Goal: Task Accomplishment & Management: Complete application form

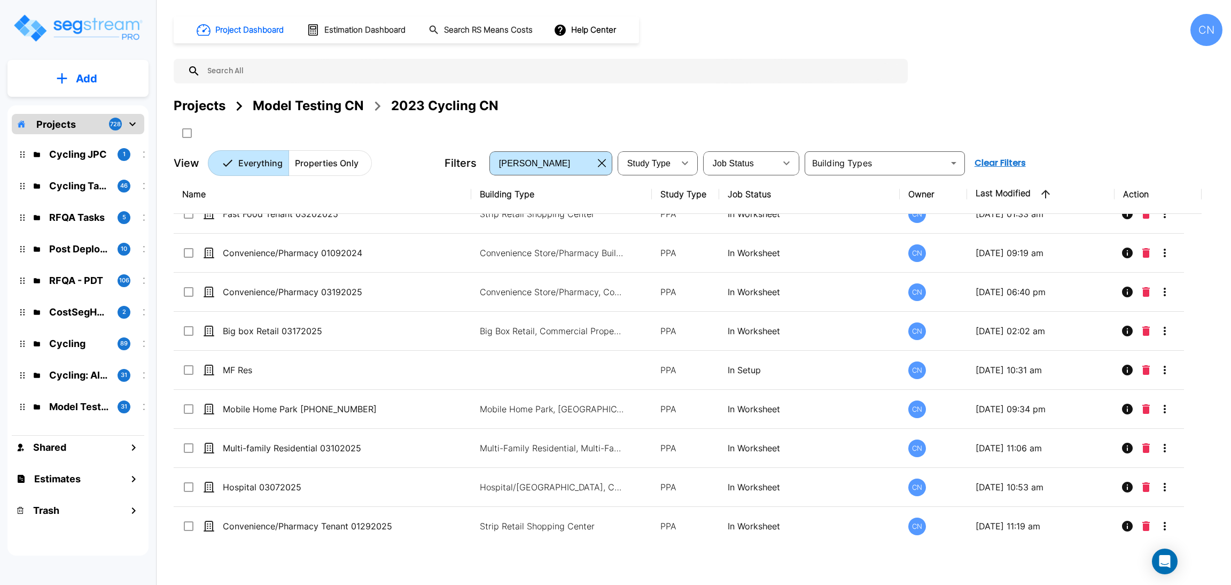
scroll to position [3613, 0]
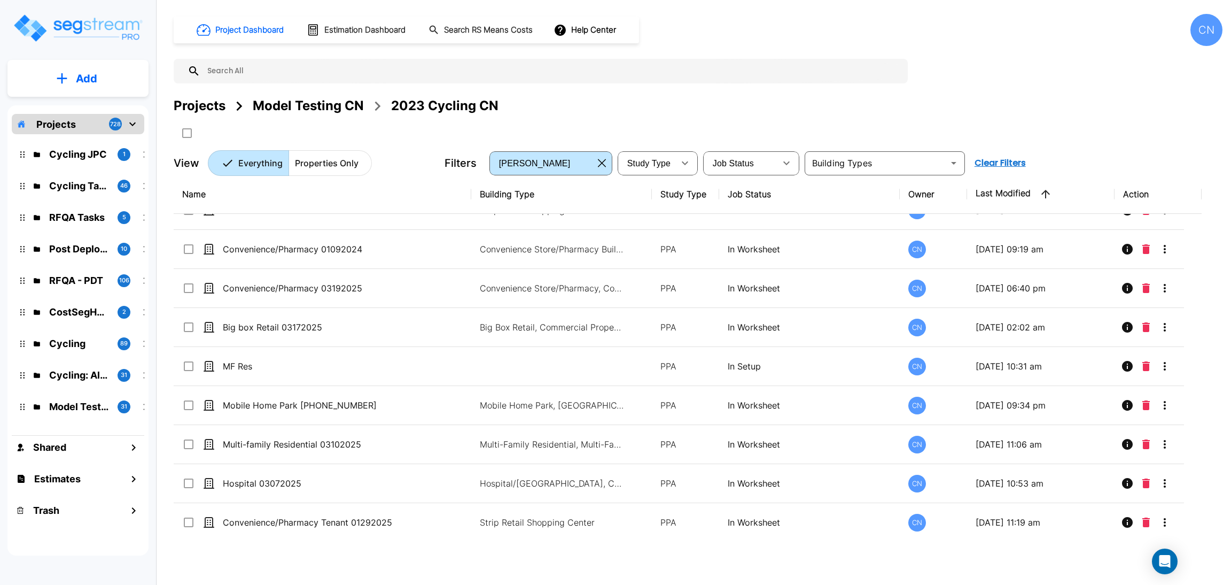
click at [86, 74] on p "Add" at bounding box center [86, 79] width 21 height 16
click at [68, 144] on p "Add Property" at bounding box center [84, 138] width 55 height 13
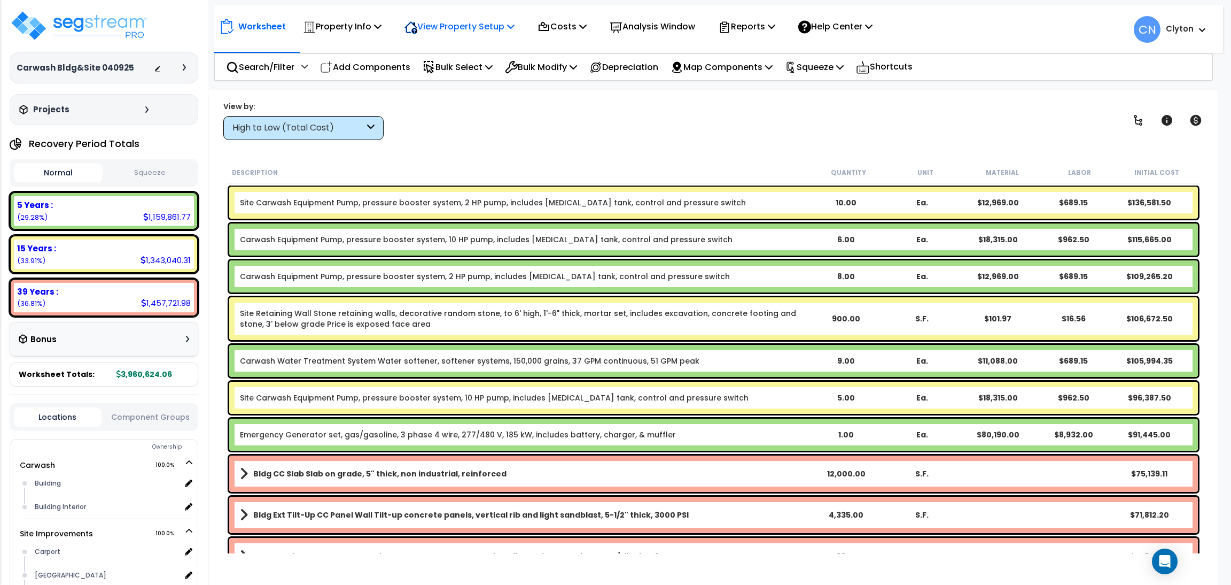
click at [424, 26] on p "View Property Setup" at bounding box center [460, 26] width 110 height 14
click at [431, 65] on link "View Questionnaire" at bounding box center [452, 73] width 106 height 21
click at [325, 23] on p "Property Info" at bounding box center [342, 26] width 79 height 14
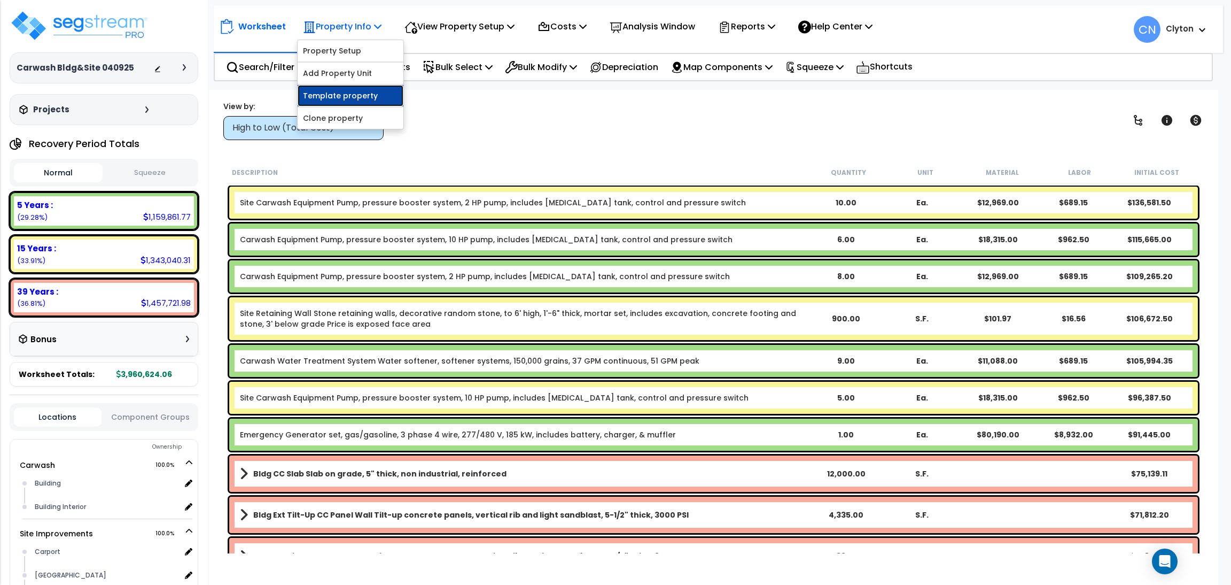
click at [349, 99] on link "Template property" at bounding box center [351, 95] width 106 height 21
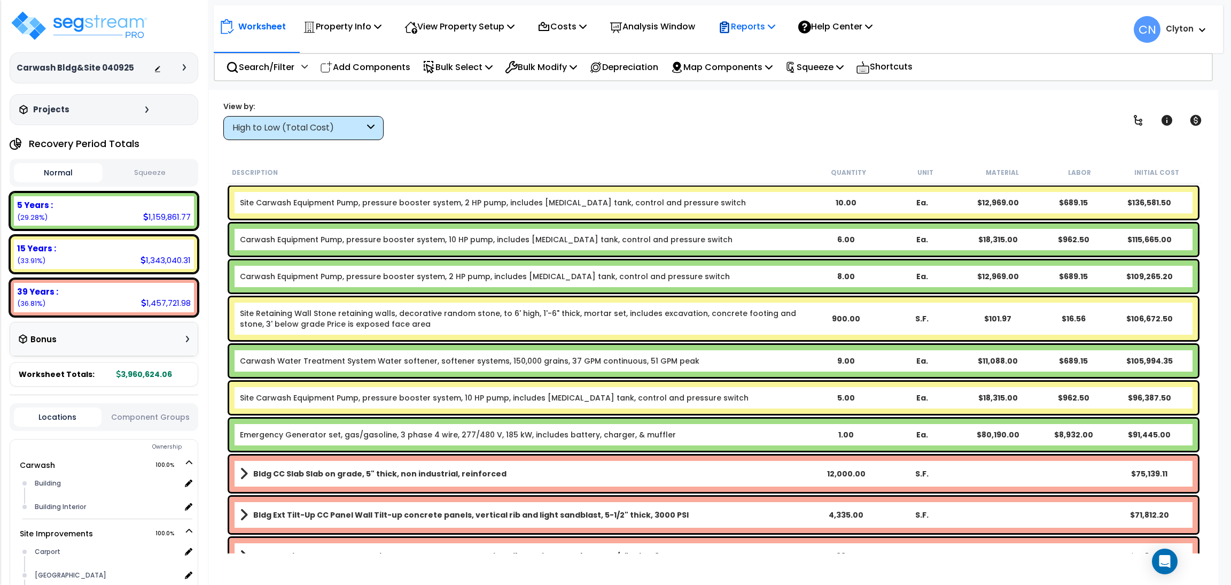
click at [766, 22] on p "Reports" at bounding box center [746, 26] width 57 height 14
click at [758, 43] on link "Get Report" at bounding box center [766, 50] width 106 height 21
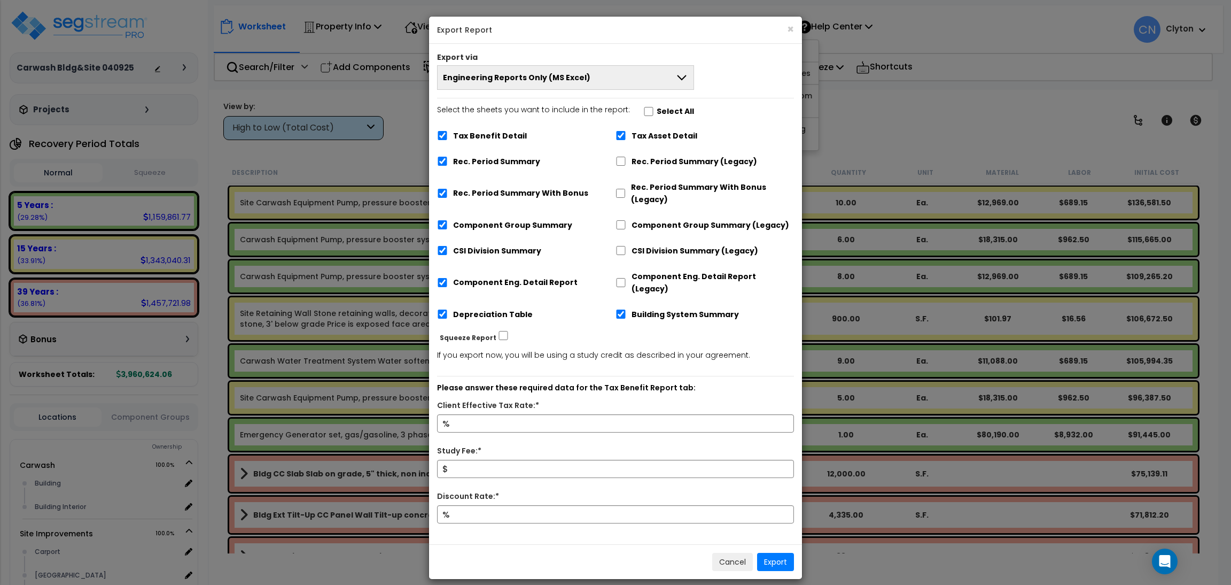
click at [530, 73] on span "Engineering Reports Only (MS Excel)" at bounding box center [517, 77] width 148 height 11
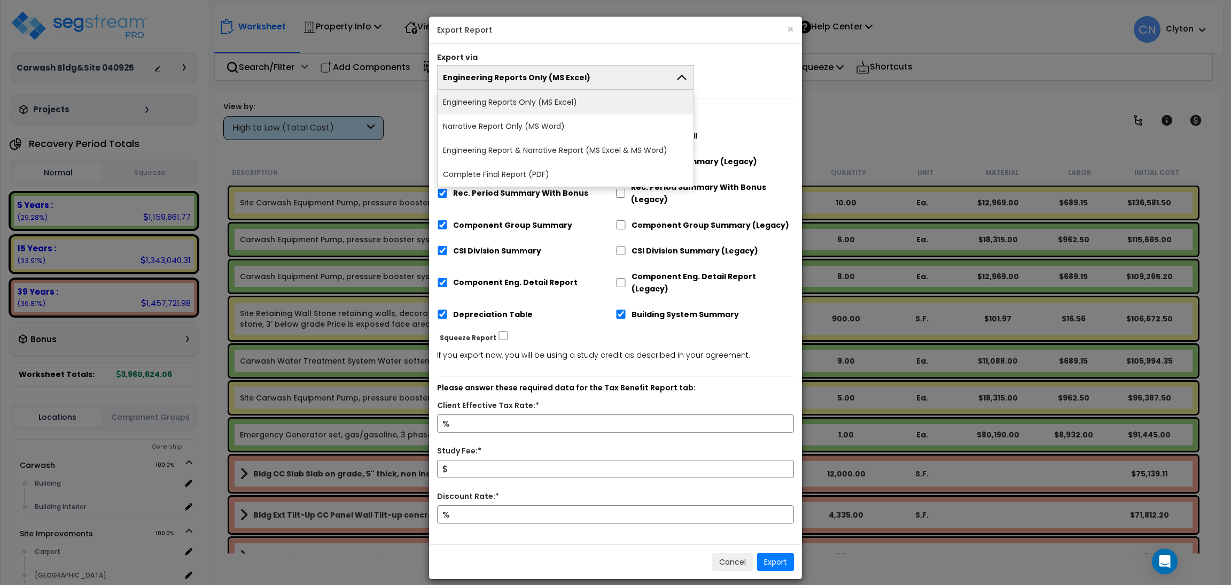
click at [495, 166] on li "Complete Final Report (PDF)" at bounding box center [566, 174] width 256 height 24
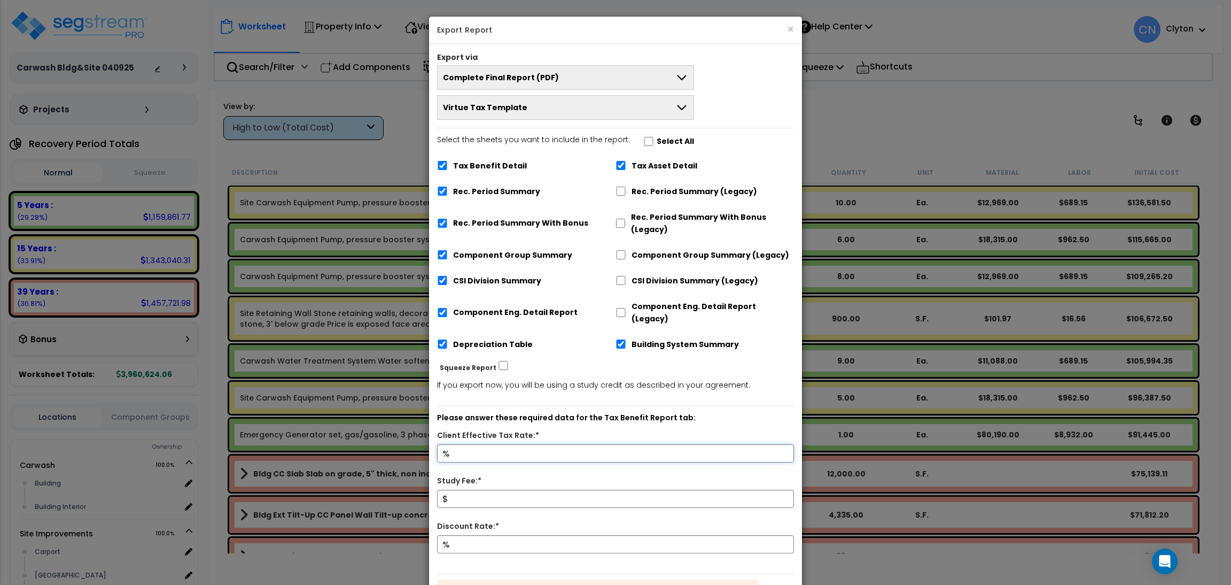
click at [474, 444] on input "Client Effective Tax Rate:*" at bounding box center [615, 453] width 357 height 18
type input "2"
type input "4,000,000"
type input "6"
click at [749, 406] on div "Please answer these required data for the Tax Benefit Report tab: Client Effect…" at bounding box center [615, 486] width 357 height 160
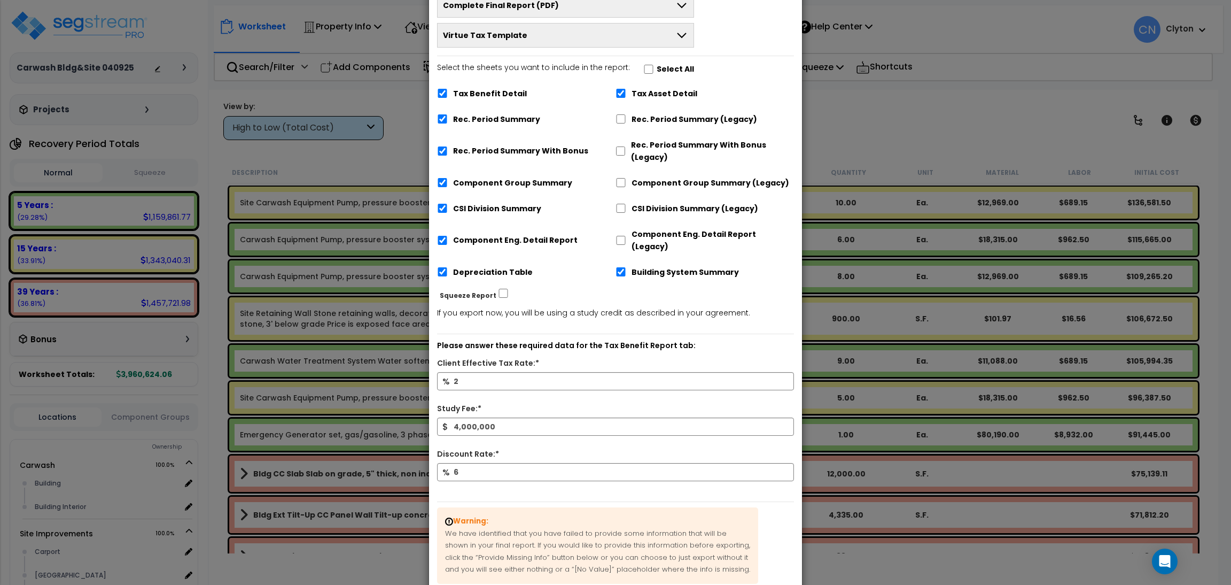
scroll to position [148, 0]
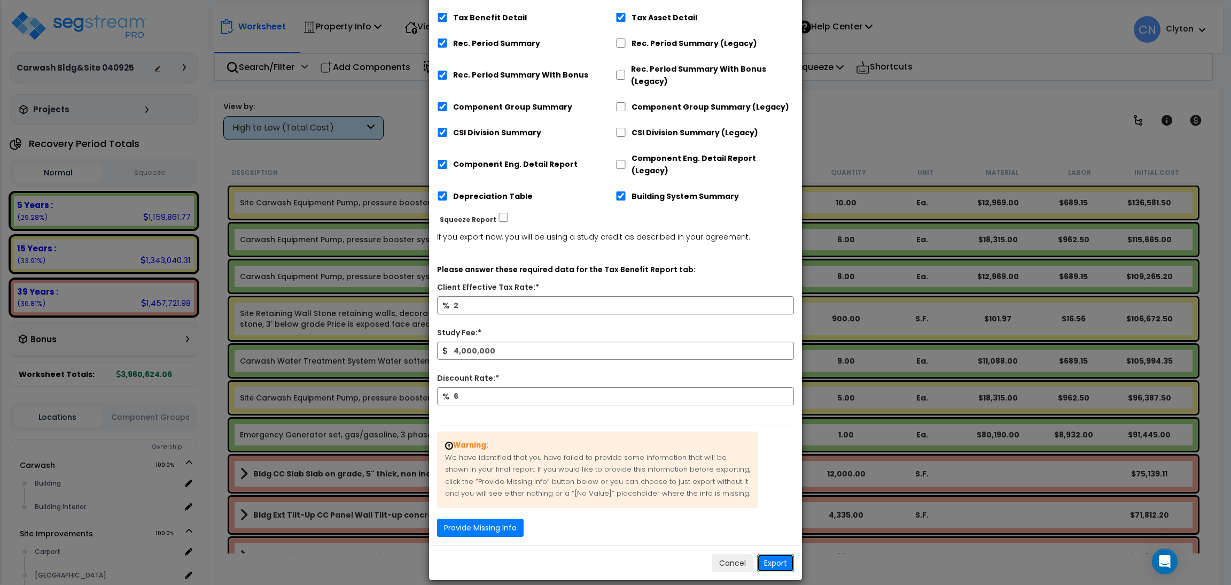
click at [759, 554] on button "Export" at bounding box center [775, 563] width 37 height 18
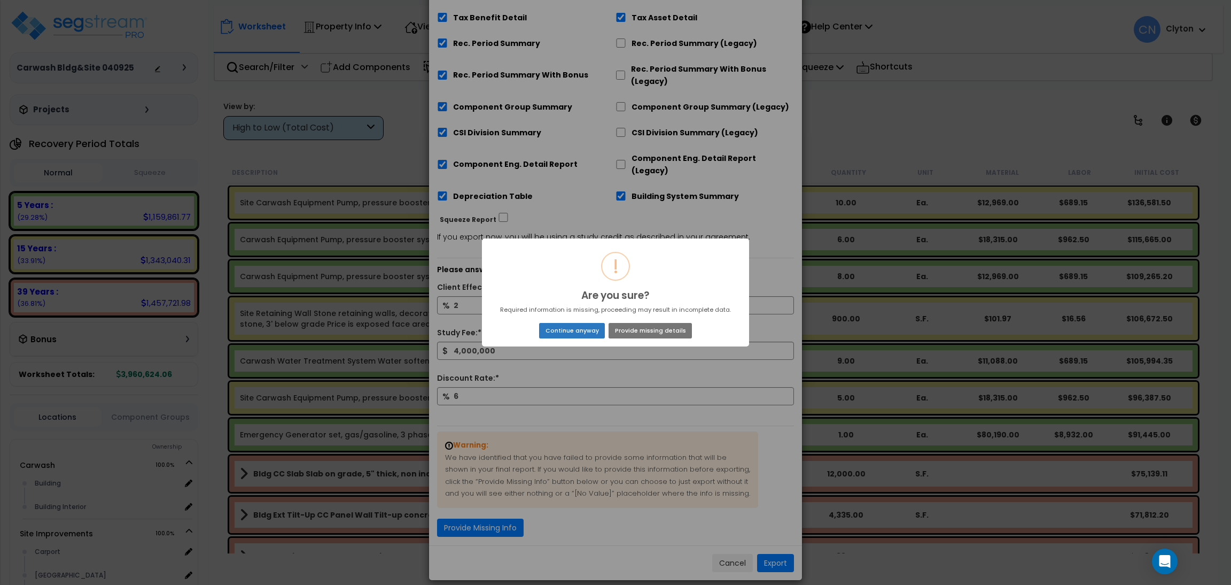
click at [559, 328] on button "Continue anyway" at bounding box center [572, 330] width 66 height 15
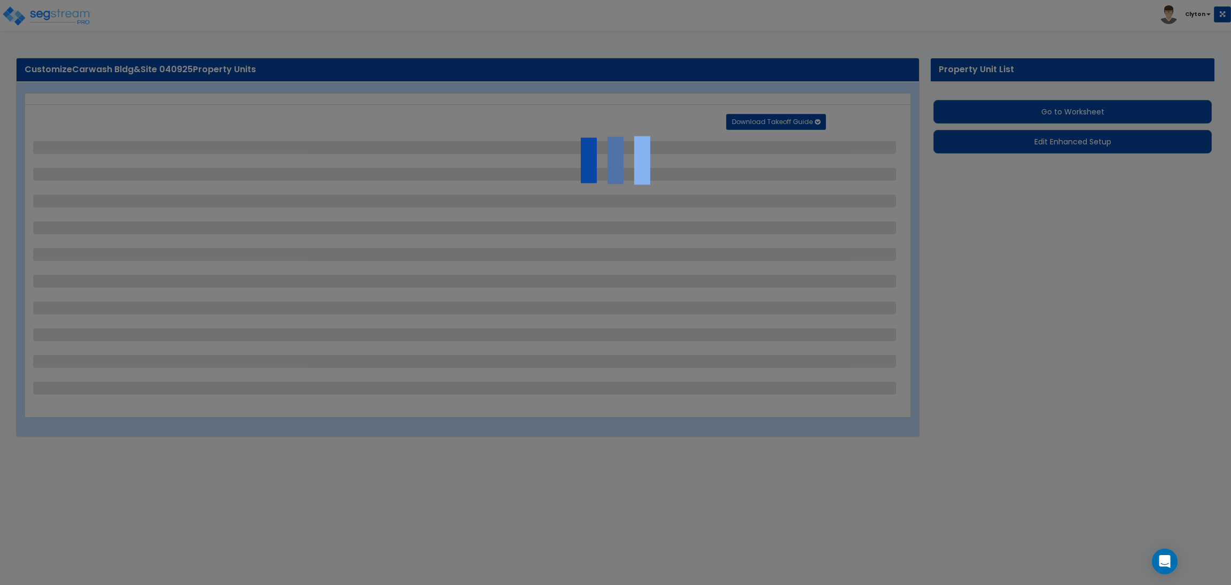
select select "2"
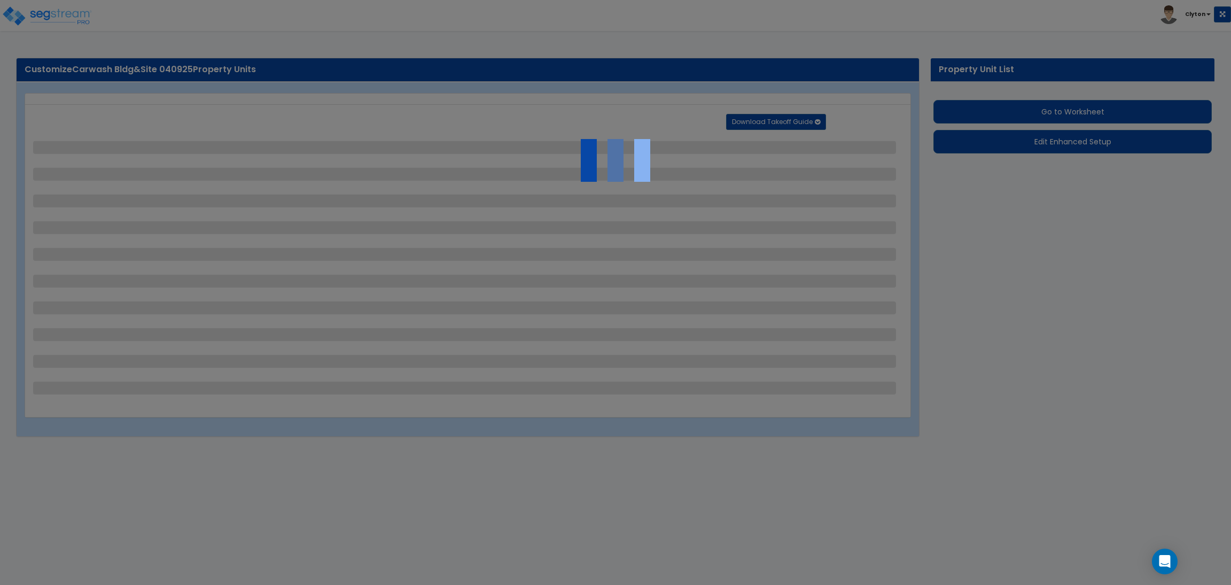
select select "2"
select select "1"
select select "2"
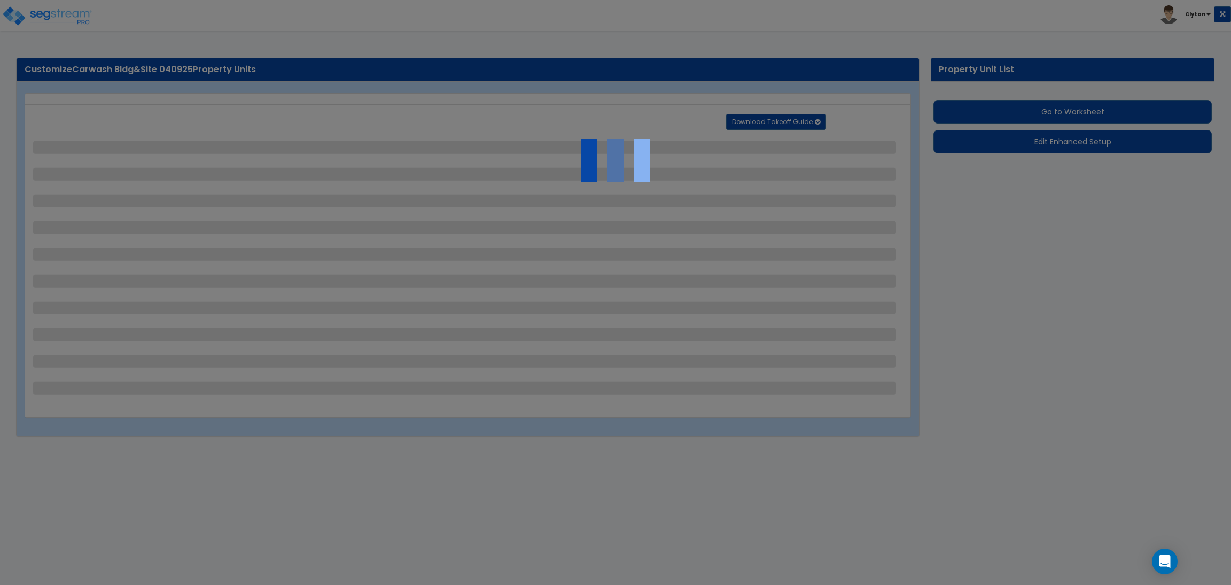
select select "2"
select select "1"
select select "2"
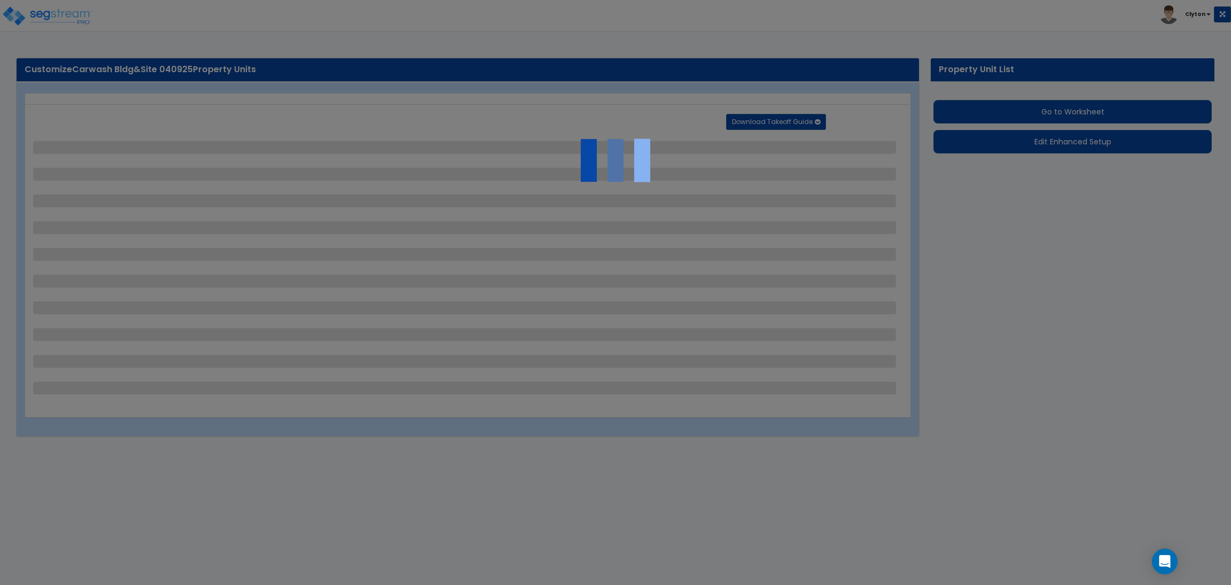
select select "3"
select select "2"
select select "3"
select select "1"
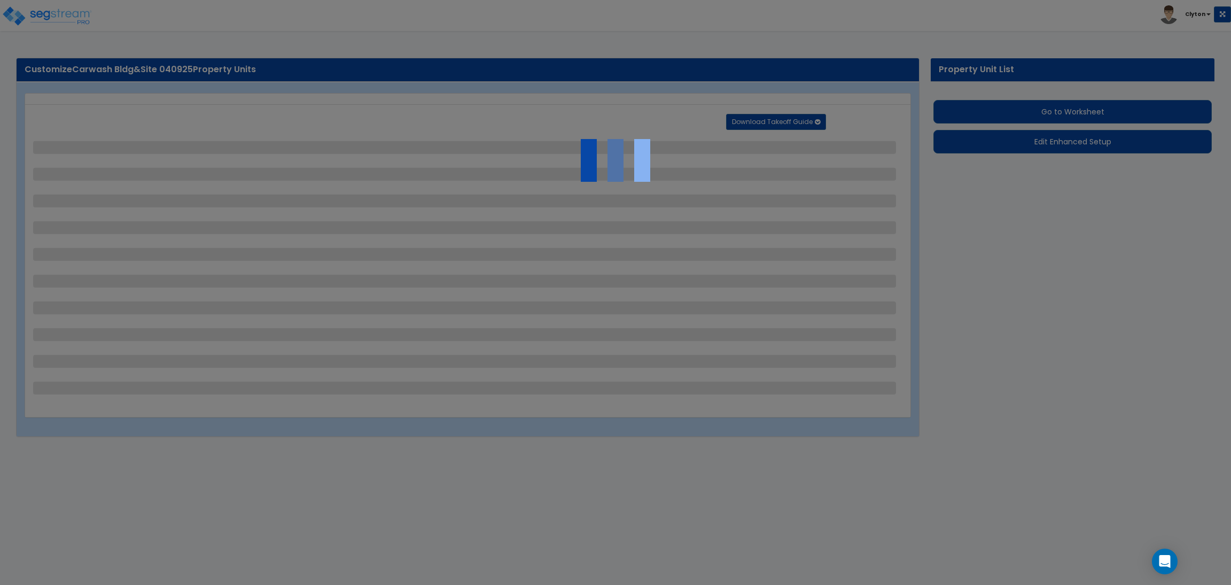
select select "2"
select select "1"
select select "4"
select select "2"
select select "1"
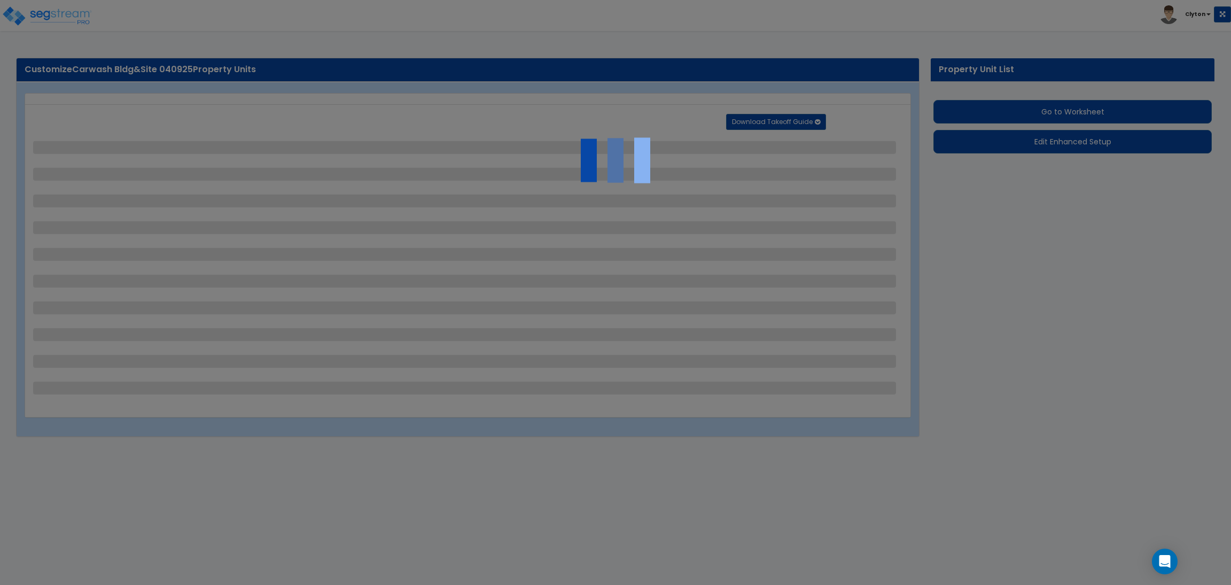
select select "1"
select select "3"
select select "6"
select select "3"
select select "9"
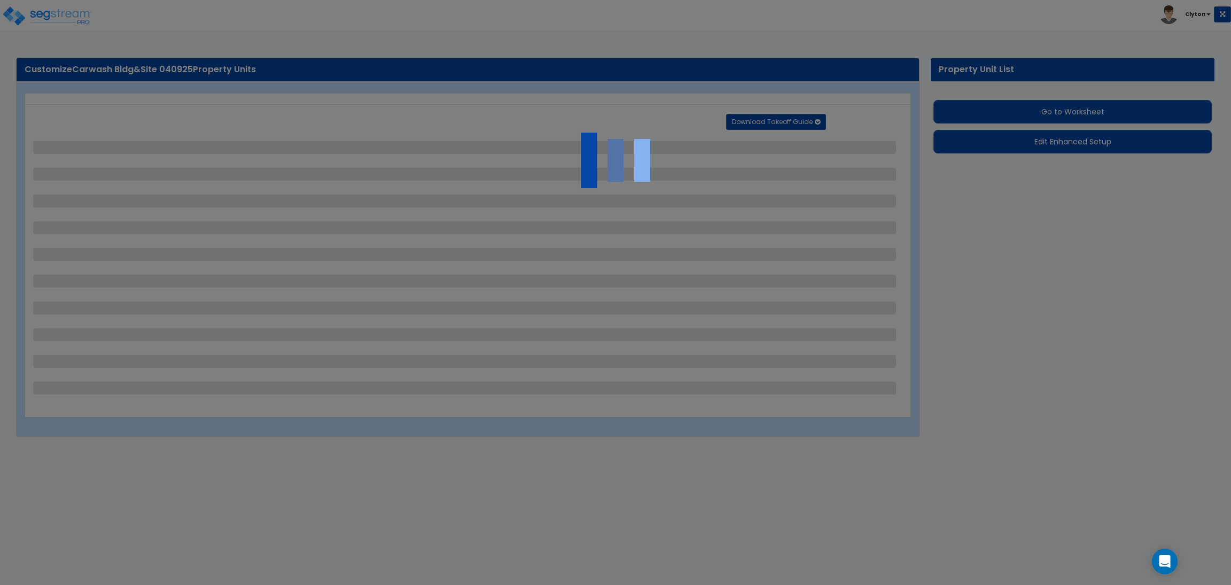
select select "2"
select select "3"
select select "2"
select select "3"
select select "1"
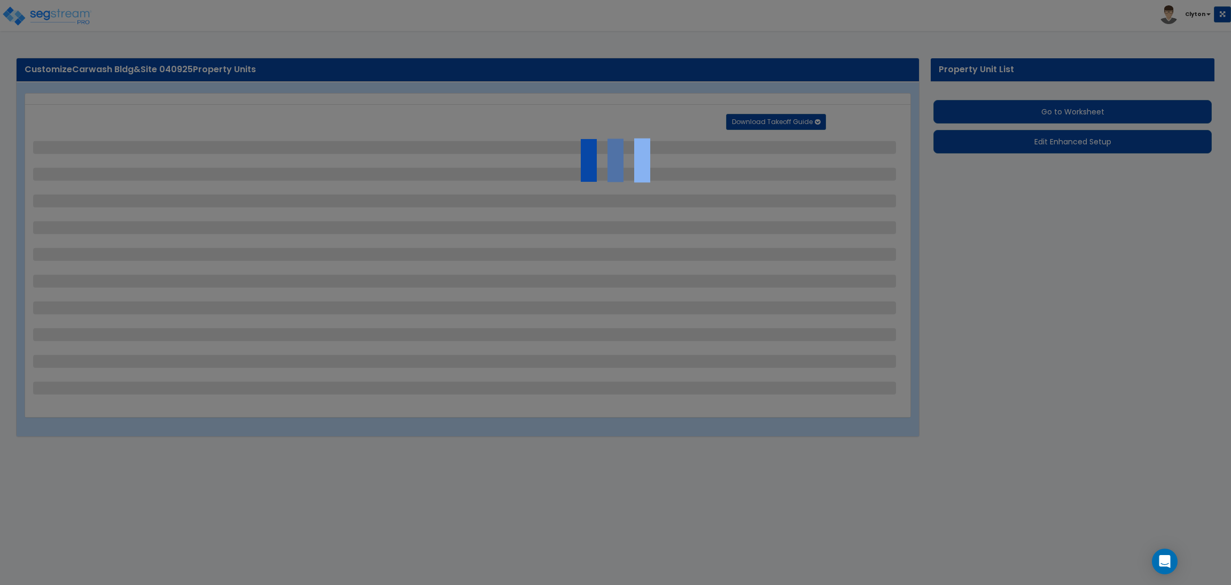
select select "1"
select select "3"
select select "2"
select select "7"
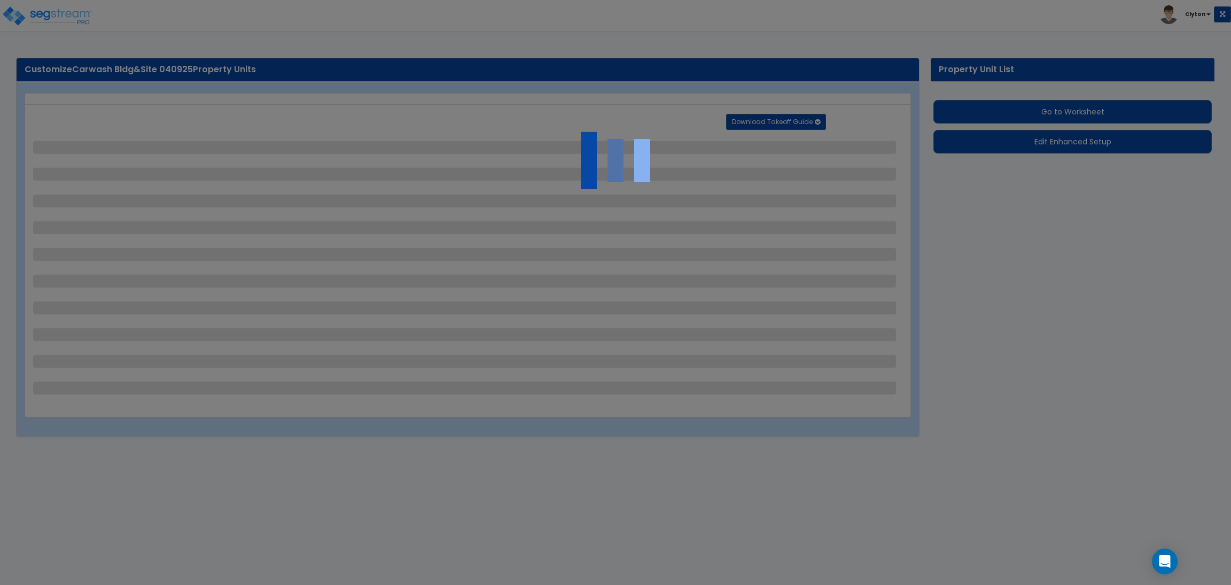
select select "10"
select select "3"
select select "1"
select select "2"
select select "10"
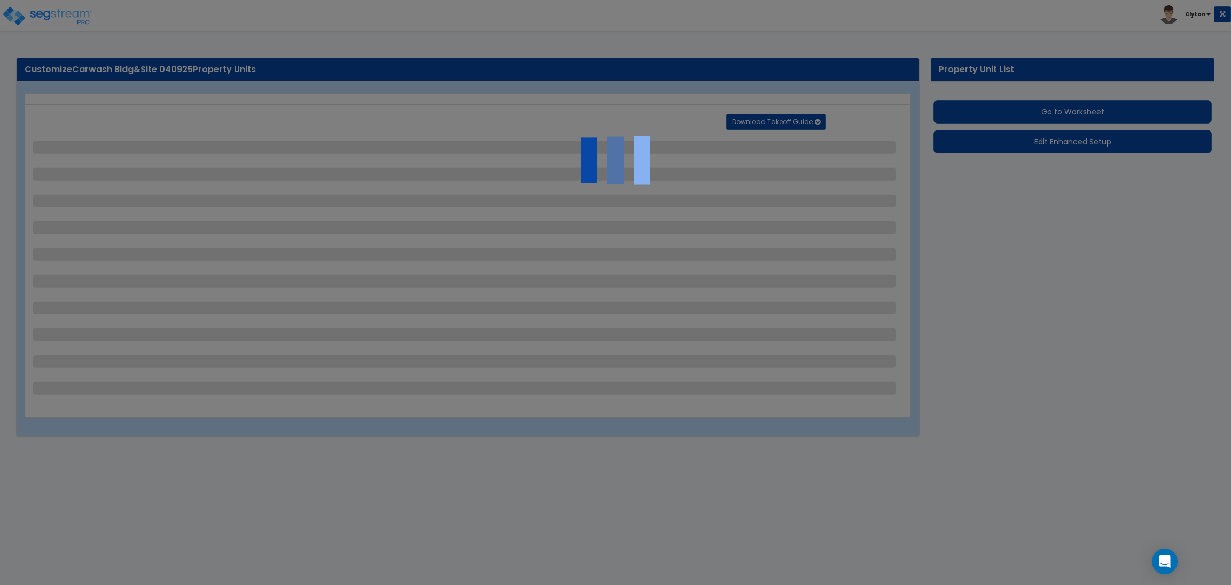
select select "3"
select select "2"
select select "1"
select select "5"
select select "2"
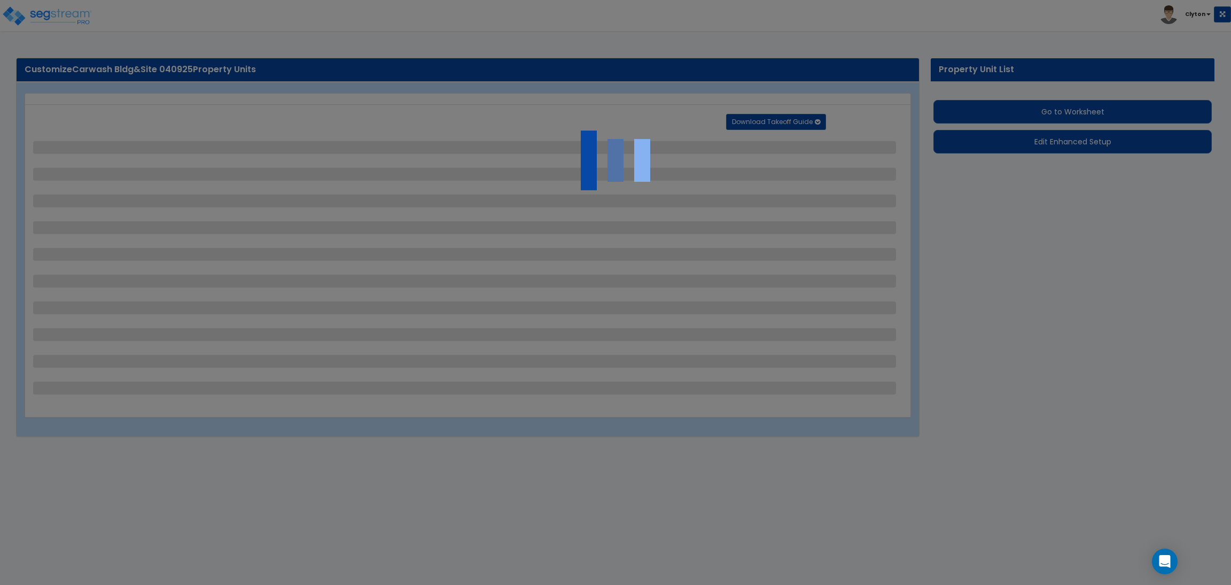
select select "3"
select select "2"
select select "1"
select select "2"
select select "6"
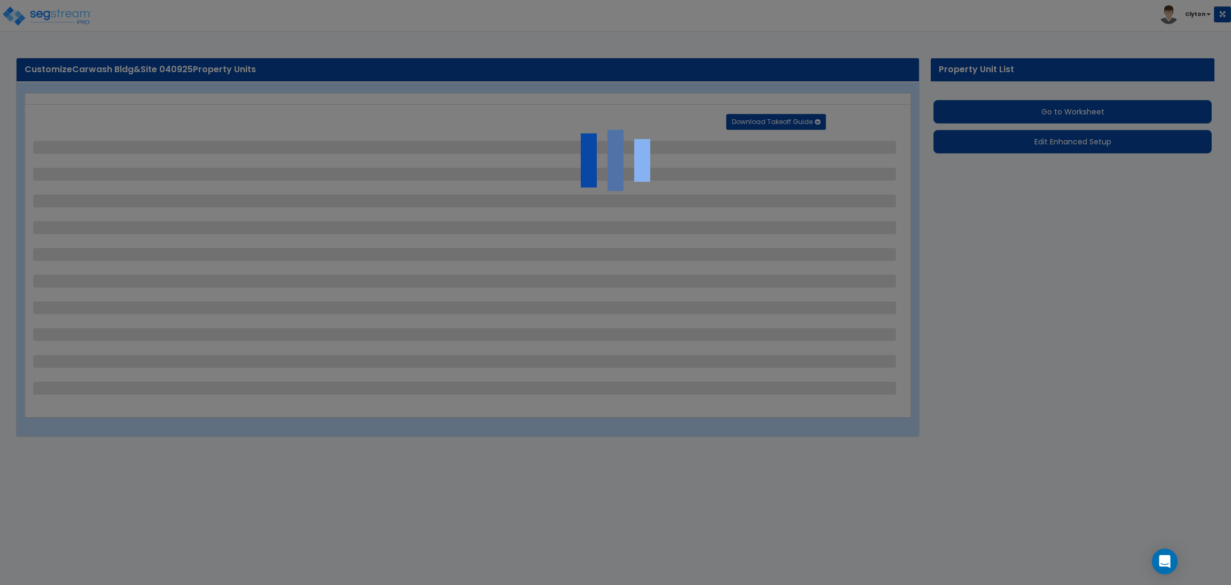
select select "3"
select select "1"
select select "5"
select select "4"
select select "3"
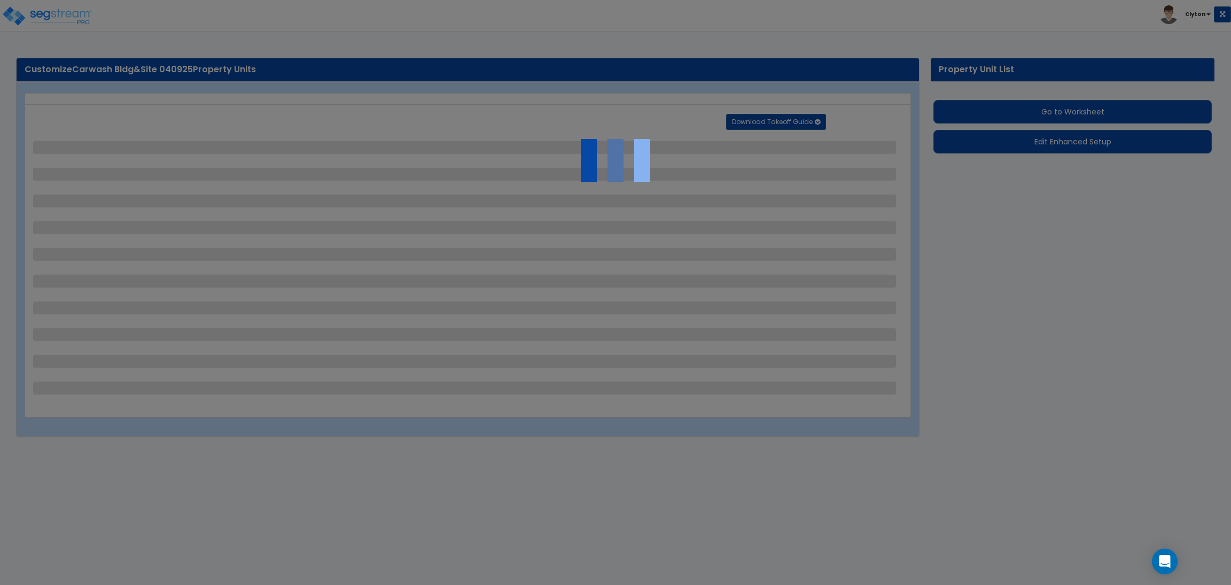
select select "11"
select select "12"
select select "18"
select select "4"
select select "1"
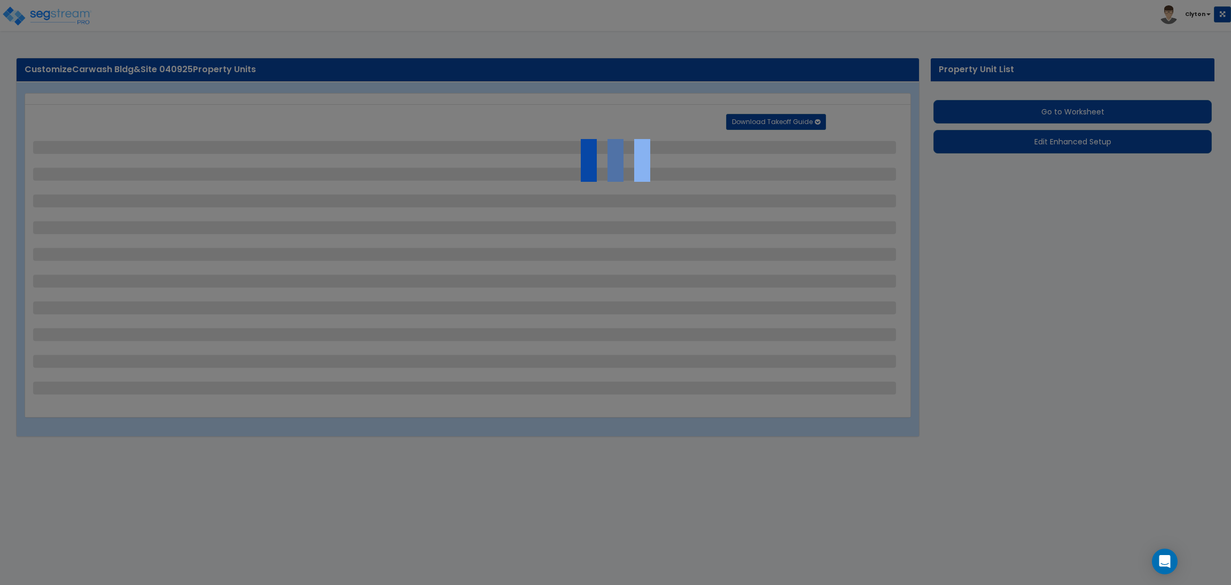
select select "5"
select select "1"
select select "2"
select select "1"
select select "4"
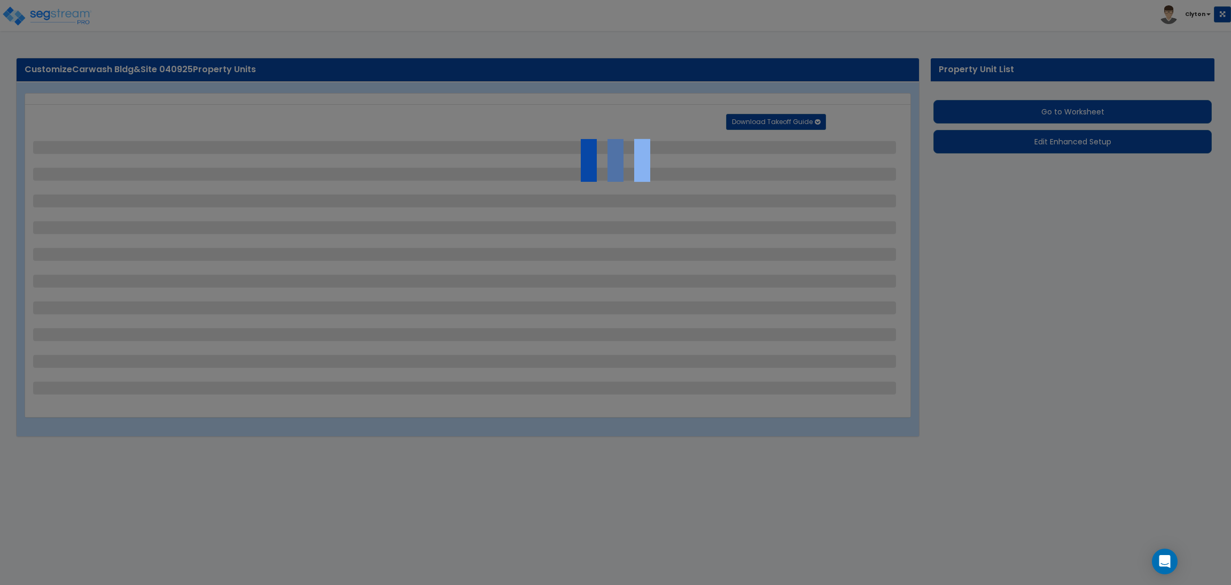
select select "2"
select select "5"
select select "1"
select select "2"
select select "1"
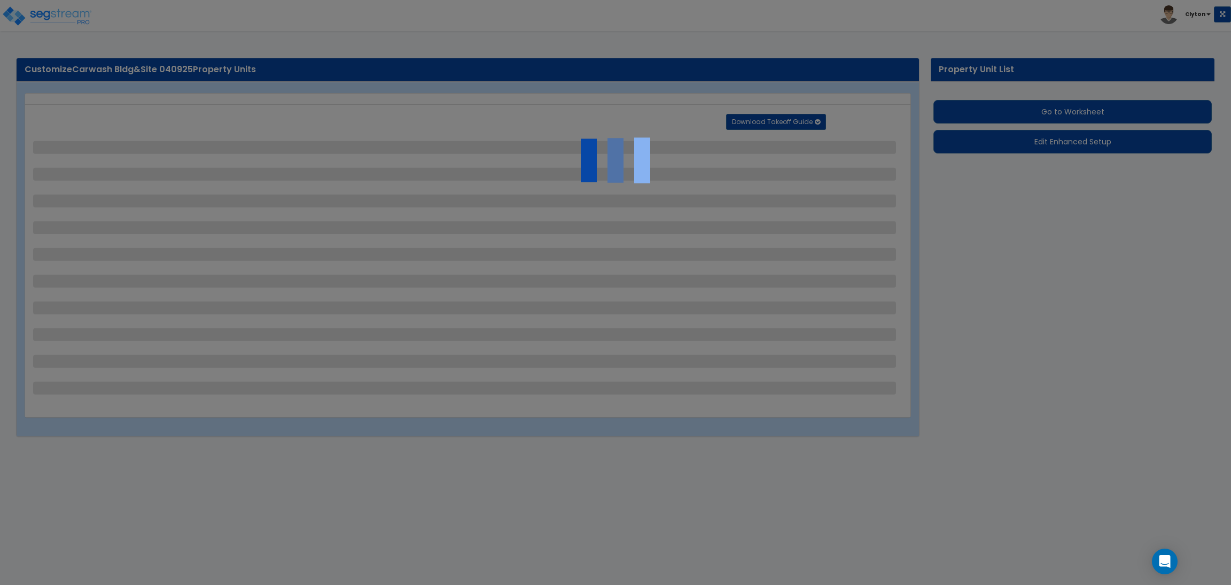
select select "1"
select select "3"
select select "1"
select select "3"
select select "2"
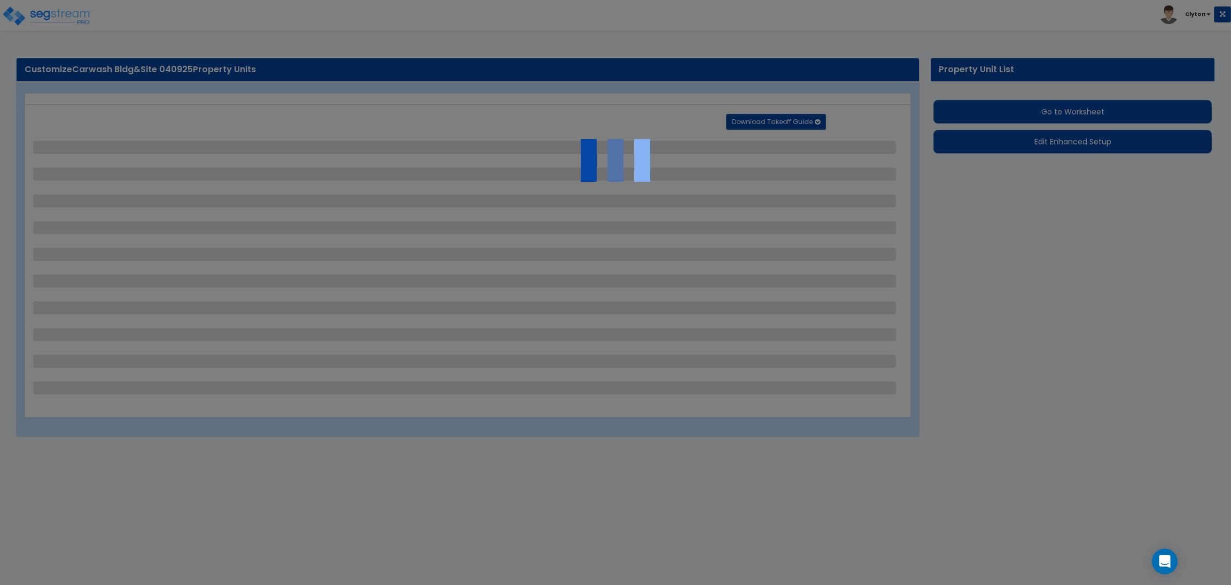
select select "4"
select select "2"
select select "1"
select select "2"
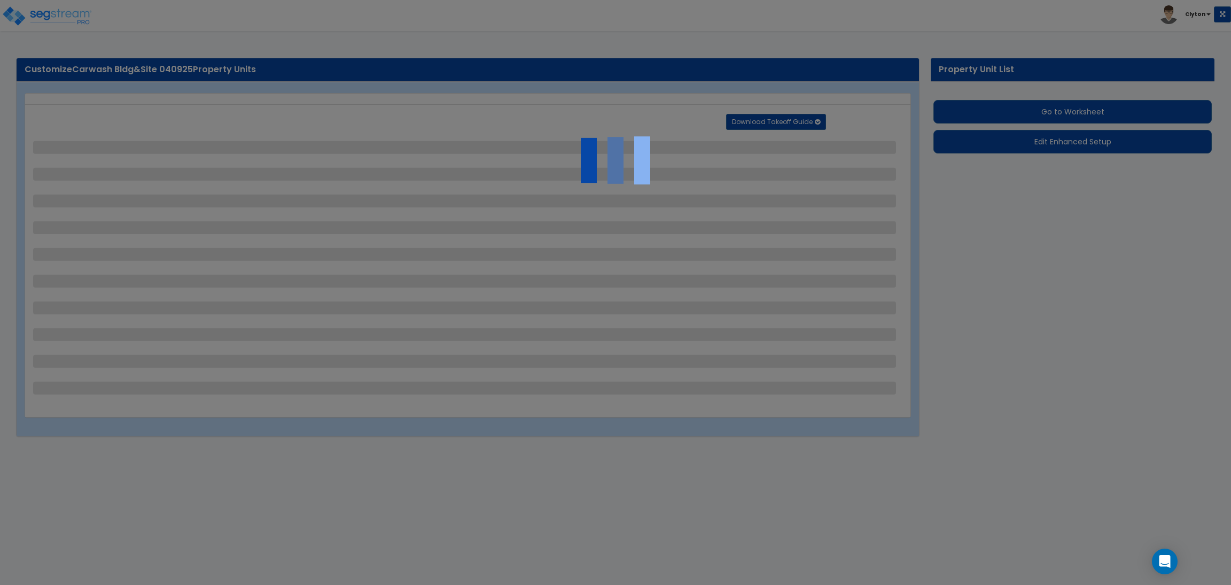
select select "4"
select select "2"
select select "1"
select select "2"
select select "1"
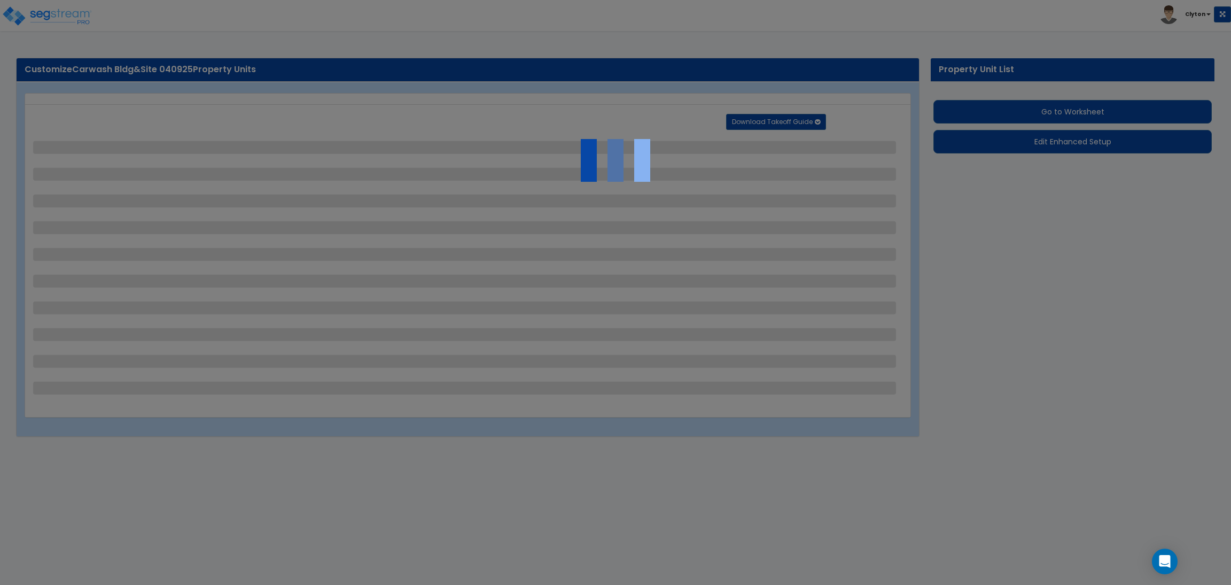
select select "2"
select select "3"
select select "1"
select select "4"
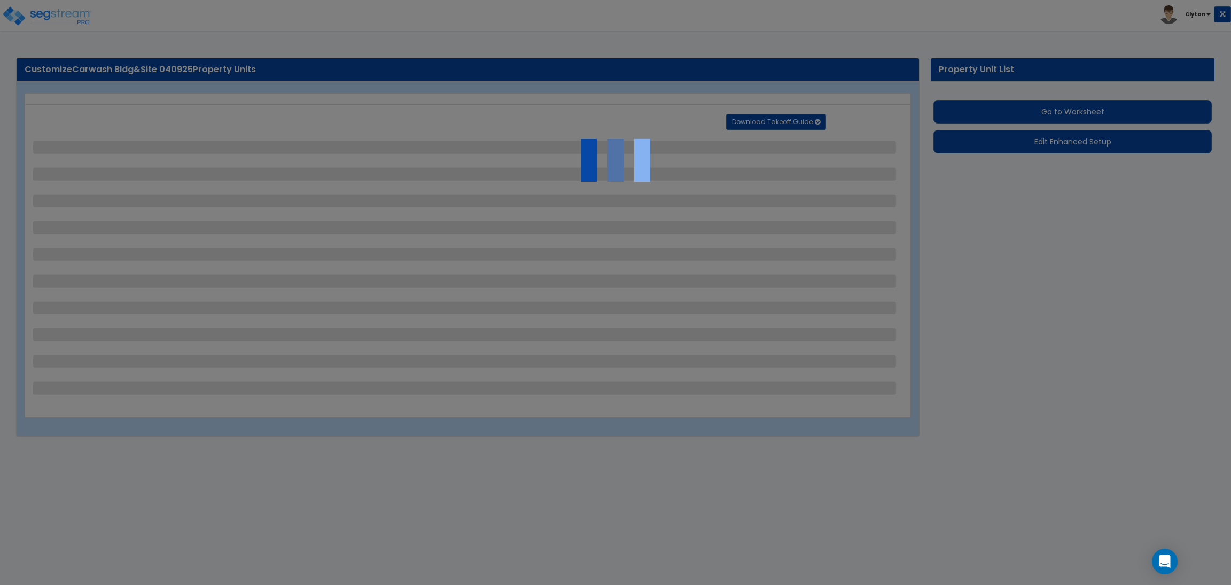
select select "8"
select select "2"
select select "1"
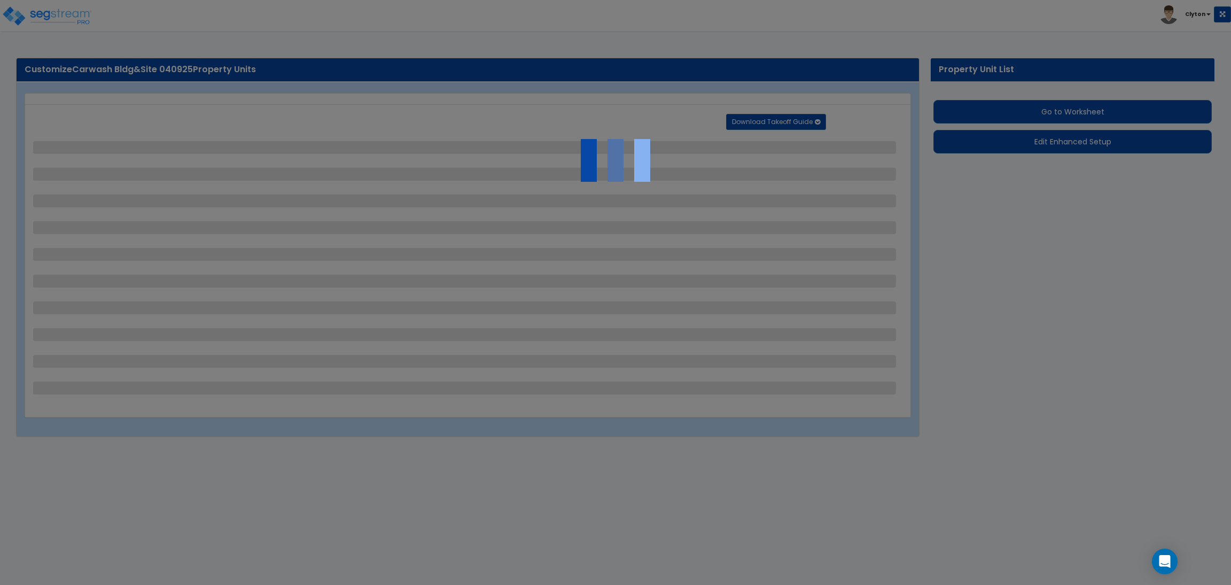
select select "4"
select select "5"
select select "7"
select select "2"
select select "3"
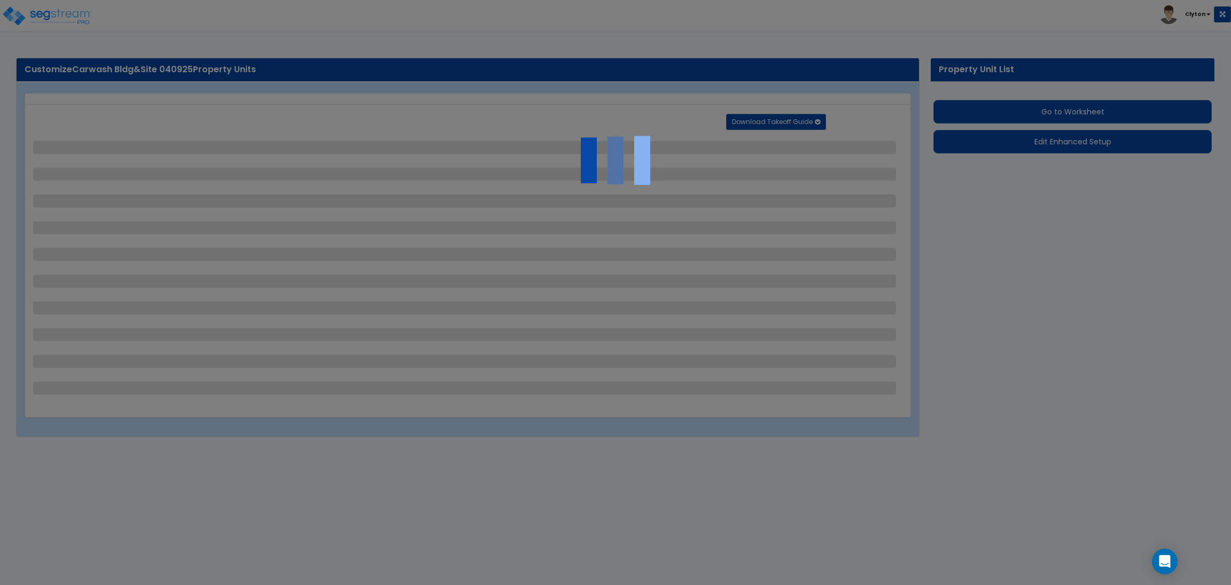
select select "2"
select select "3"
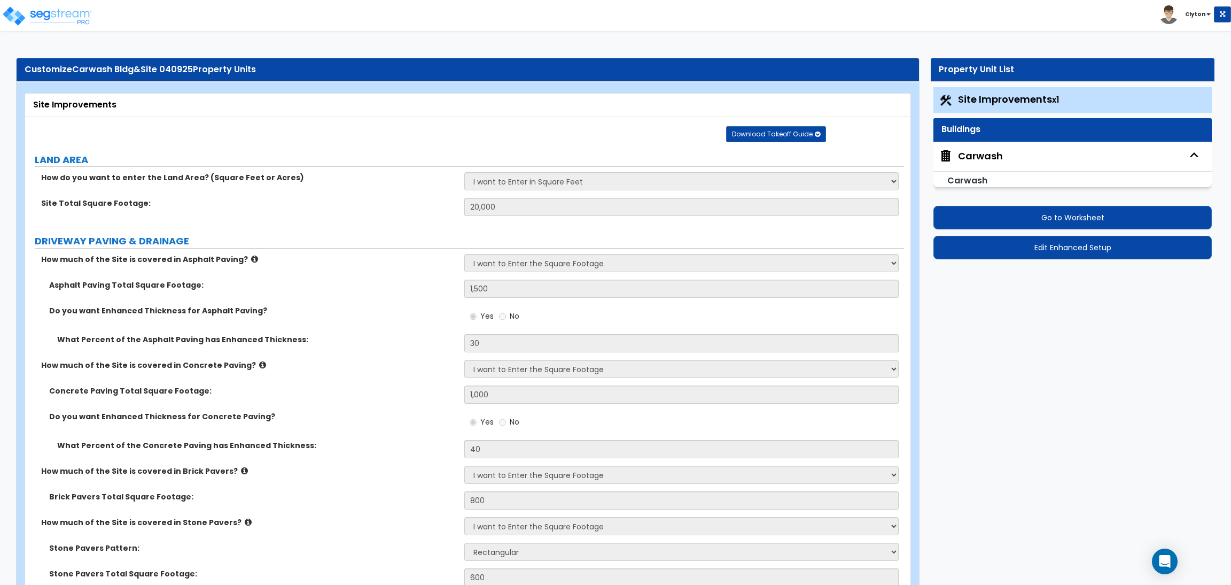
click at [982, 159] on div "Carwash" at bounding box center [980, 156] width 45 height 14
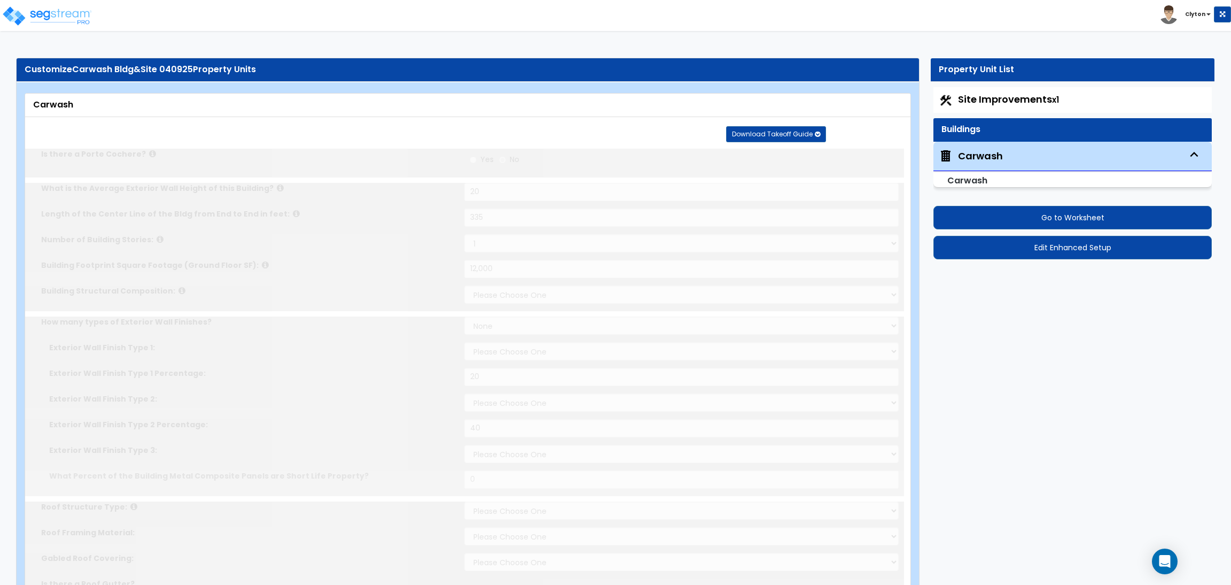
type input "20"
type input "335"
type input "12,000"
select select "2"
select select "3"
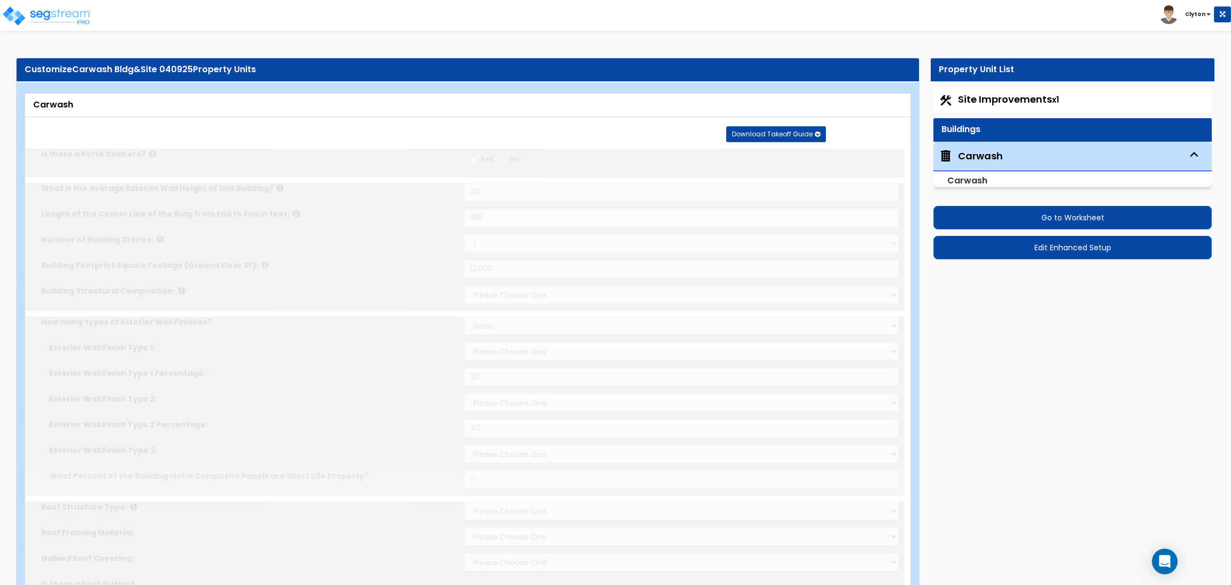
select select "2"
type input "20"
select select "9"
type input "40"
select select "11"
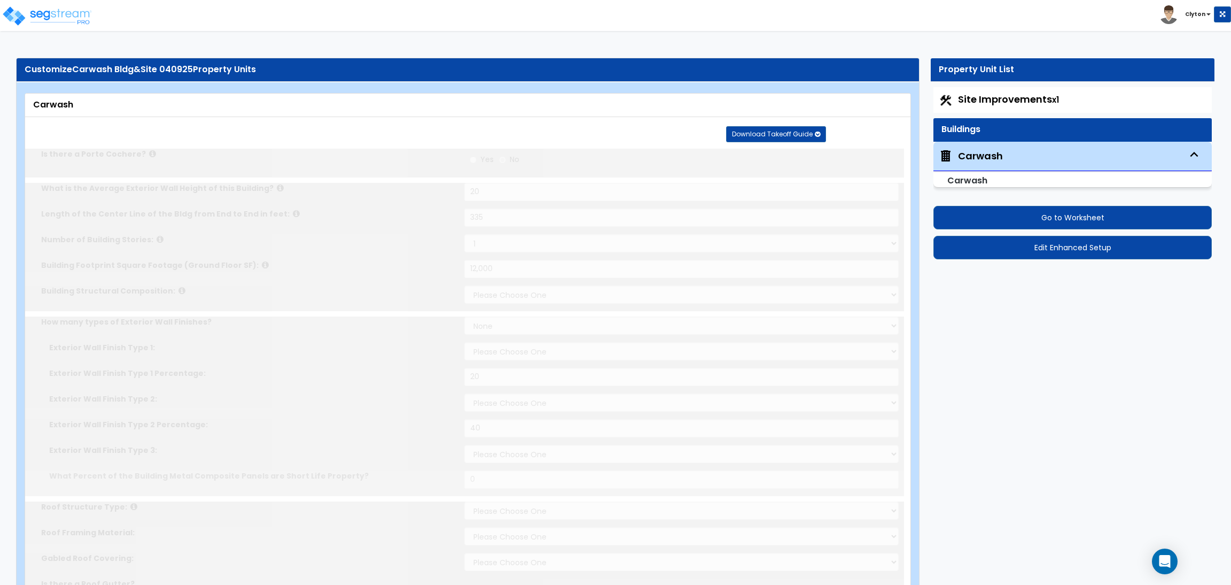
select select "1"
select select "5"
radio input "true"
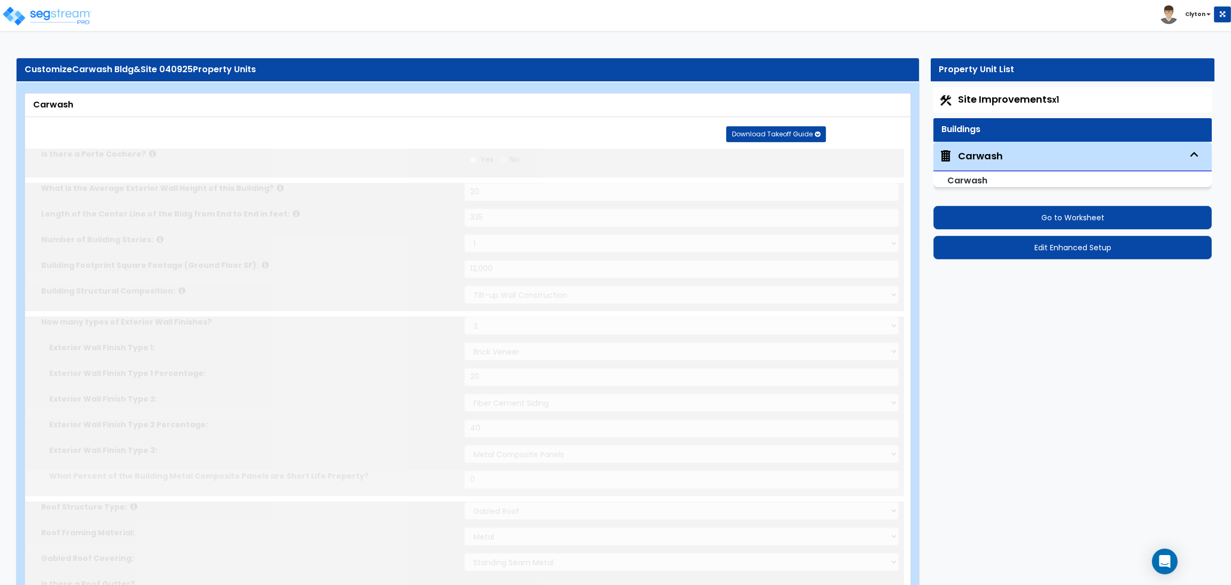
select select "2"
type input "400"
radio input "true"
select select "5"
type input "5"
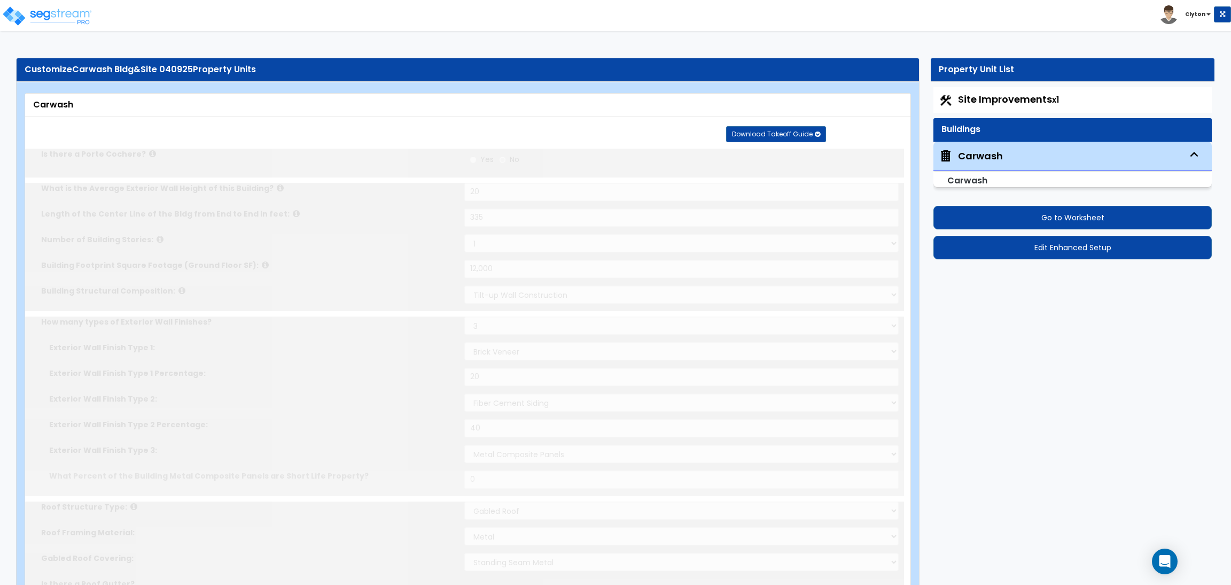
radio input "true"
select select "3"
type input "200"
radio input "true"
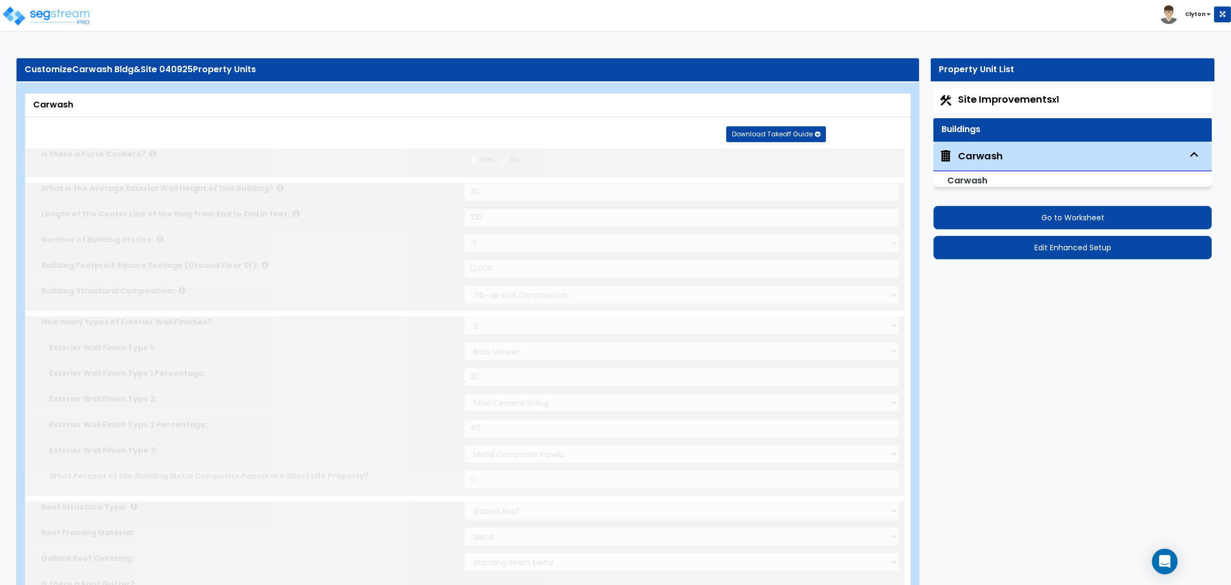
select select "5"
type input "250"
radio input "true"
type input "300"
radio input "true"
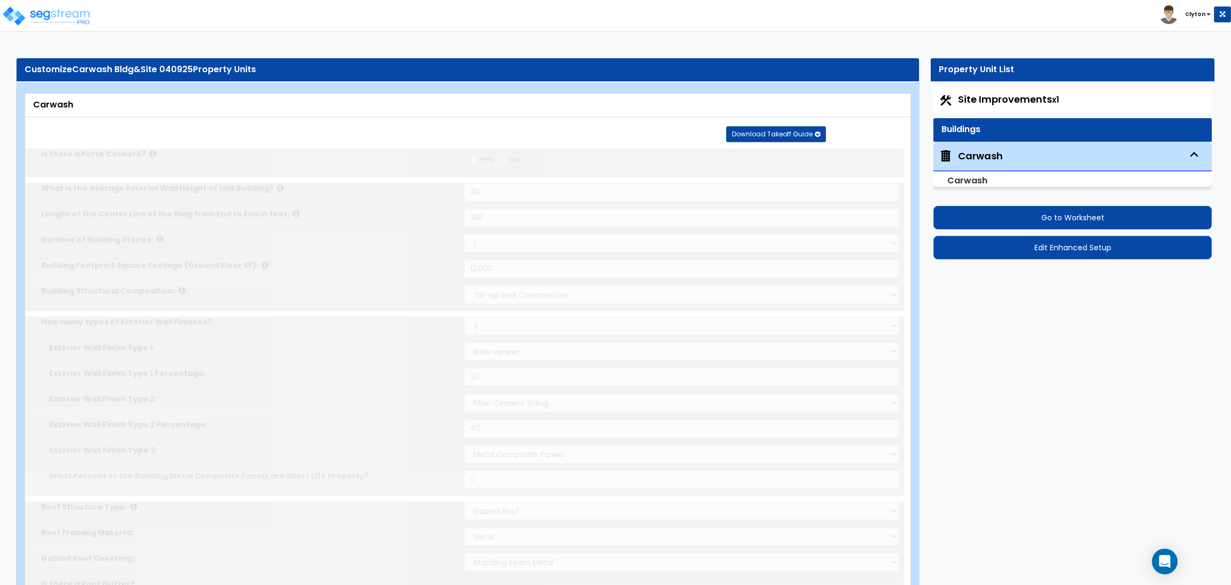
select select "1"
type input "2"
radio input "true"
type input "2"
type input "4"
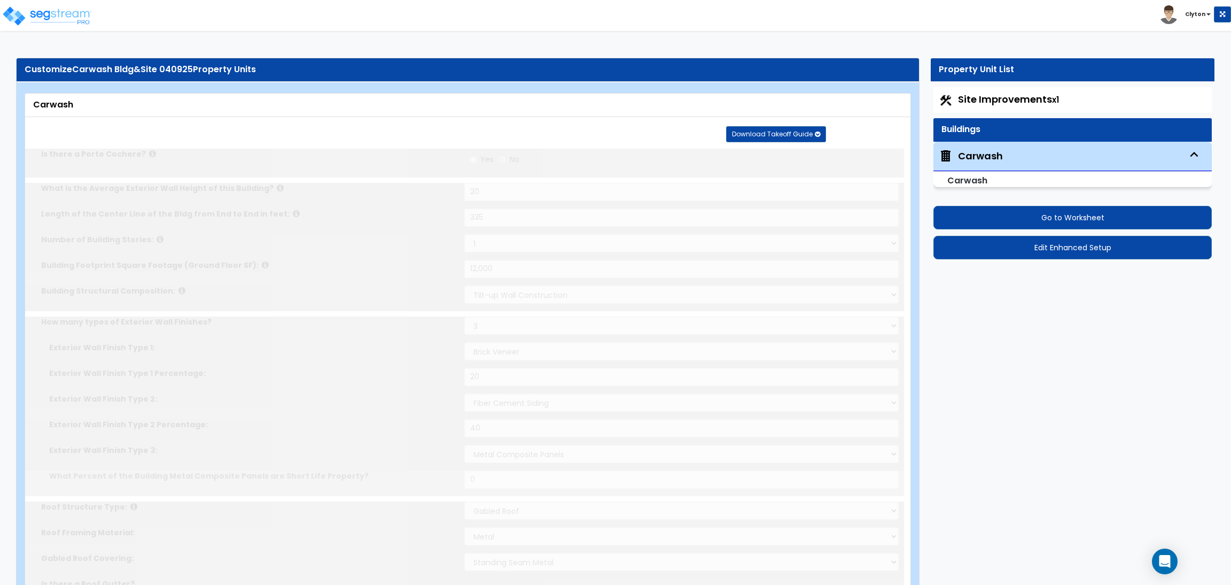
type input "6"
type input "8"
type input "10"
type input "12"
type input "14"
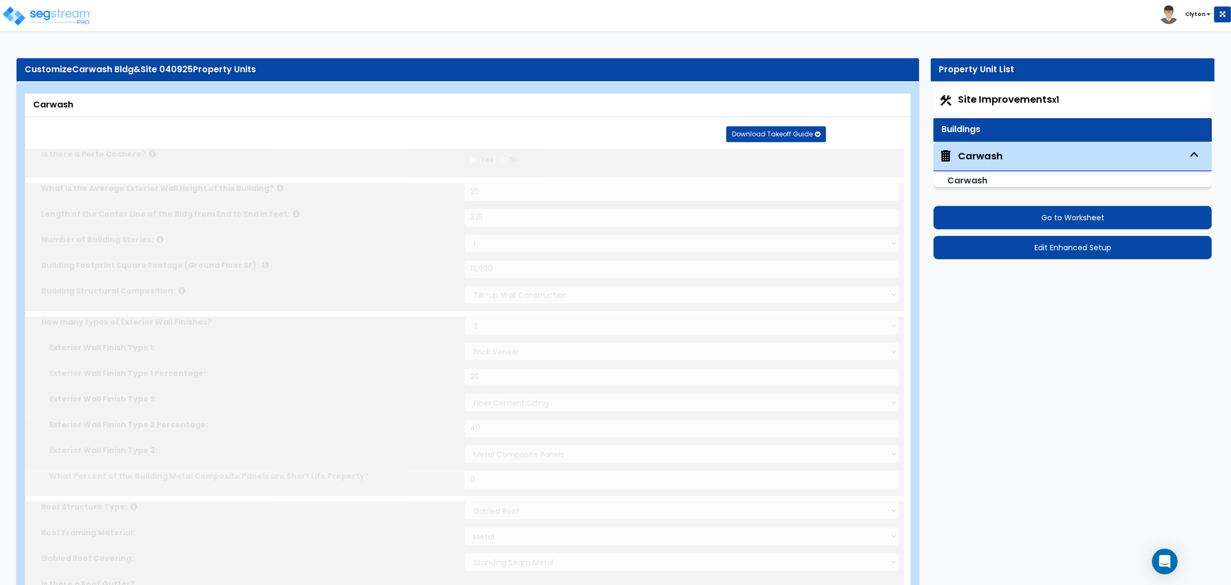
type input "16"
type input "18"
radio input "true"
select select "1"
type input "20"
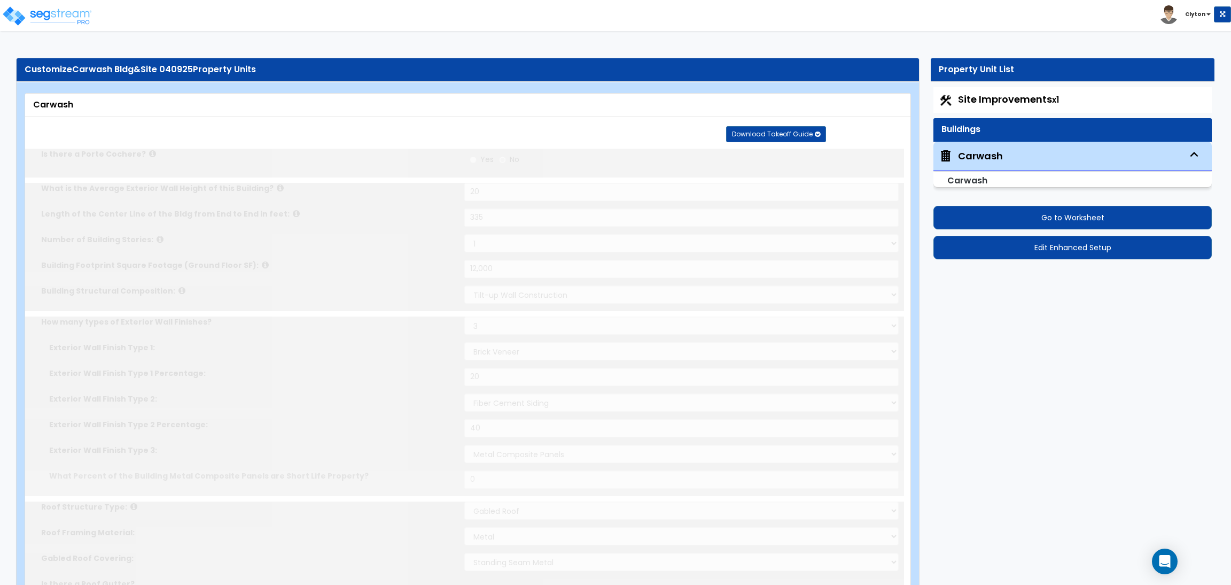
radio input "true"
type input "5"
radio input "true"
type input "10"
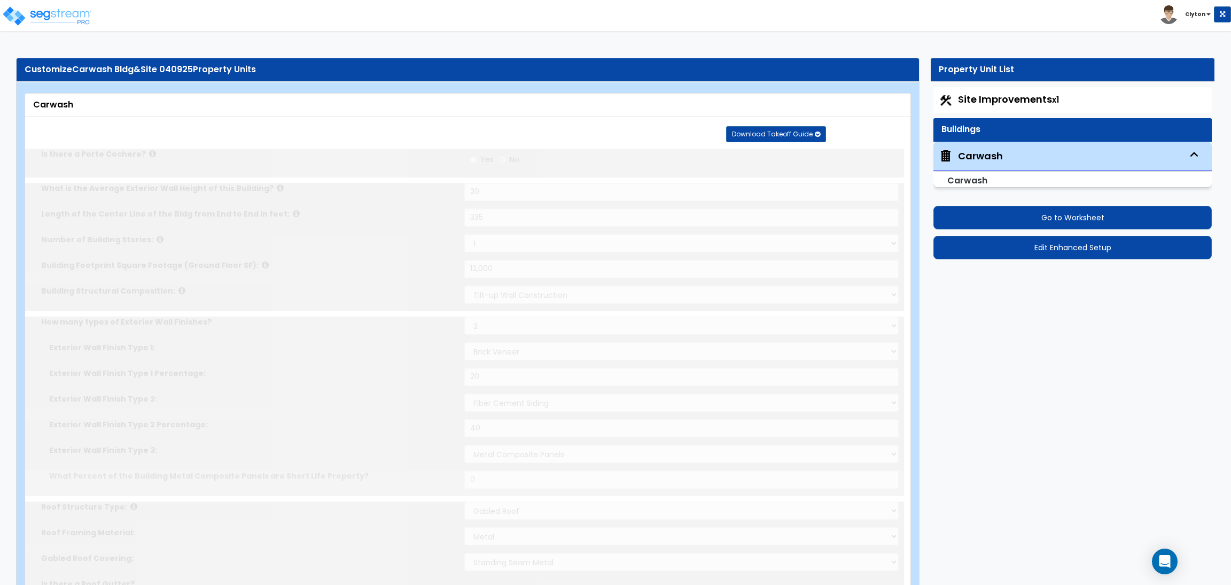
radio input "true"
type input "15"
radio input "true"
type input "700"
radio input "true"
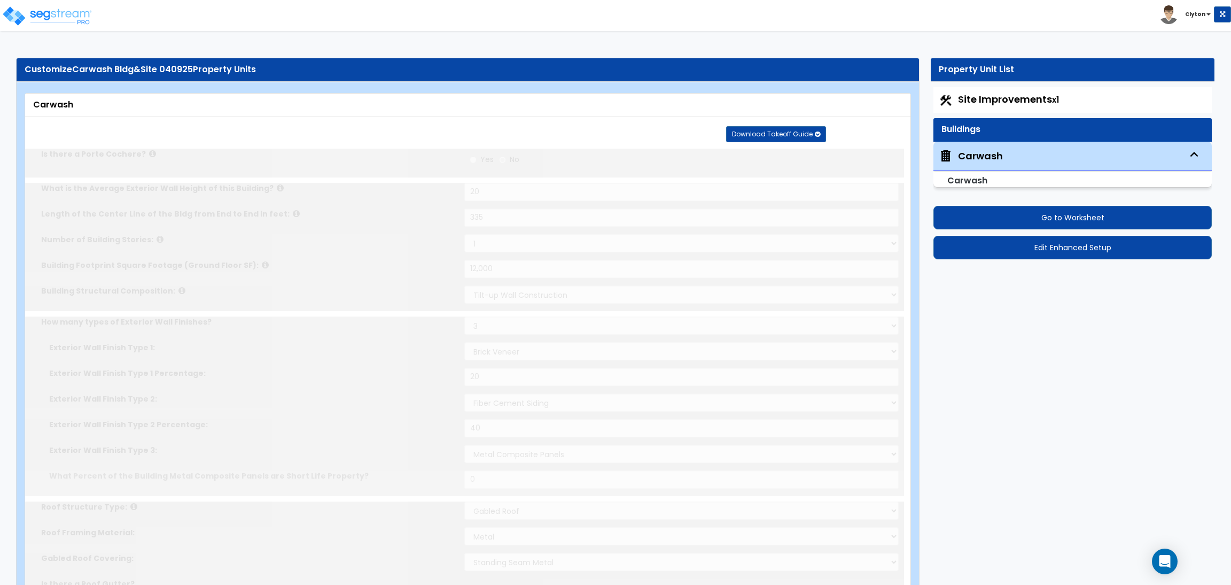
radio input "true"
select select "1"
radio input "true"
type input "10"
radio input "true"
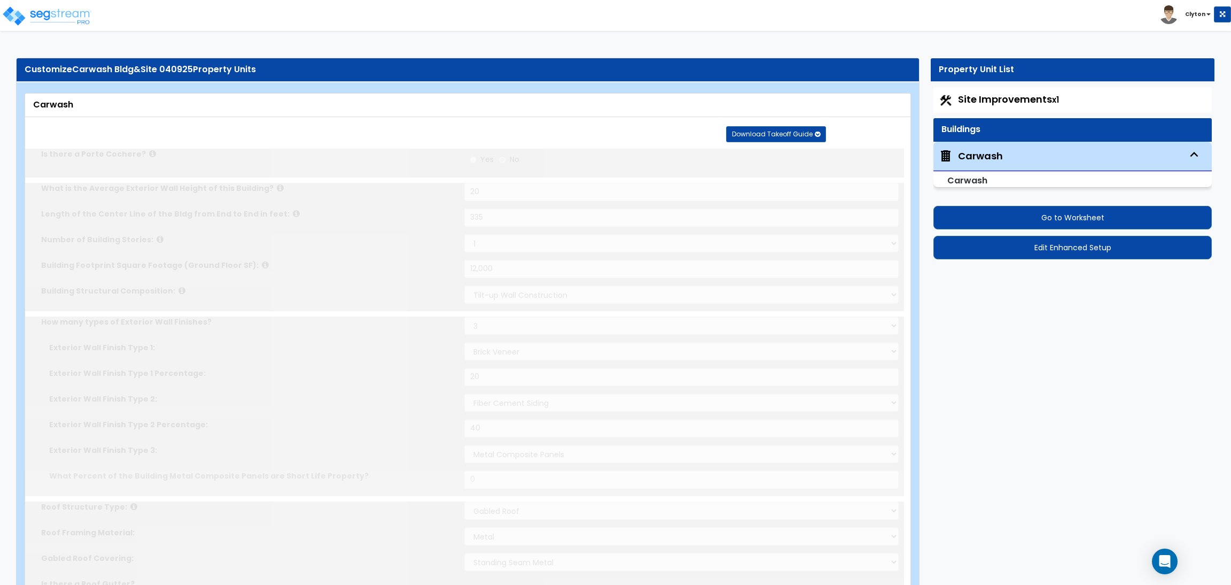
type input "15"
radio input "true"
type input "20"
radio input "true"
type input "25"
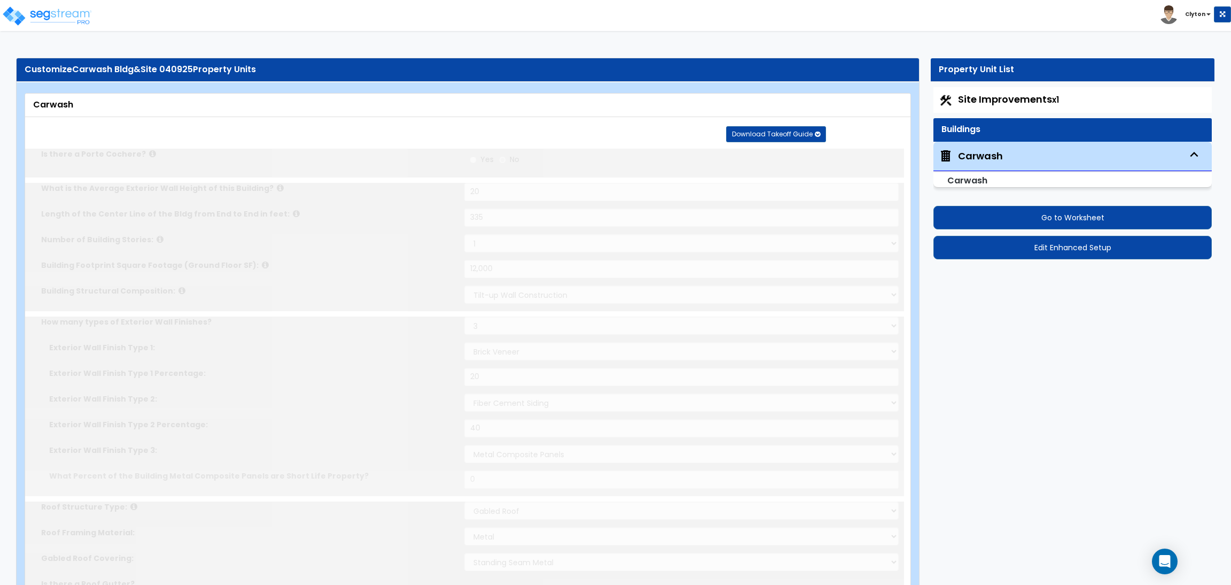
radio input "true"
type input "1"
type input "2"
type input "3"
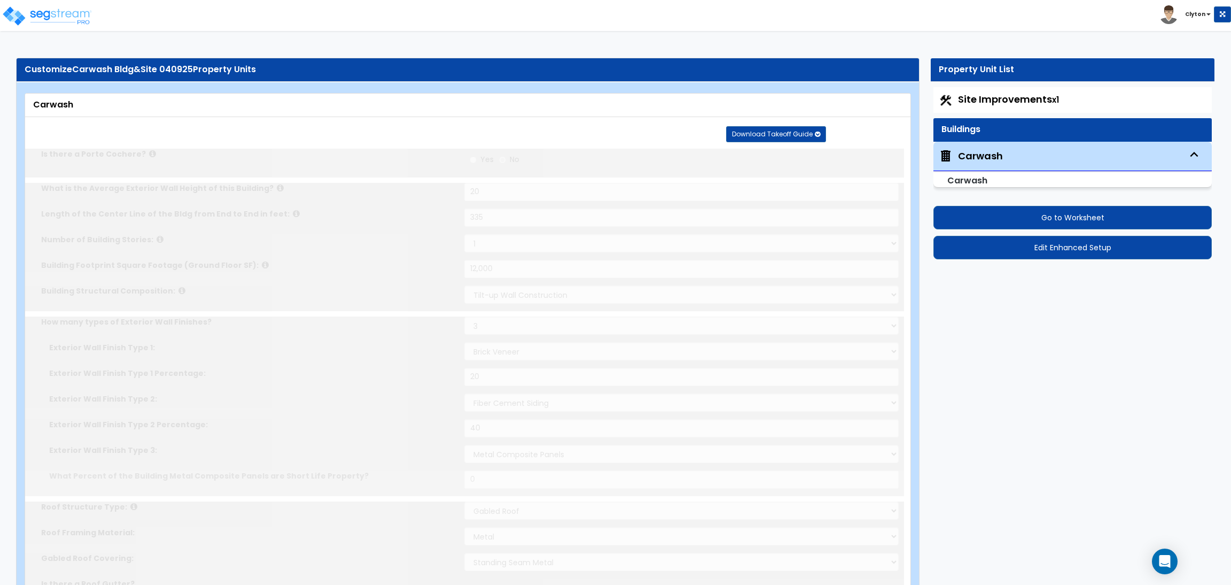
radio input "true"
type input "5"
radio input "true"
type input "3"
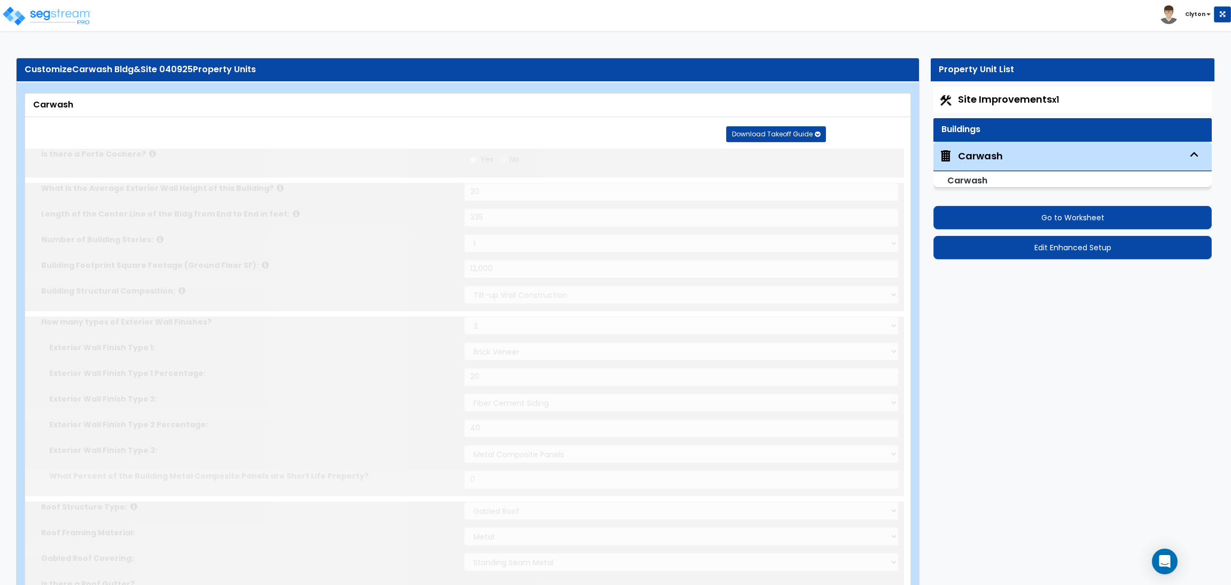
type input "3"
radio input "true"
type input "1"
radio input "true"
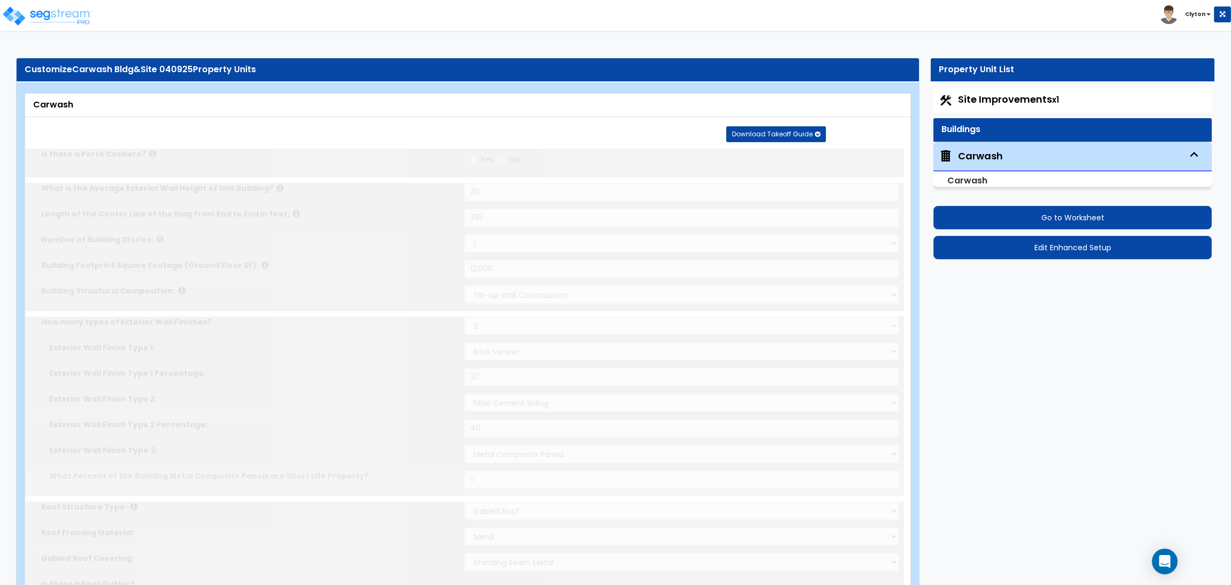
select select "3"
select select "2"
type input "2"
select select "3"
type input "3"
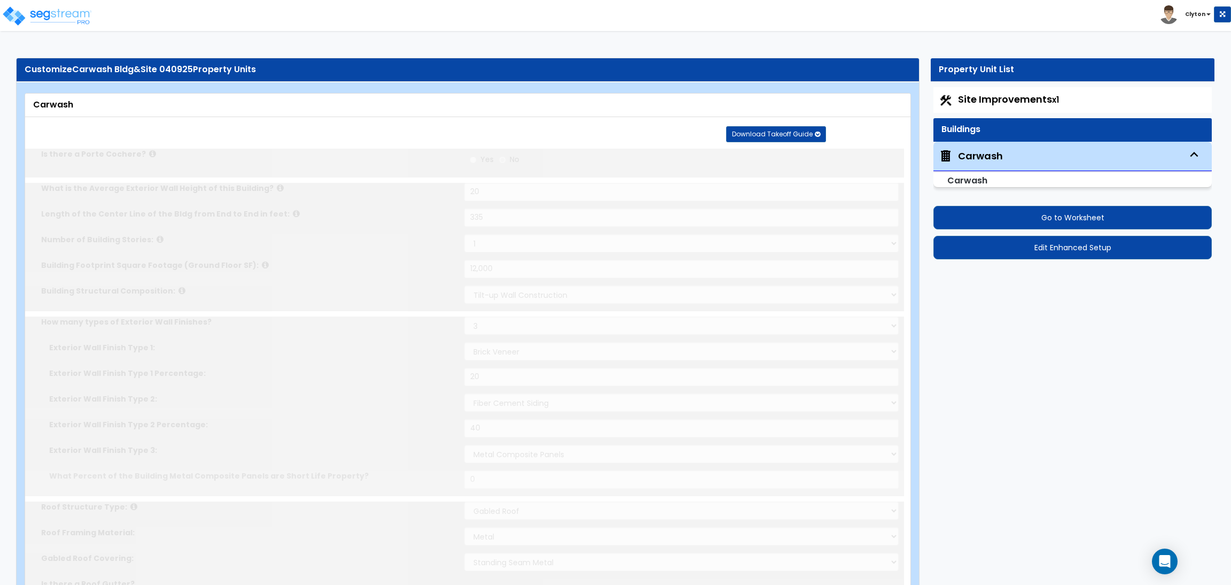
select select "4"
type input "4"
select select "3"
type input "4"
radio input "true"
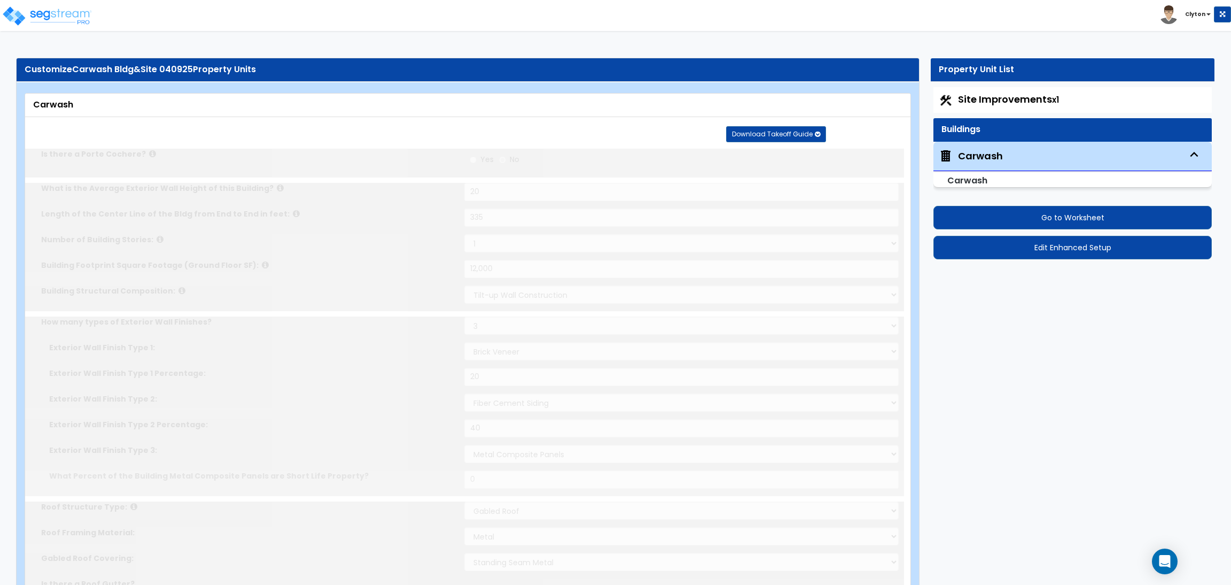
select select "3"
select select "2"
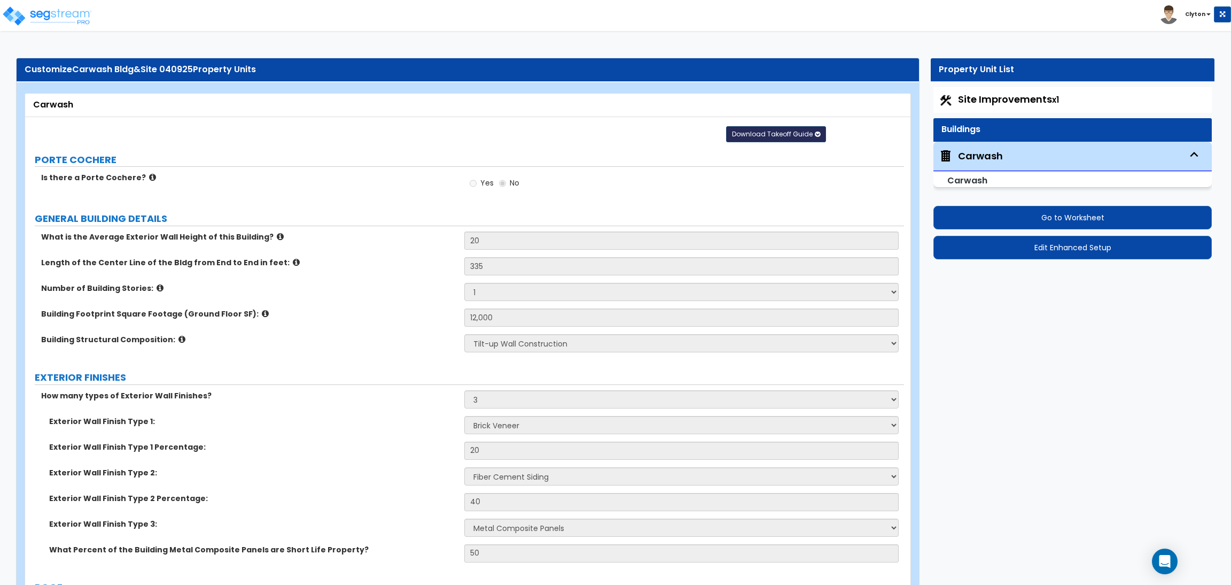
click at [777, 134] on span "Download Takeoff Guide" at bounding box center [772, 133] width 81 height 9
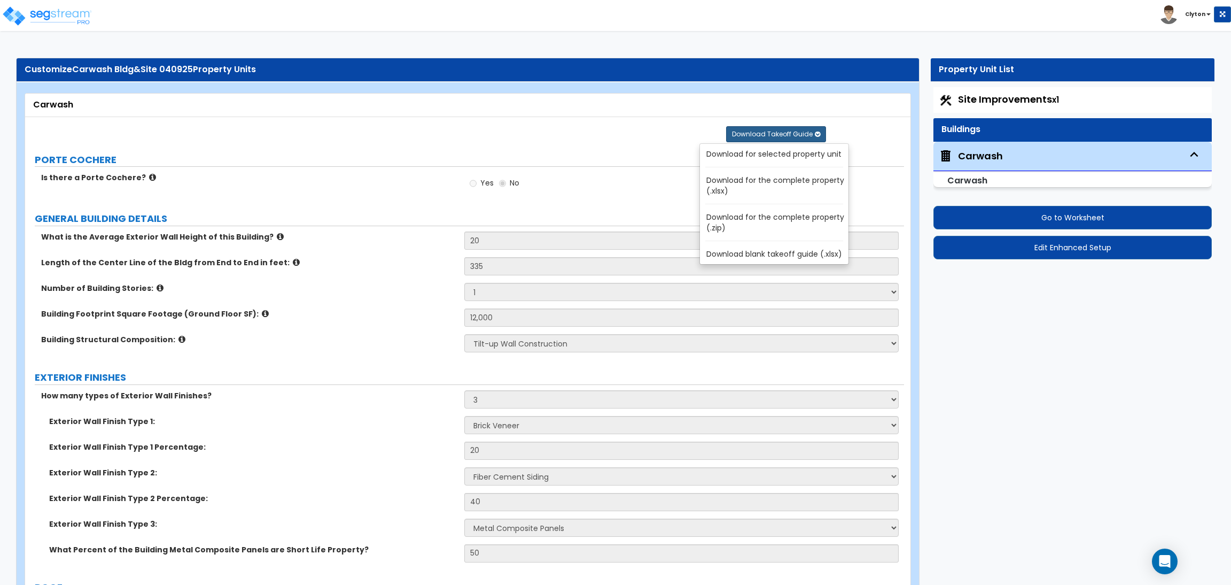
click at [765, 157] on link "Download for selected property unit" at bounding box center [776, 153] width 144 height 15
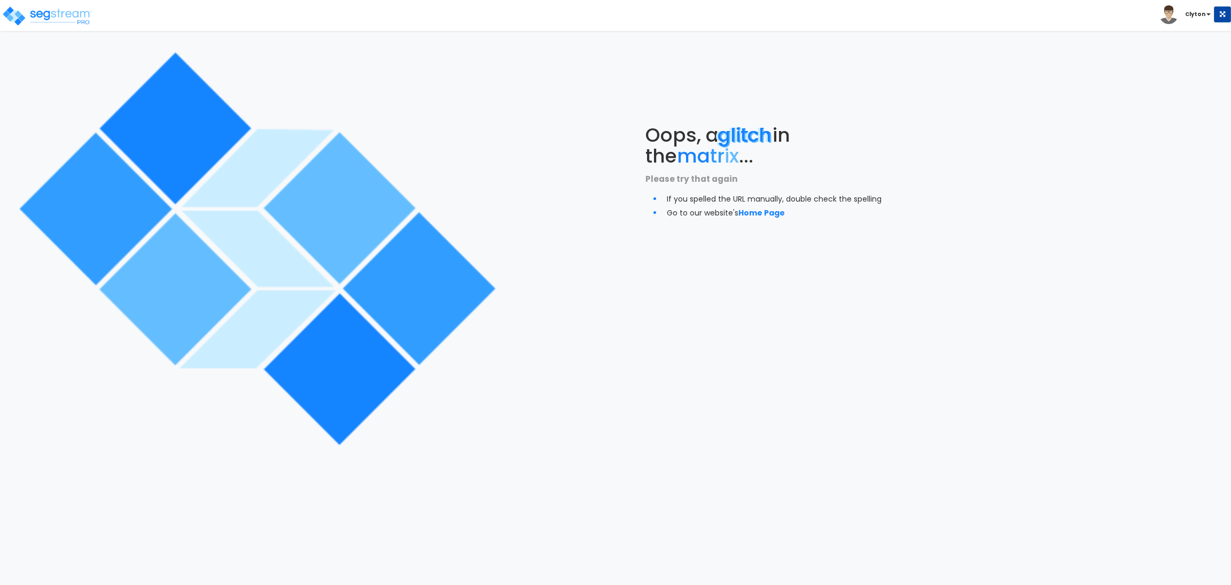
click at [949, 145] on div "Oops, a glitch in the ma tr ix ... Please try that again If you spelled the URL…" at bounding box center [769, 171] width 513 height 343
click at [584, 160] on div "Oops, a glitch in the ma tr ix ... Please try that again If you spelled the URL…" at bounding box center [769, 171] width 513 height 343
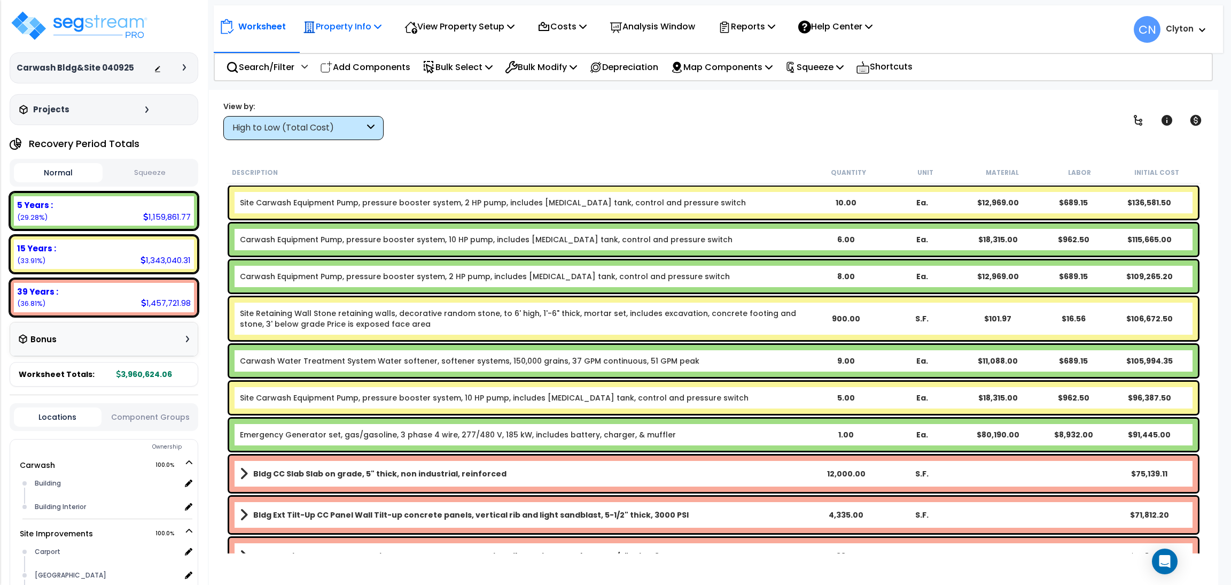
click at [339, 27] on p "Property Info" at bounding box center [342, 26] width 79 height 14
click at [341, 97] on link "Template property" at bounding box center [351, 95] width 106 height 21
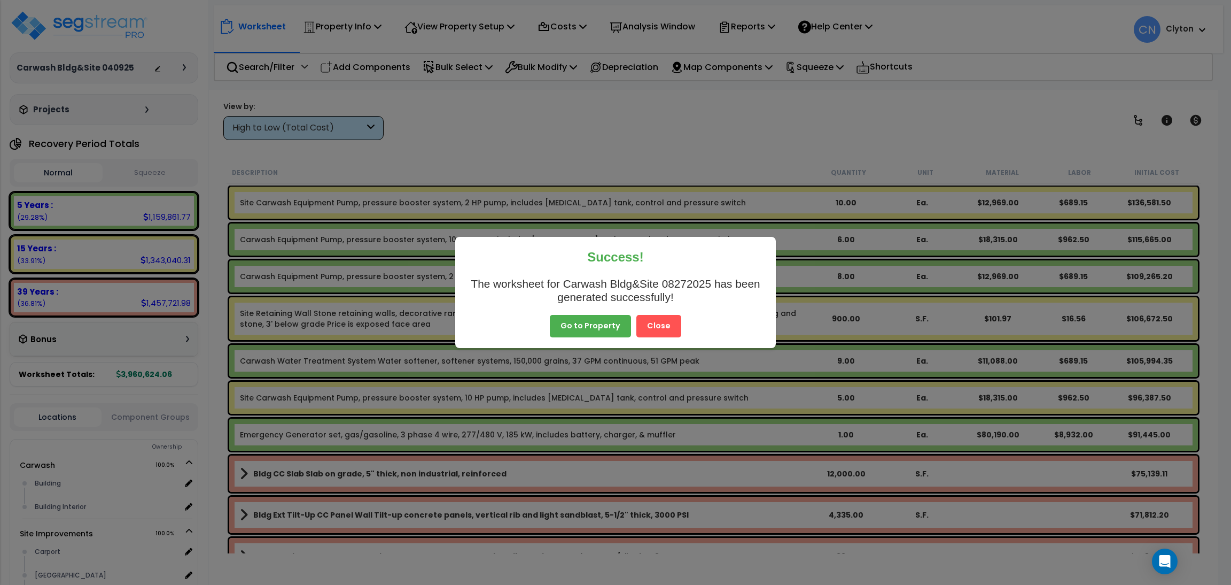
click at [665, 325] on button "Close" at bounding box center [659, 326] width 45 height 22
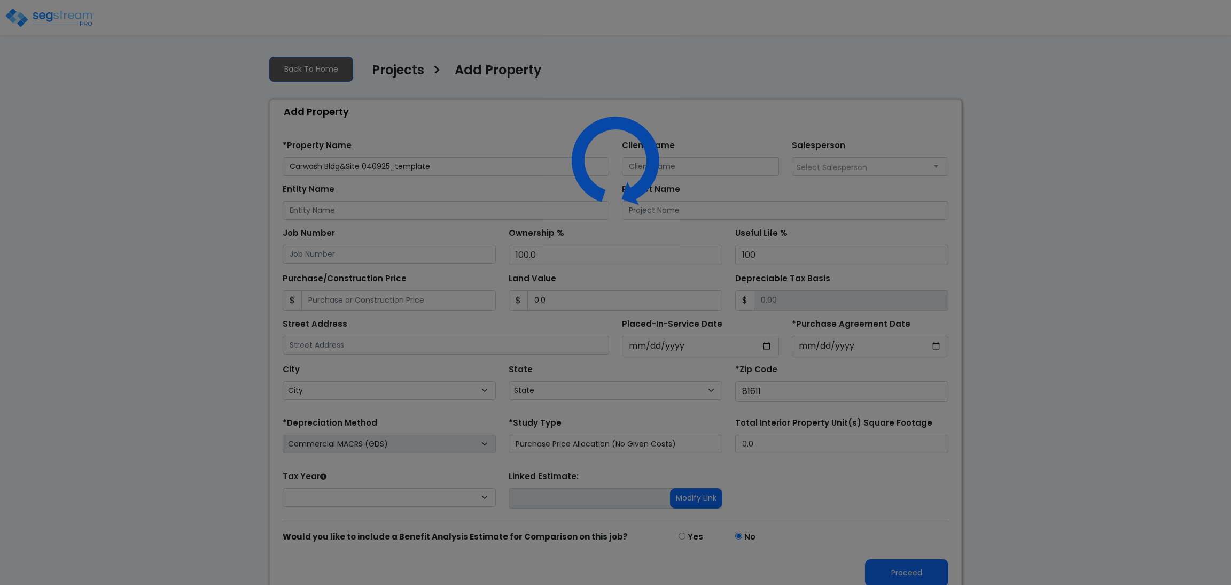
select select
select select "CO"
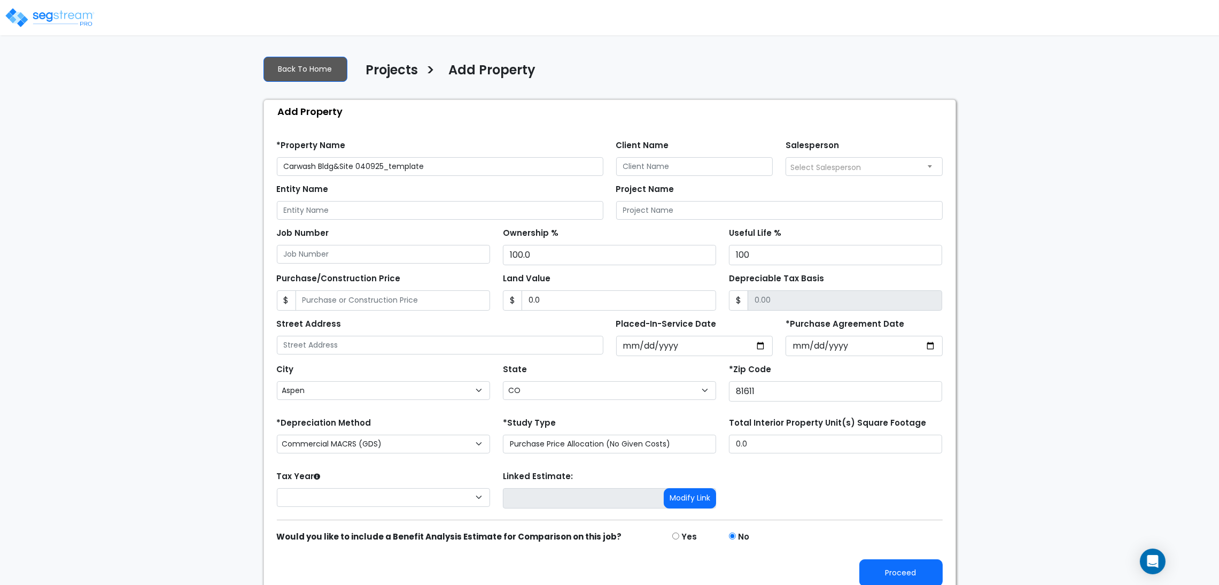
drag, startPoint x: 445, startPoint y: 169, endPoint x: 358, endPoint y: 176, distance: 87.9
click at [358, 176] on form "*Property Name Carwash Bldg&Site 040925_template Client Name Salesperson Select…" at bounding box center [610, 359] width 666 height 454
type input "Carwash Bldg&Site 08272025"
click at [872, 561] on button "Proceed" at bounding box center [900, 572] width 83 height 27
type input "0"
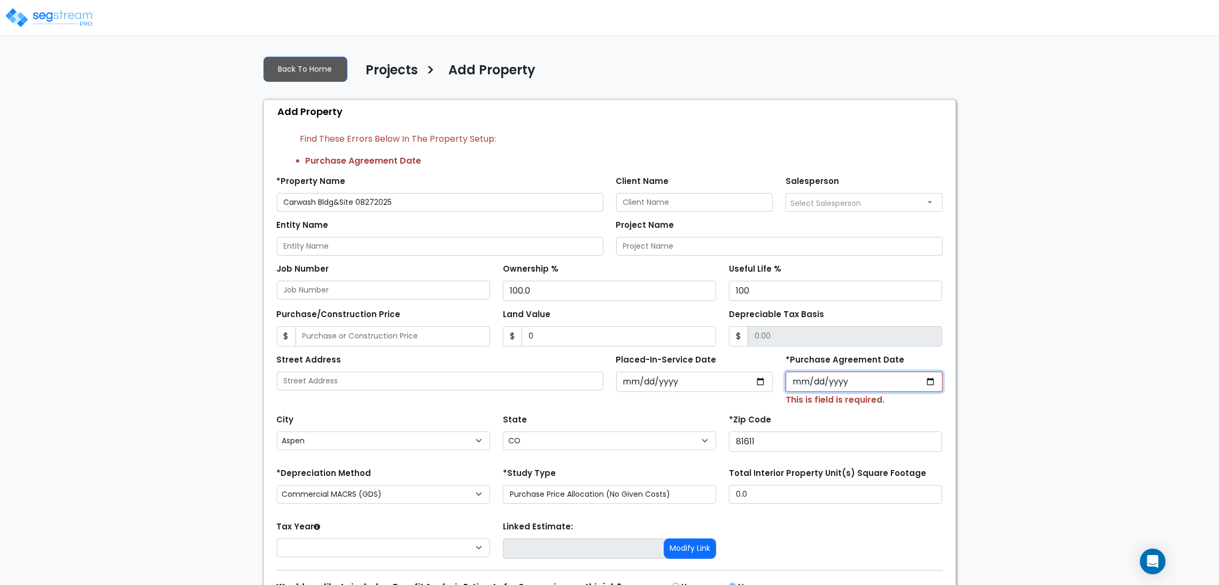
click at [929, 379] on input "*Purchase Agreement Date" at bounding box center [864, 381] width 157 height 20
type input "[DATE]"
click at [964, 405] on div "We are Building your Property. So please grab a coffee and let us do the heavy …" at bounding box center [609, 346] width 1219 height 599
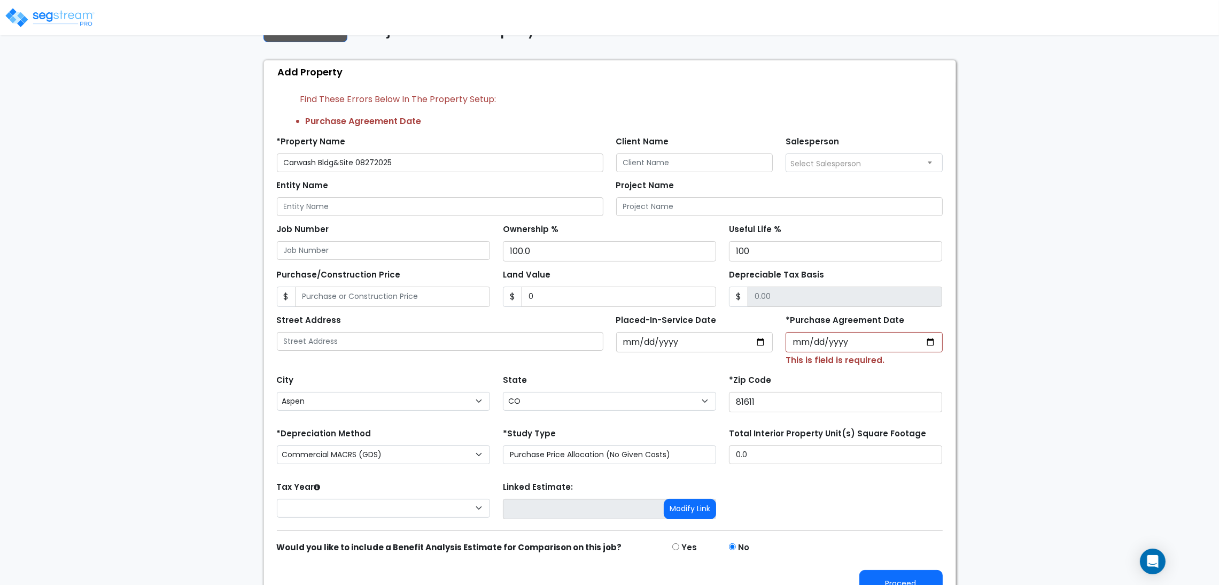
scroll to position [62, 0]
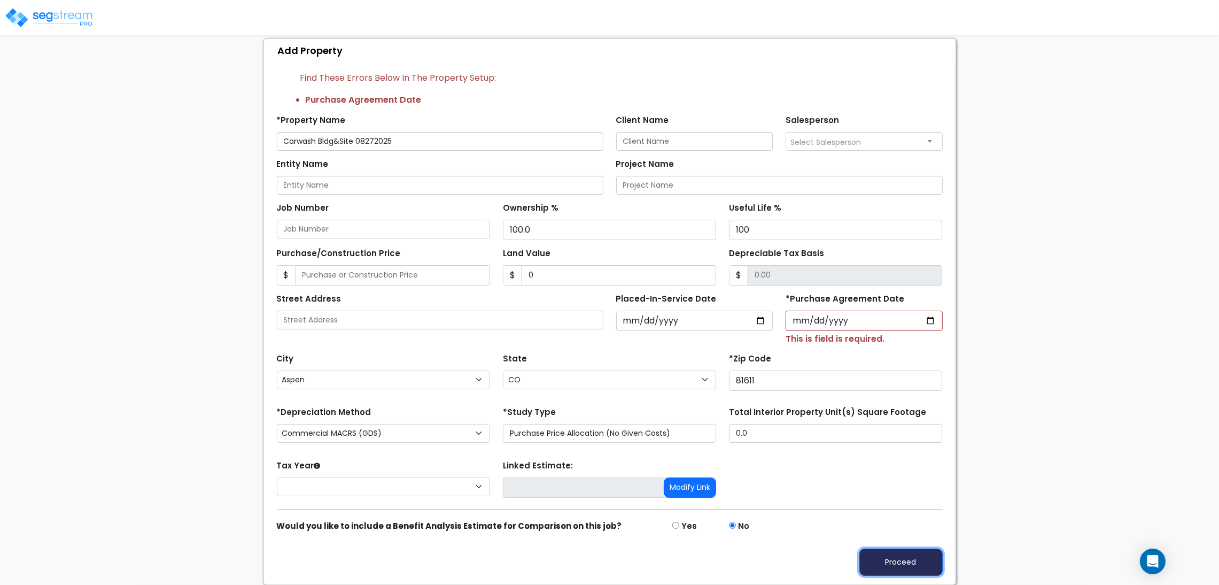
click at [870, 553] on button "Proceed" at bounding box center [900, 561] width 83 height 27
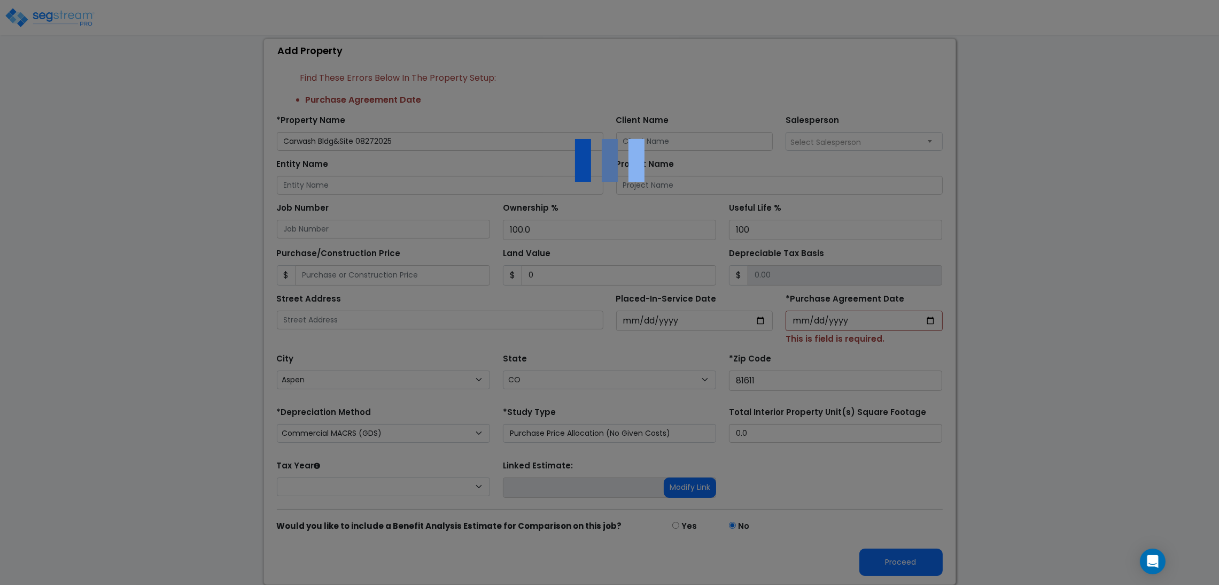
click at [1048, 52] on div at bounding box center [609, 292] width 1219 height 585
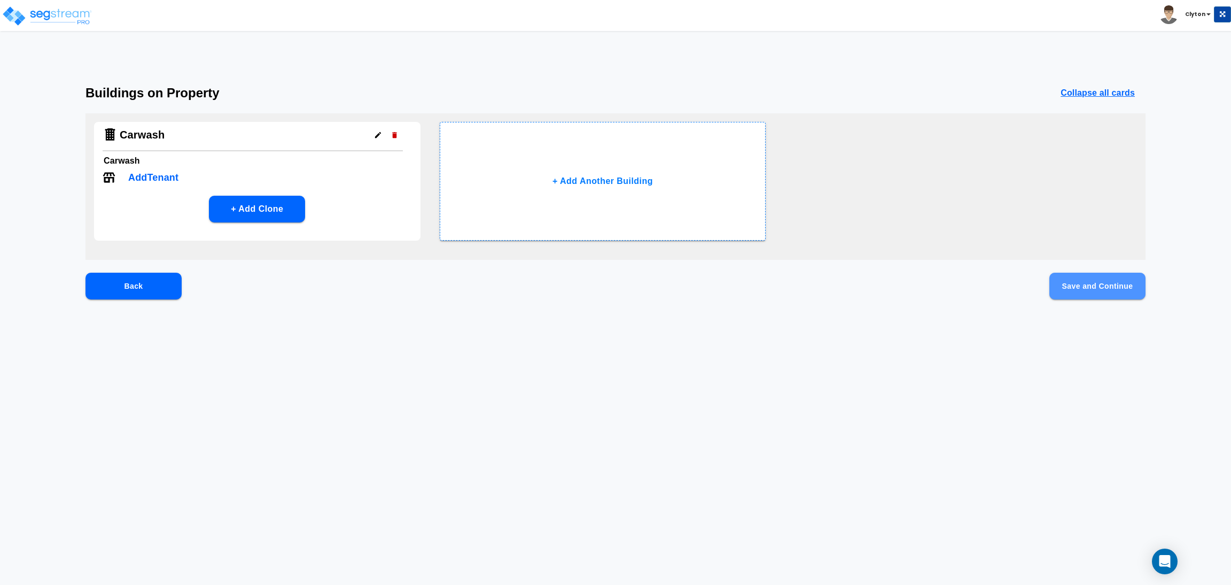
click at [1095, 283] on button "Save and Continue" at bounding box center [1098, 286] width 96 height 27
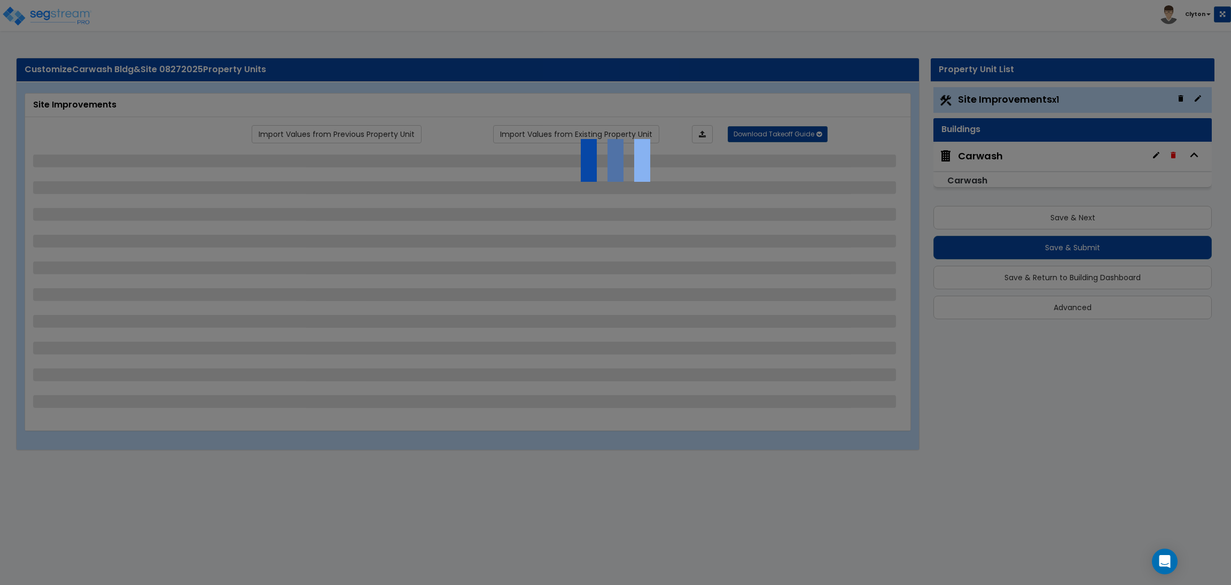
select select "2"
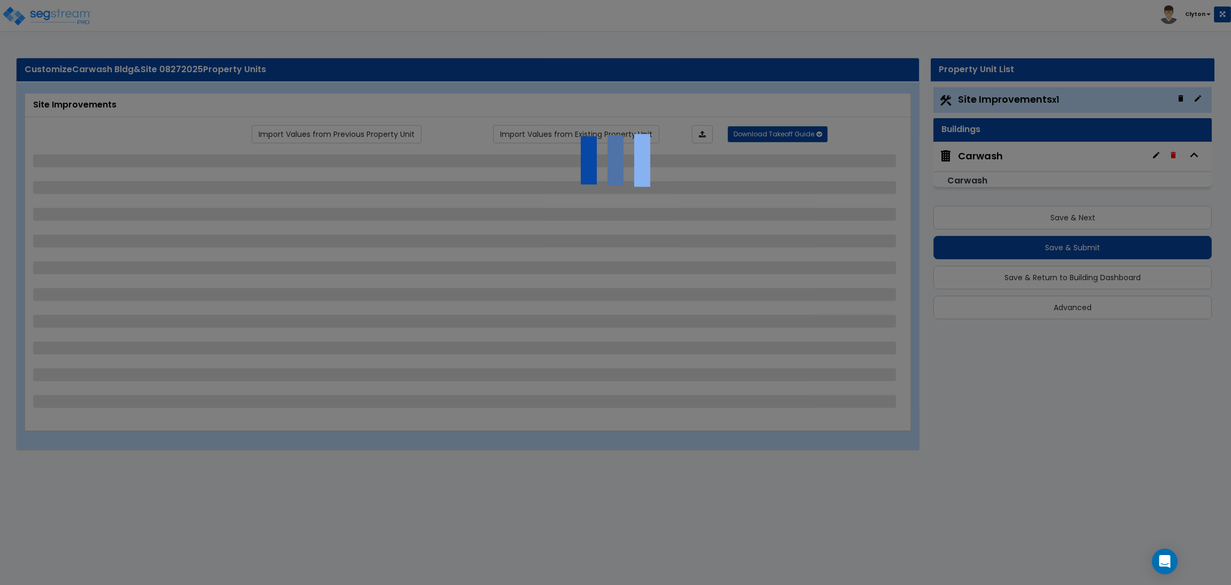
select select "2"
select select "1"
select select "2"
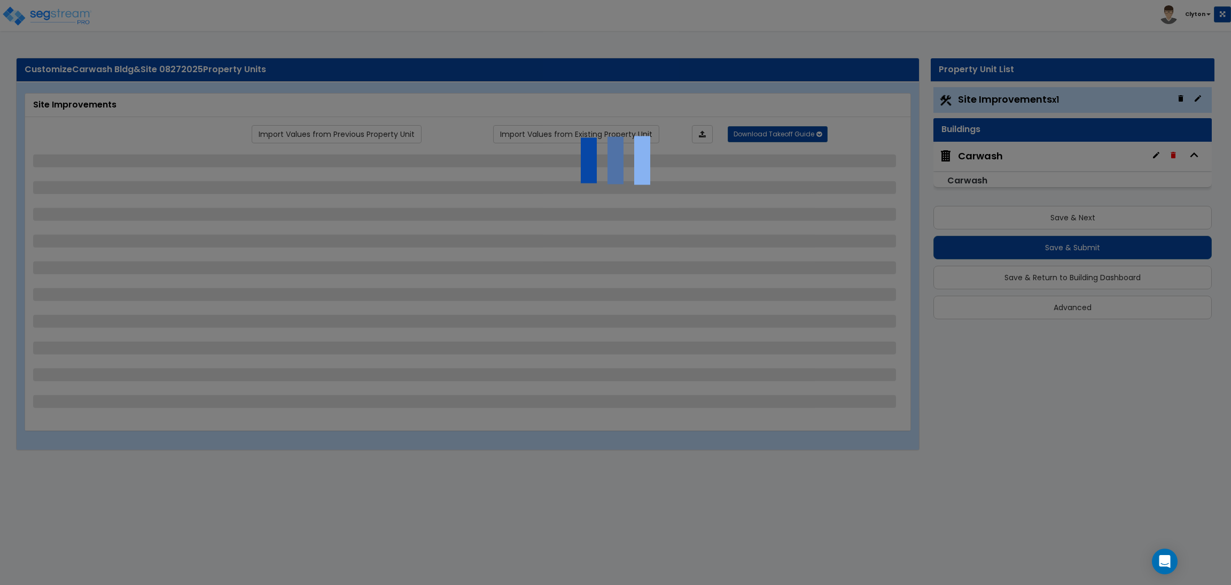
select select "2"
select select "1"
select select "2"
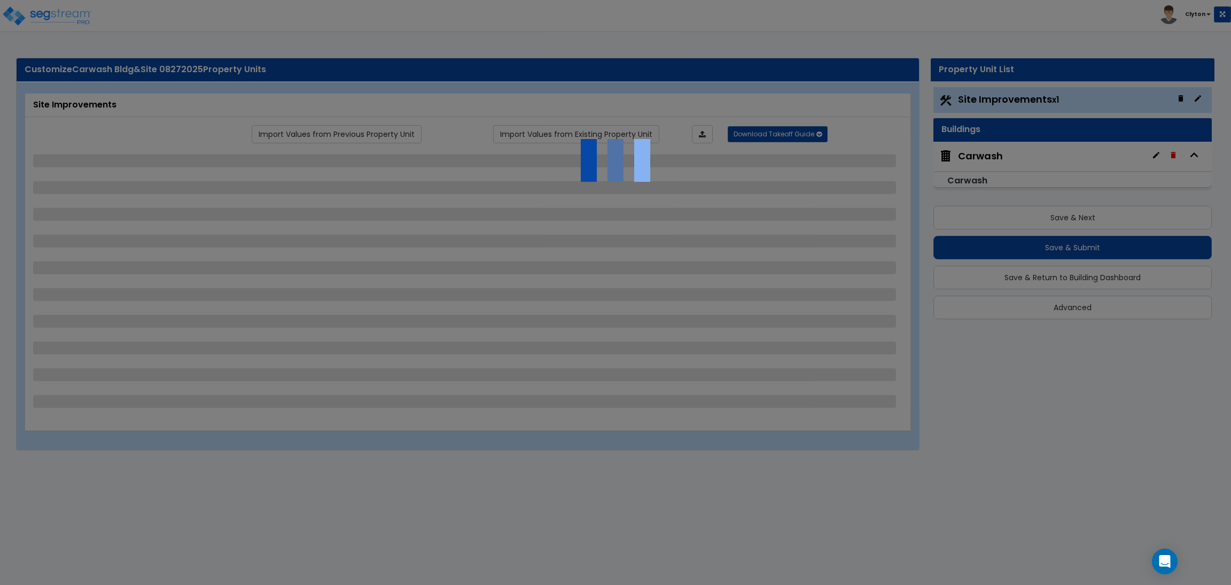
select select "3"
select select "2"
select select "1"
select select "2"
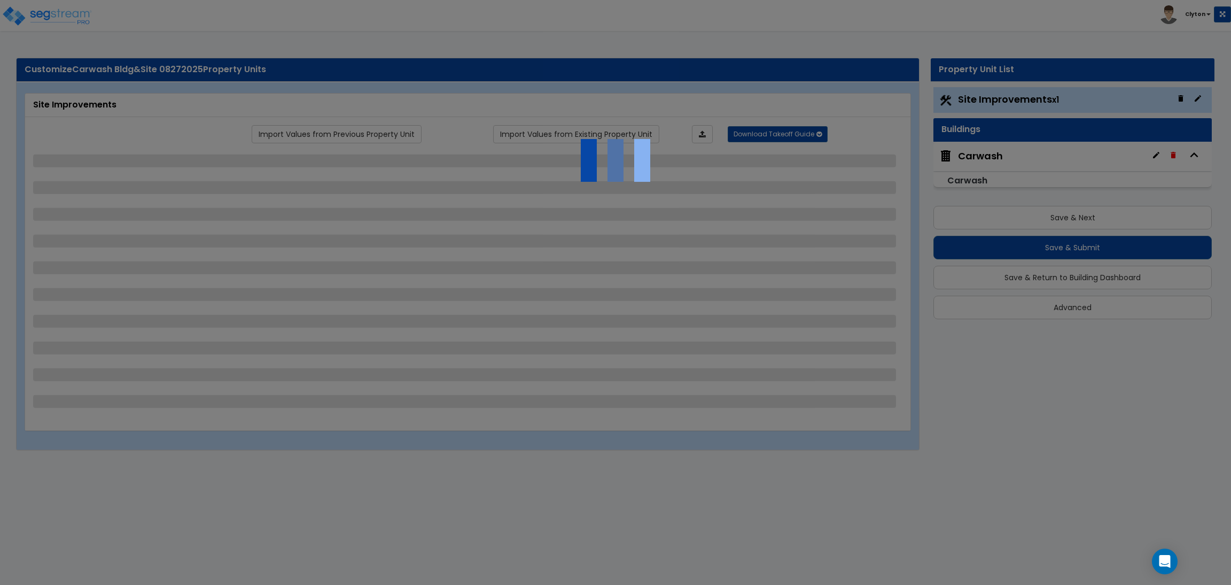
select select "1"
select select "4"
select select "2"
select select "1"
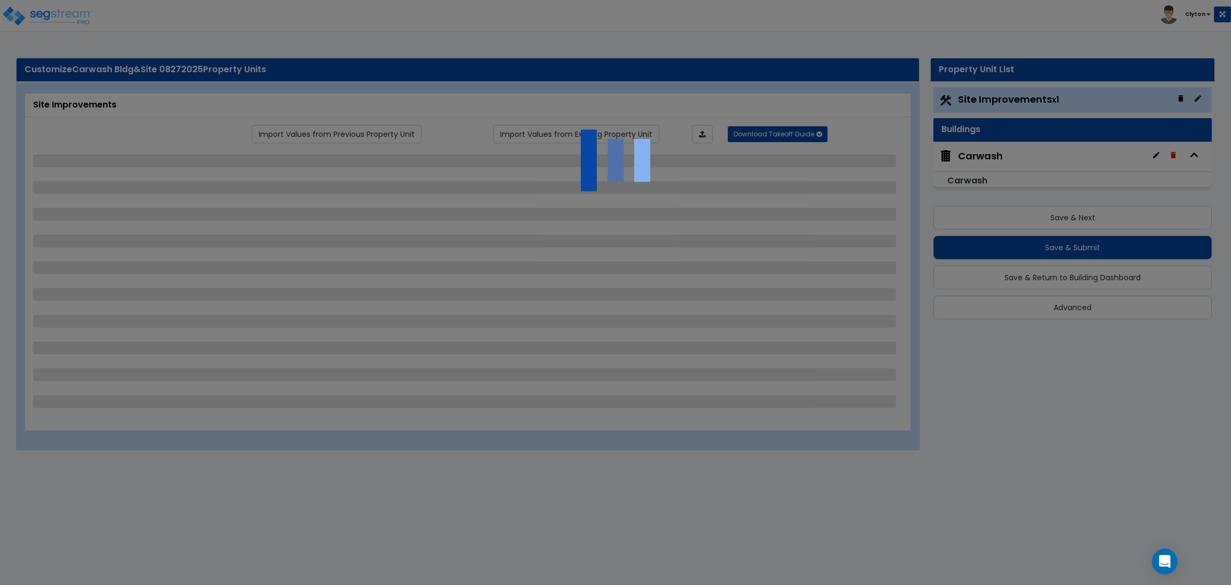
select select "3"
select select "6"
select select "3"
select select "9"
select select "2"
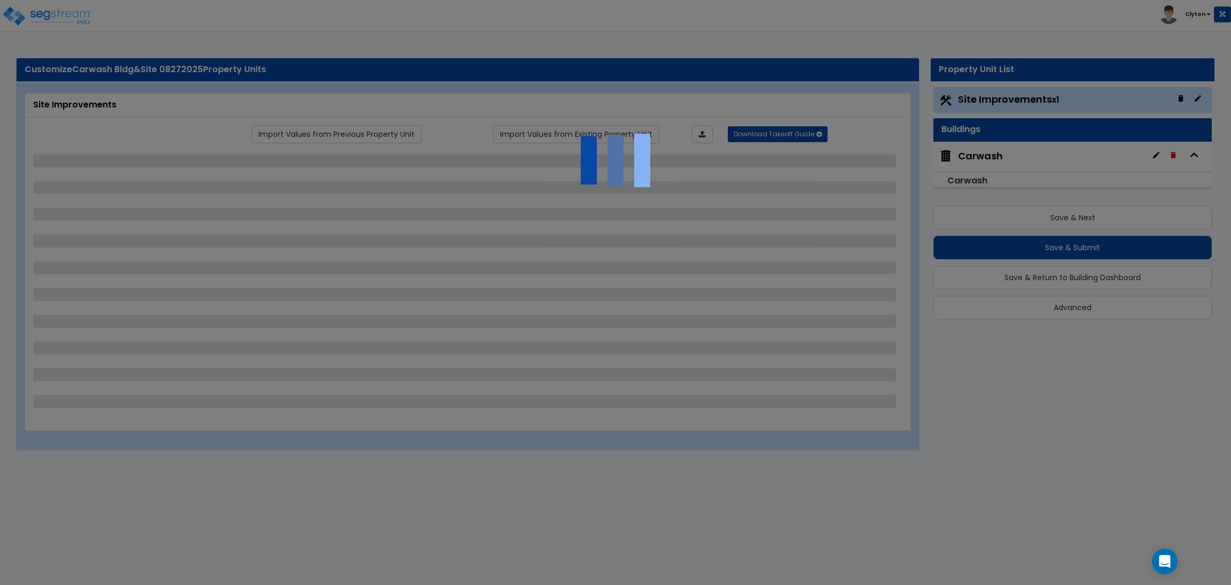
select select "3"
select select "2"
select select "3"
select select "1"
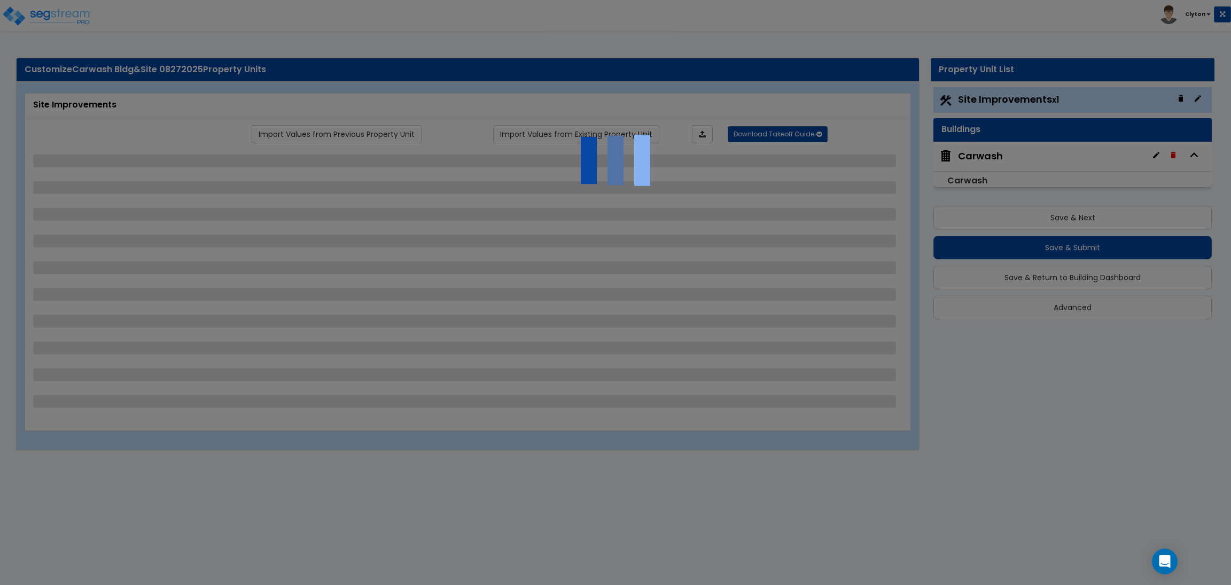
select select "1"
select select "3"
select select "2"
select select "7"
select select "10"
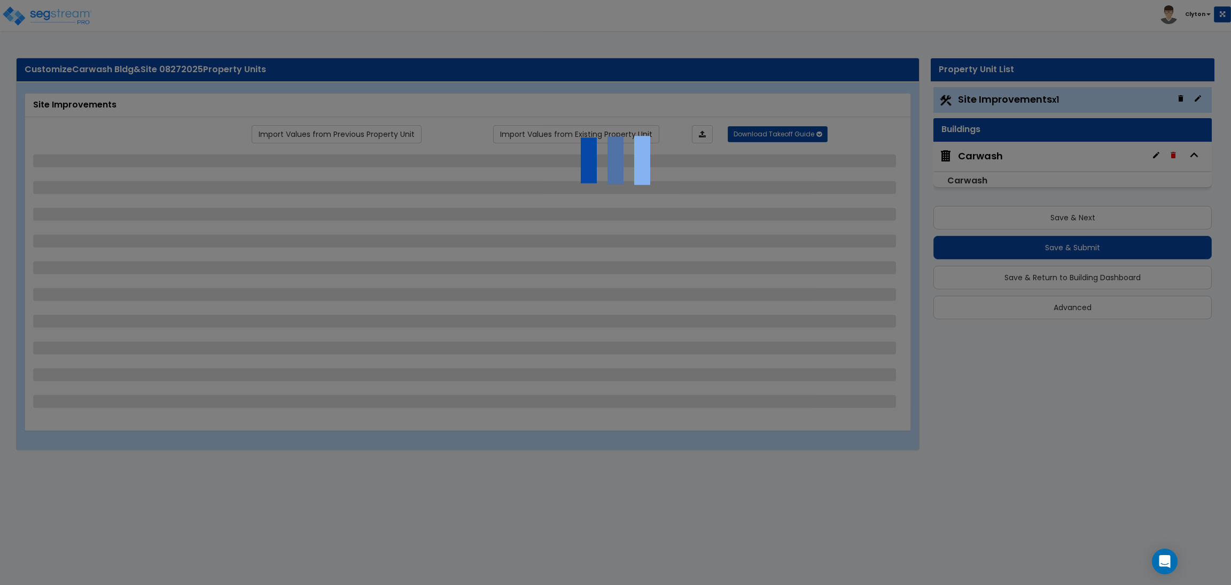
select select "3"
select select "1"
select select "2"
select select "10"
select select "3"
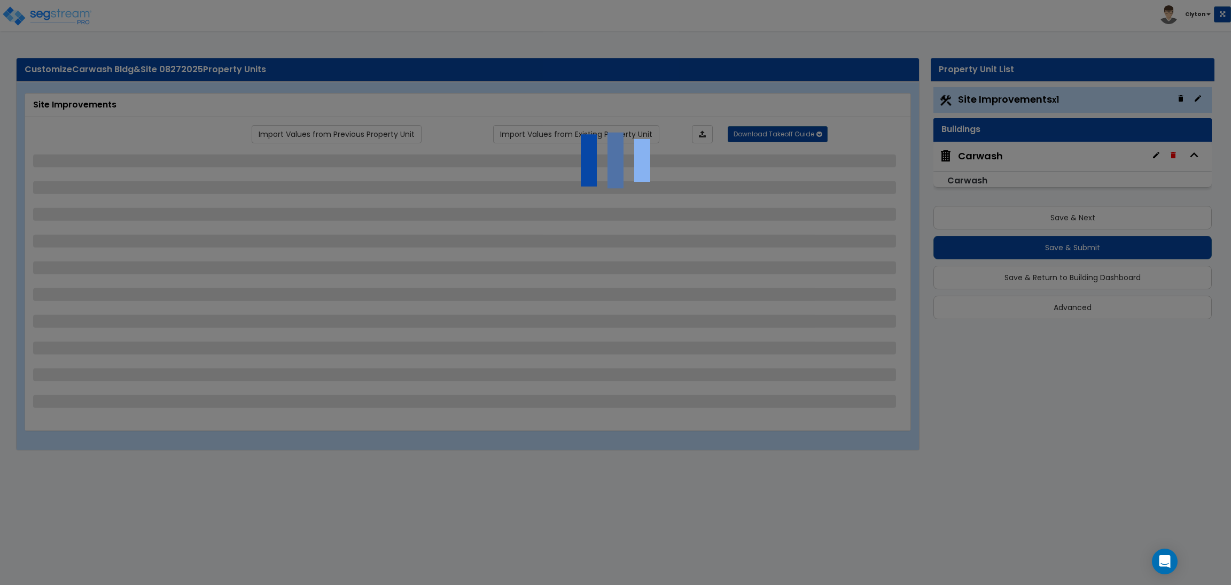
select select "2"
select select "1"
select select "5"
select select "2"
select select "3"
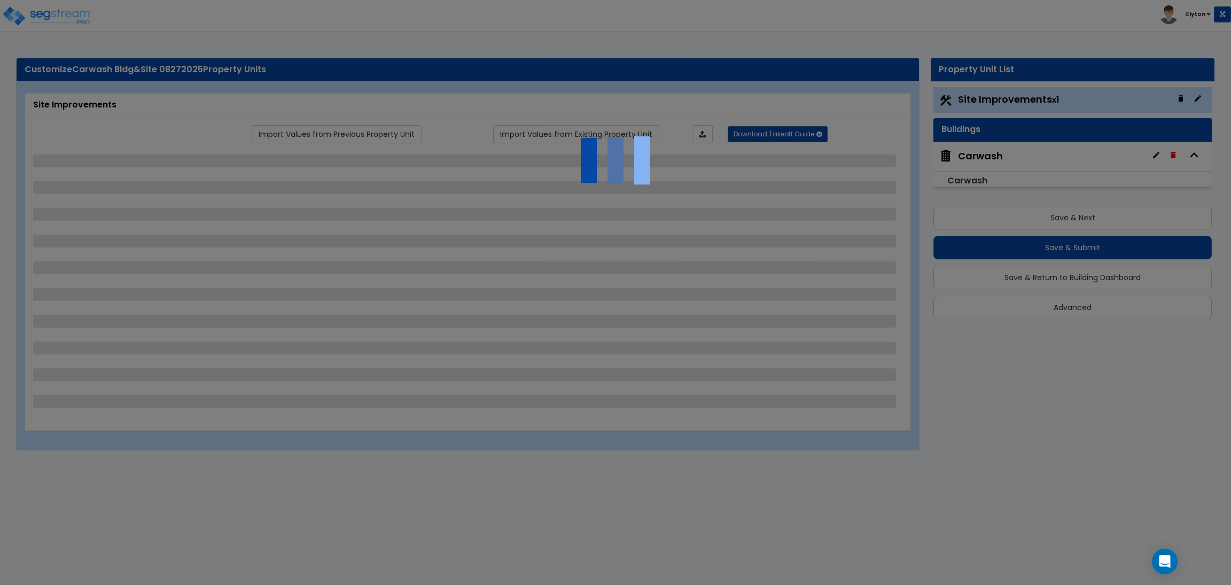
select select "2"
select select "1"
select select "2"
select select "6"
select select "3"
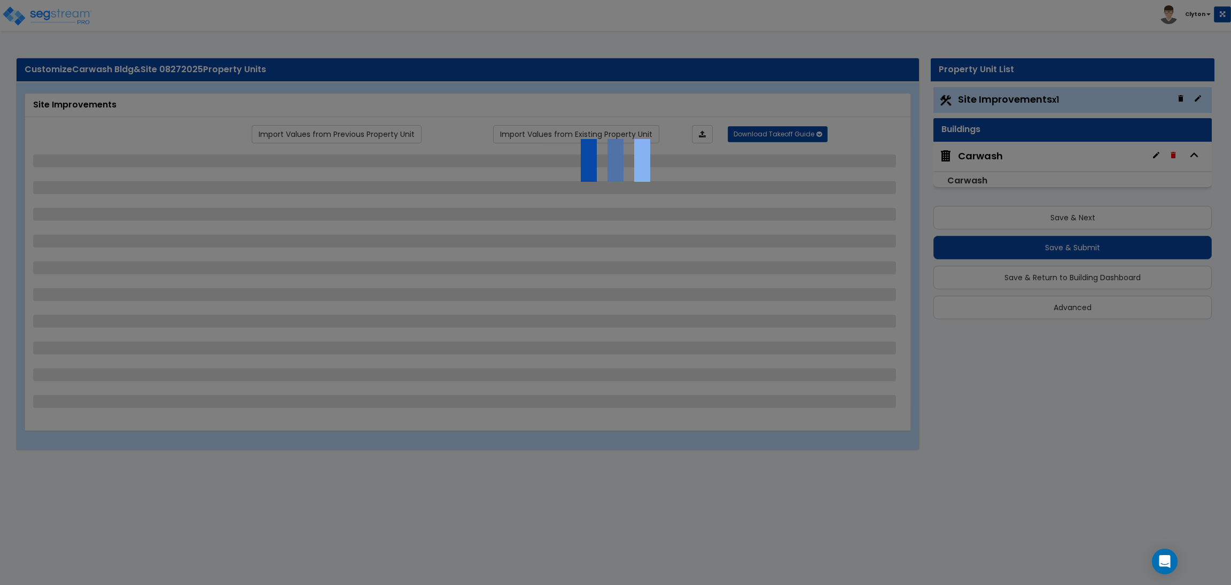
select select "11"
select select "12"
select select "18"
select select "4"
select select "1"
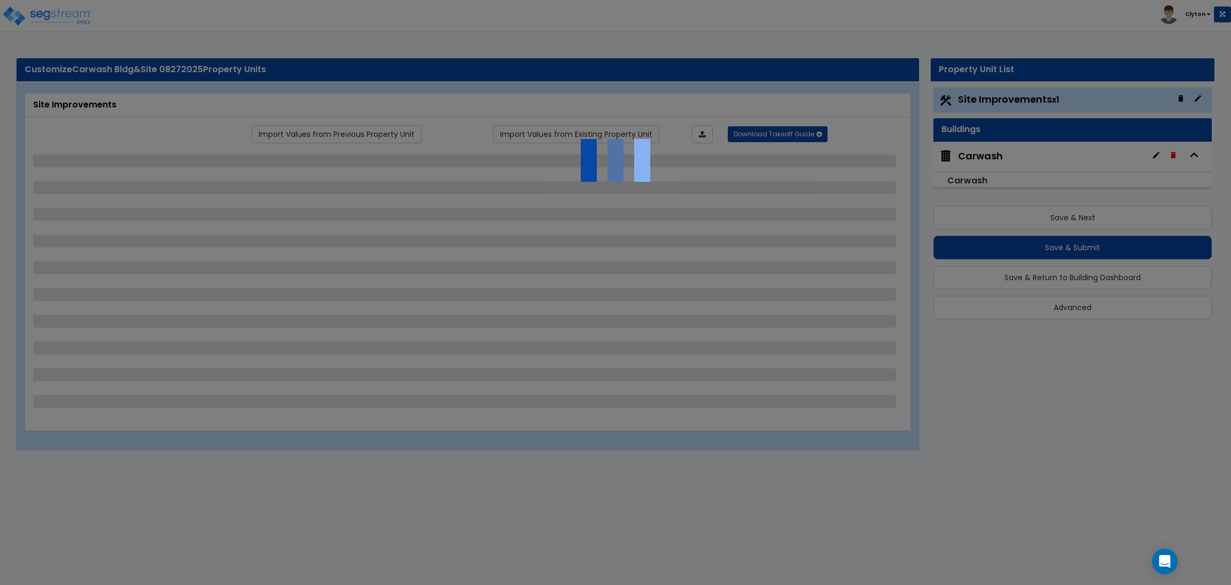
select select "5"
select select "1"
select select "2"
select select "1"
select select "4"
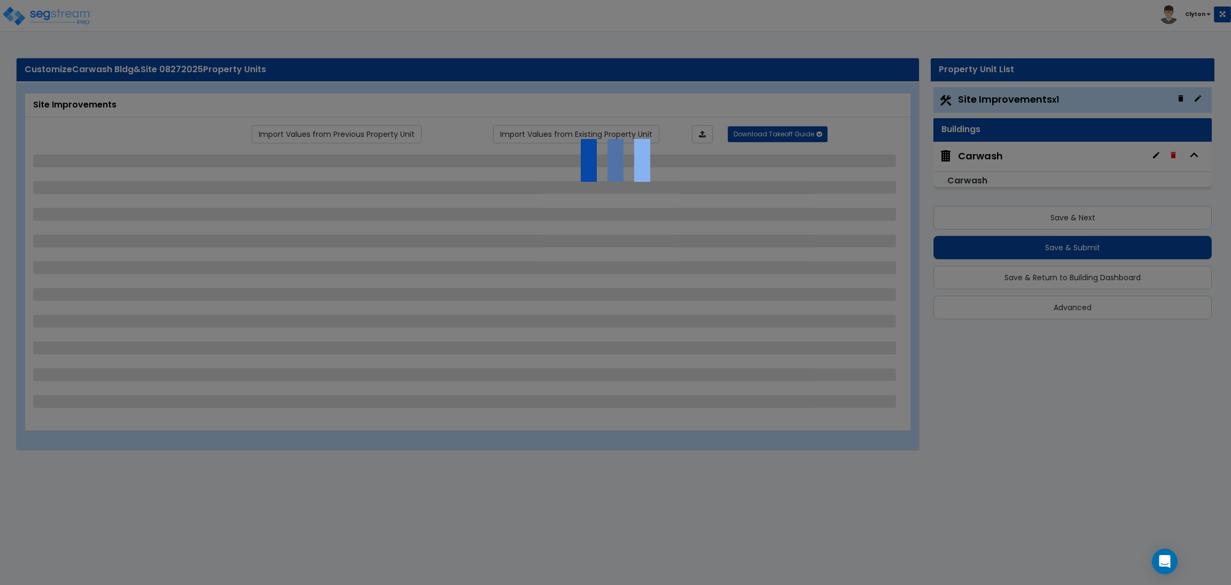
select select "2"
select select "5"
select select "1"
select select "2"
select select "1"
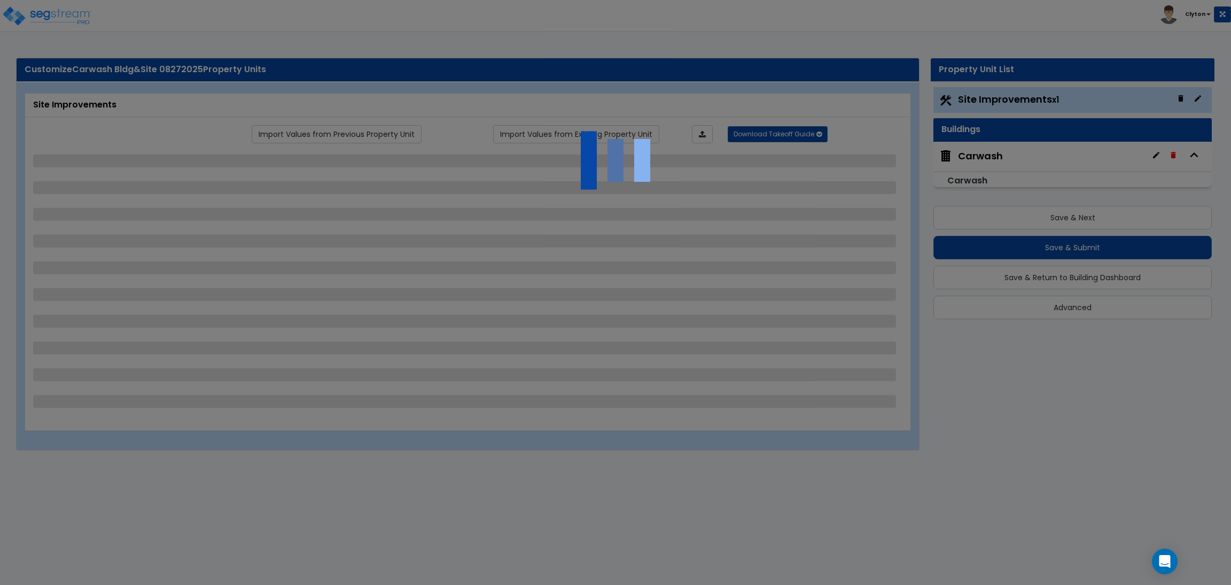
select select "1"
select select "3"
select select "1"
select select "3"
select select "2"
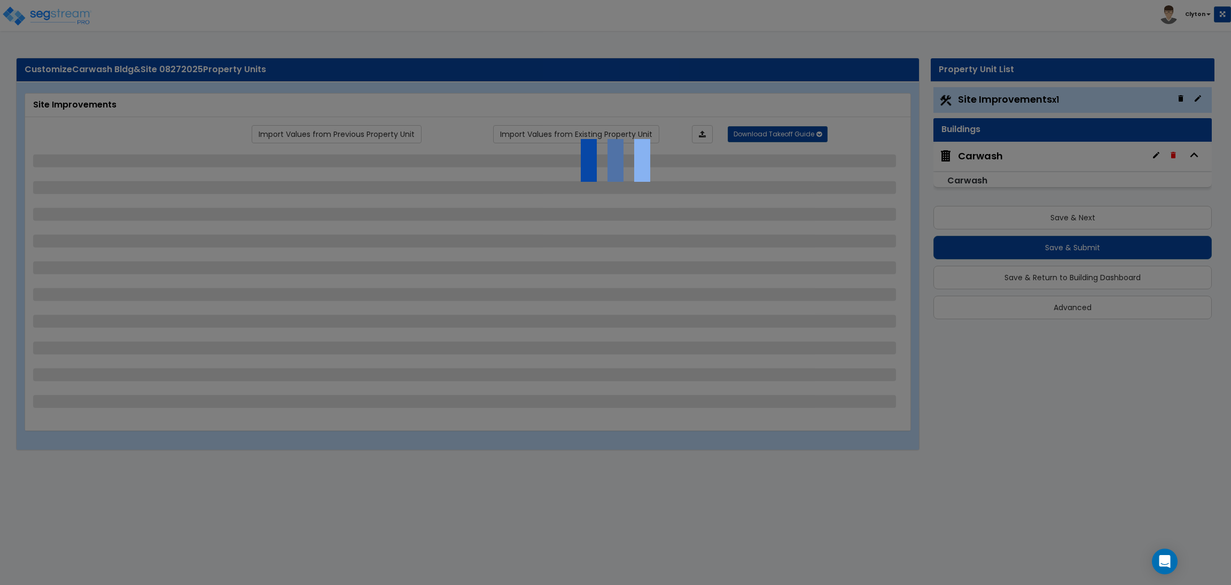
select select "4"
select select "2"
select select "1"
select select "2"
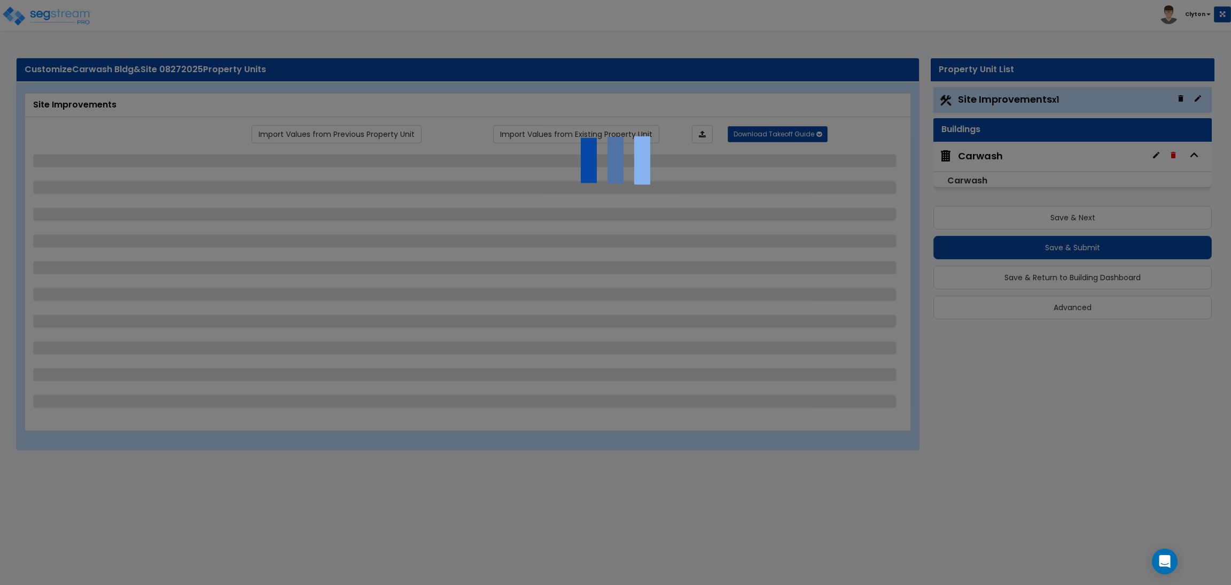
select select "4"
select select "2"
select select "1"
select select "2"
select select "1"
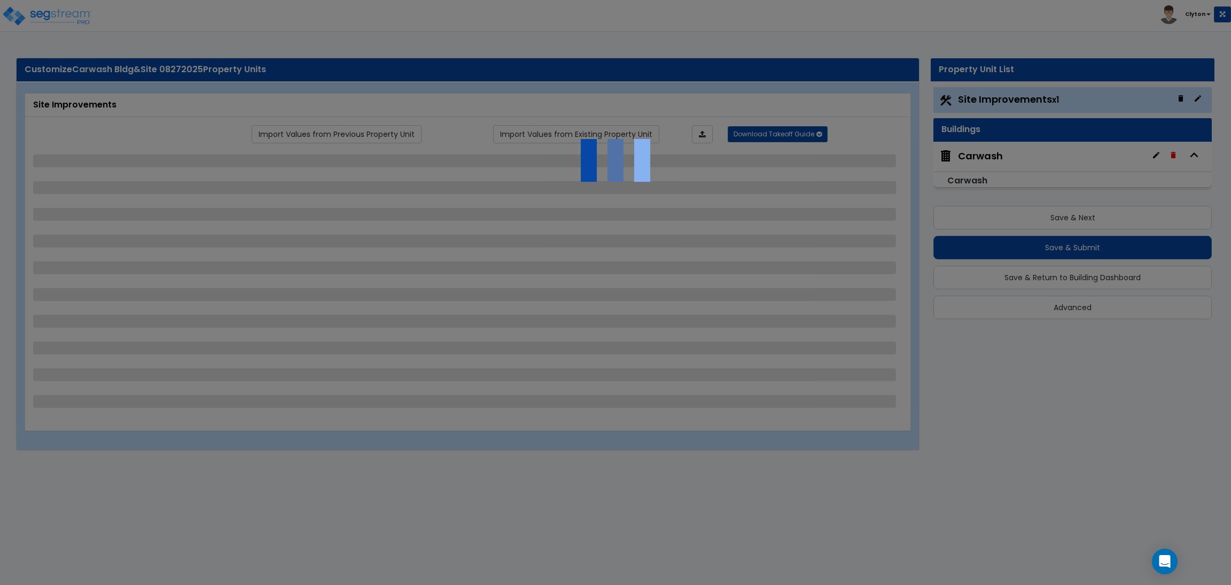
select select "2"
select select "3"
select select "1"
select select "4"
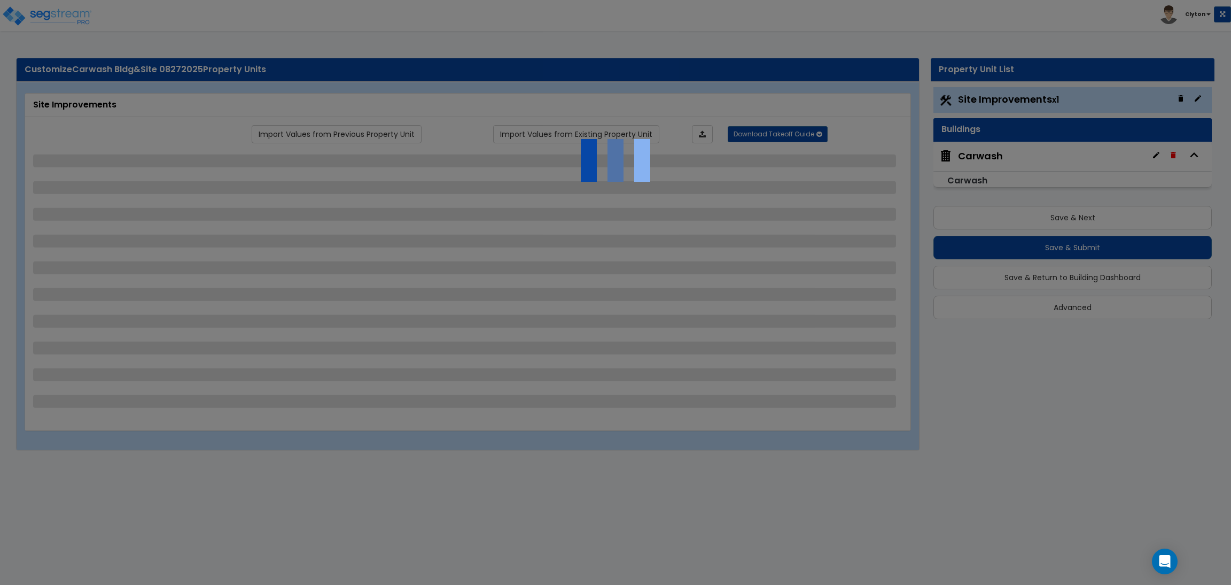
select select "8"
select select "2"
select select "1"
select select "4"
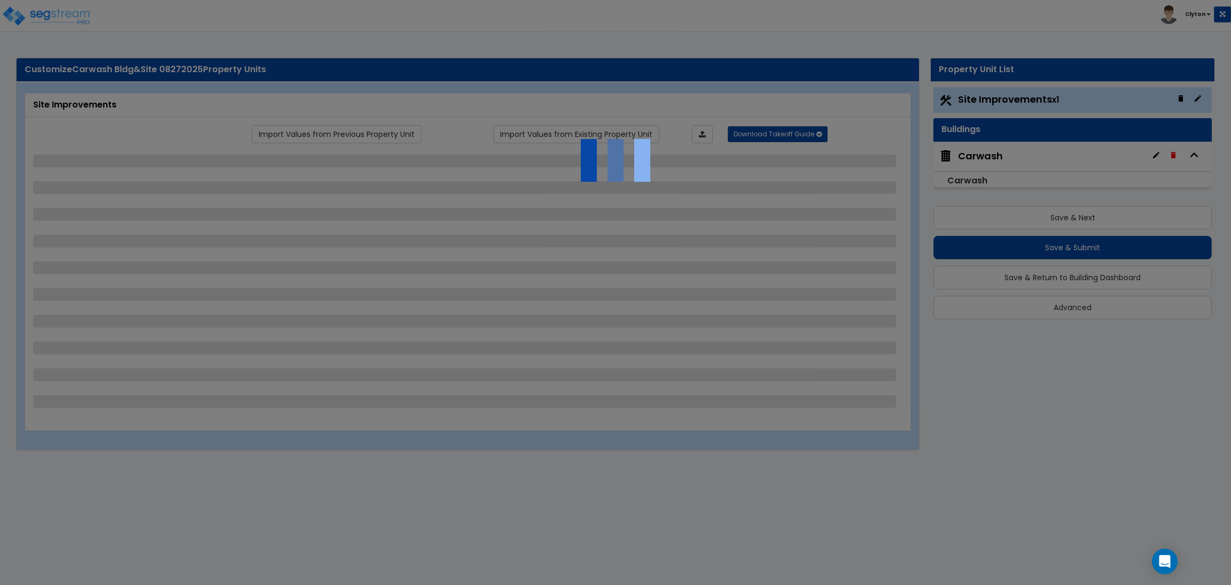
select select "5"
select select "2"
select select "3"
select select "2"
select select "3"
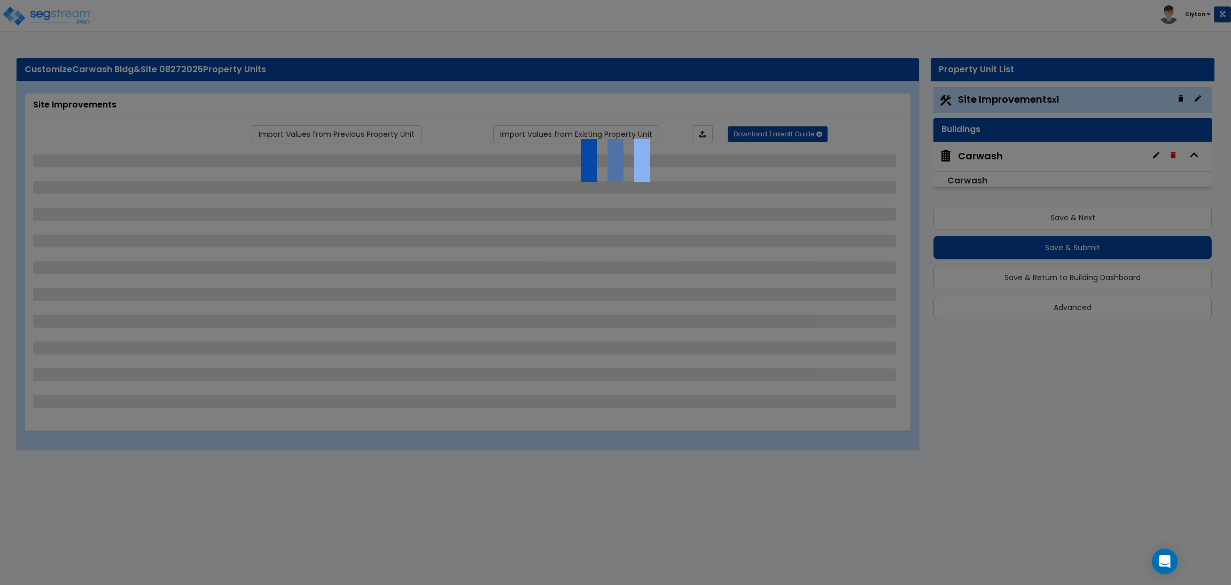
select select "3"
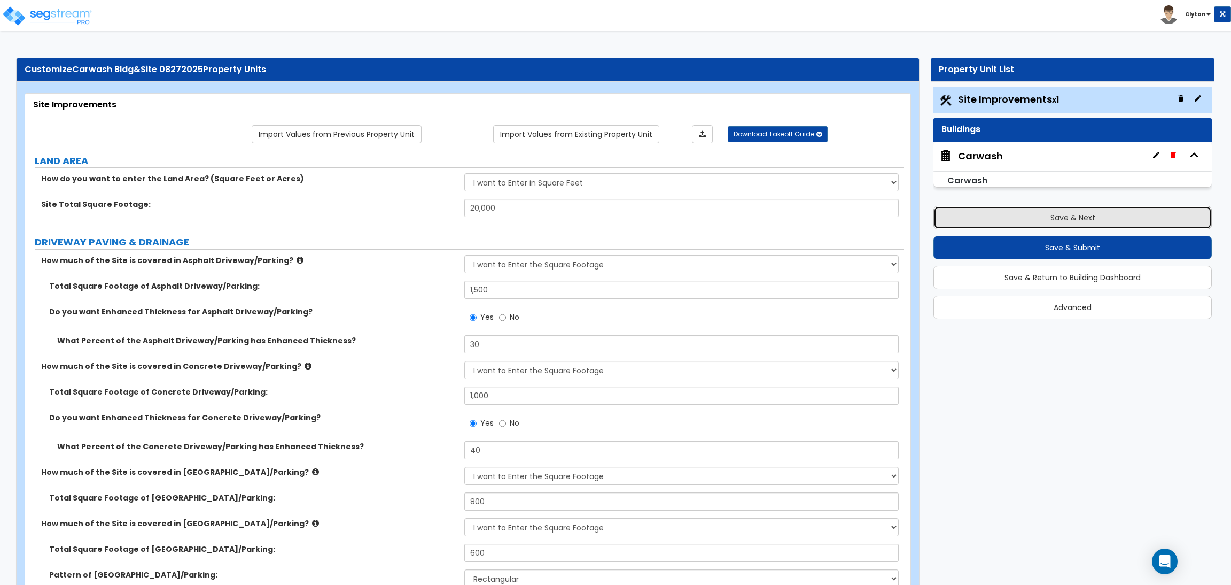
click at [1052, 224] on button "Save & Next" at bounding box center [1073, 218] width 278 height 24
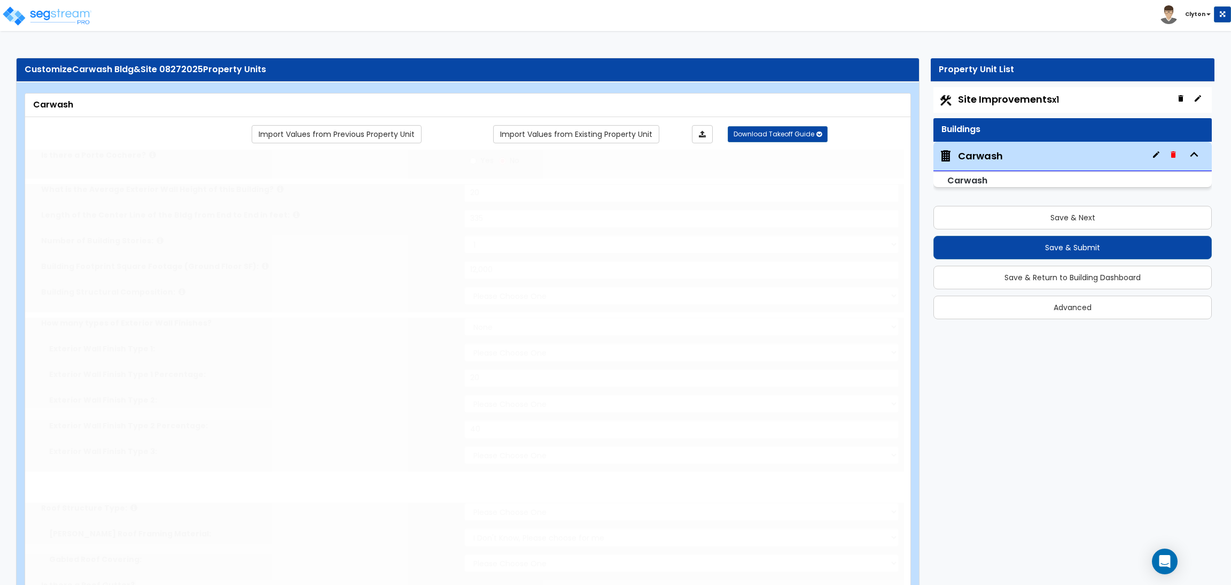
type input "20"
type input "335"
type input "12,000"
select select "2"
select select "3"
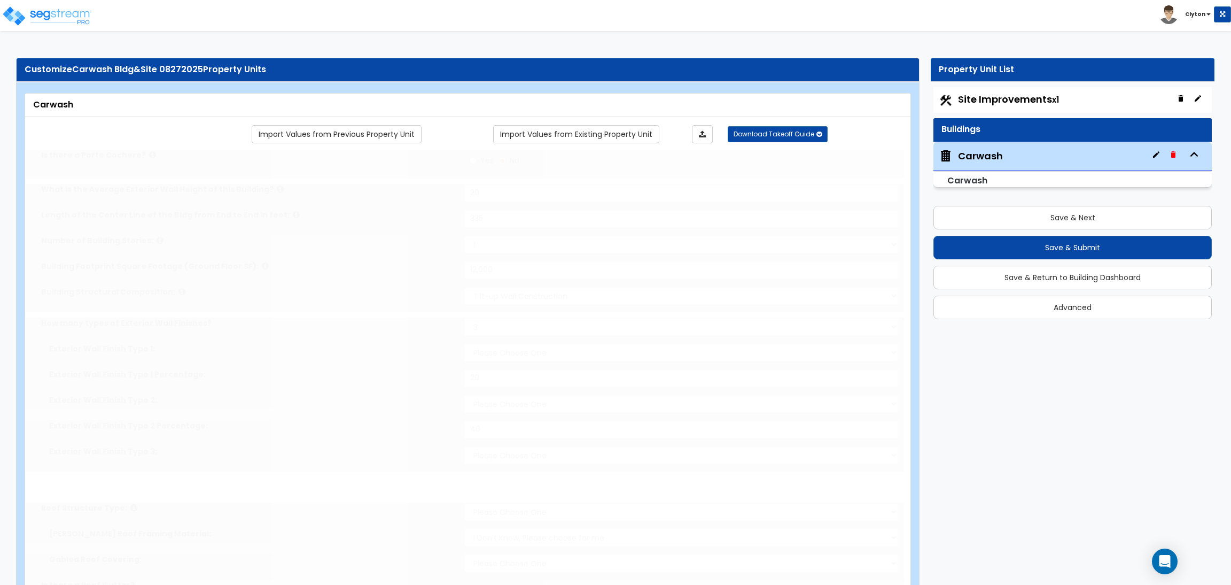
select select "2"
type input "20"
select select "9"
type input "40"
select select "11"
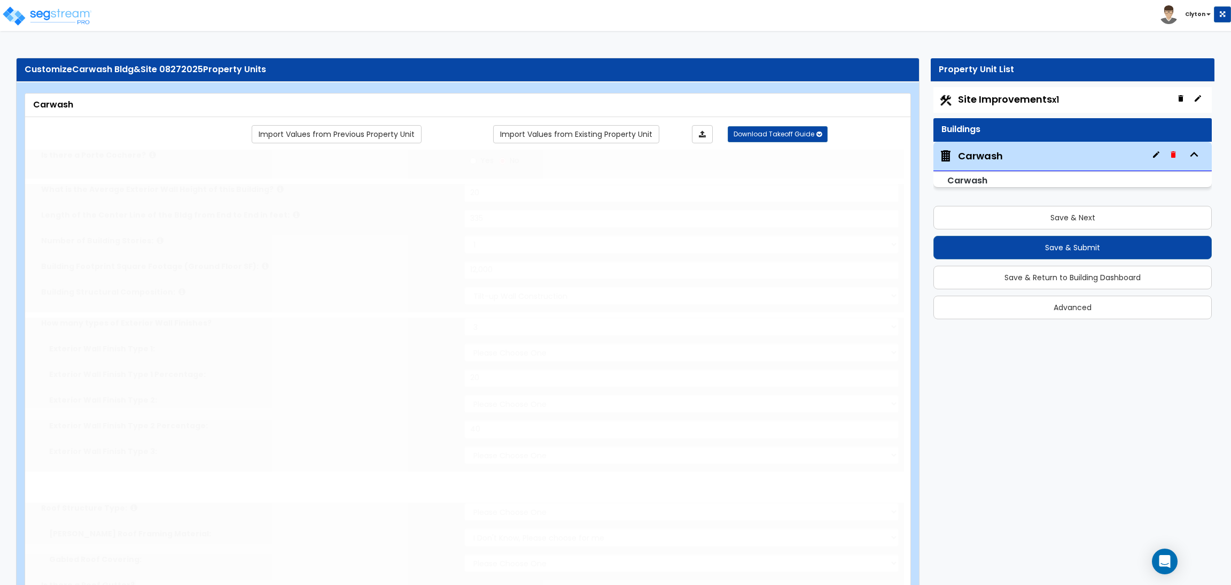
select select "1"
select select "5"
radio input "true"
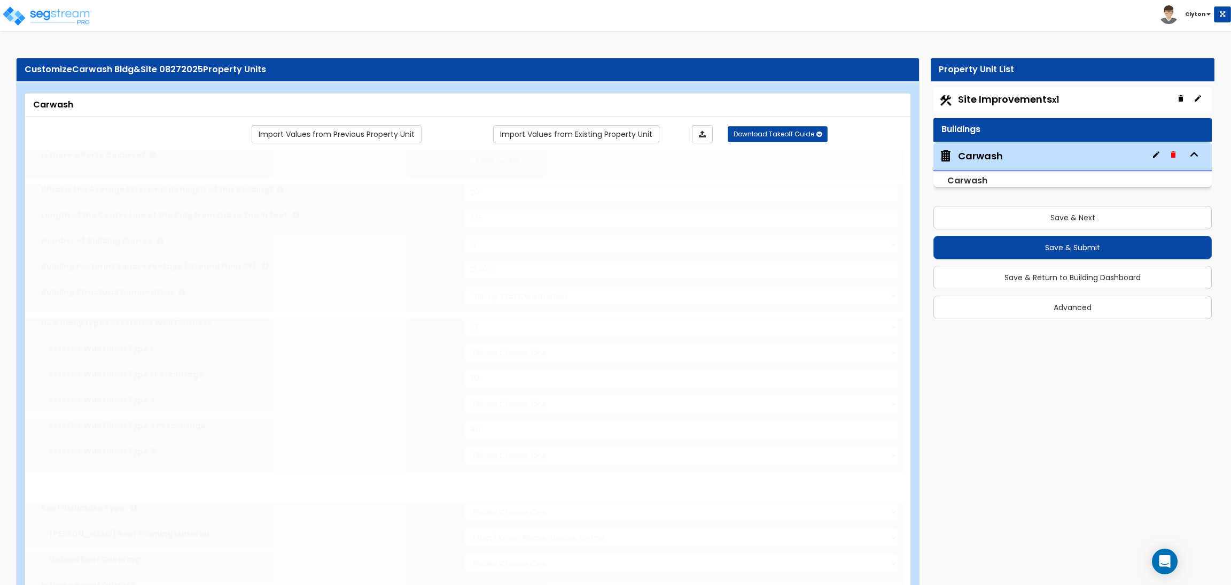
select select "2"
type input "400"
radio input "true"
select select "5"
type input "5"
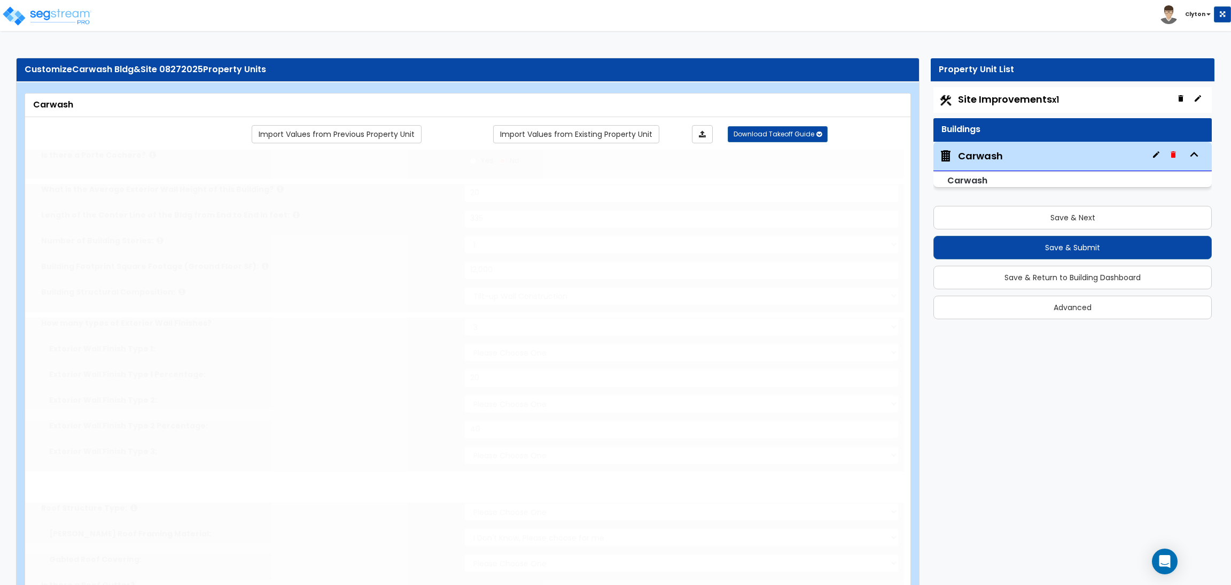
radio input "true"
select select "3"
type input "200"
radio input "true"
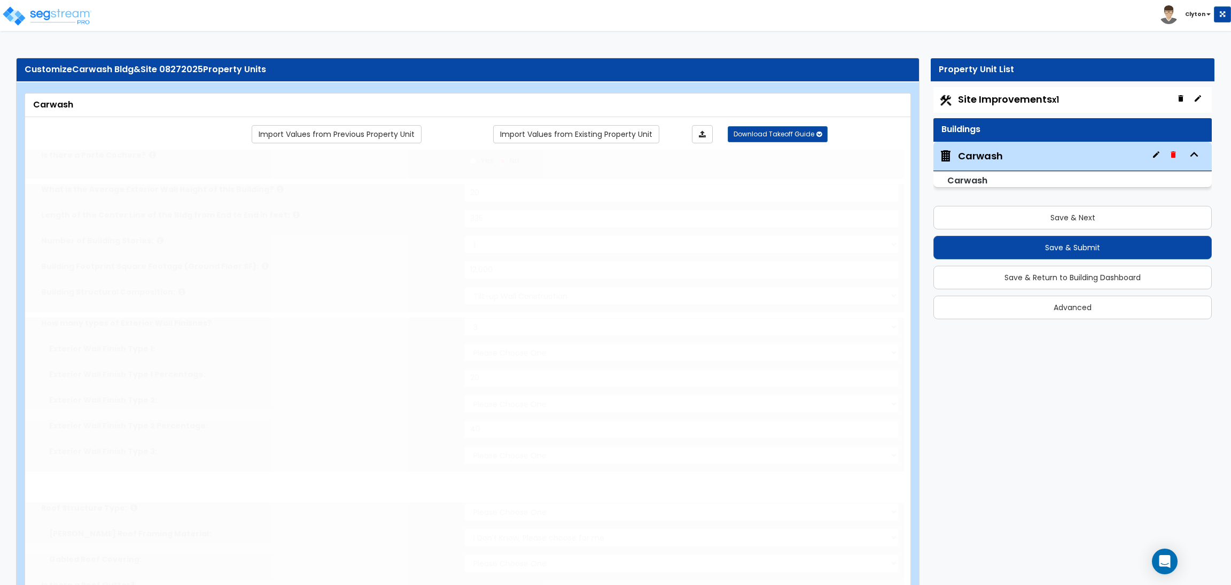
select select "5"
type input "250"
radio input "true"
type input "300"
radio input "true"
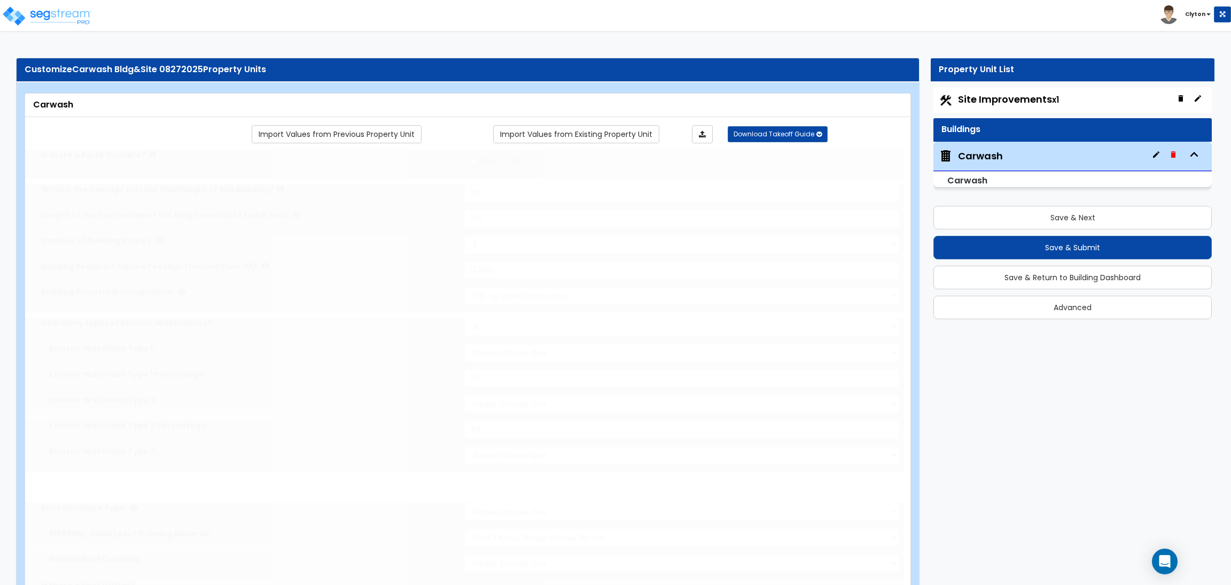
select select "1"
type input "2"
radio input "true"
type input "2"
type input "4"
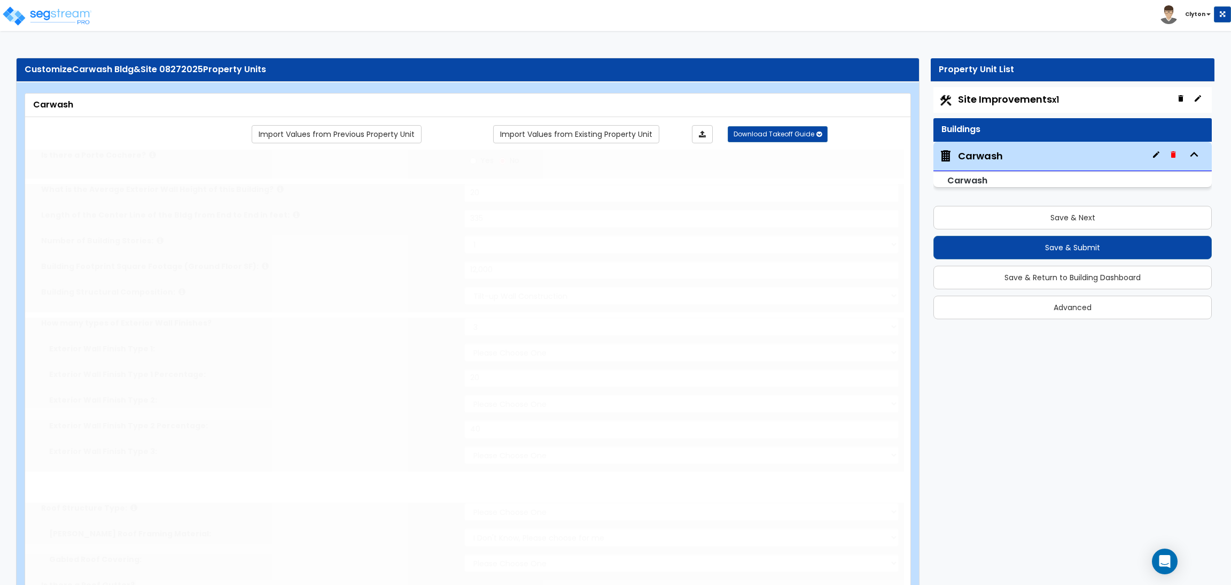
type input "6"
type input "8"
type input "10"
type input "12"
type input "14"
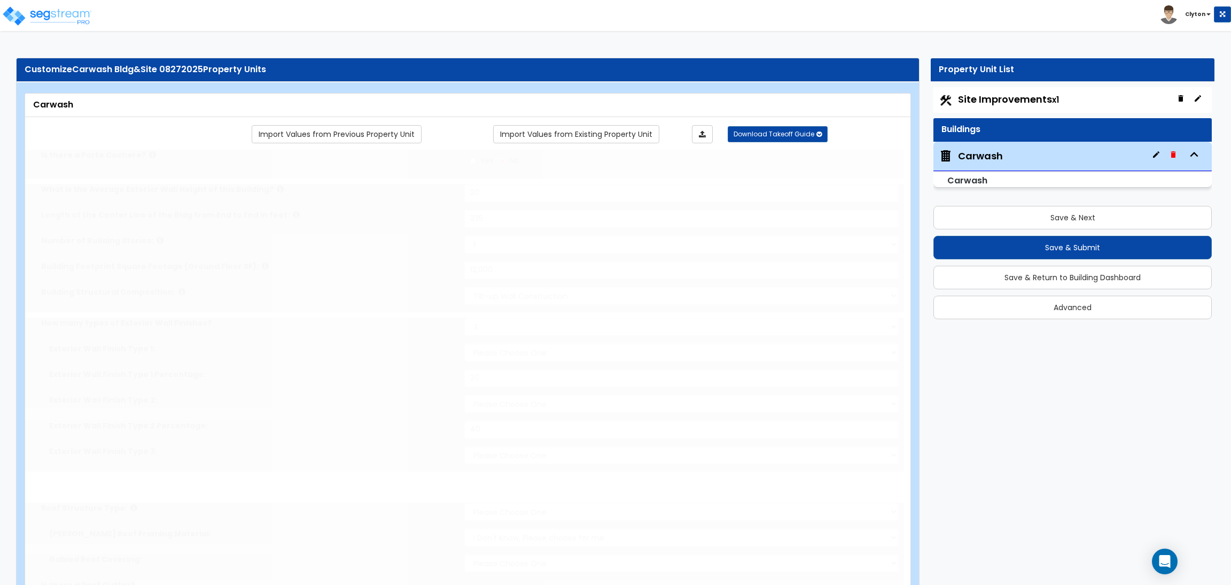
type input "18"
type input "16"
radio input "true"
select select "1"
type input "20"
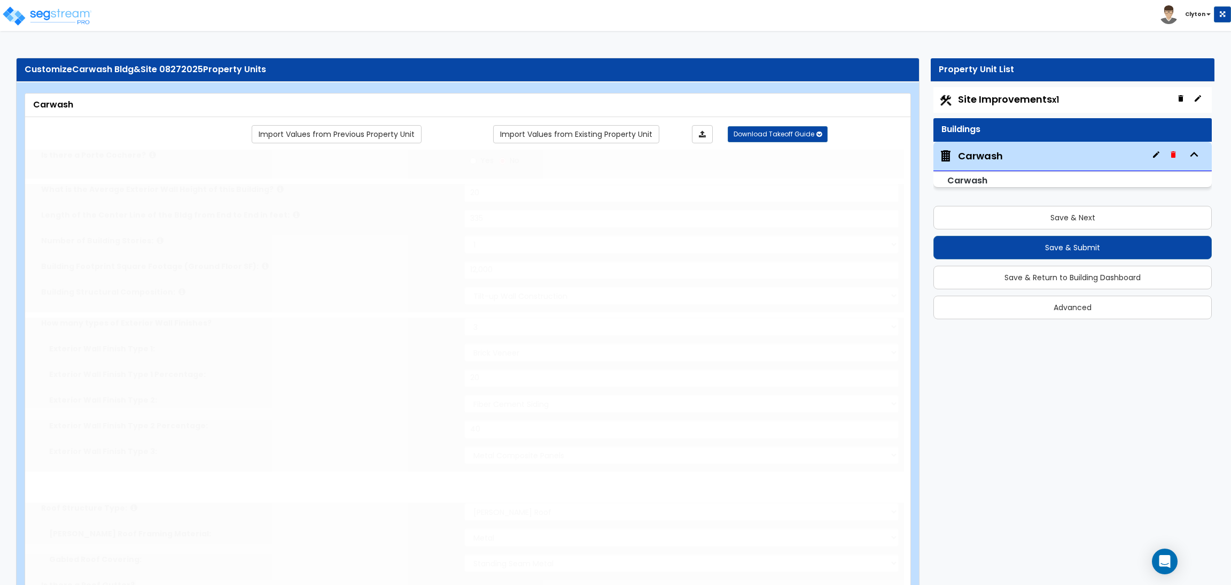
radio input "true"
type input "5"
radio input "true"
type input "10"
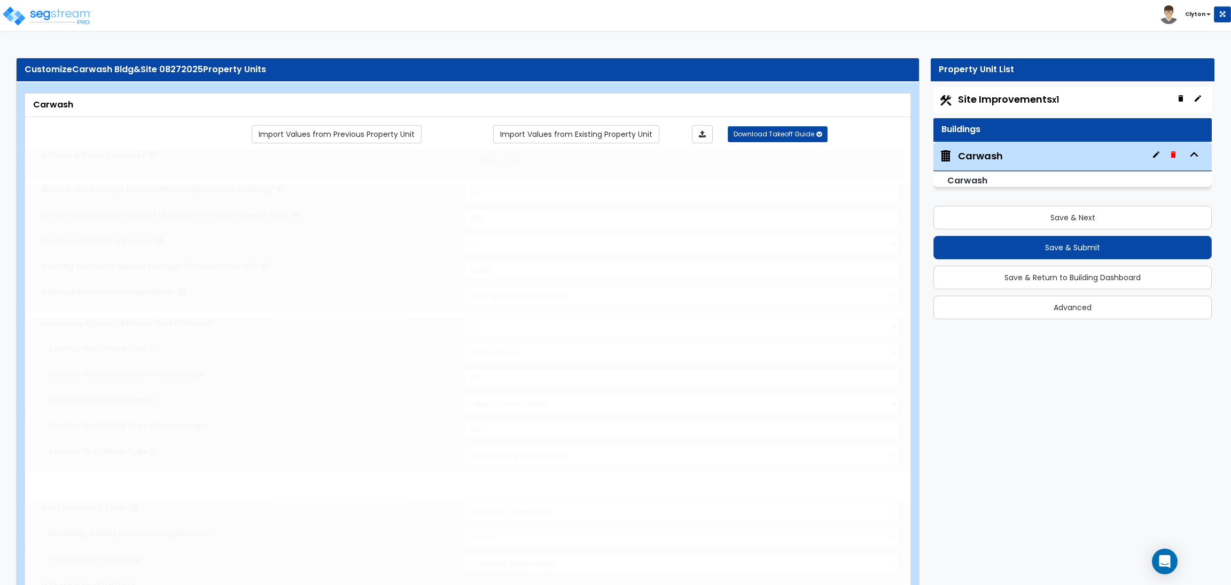
radio input "true"
type input "15"
radio input "true"
type input "700"
radio input "true"
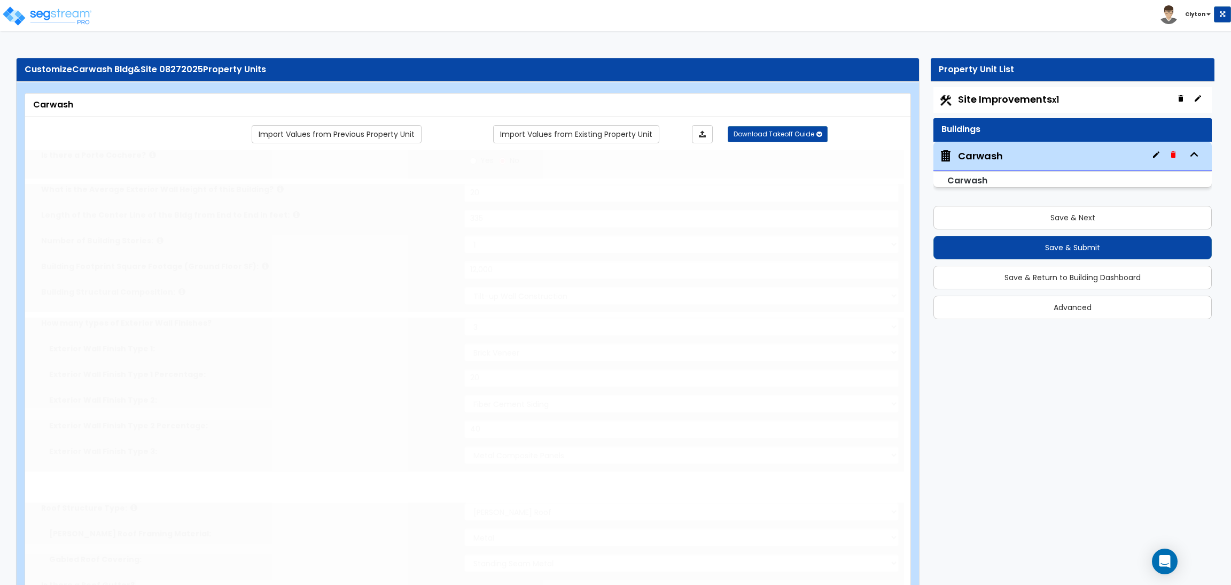
radio input "true"
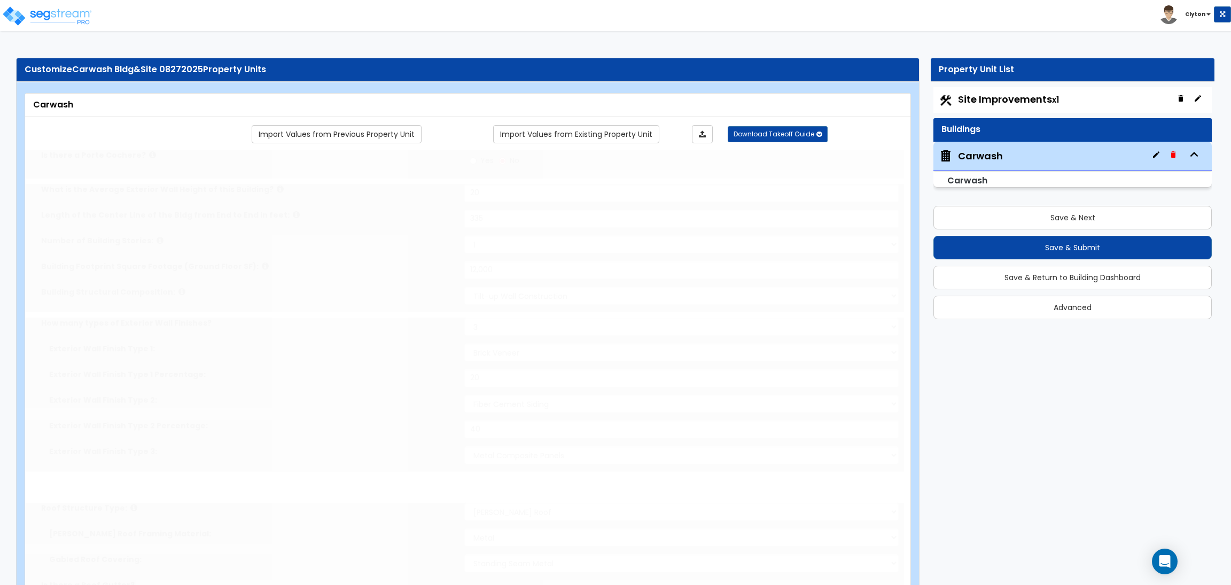
radio input "true"
type input "1"
type input "2"
type input "3"
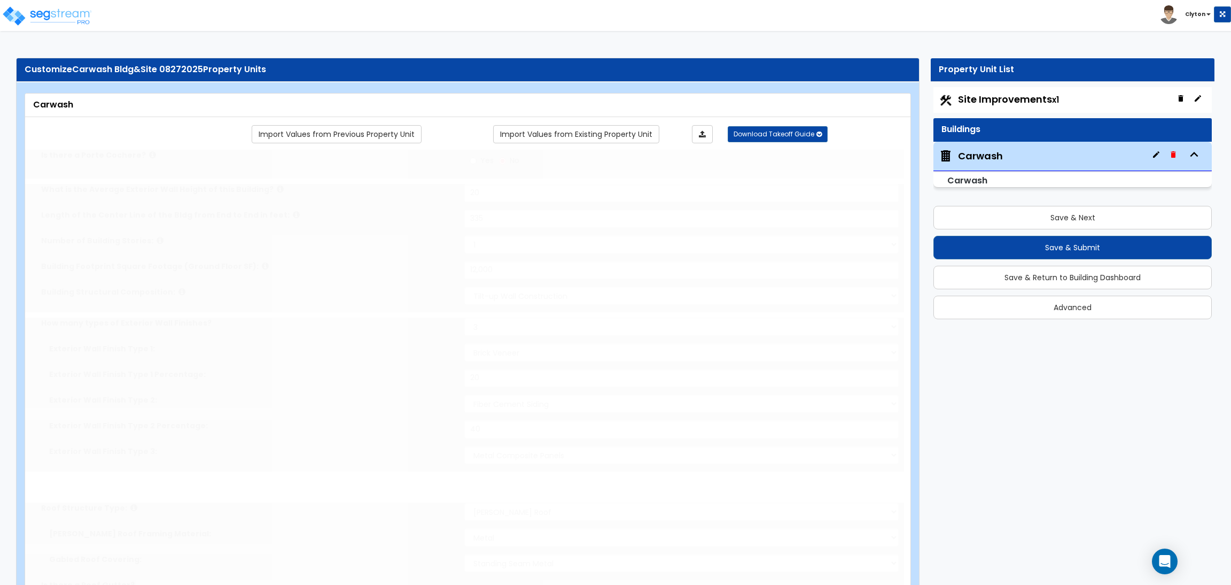
radio input "true"
type input "5"
radio input "true"
type input "3"
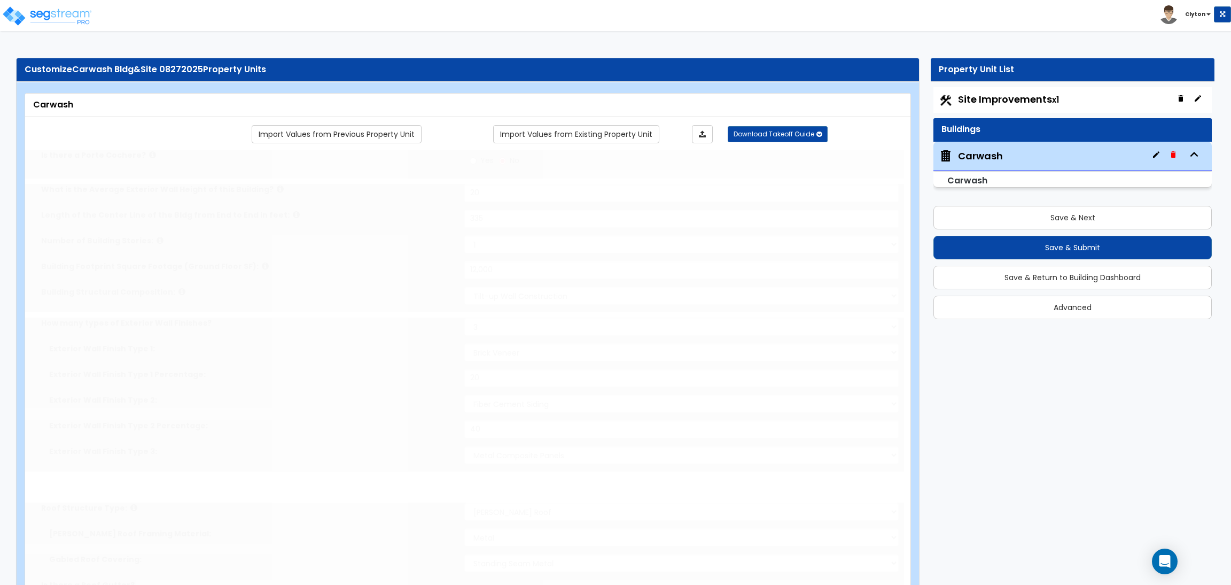
type input "3"
radio input "true"
type input "1"
radio input "true"
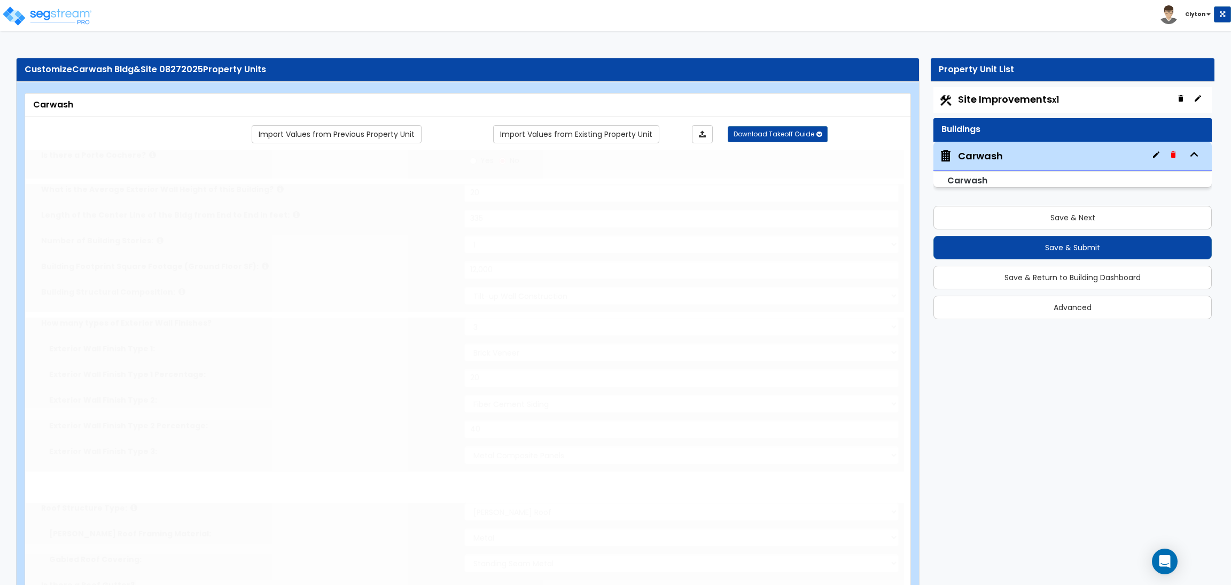
select select "3"
select select "2"
type input "2"
select select "3"
type input "3"
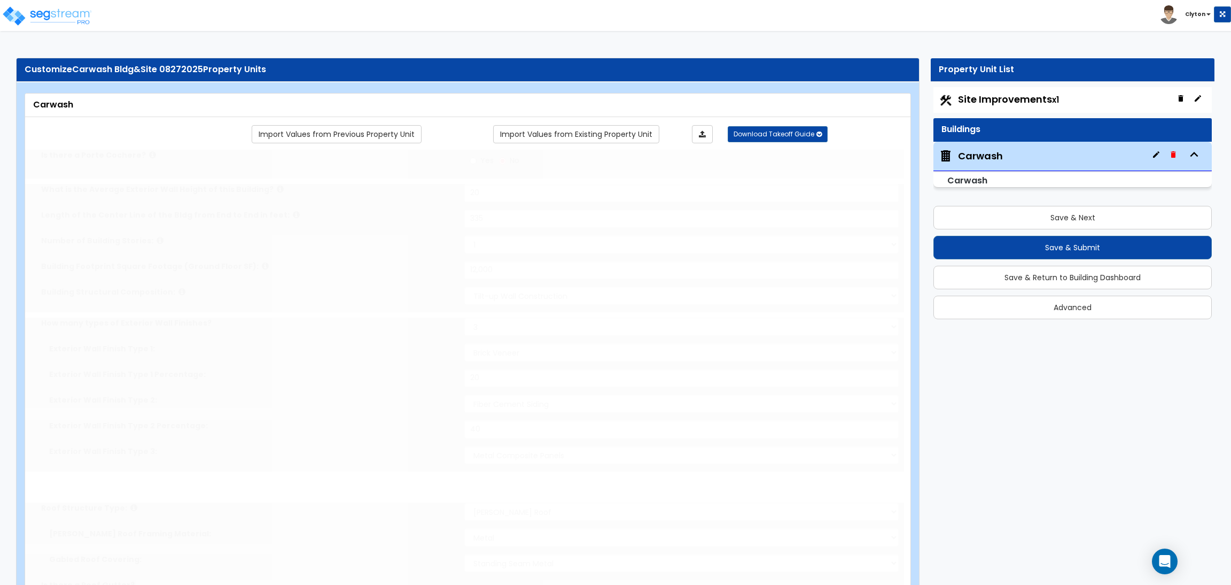
select select "4"
type input "4"
select select "3"
type input "4"
radio input "true"
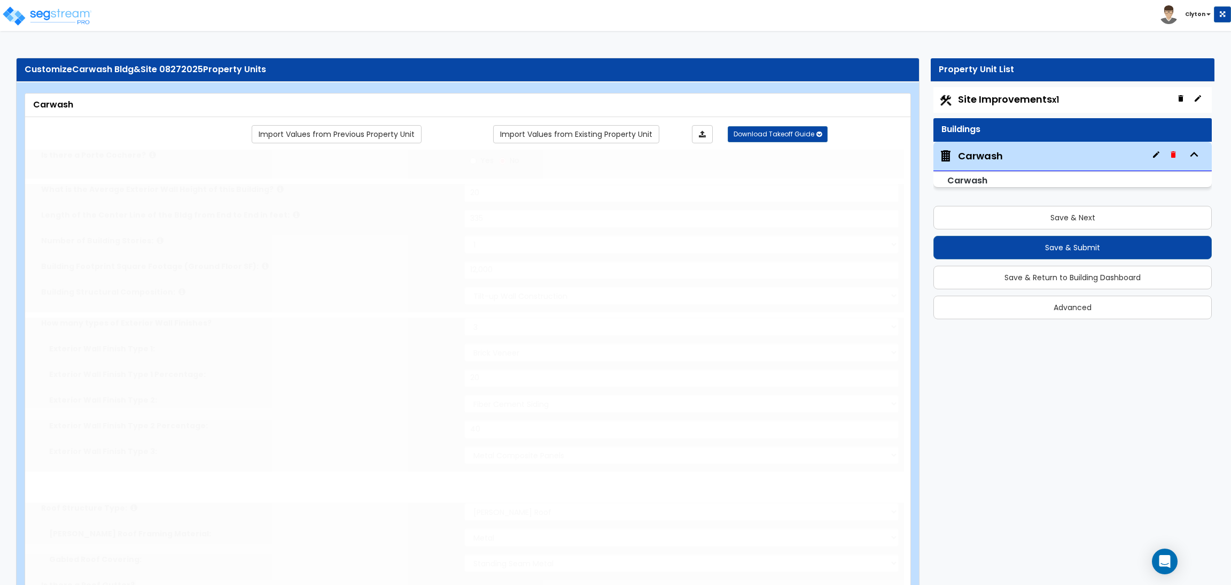
select select "3"
select select "2"
type input "1"
select select "3"
type input "1"
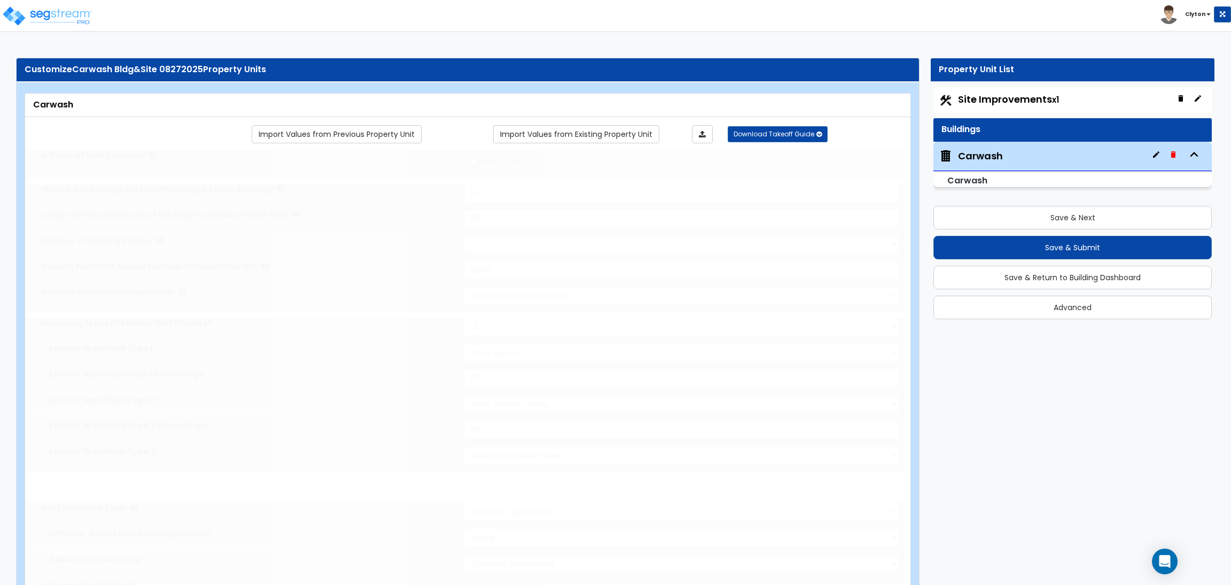
select select "4"
type input "1"
select select "2"
radio input "true"
select select "3"
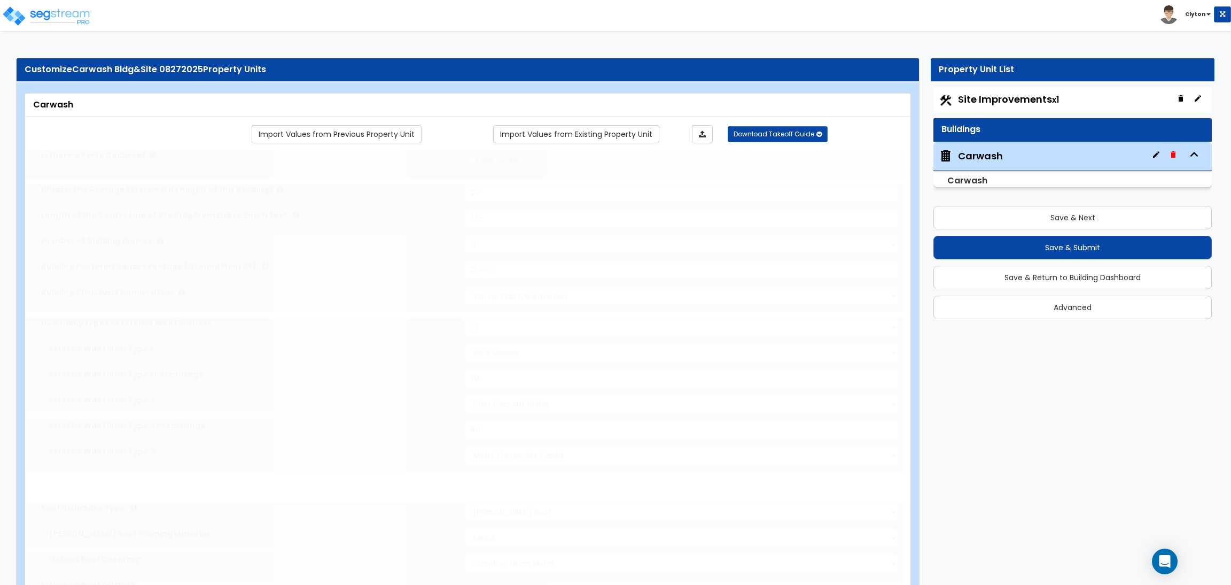
type input "50"
radio input "true"
select select "1"
type input "5"
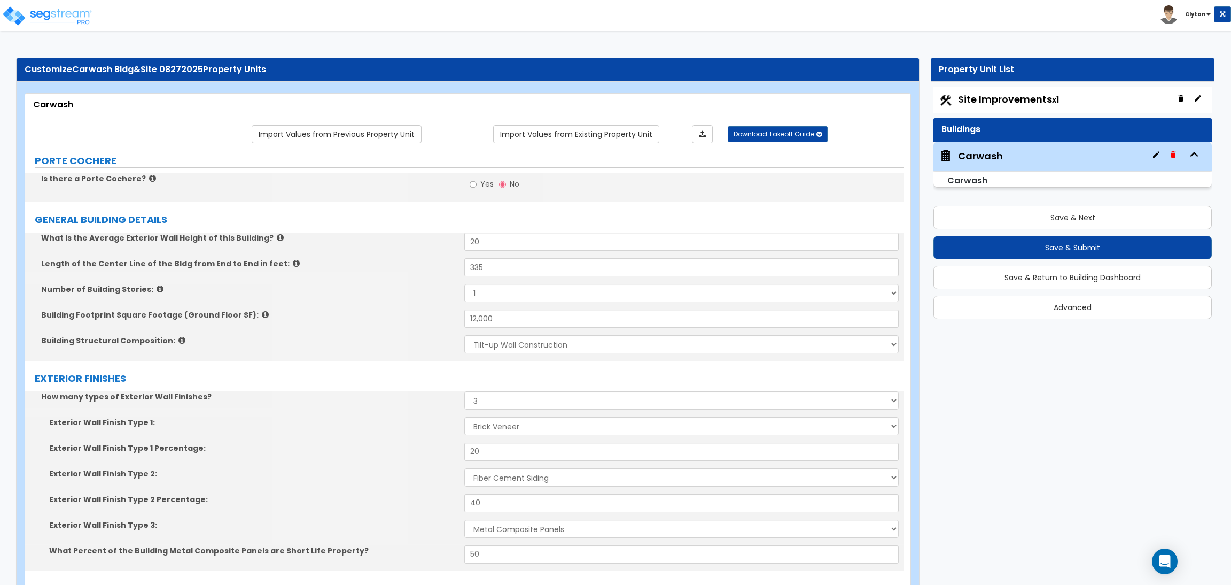
click at [376, 322] on div "Building Footprint Square Footage (Ground Floor SF): 12,000" at bounding box center [464, 322] width 879 height 26
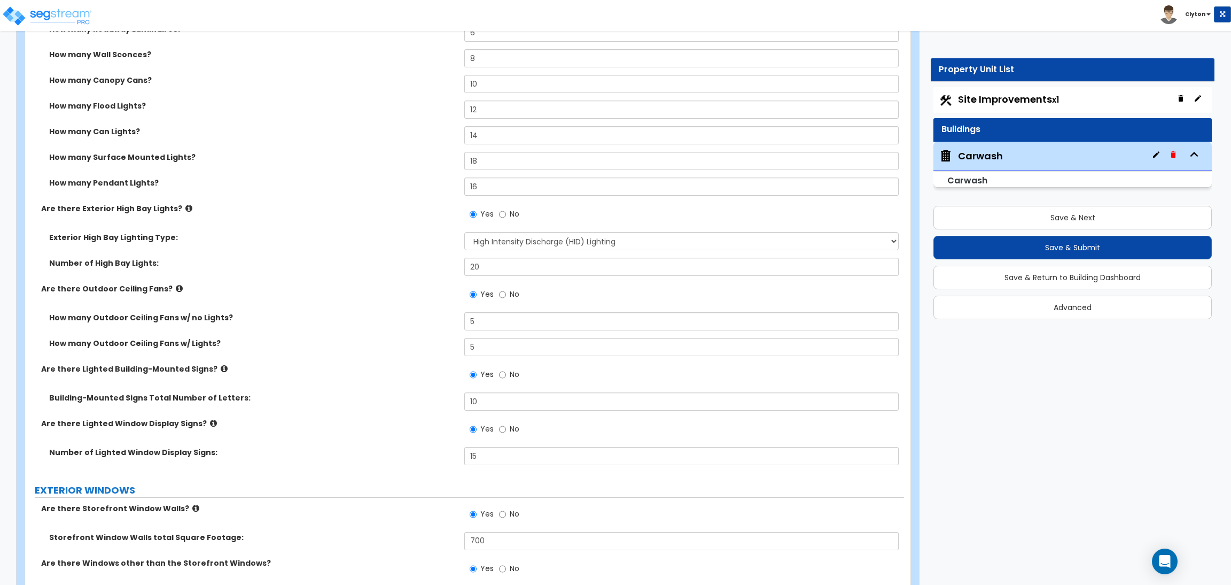
scroll to position [987, 0]
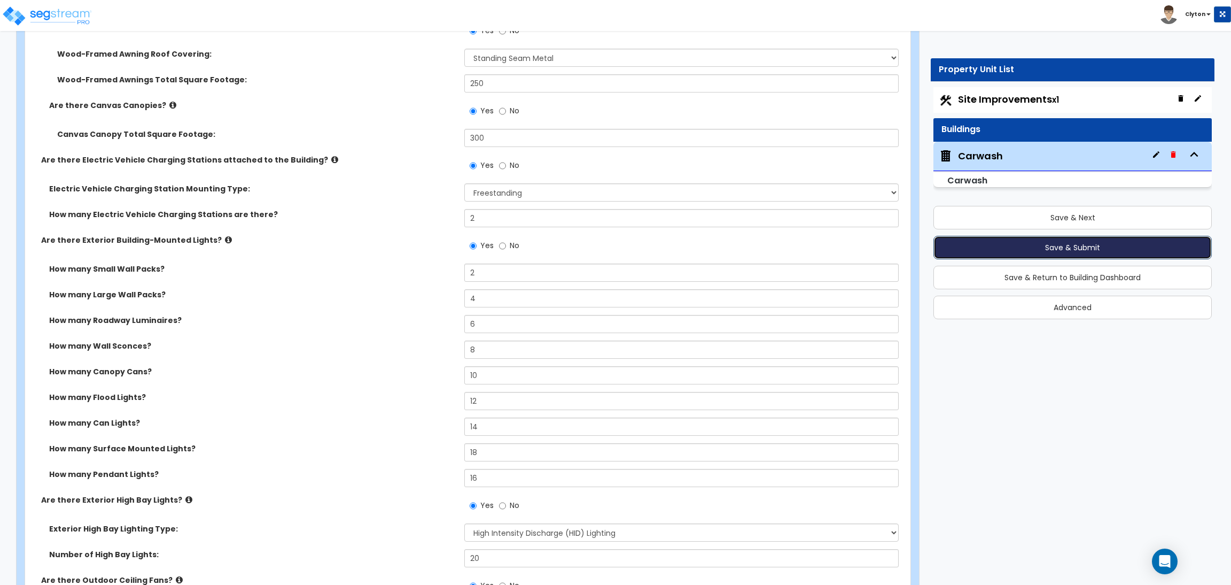
click at [1091, 245] on button "Save & Submit" at bounding box center [1073, 248] width 278 height 24
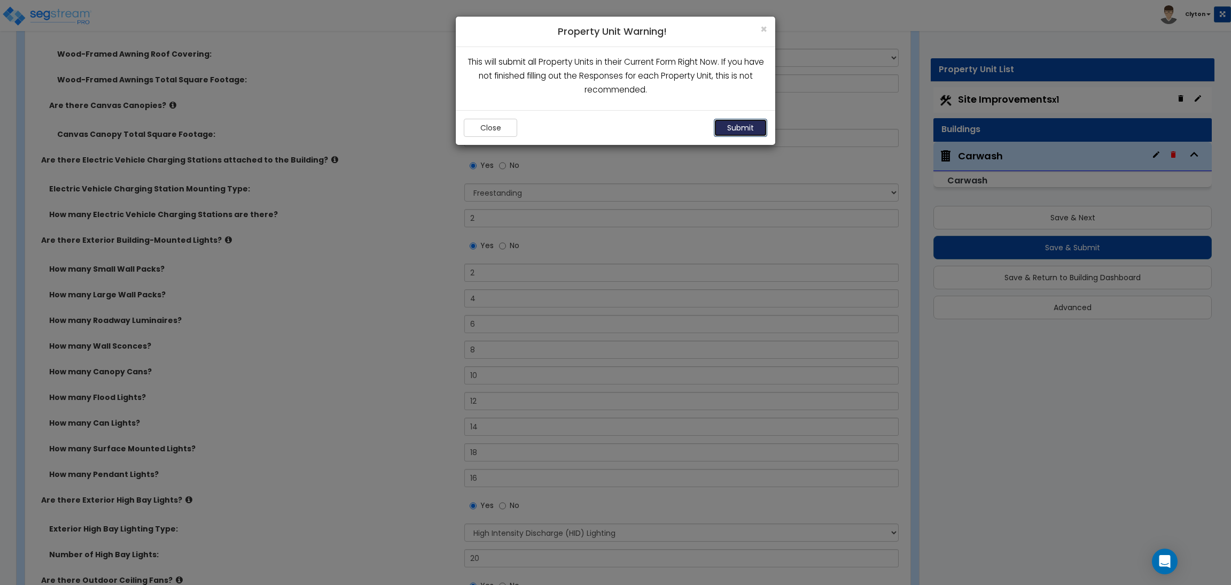
click at [747, 119] on button "Submit" at bounding box center [740, 128] width 53 height 18
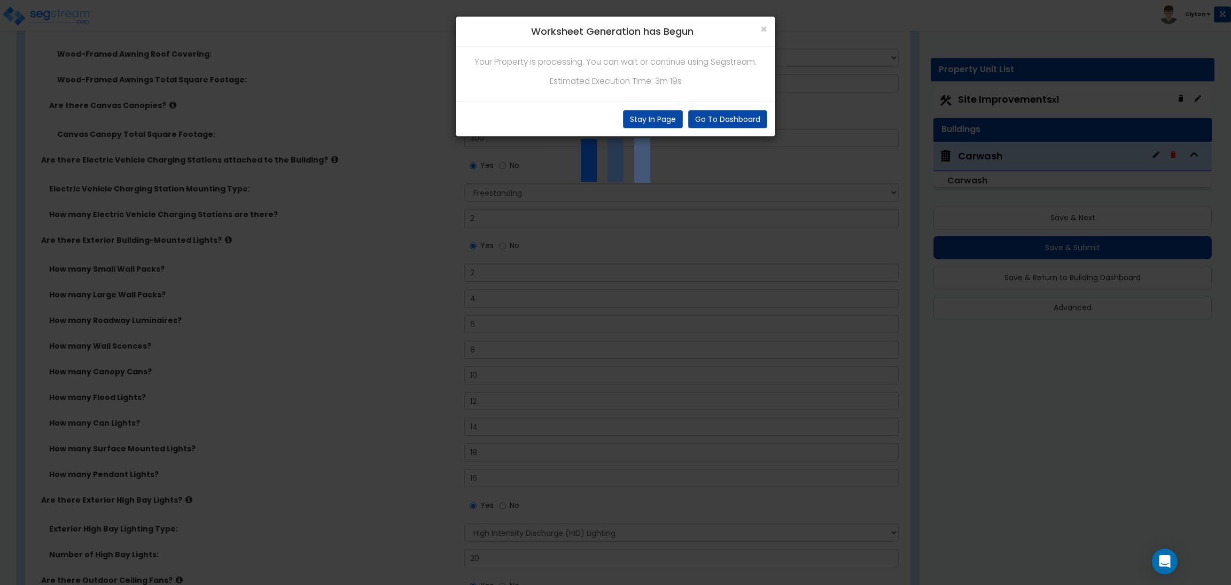
click at [801, 304] on div "× Worksheet Generation has Begun Your Property is processing. You can wait or c…" at bounding box center [615, 292] width 1231 height 585
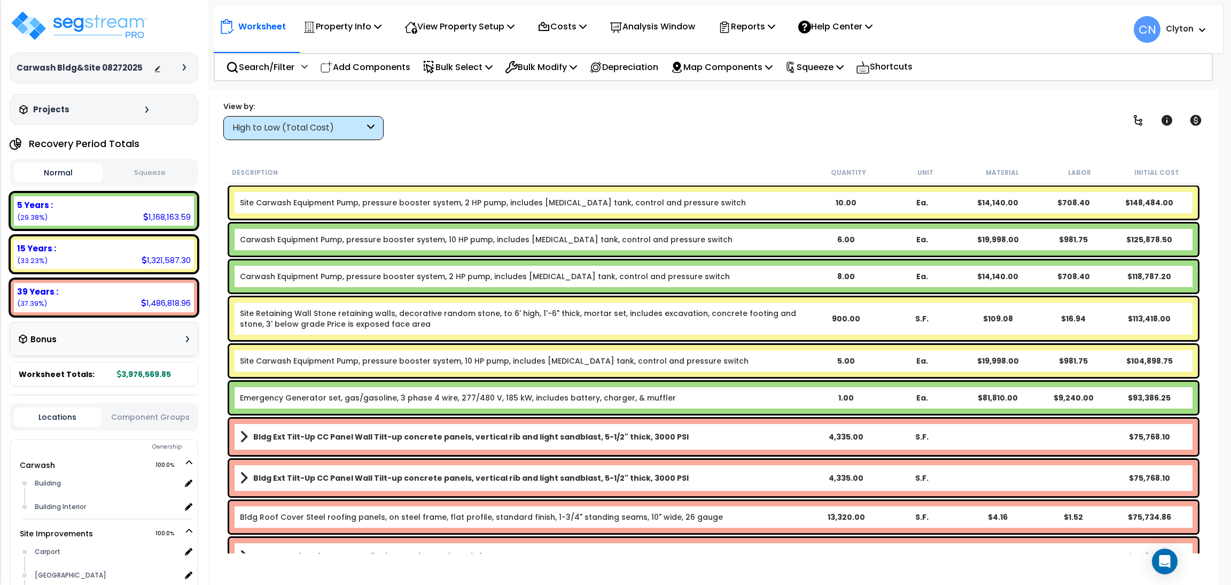
click at [288, 126] on div "High to Low (Total Cost)" at bounding box center [298, 128] width 132 height 12
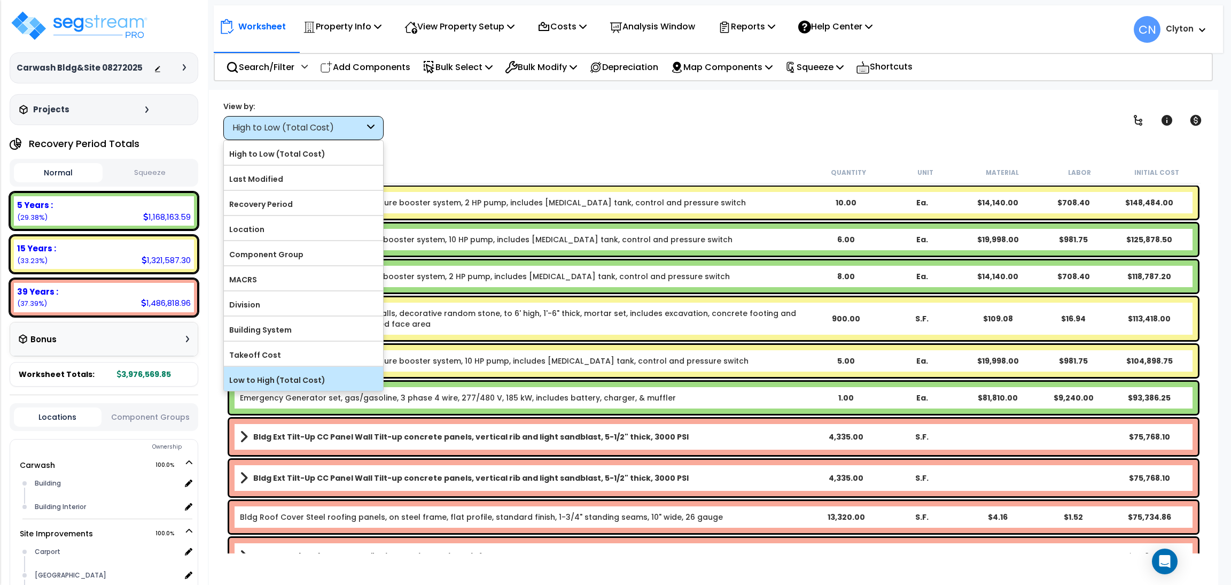
click at [280, 378] on label "Low to High (Total Cost)" at bounding box center [303, 380] width 159 height 16
click at [0, 0] on input "Low to High (Total Cost)" at bounding box center [0, 0] width 0 height 0
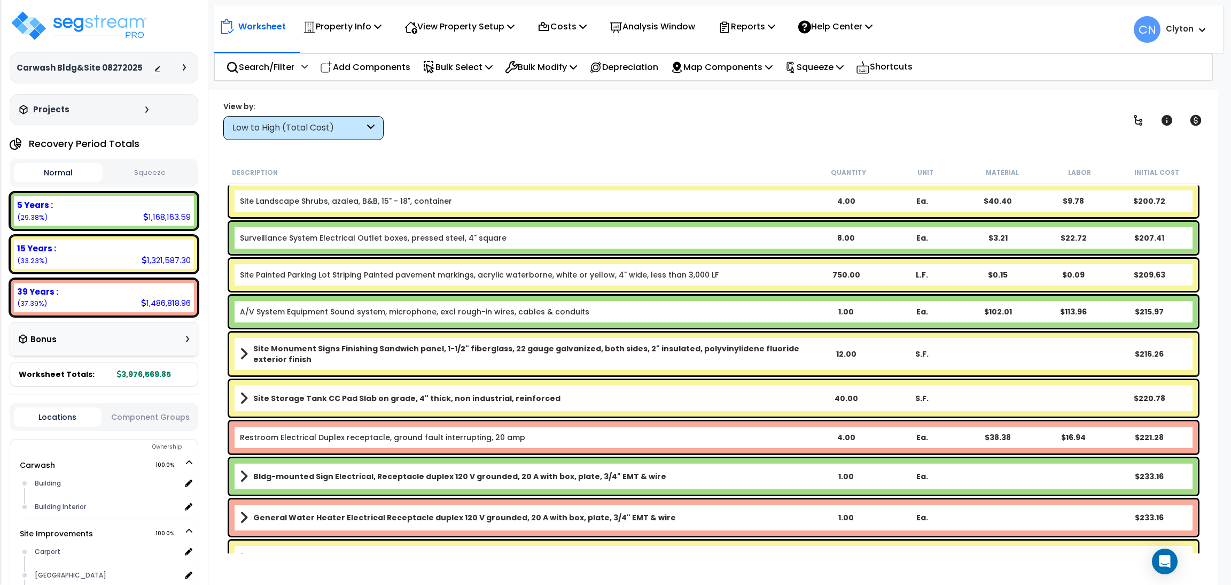
scroll to position [1763, 0]
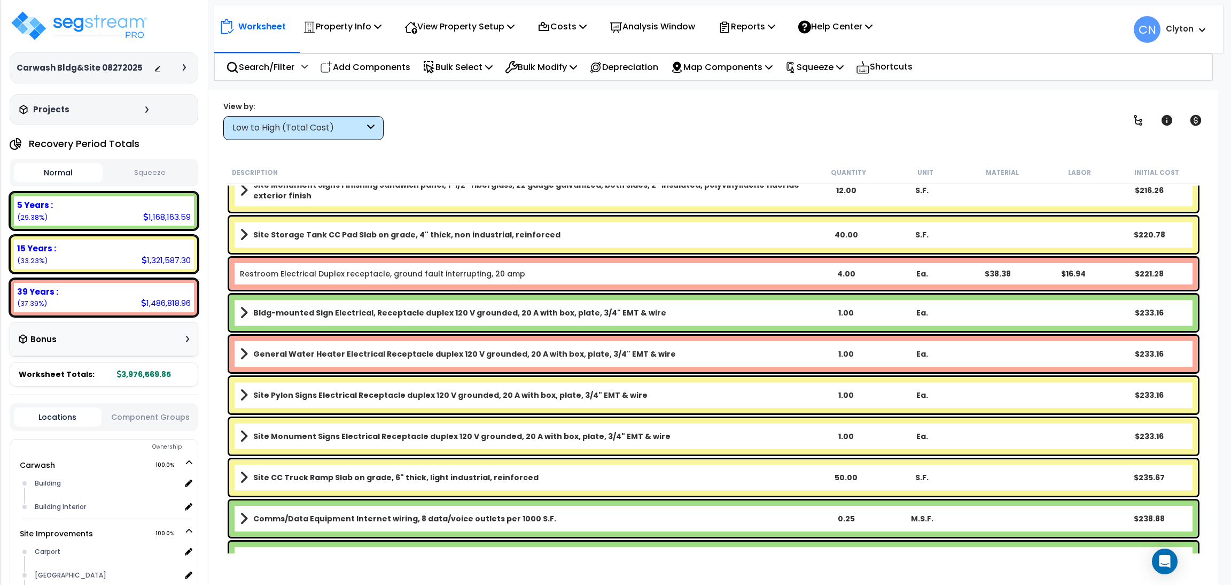
click at [297, 126] on div "Low to High (Total Cost)" at bounding box center [298, 128] width 132 height 12
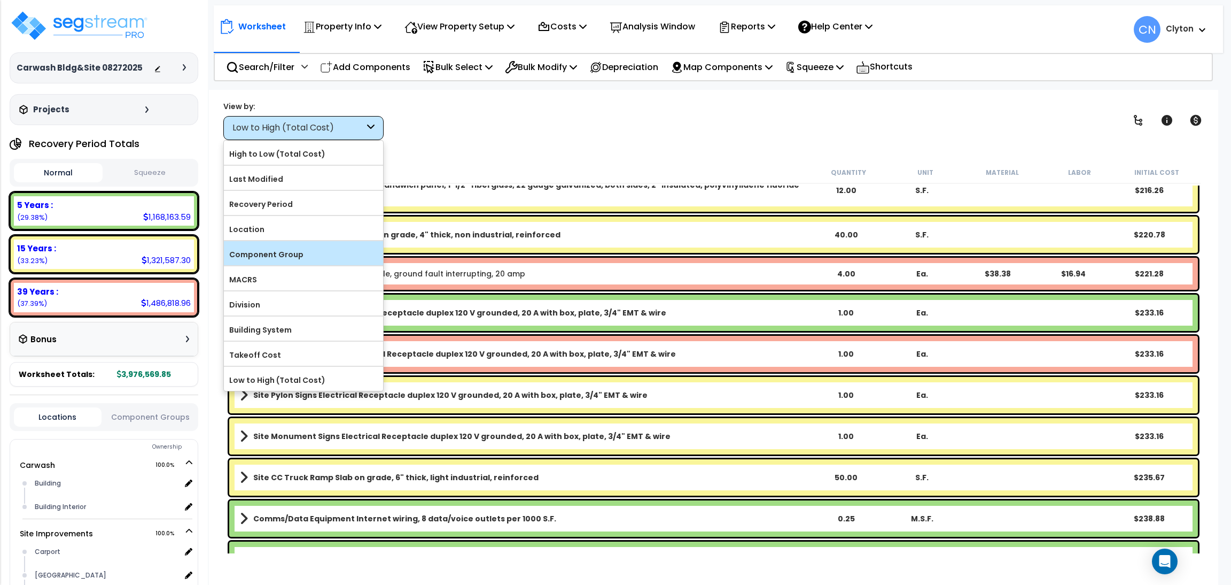
click at [303, 252] on label "Component Group" at bounding box center [303, 254] width 159 height 16
click at [0, 0] on input "Component Group" at bounding box center [0, 0] width 0 height 0
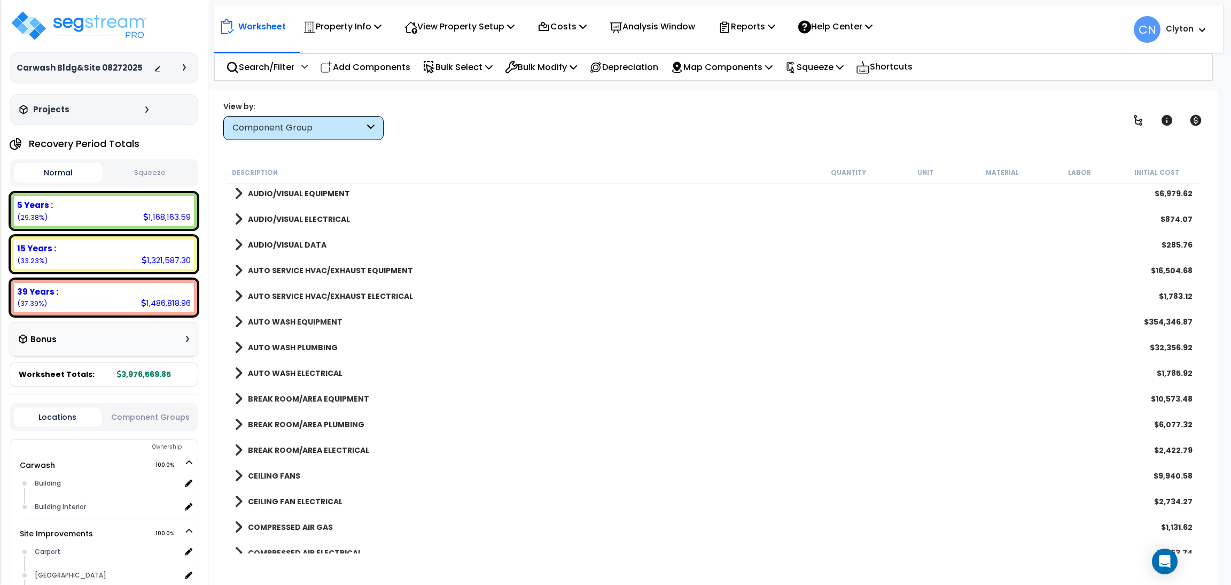
scroll to position [3687, 0]
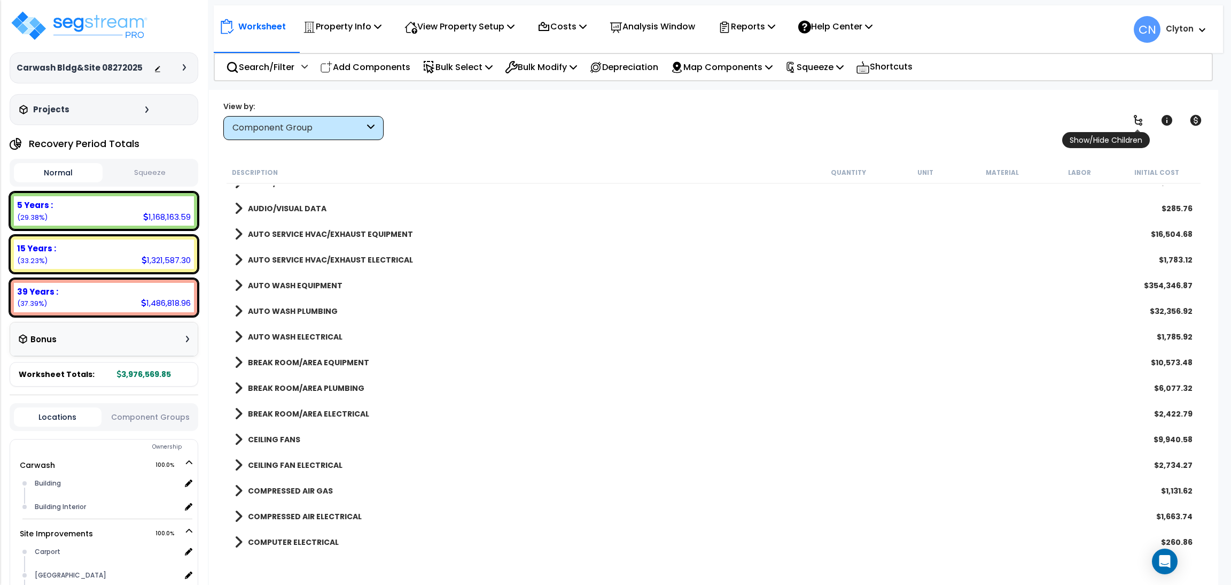
click at [1133, 125] on icon at bounding box center [1138, 120] width 13 height 13
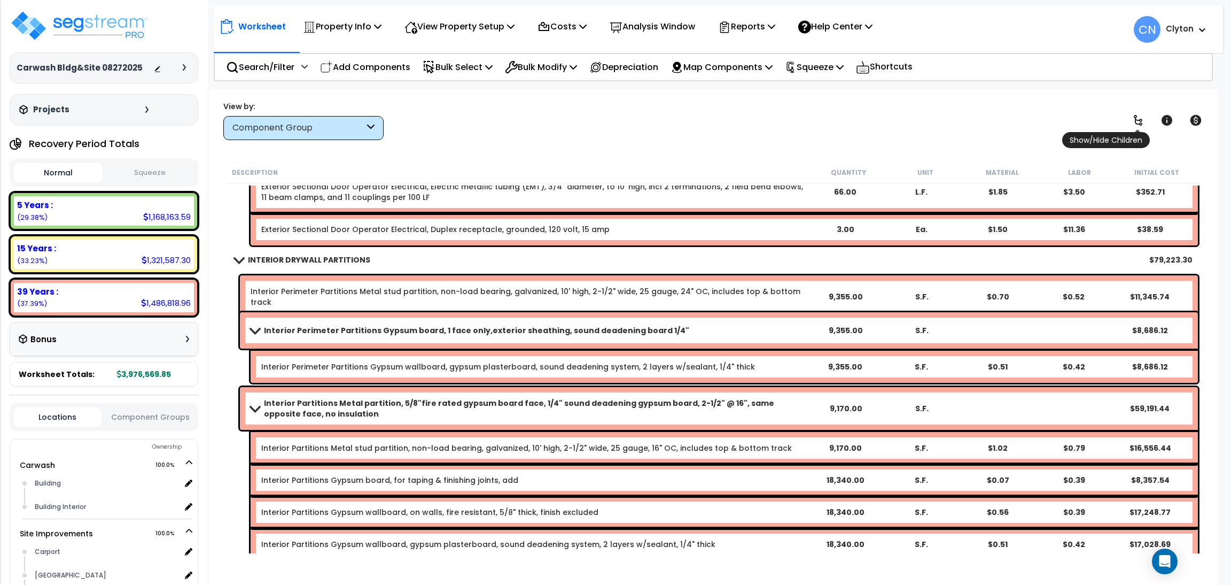
click at [1133, 125] on icon at bounding box center [1138, 120] width 13 height 13
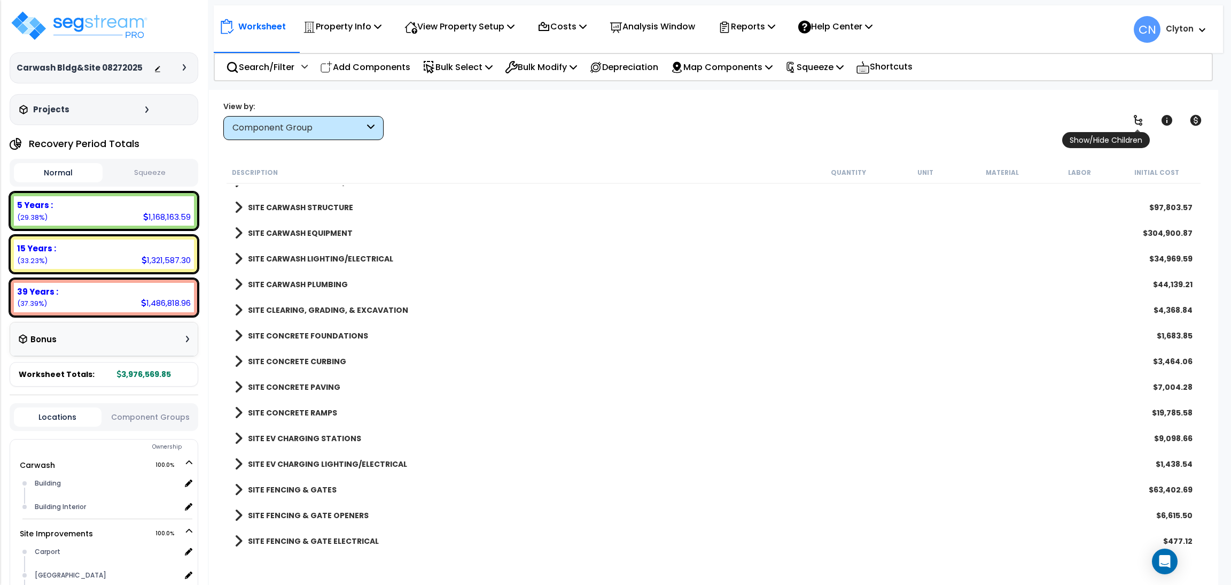
click at [1133, 126] on icon at bounding box center [1138, 120] width 13 height 13
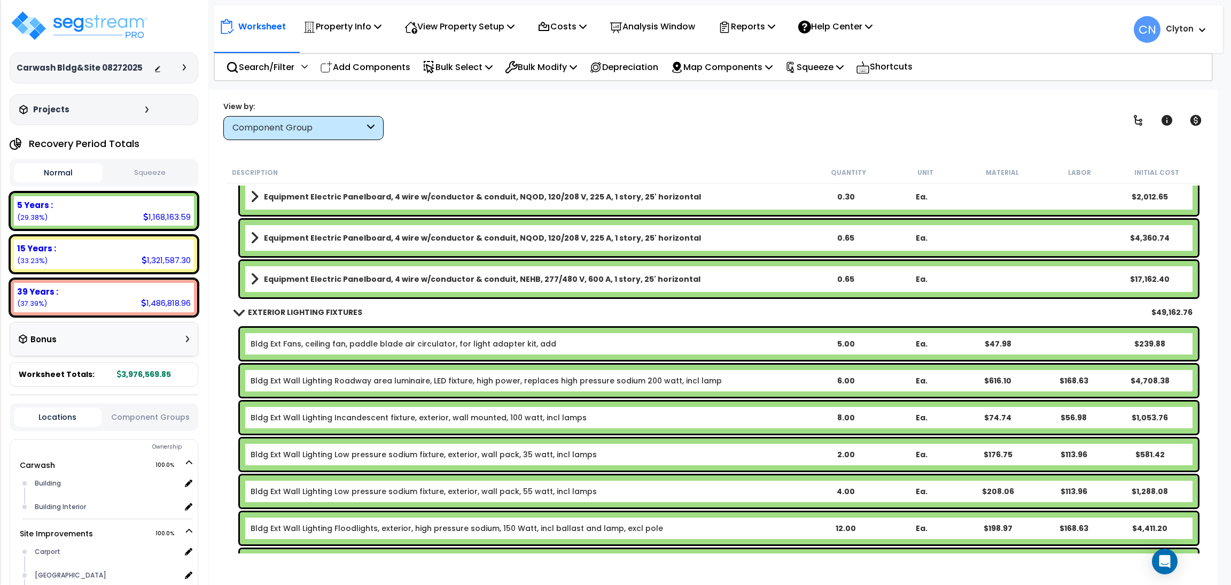
scroll to position [12346, 0]
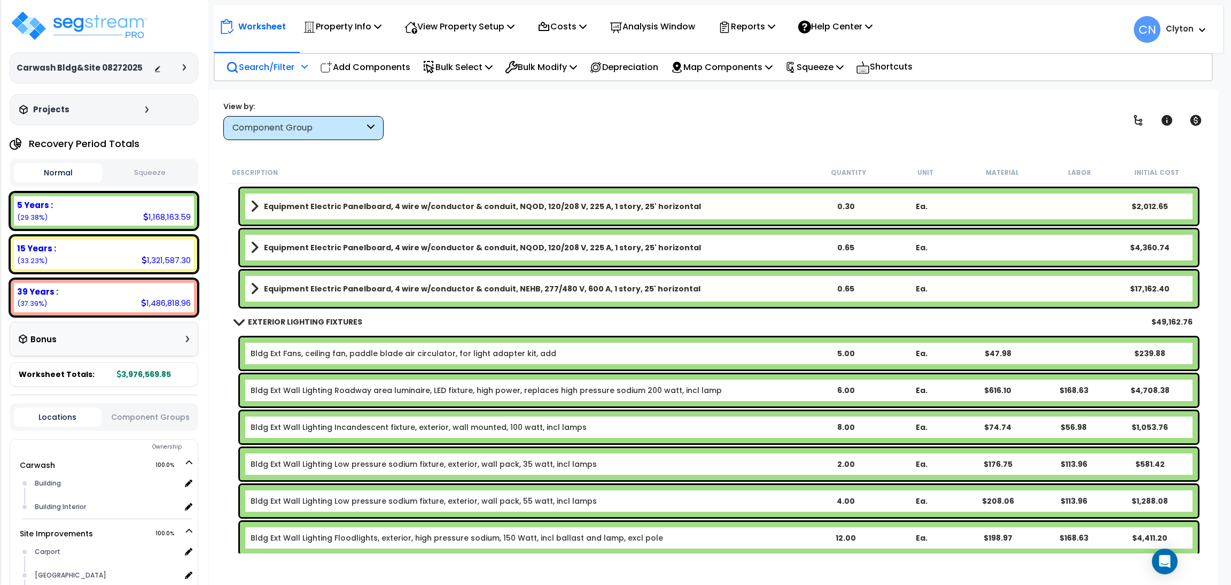
click at [263, 60] on p "Search/Filter" at bounding box center [260, 67] width 68 height 14
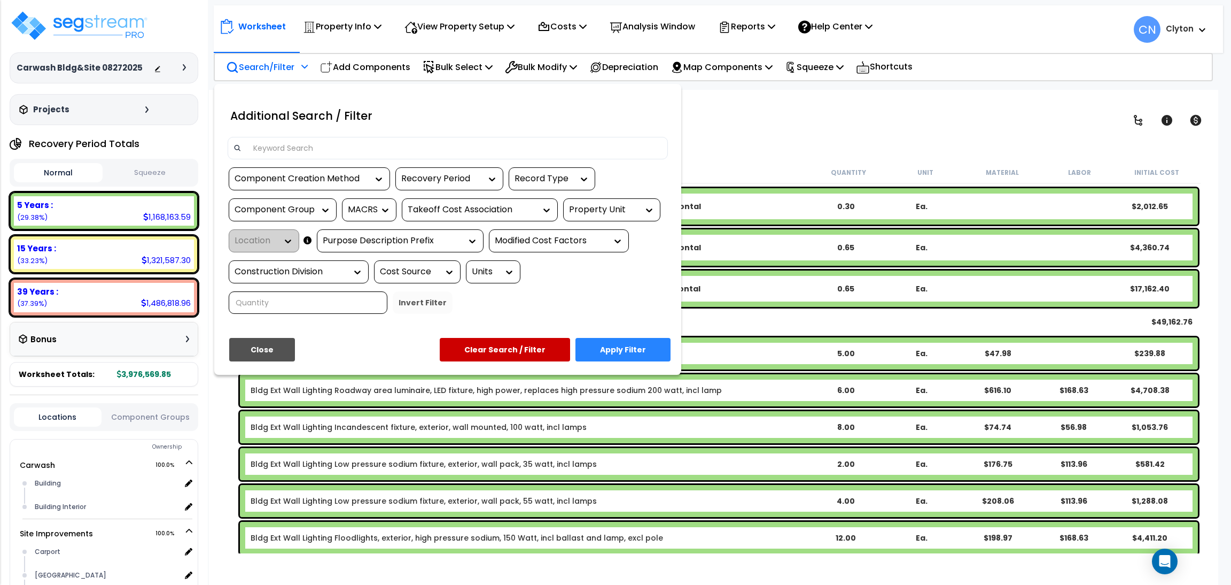
click at [828, 141] on div at bounding box center [615, 292] width 1231 height 585
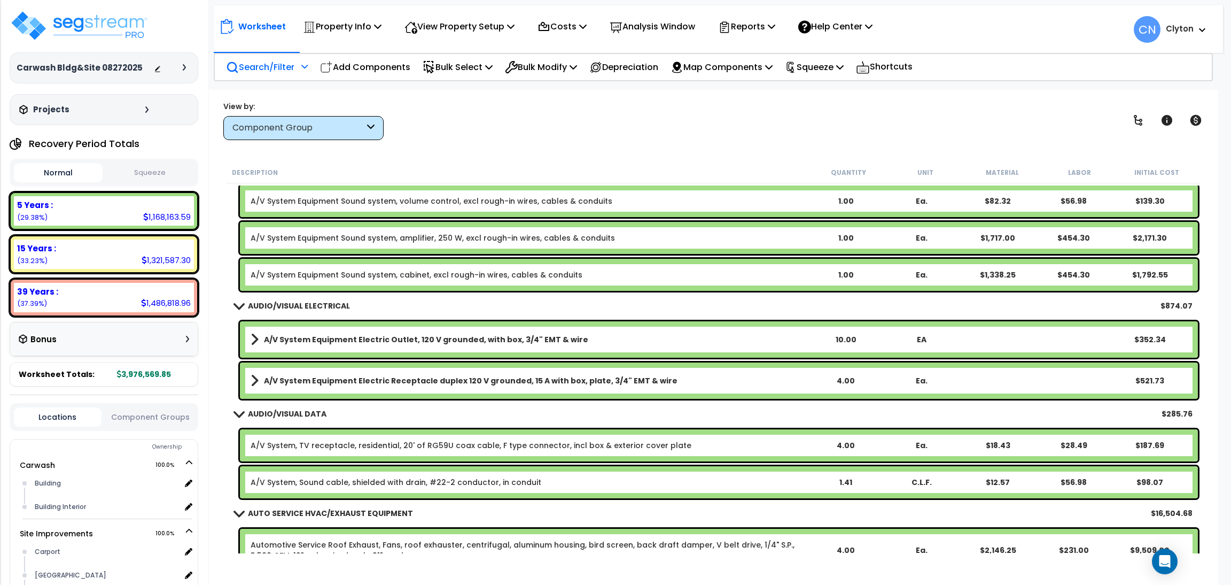
scroll to position [8899, 0]
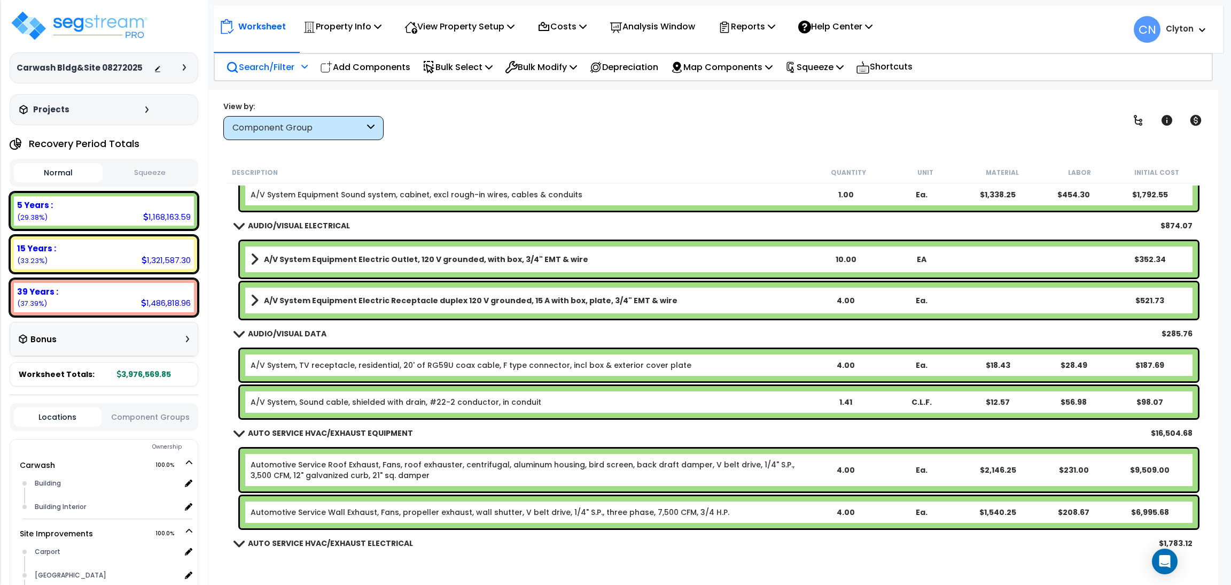
click at [753, 128] on div "View by: Component Group High to Low (Total Cost)" at bounding box center [714, 120] width 988 height 40
click at [926, 112] on div "View by: Component Group High to Low (Total Cost)" at bounding box center [714, 120] width 988 height 40
click at [740, 122] on div "View by: Component Group High to Low (Total Cost)" at bounding box center [714, 120] width 988 height 40
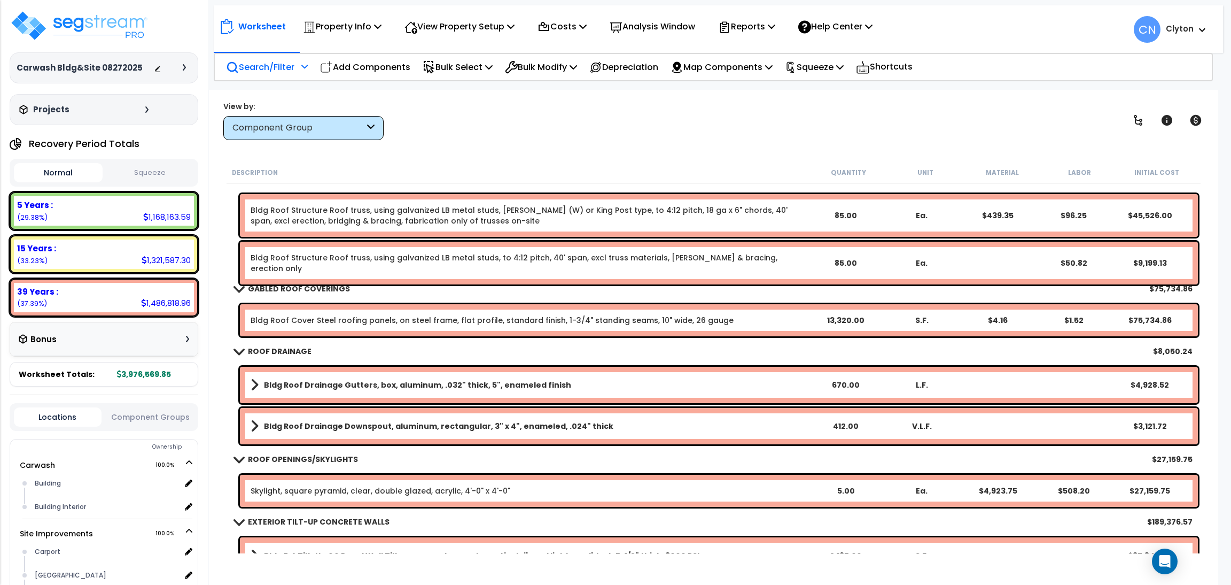
scroll to position [881, 0]
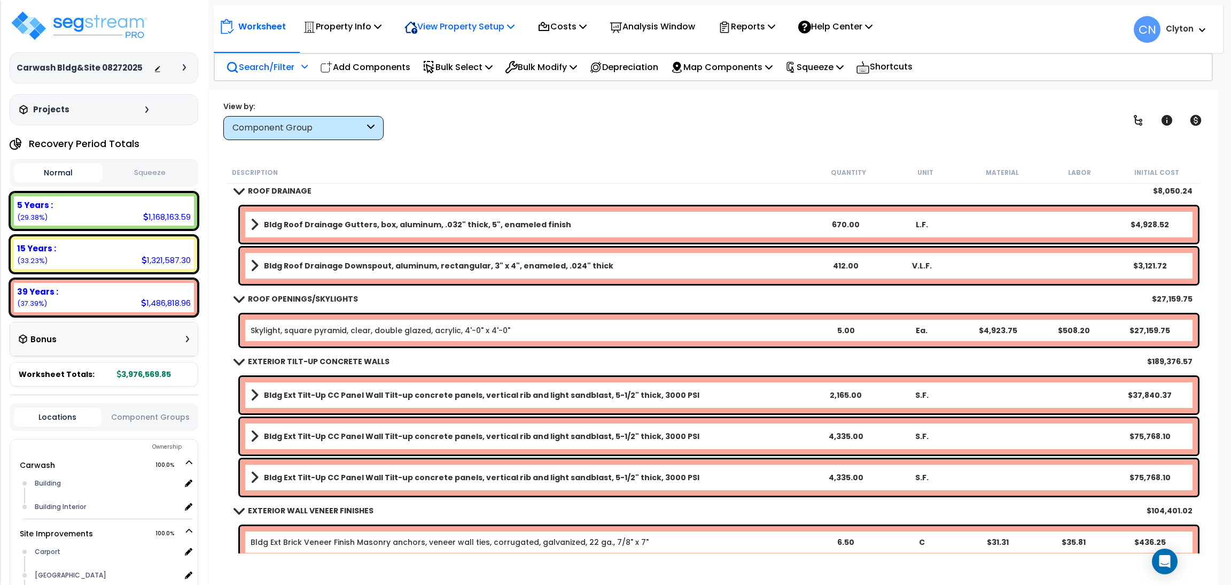
click at [421, 26] on p "View Property Setup" at bounding box center [460, 26] width 110 height 14
click at [423, 74] on link "View Questionnaire" at bounding box center [452, 73] width 106 height 21
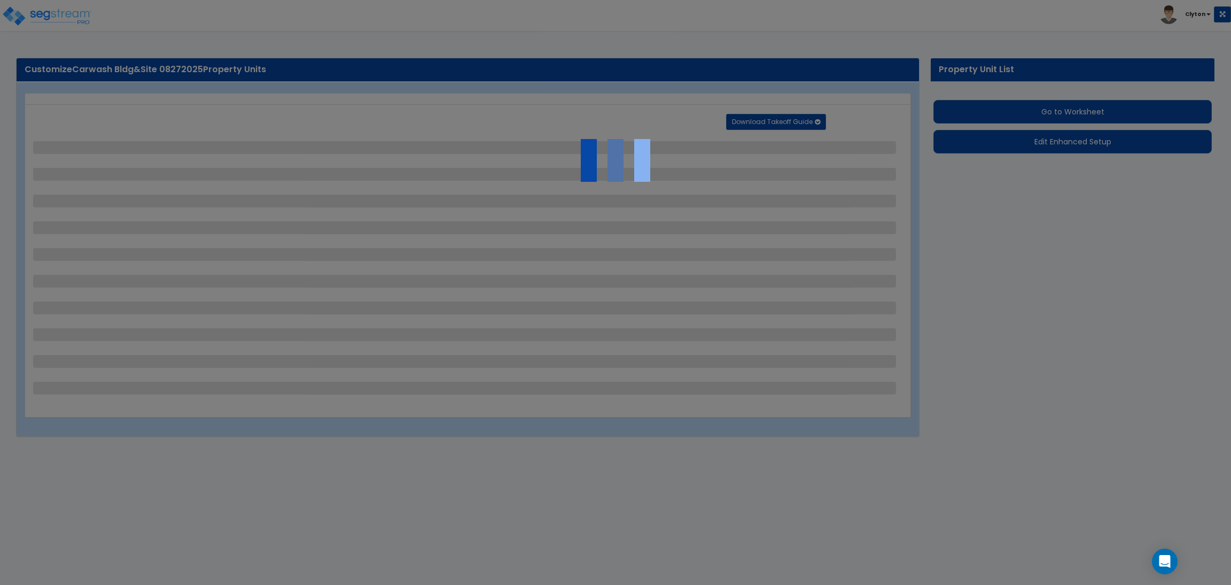
select select "2"
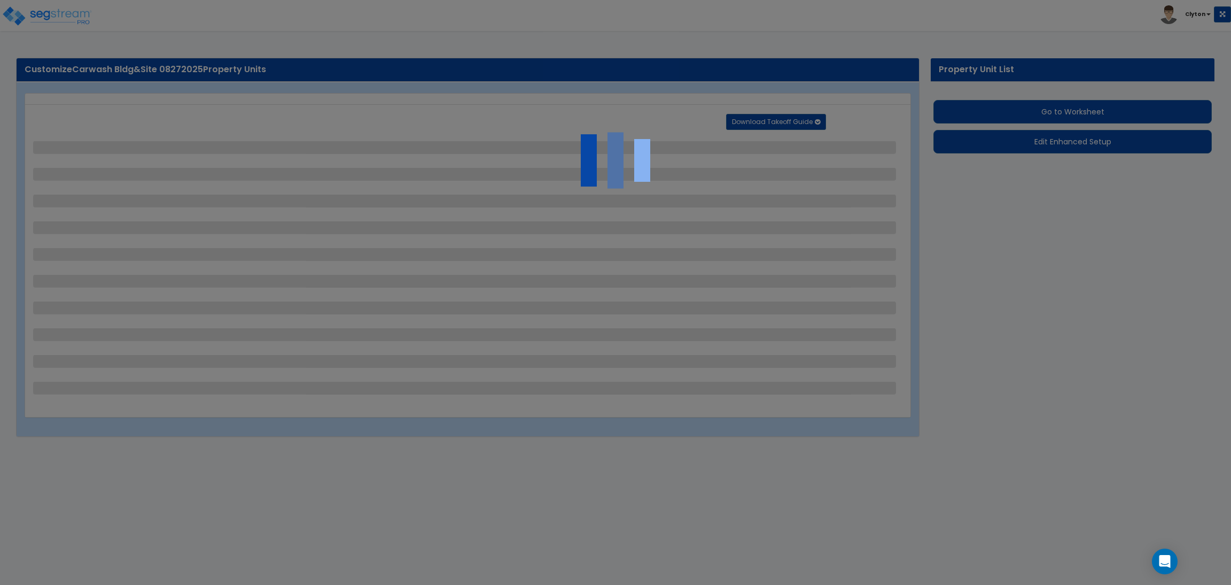
select select "2"
select select "1"
select select "2"
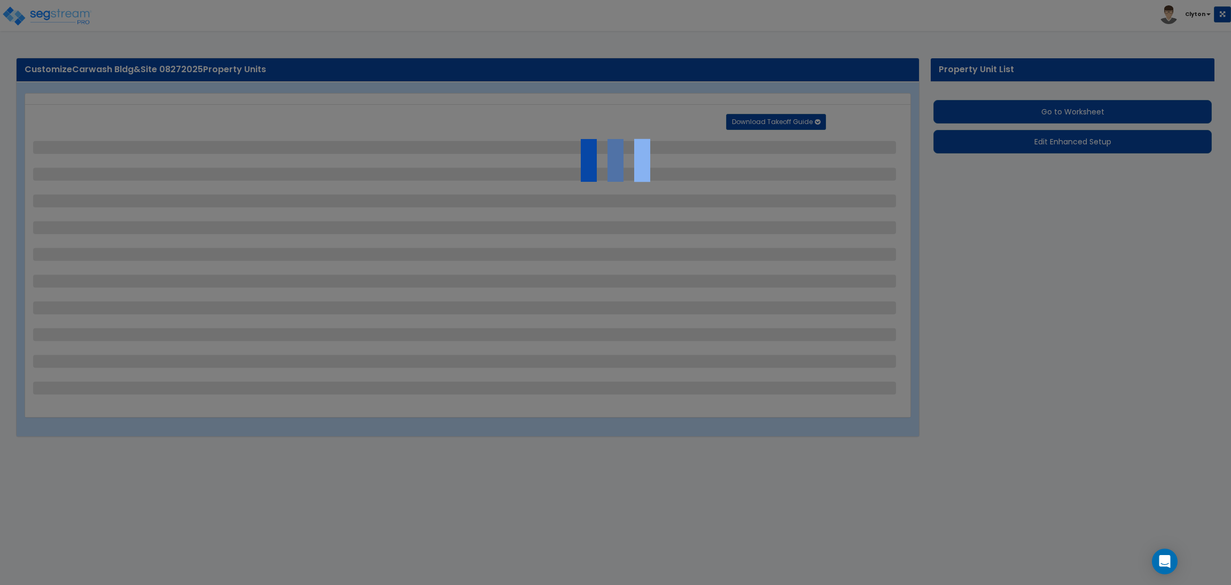
select select "2"
select select "1"
select select "2"
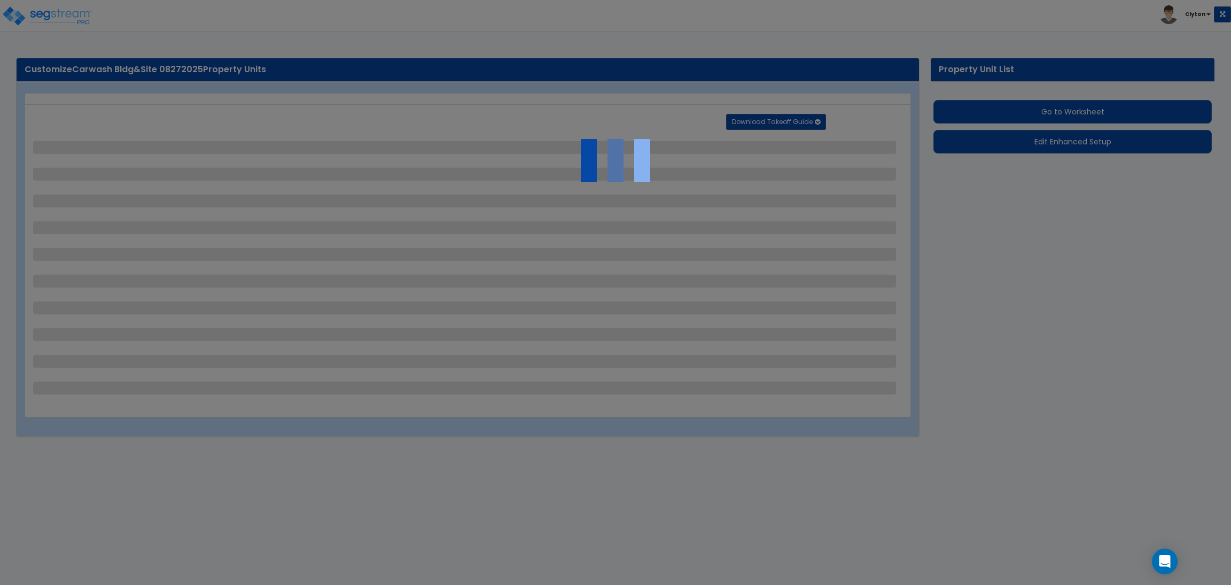
select select "3"
select select "2"
select select "1"
select select "2"
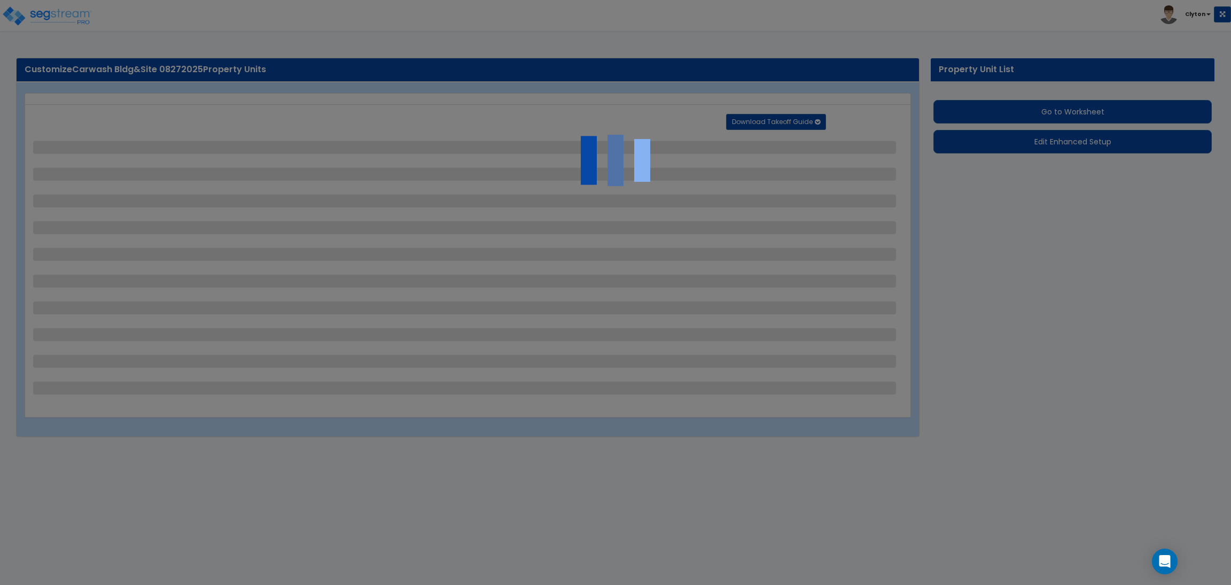
select select "1"
select select "4"
select select "2"
select select "1"
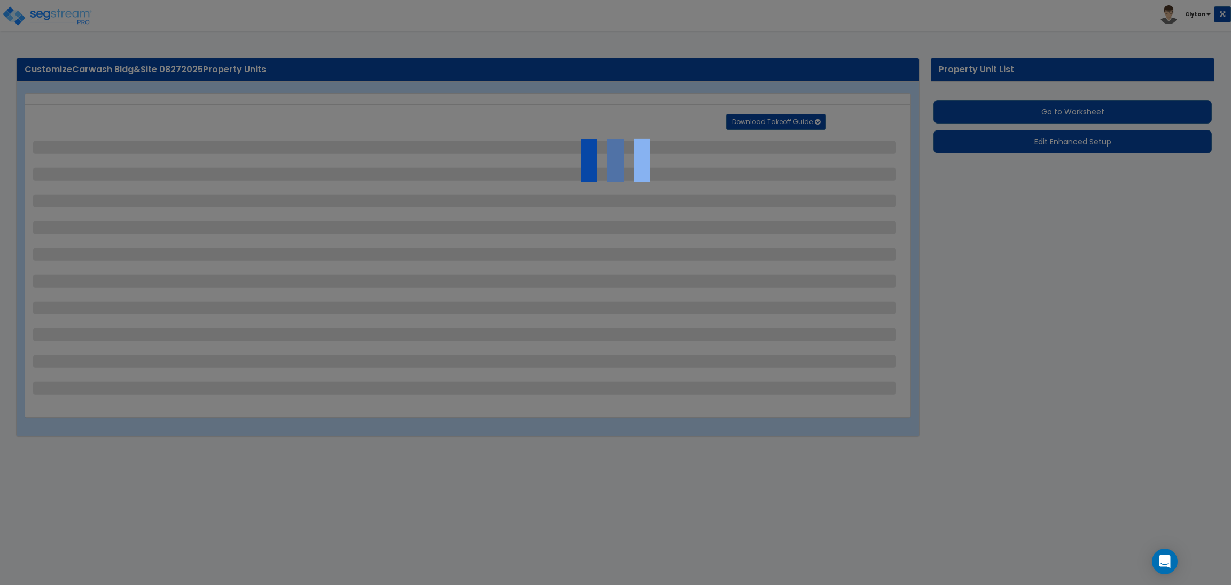
select select "3"
select select "6"
select select "3"
select select "9"
select select "2"
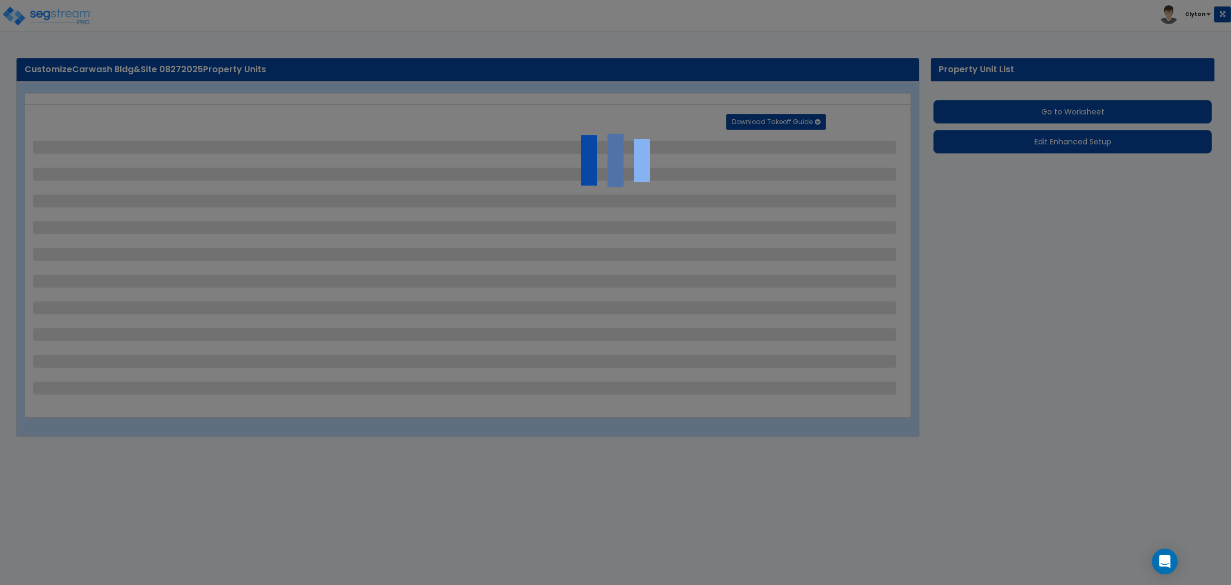
select select "3"
select select "2"
select select "3"
select select "1"
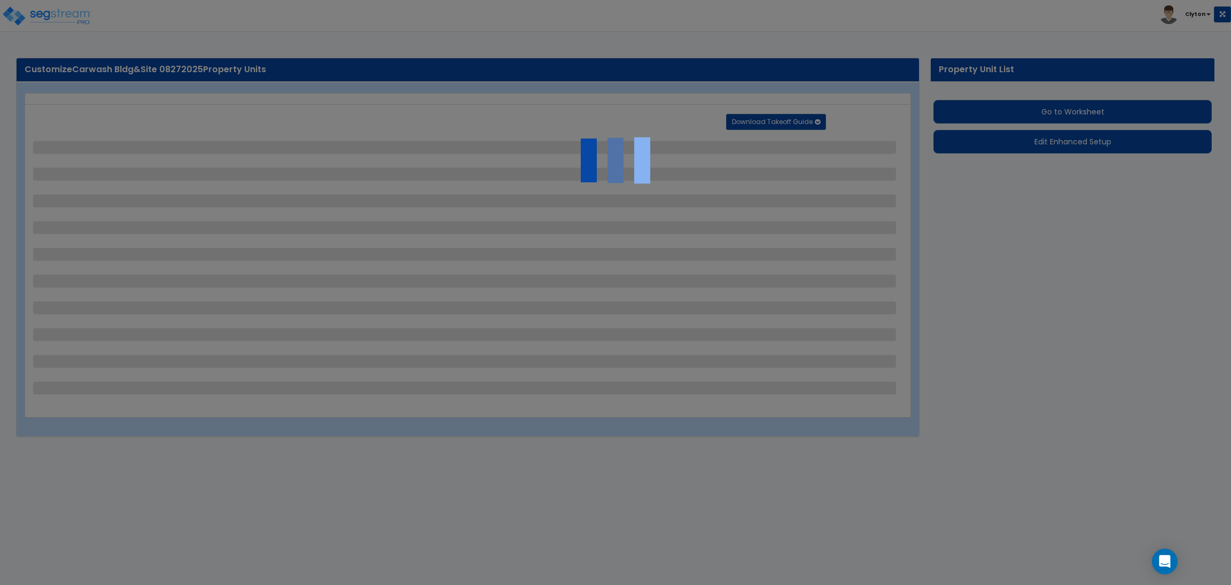
select select "1"
select select "3"
select select "2"
select select "7"
select select "10"
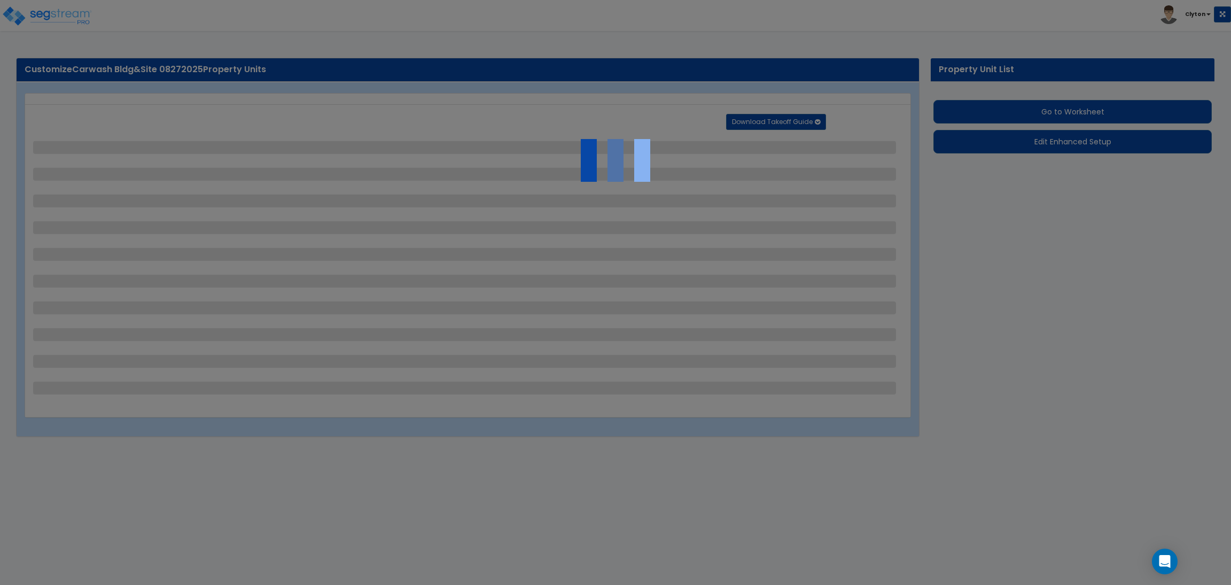
select select "3"
select select "1"
select select "2"
select select "10"
select select "3"
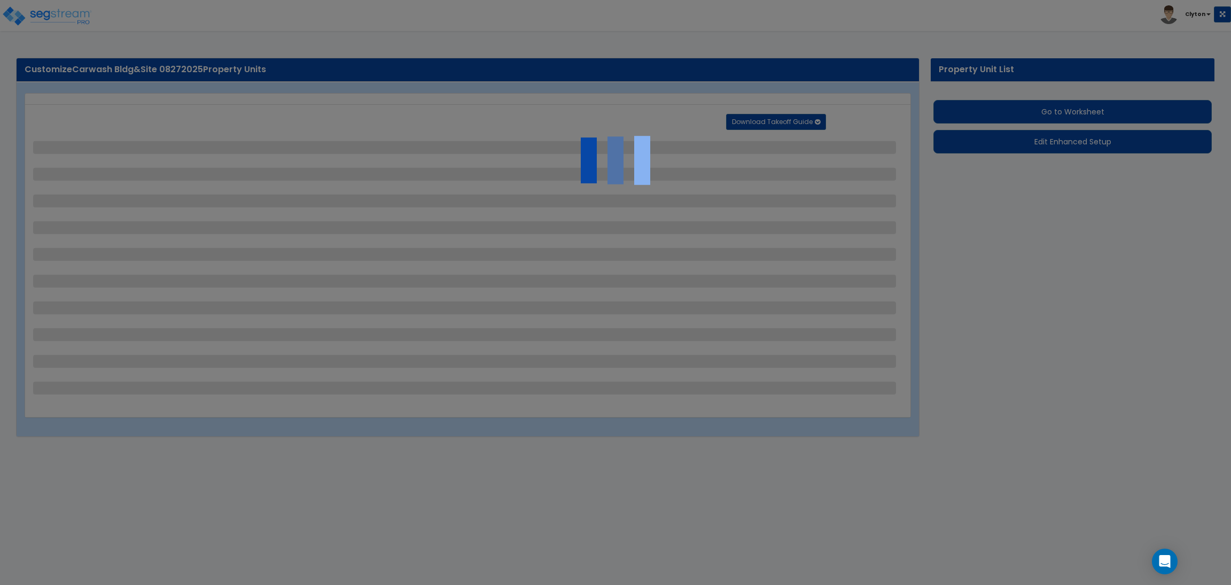
select select "2"
select select "1"
select select "5"
select select "2"
select select "3"
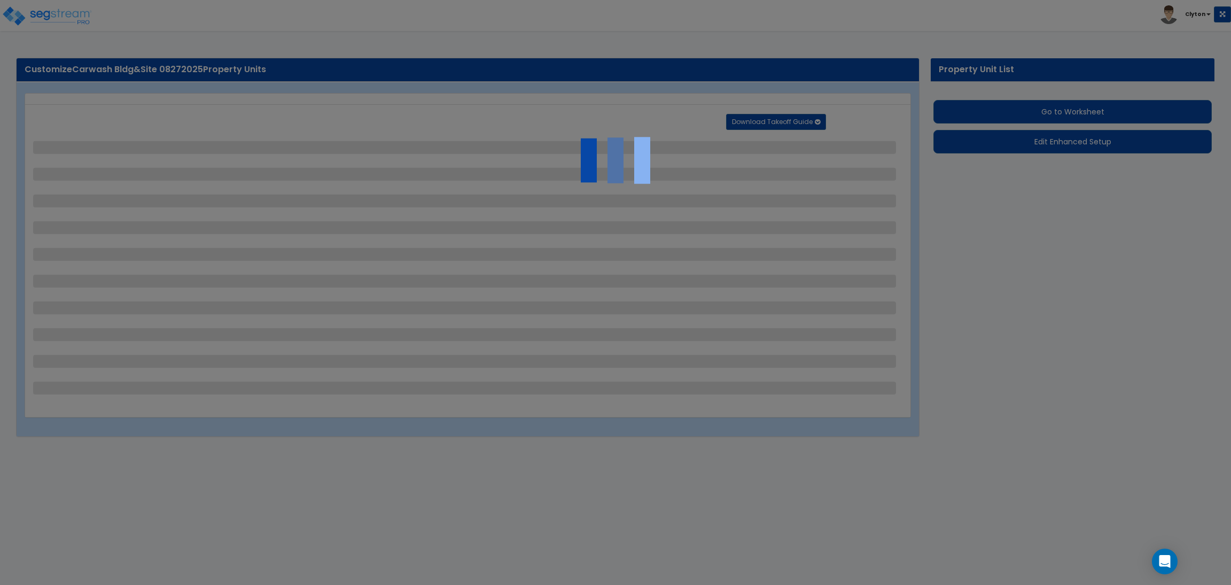
select select "2"
select select "1"
select select "2"
select select "6"
select select "3"
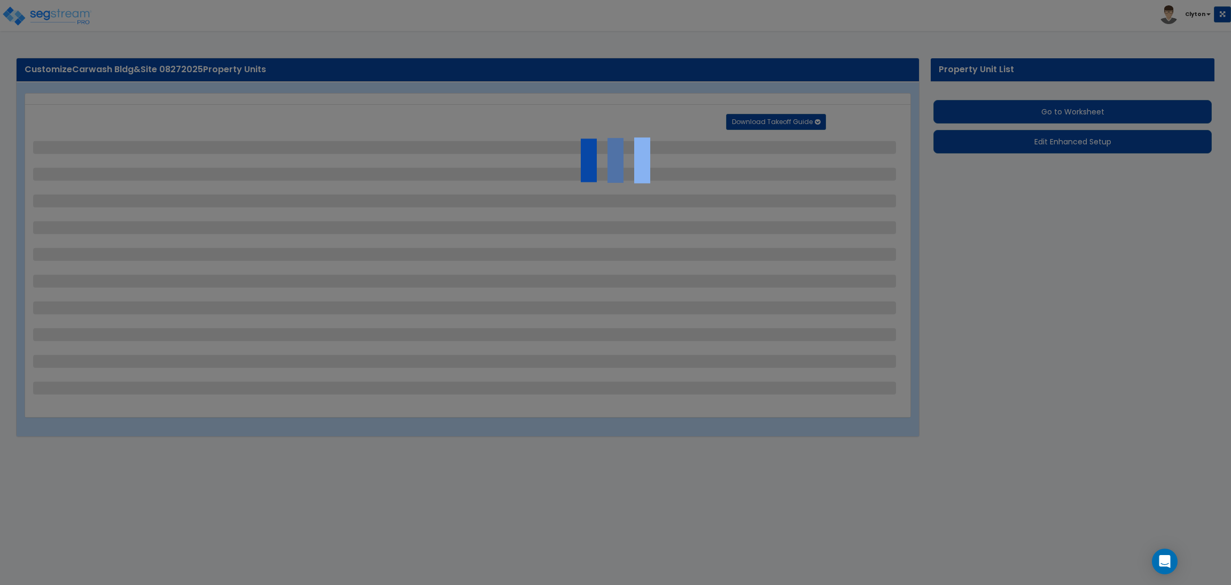
select select "11"
select select "12"
select select "18"
select select "4"
select select "1"
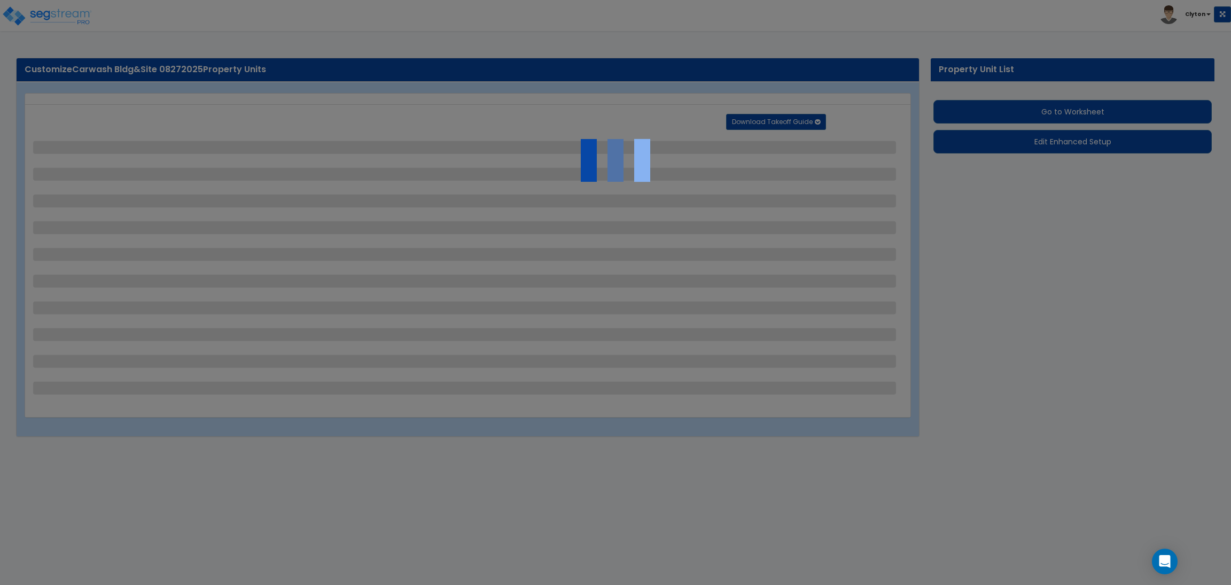
select select "5"
select select "1"
select select "2"
select select "1"
select select "4"
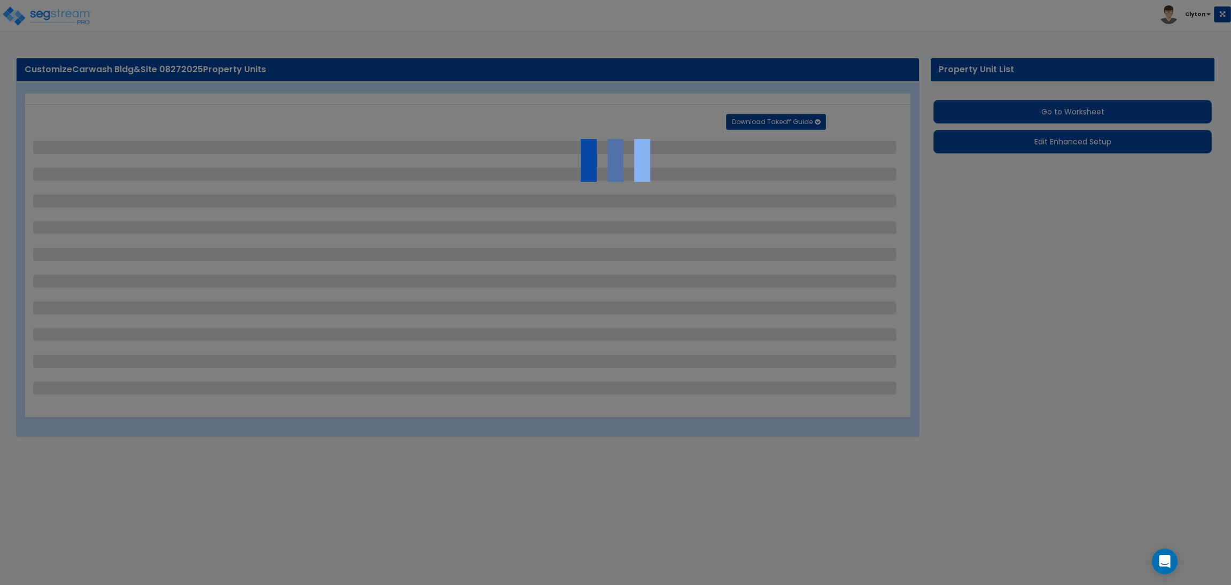
select select "2"
select select "5"
select select "1"
select select "2"
select select "1"
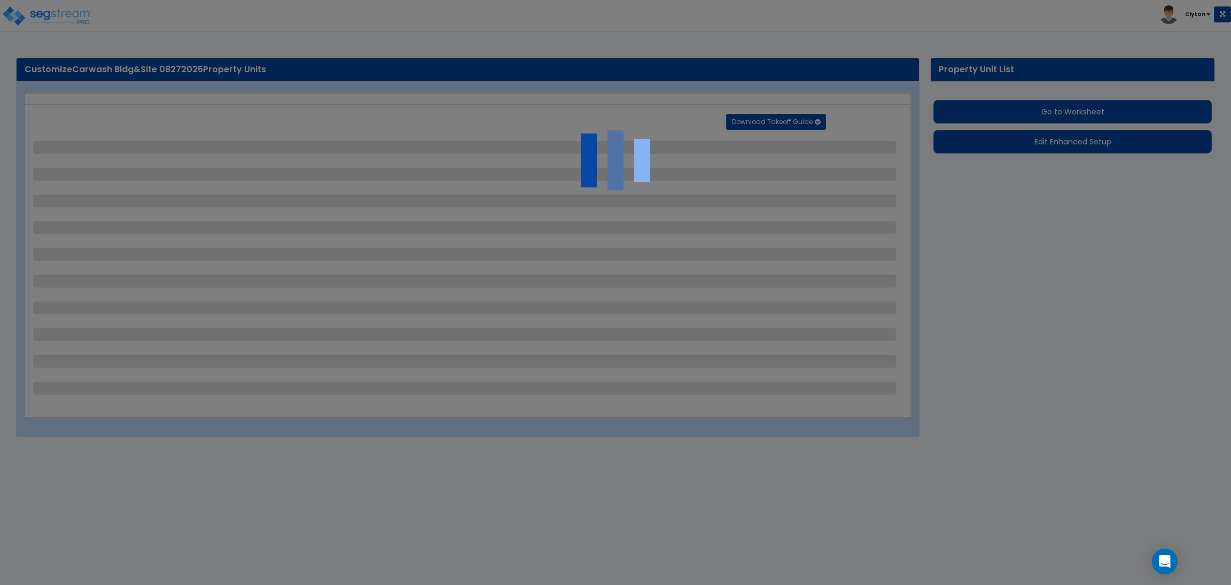
select select "1"
select select "3"
select select "1"
select select "3"
select select "2"
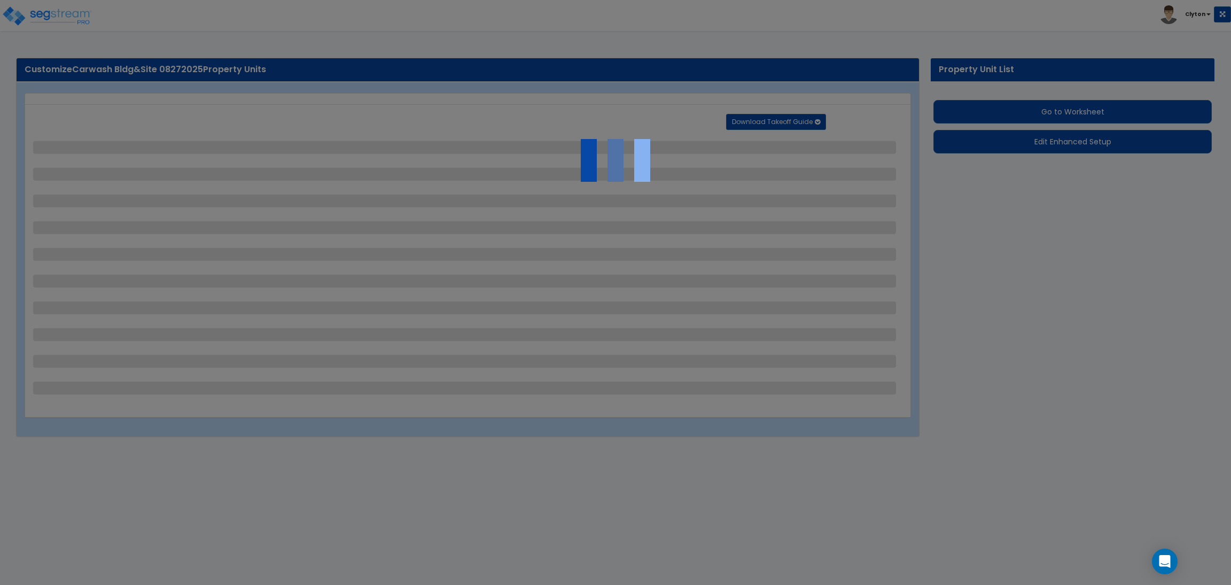
select select "4"
select select "2"
select select "1"
select select "2"
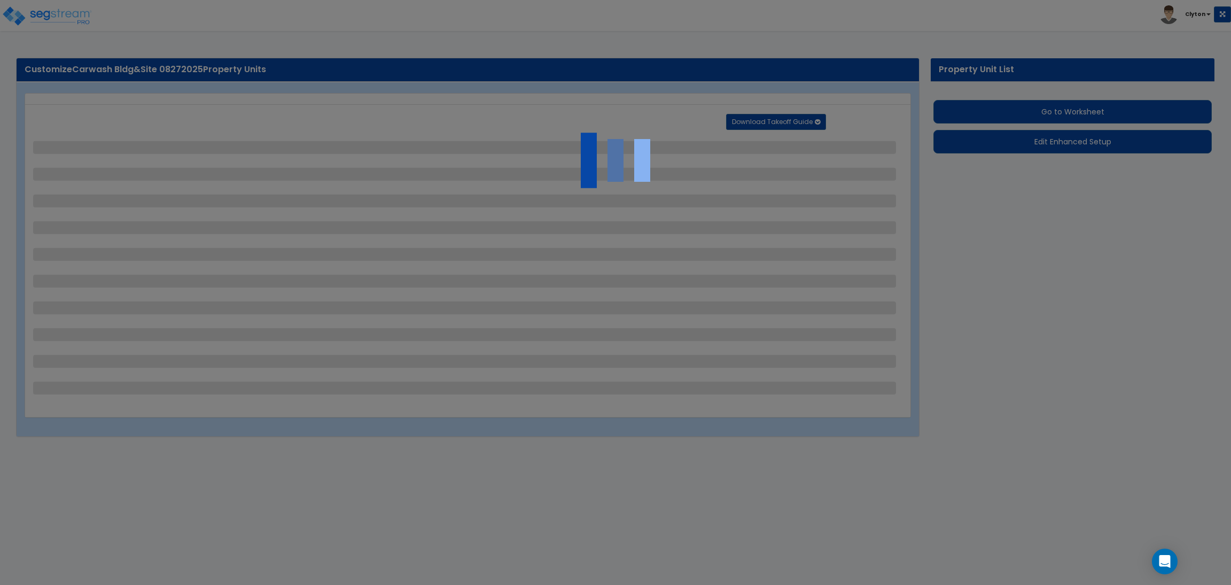
select select "4"
select select "2"
select select "1"
select select "2"
select select "1"
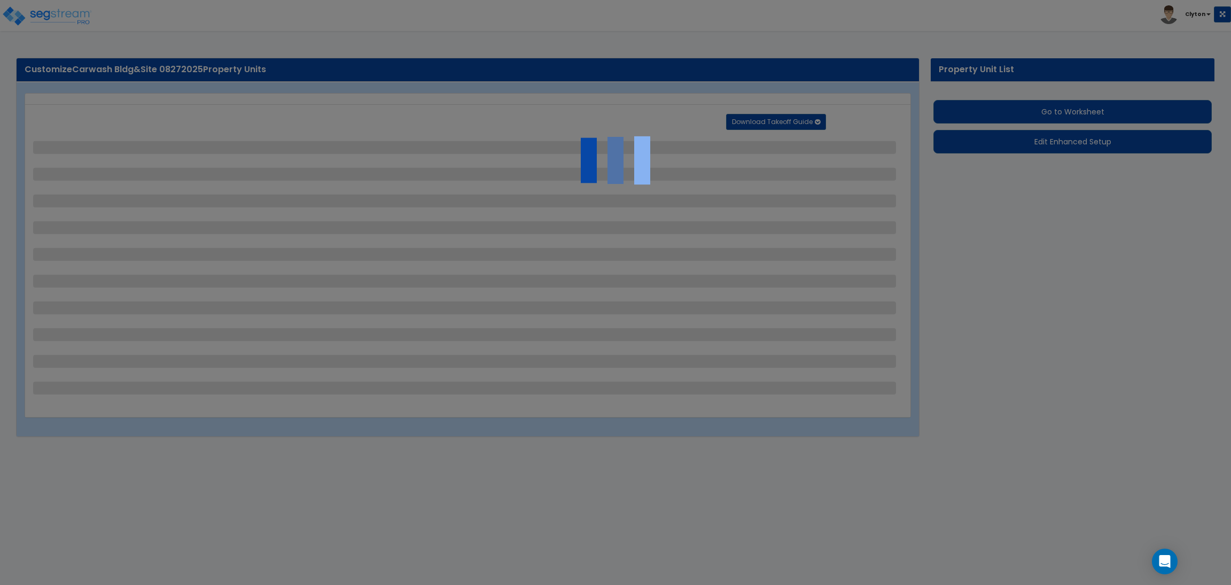
select select "2"
select select "3"
select select "1"
select select "4"
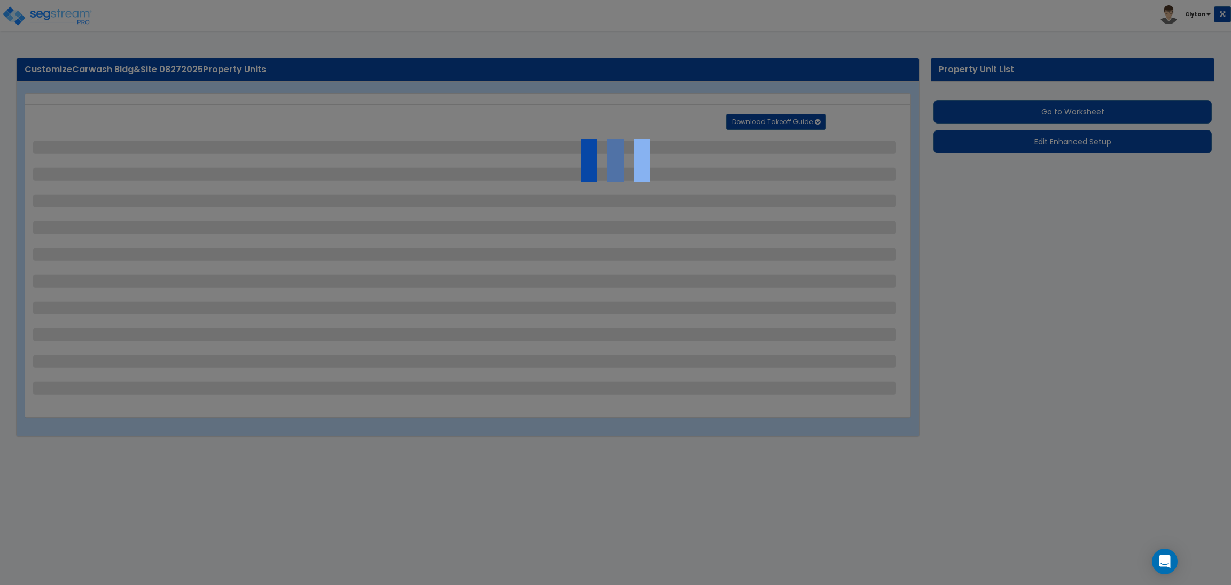
select select "8"
select select "2"
select select "1"
select select "4"
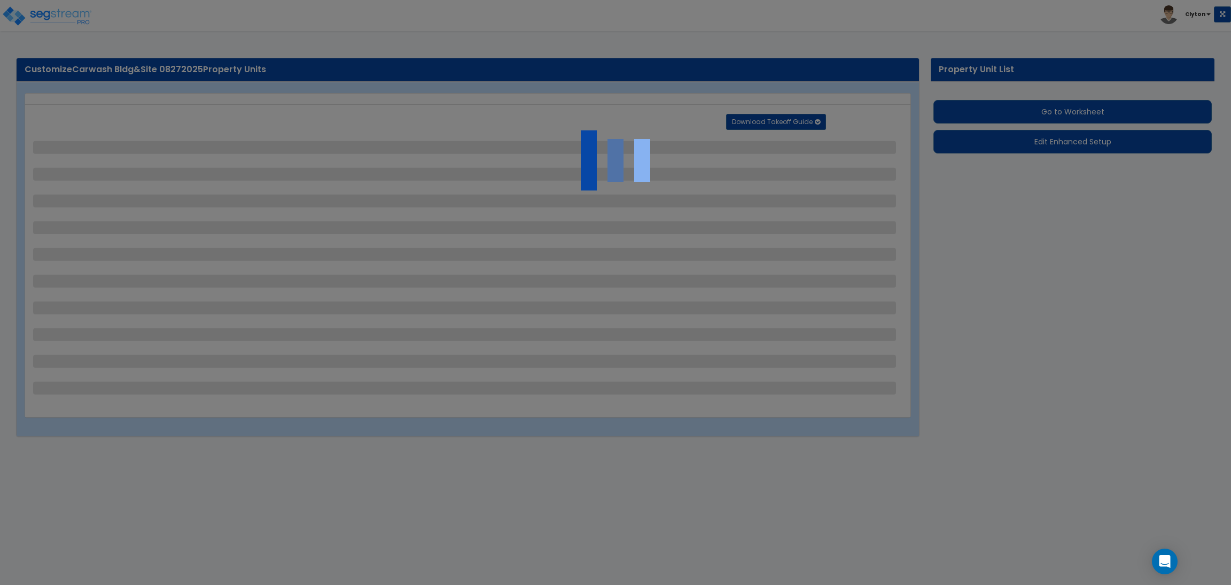
select select "5"
select select "2"
select select "3"
select select "2"
select select "3"
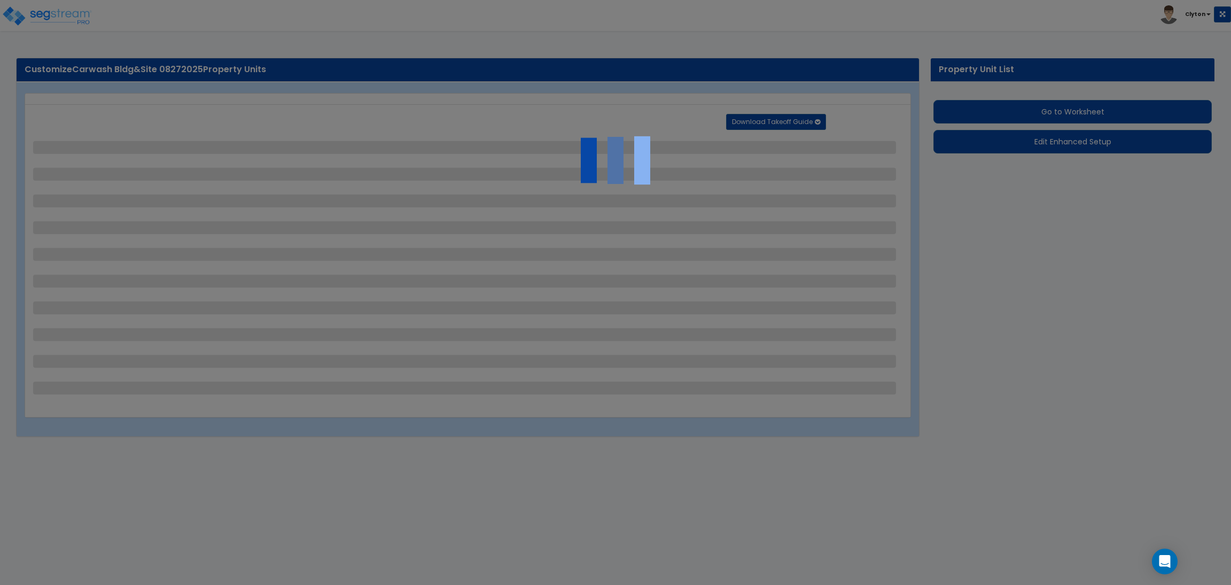
select select "3"
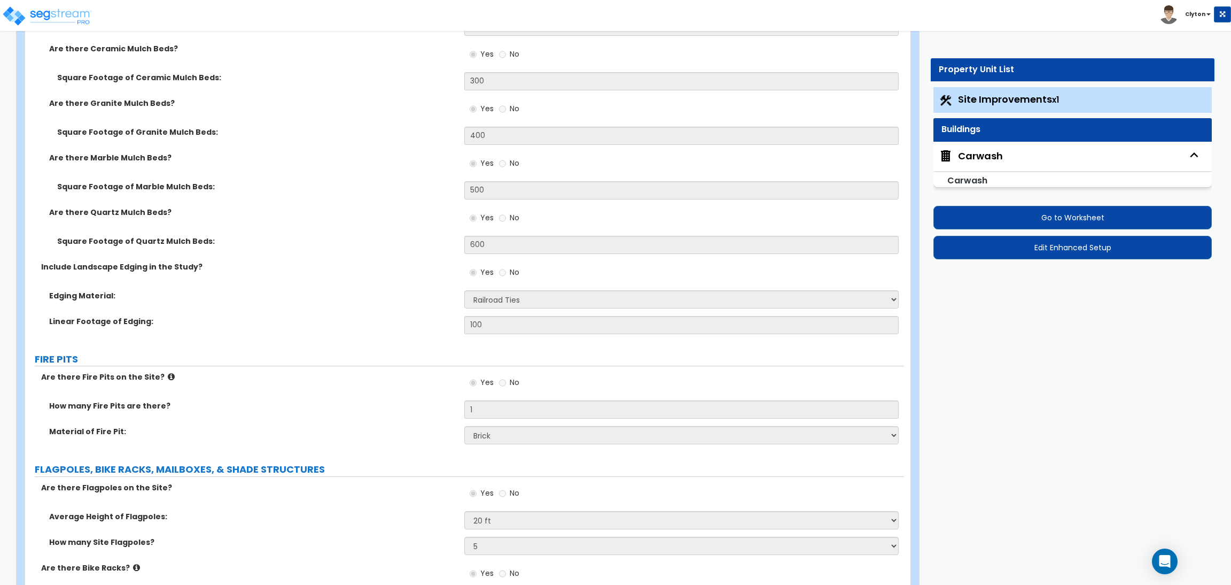
scroll to position [5211, 0]
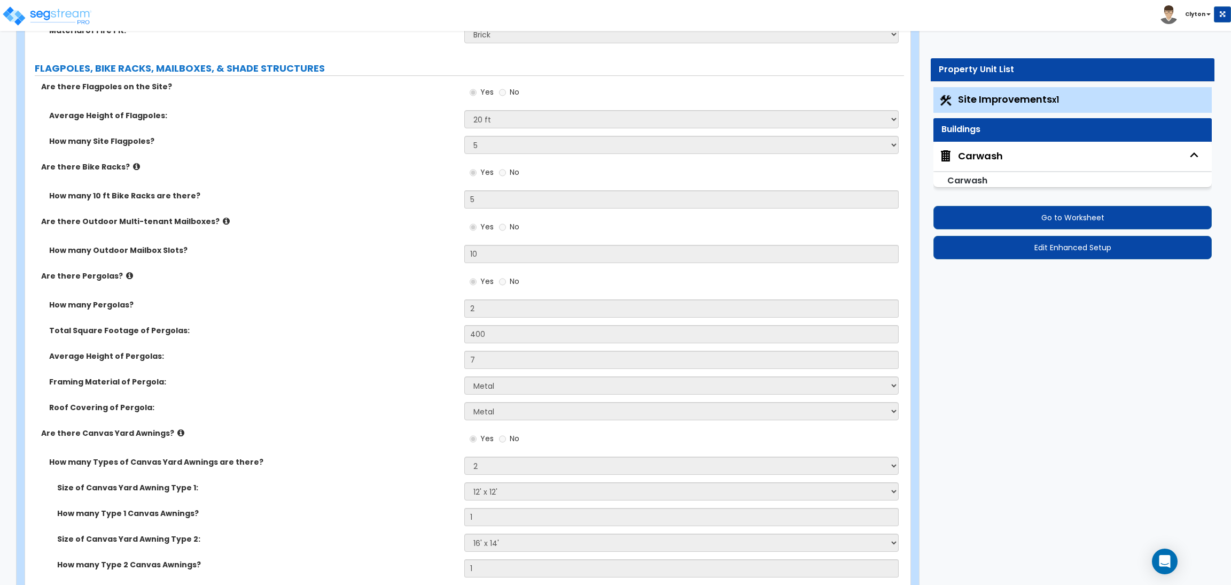
click at [426, 322] on div "How many Pergolas? 2" at bounding box center [464, 312] width 879 height 26
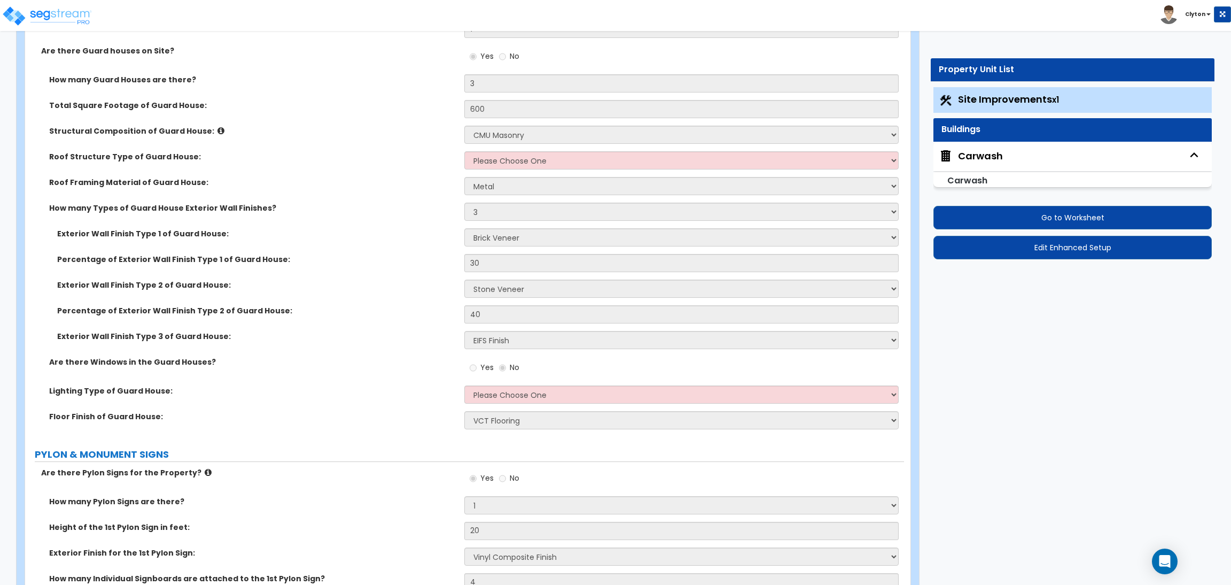
scroll to position [5670, 0]
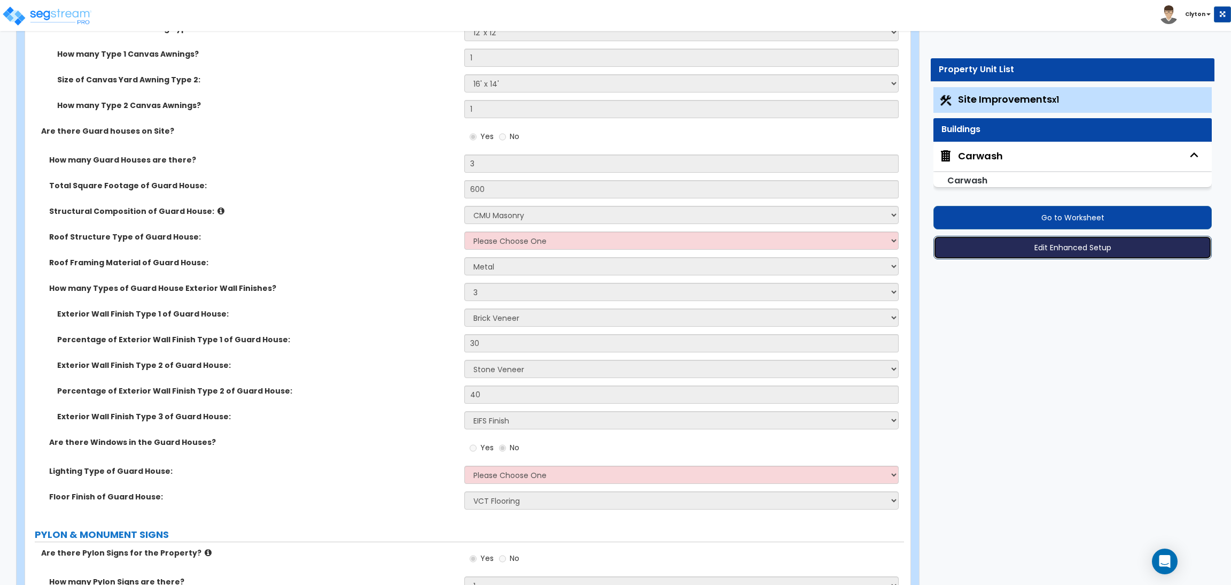
click at [1063, 244] on button "Edit Enhanced Setup" at bounding box center [1073, 248] width 278 height 24
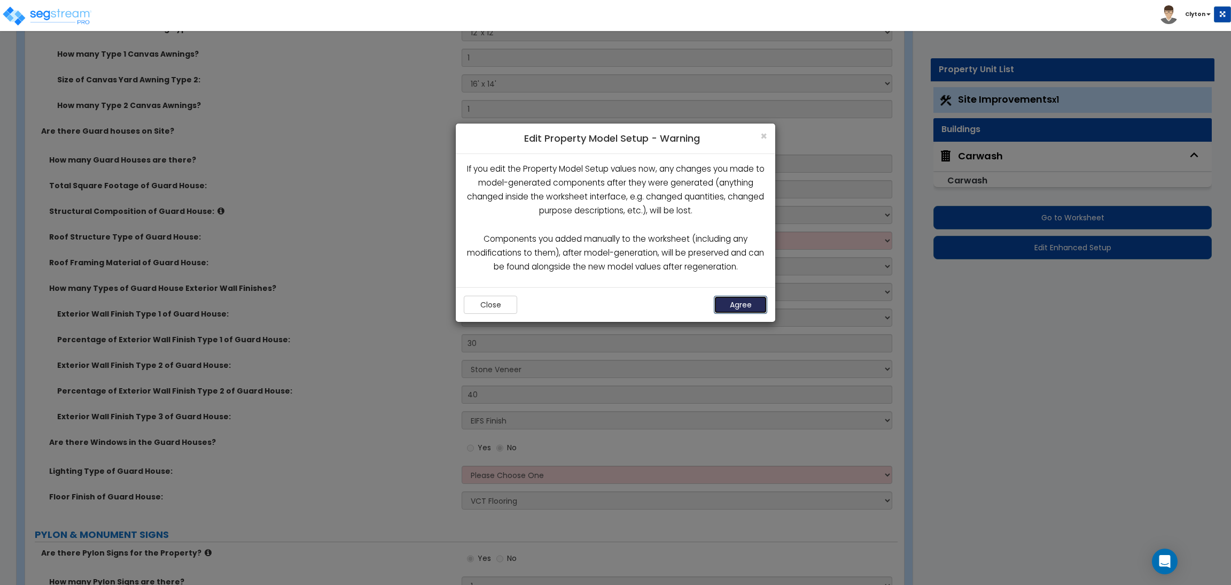
click at [735, 303] on button "Agree" at bounding box center [740, 305] width 53 height 18
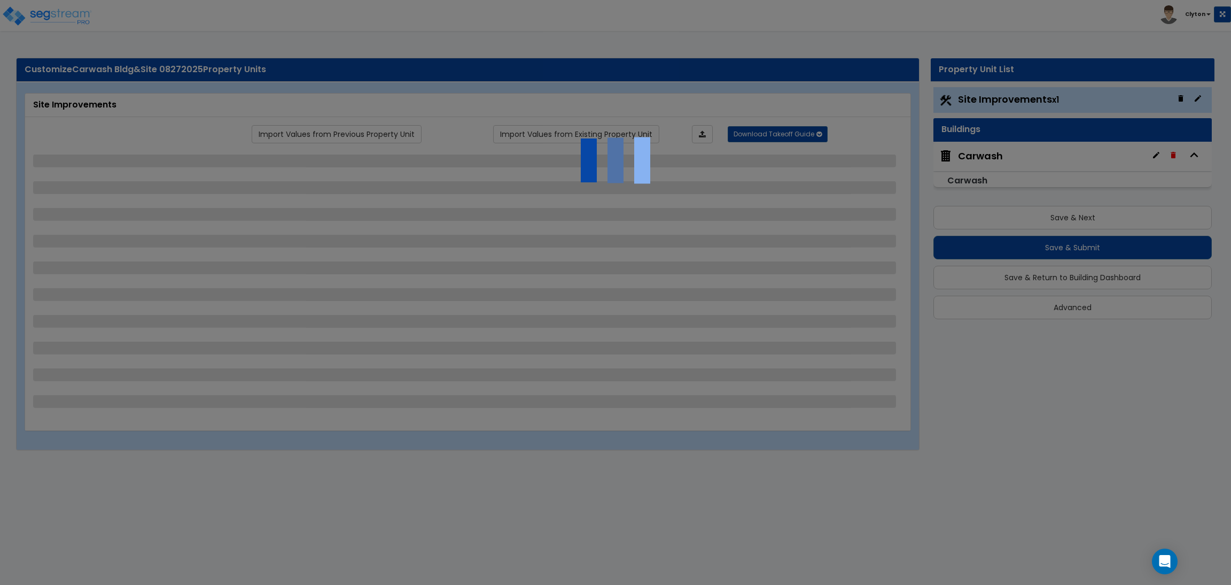
select select "2"
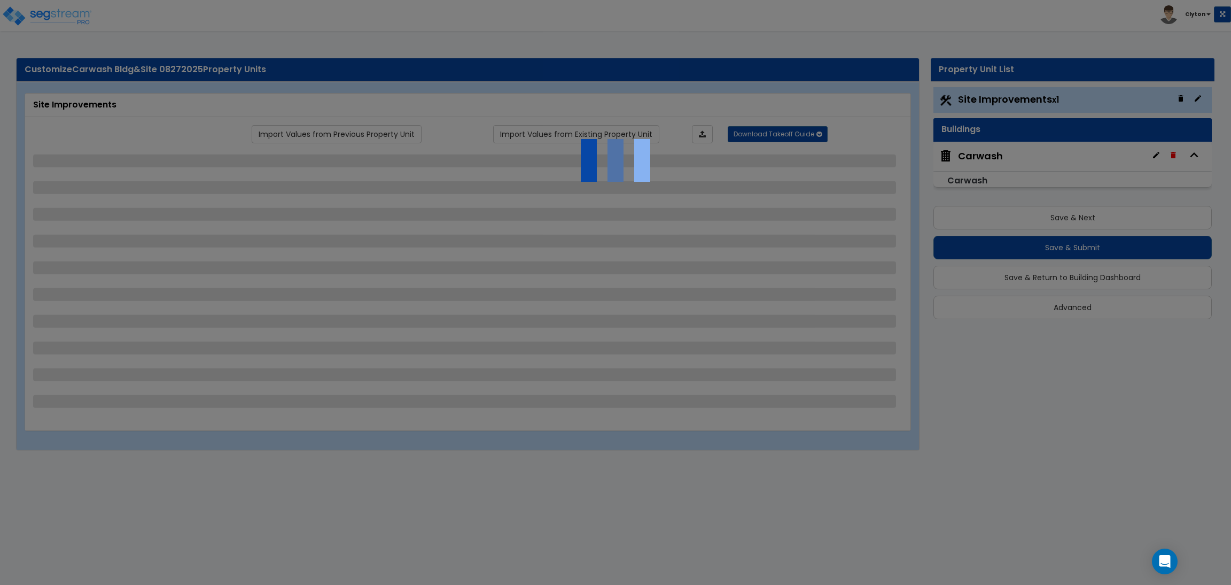
select select "2"
select select "1"
select select "2"
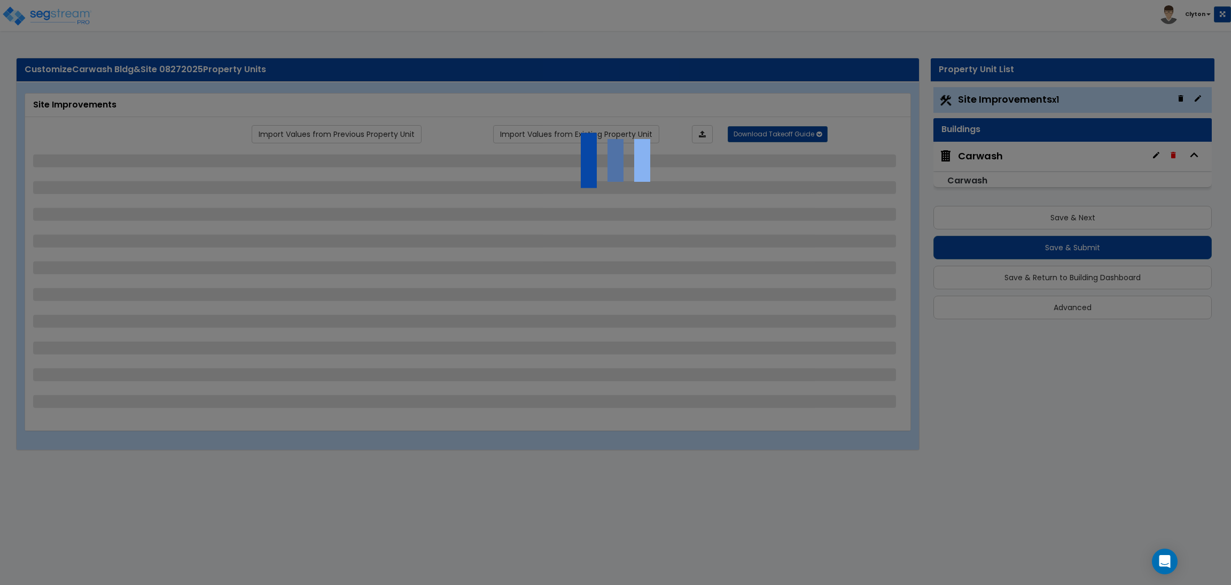
select select "2"
select select "1"
select select "2"
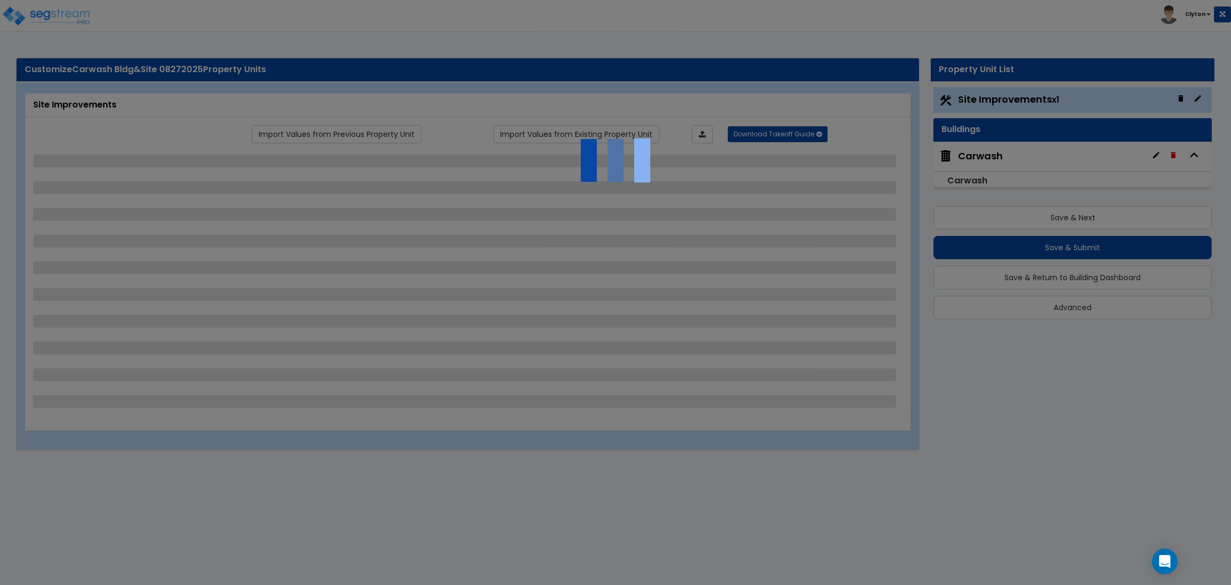
select select "3"
select select "2"
select select "1"
select select "2"
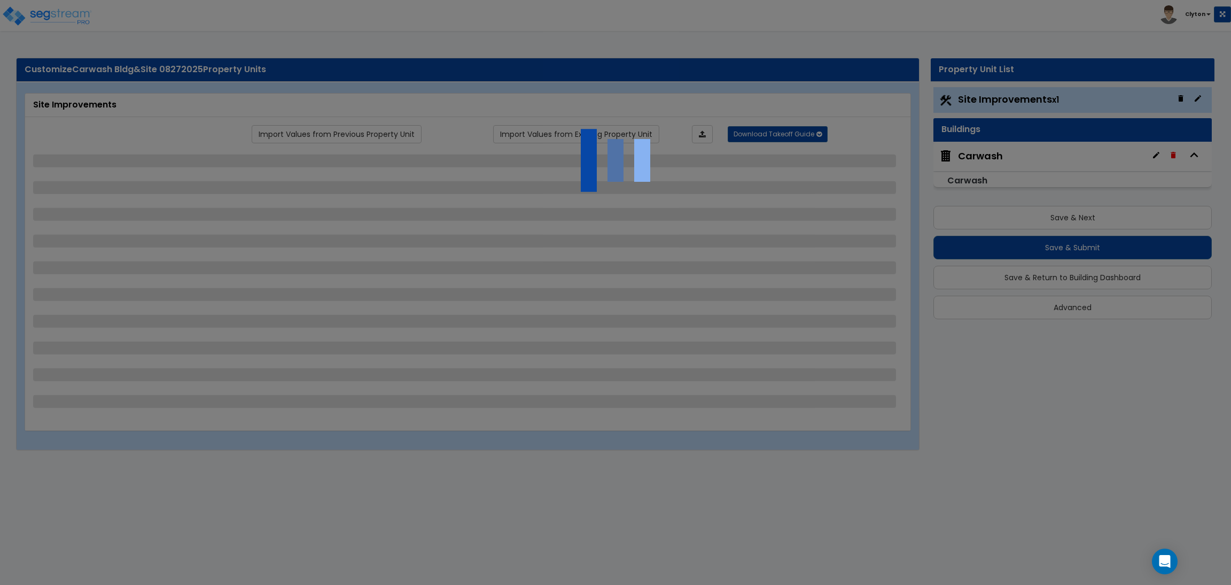
select select "1"
select select "4"
select select "2"
select select "1"
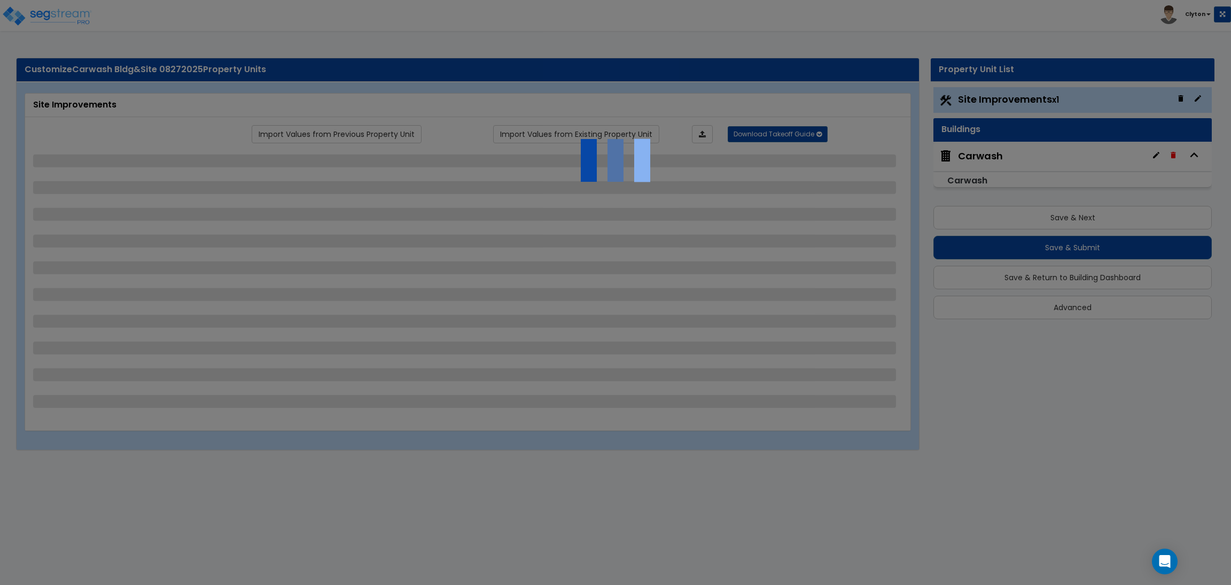
select select "3"
select select "6"
select select "3"
select select "9"
select select "2"
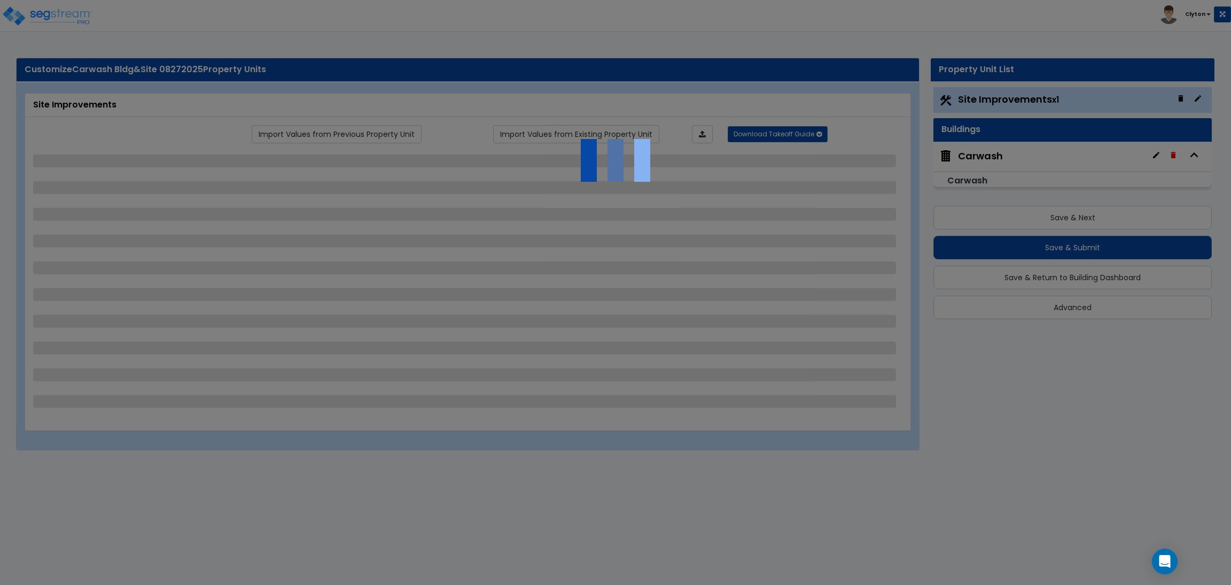
select select "3"
select select "2"
select select "3"
select select "1"
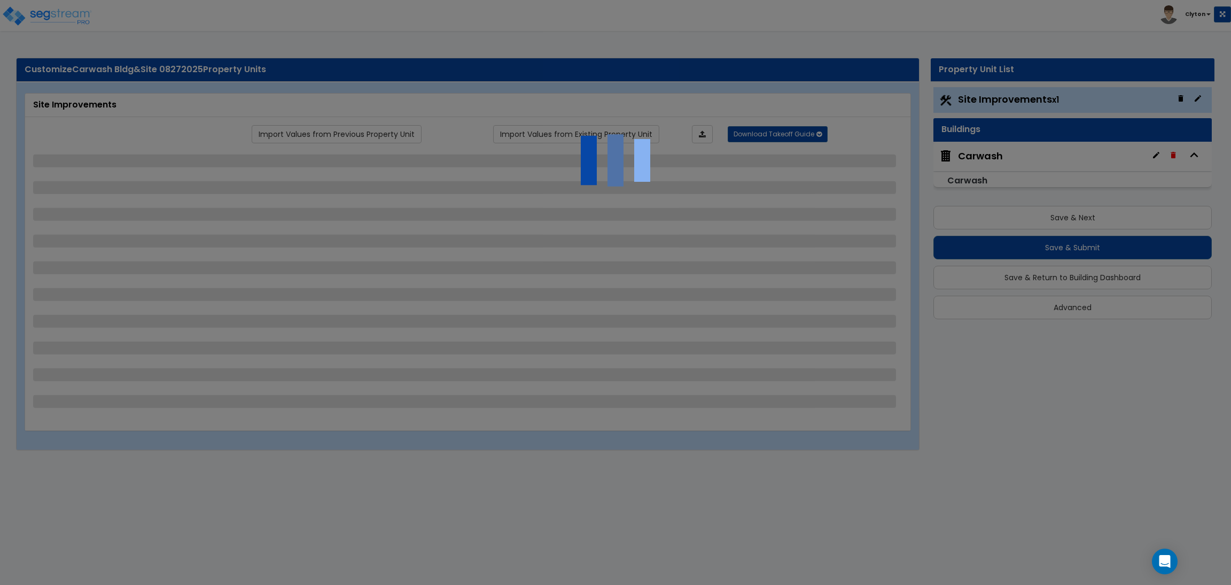
select select "1"
select select "3"
select select "2"
select select "7"
select select "10"
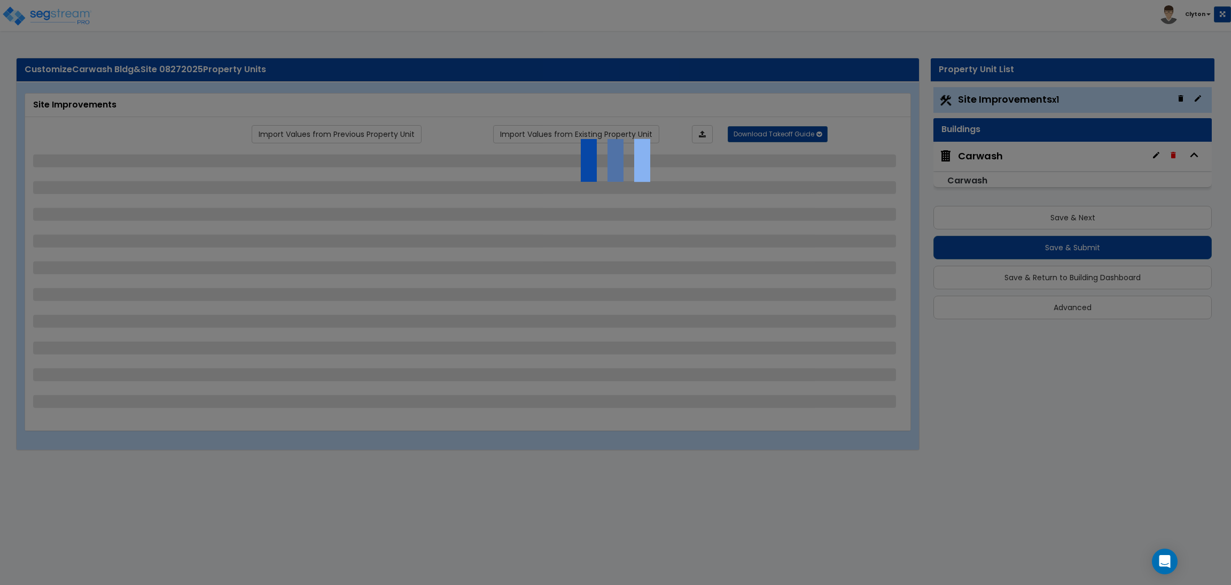
select select "3"
select select "1"
select select "2"
select select "10"
select select "3"
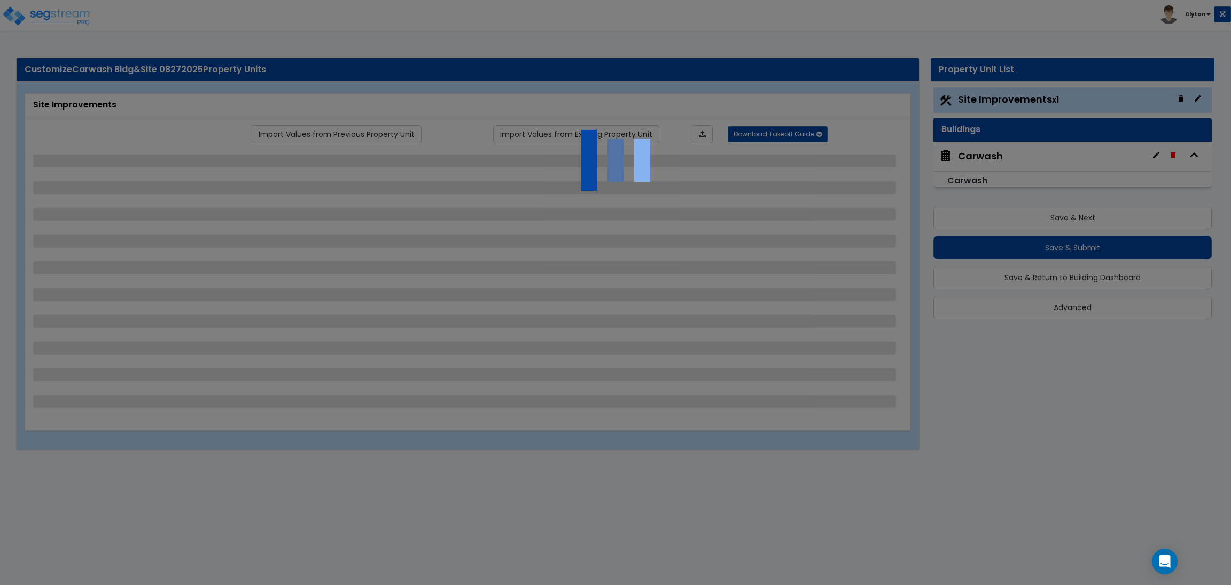
select select "2"
select select "1"
select select "5"
select select "2"
select select "3"
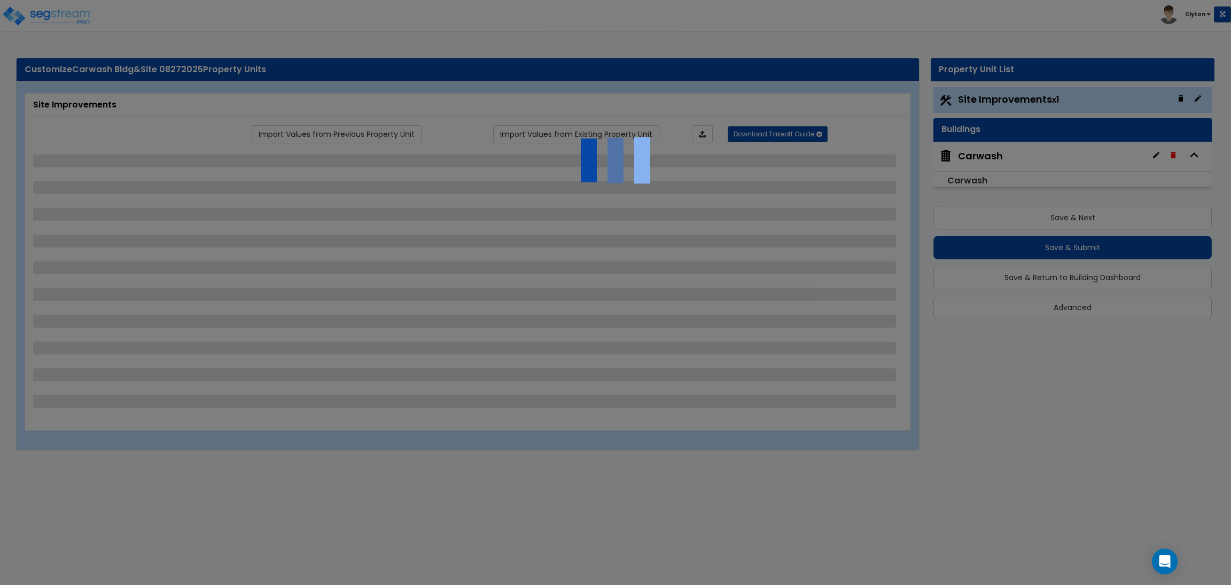
select select "2"
select select "1"
select select "2"
select select "6"
select select "3"
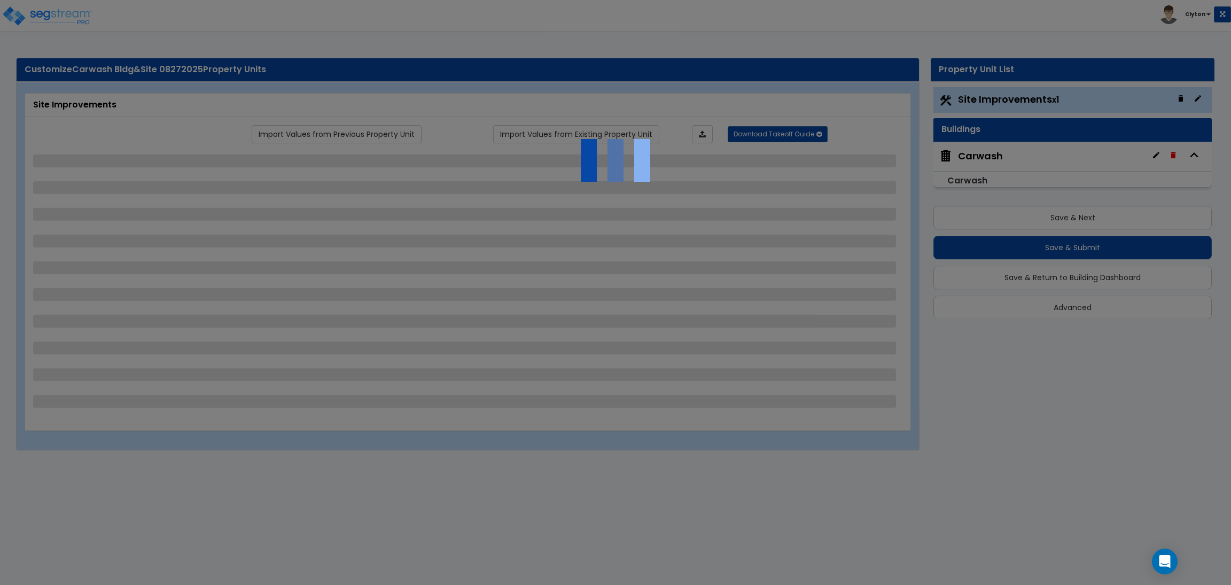
select select "11"
select select "12"
select select "18"
select select "4"
select select "1"
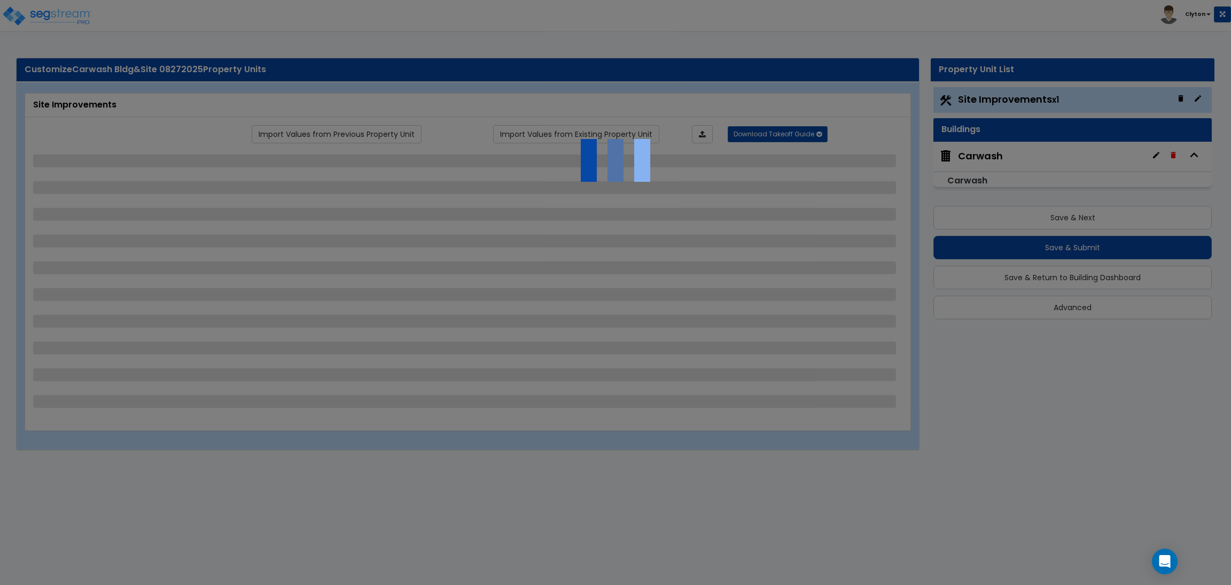
select select "5"
select select "1"
select select "2"
select select "1"
select select "4"
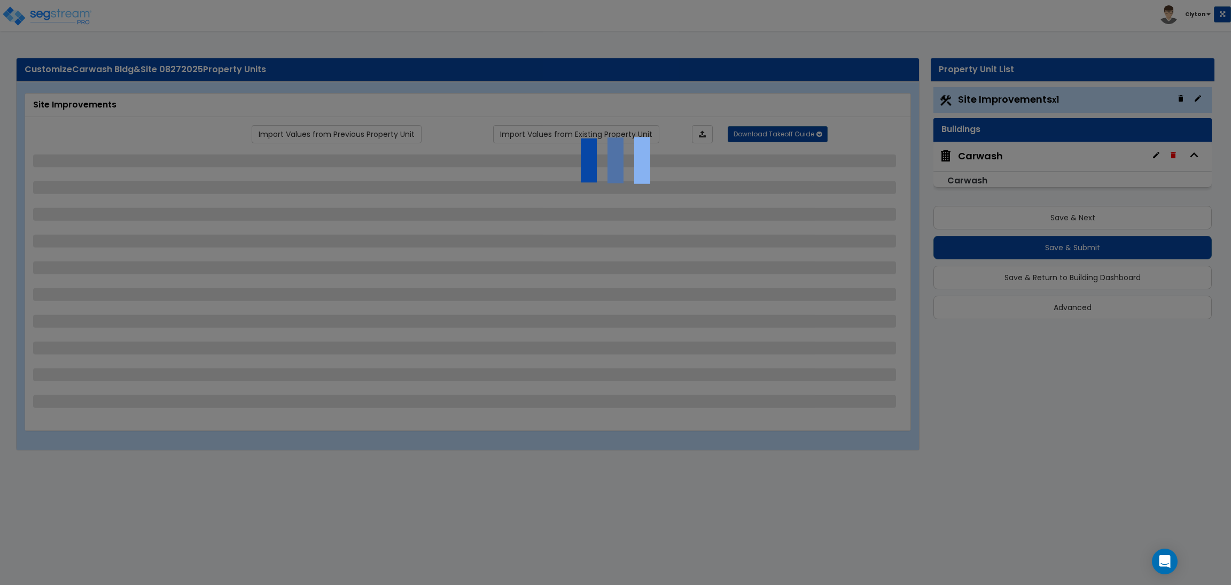
select select "2"
select select "5"
select select "1"
select select "2"
select select "1"
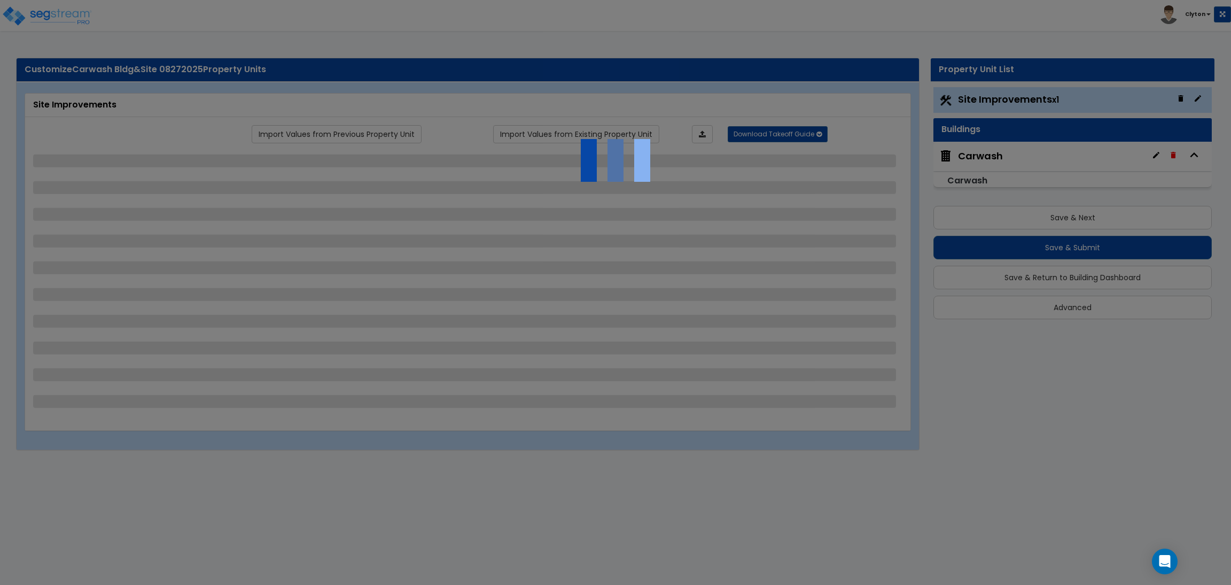
select select "1"
select select "3"
select select "1"
select select "3"
select select "2"
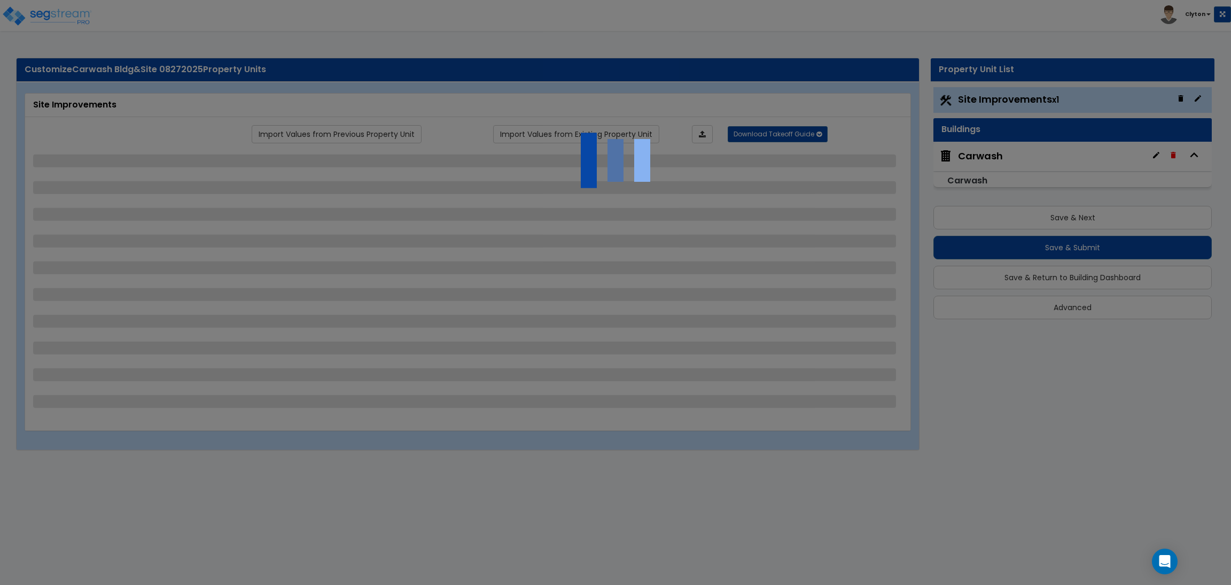
select select "4"
select select "2"
select select "1"
select select "2"
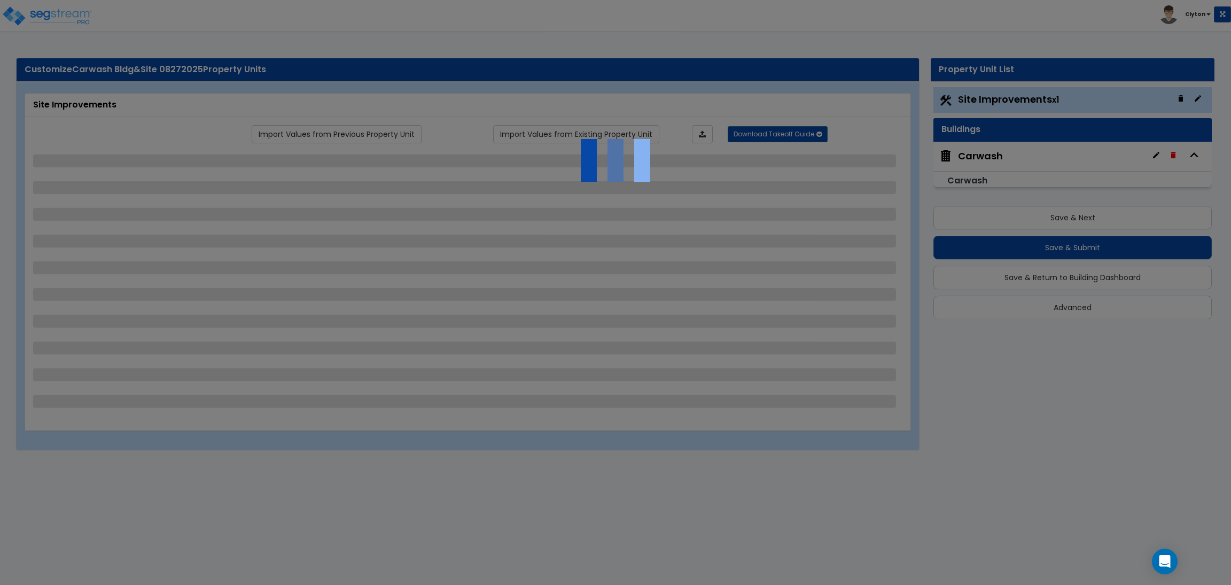
select select "4"
select select "2"
select select "1"
select select "2"
select select "1"
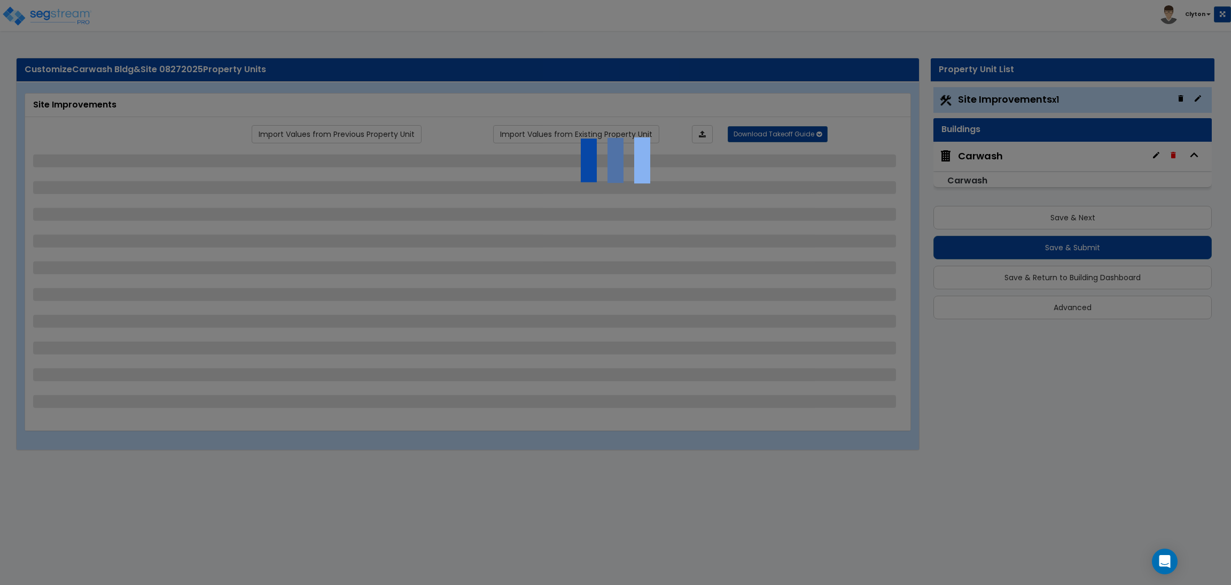
select select "2"
select select "3"
select select "1"
select select "4"
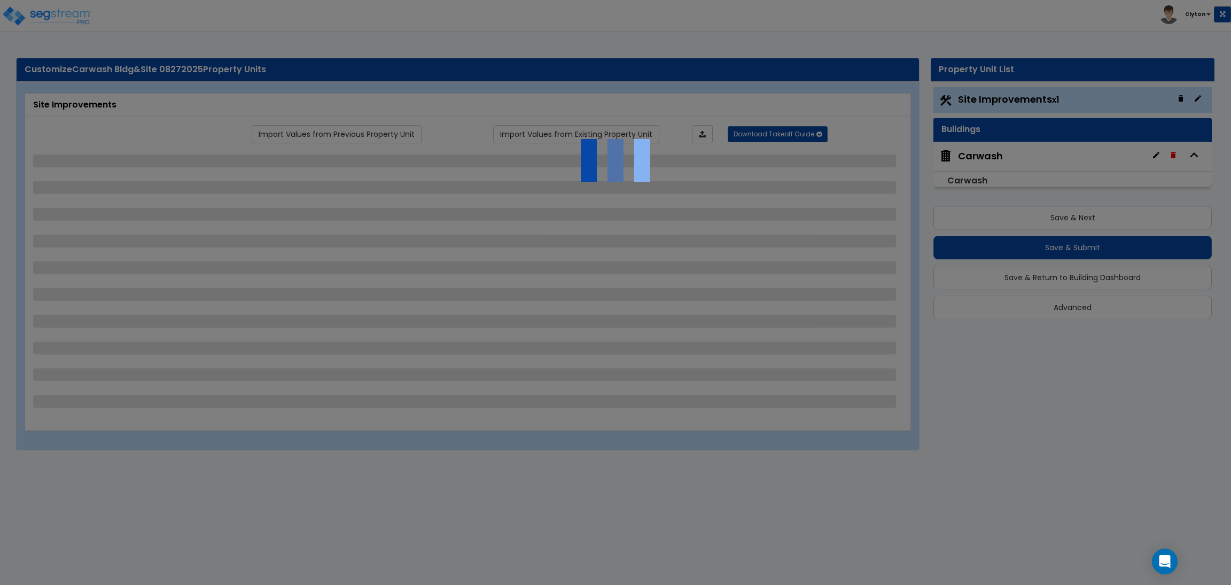
select select "8"
select select "2"
select select "1"
select select "4"
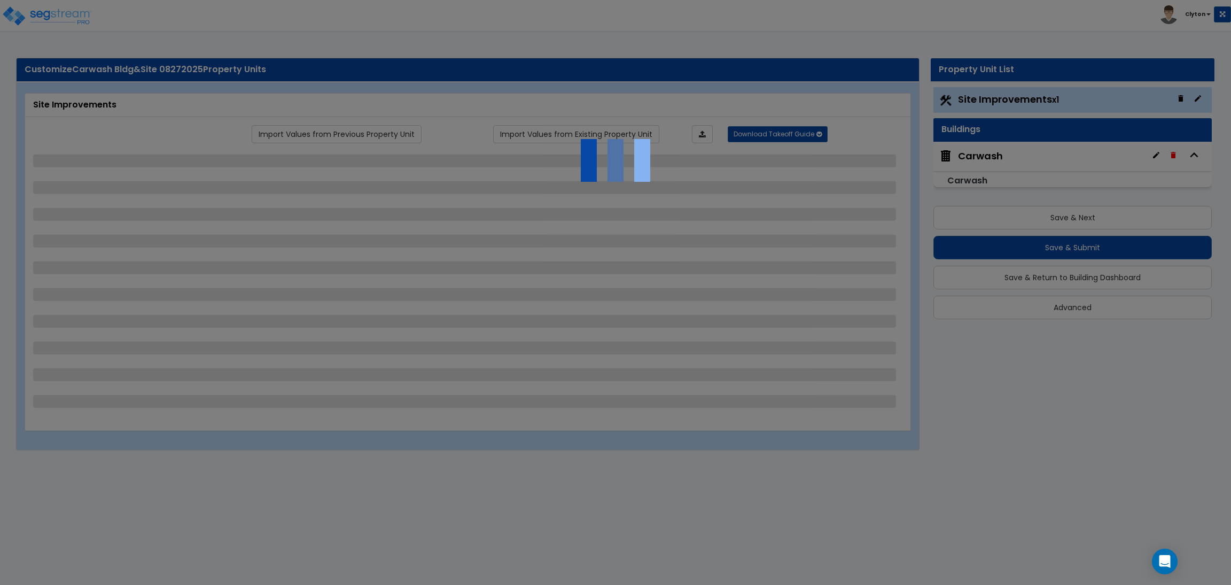
select select "5"
select select "2"
select select "3"
select select "2"
select select "3"
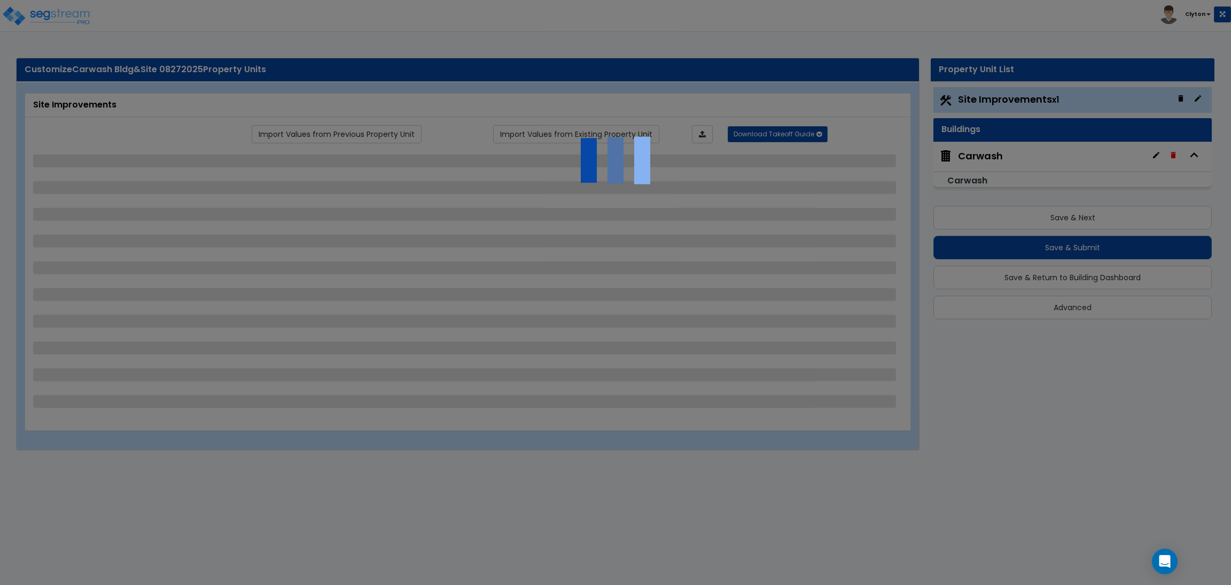
select select "3"
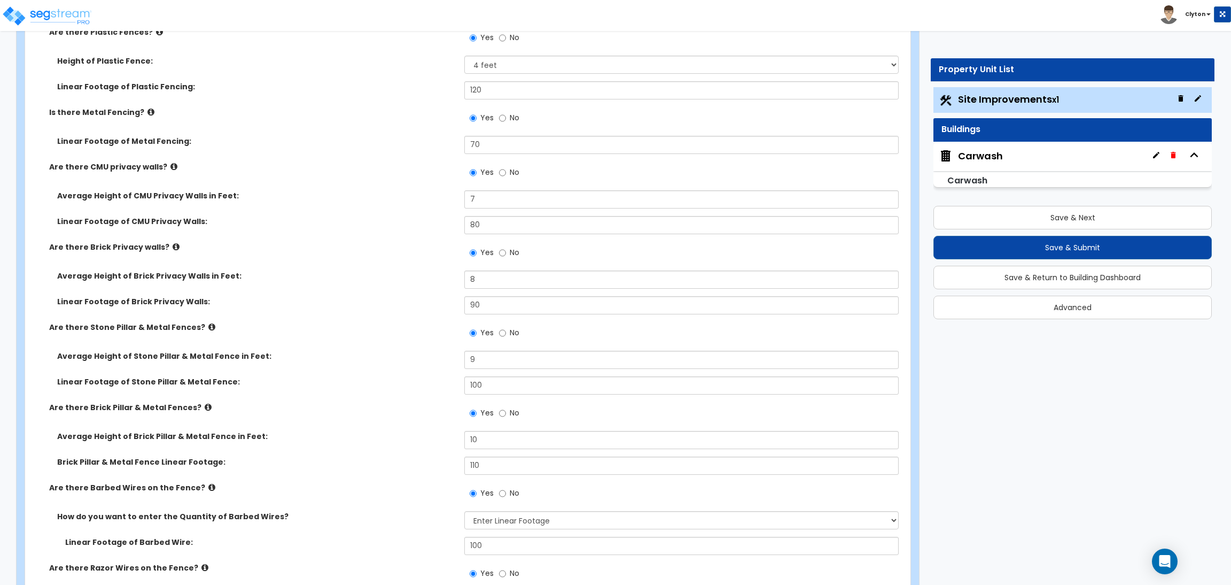
scroll to position [3206, 0]
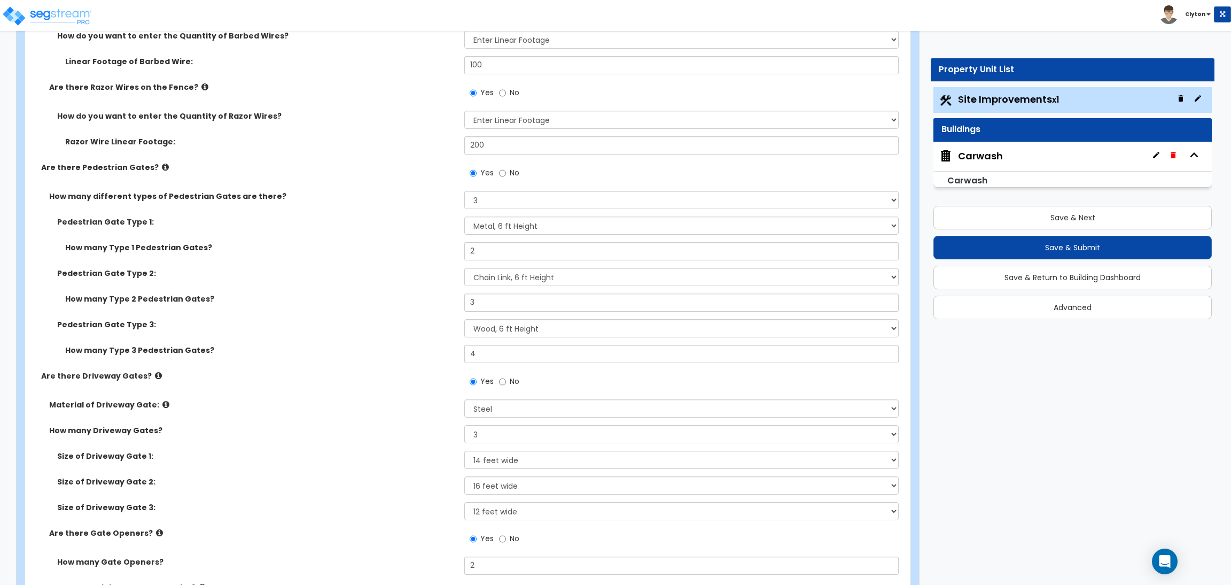
click at [362, 347] on label "How many Type 3 Pedestrian Gates?" at bounding box center [260, 350] width 391 height 11
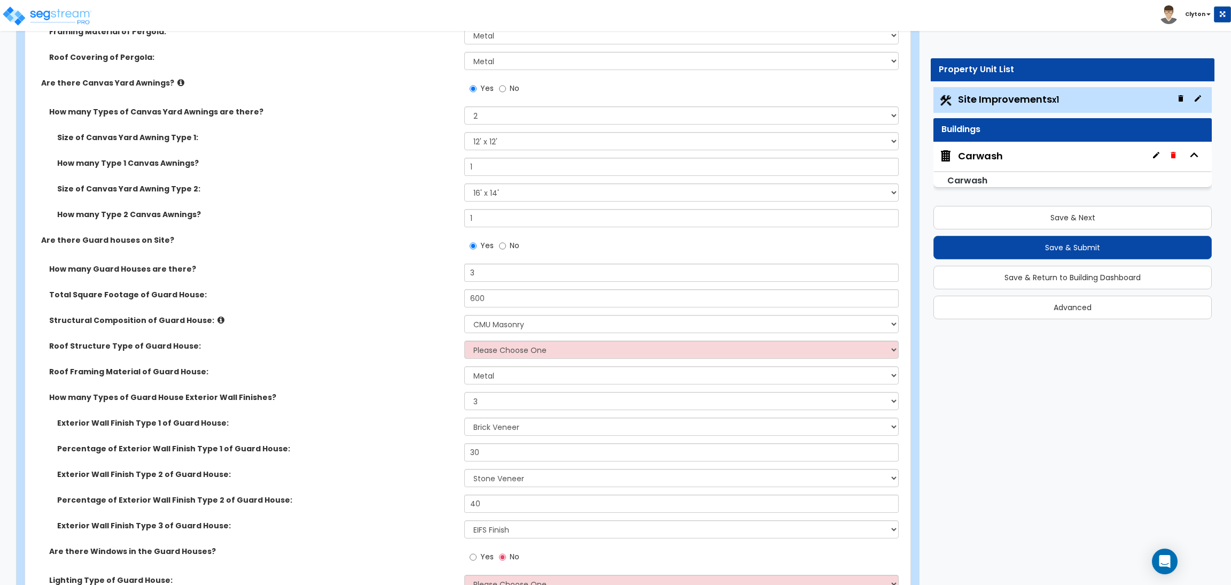
scroll to position [5591, 0]
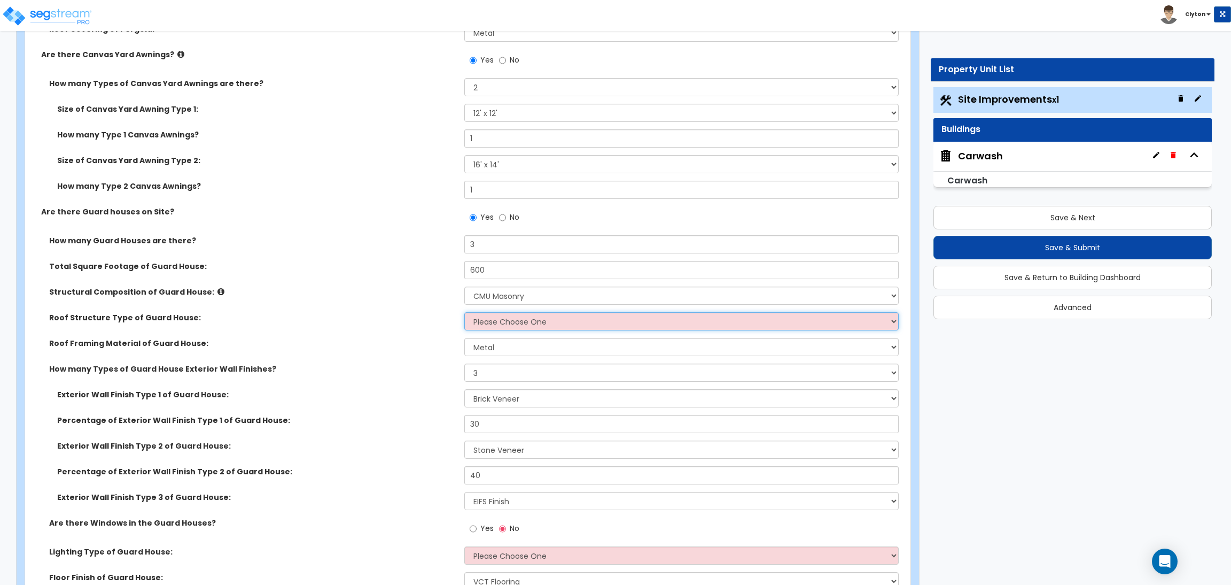
click at [510, 321] on select "Please Choose One Gabled Roof Flat Roof" at bounding box center [681, 321] width 434 height 18
select select "1"
click at [464, 313] on select "Please Choose One Gabled Roof Flat Roof" at bounding box center [681, 321] width 434 height 18
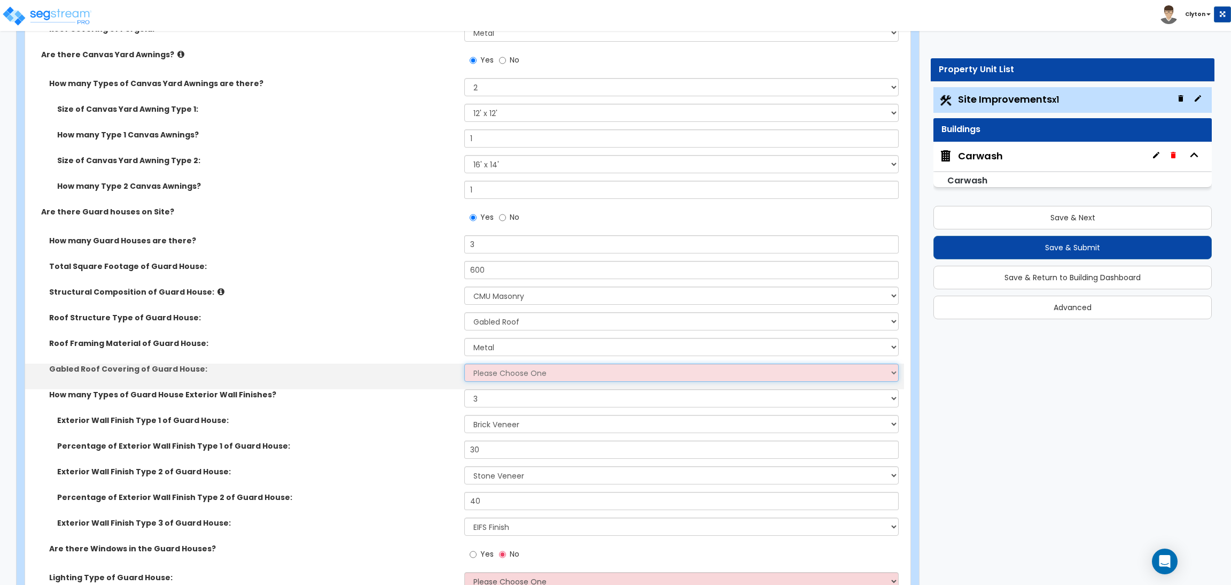
click at [472, 373] on select "Please Choose One Asphalt Shingle Clay Tile Wood Shingle Metal Shingle Standing…" at bounding box center [681, 372] width 434 height 18
select select "5"
click at [464, 364] on select "Please Choose One Asphalt Shingle Clay Tile Wood Shingle Metal Shingle Standing…" at bounding box center [681, 372] width 434 height 18
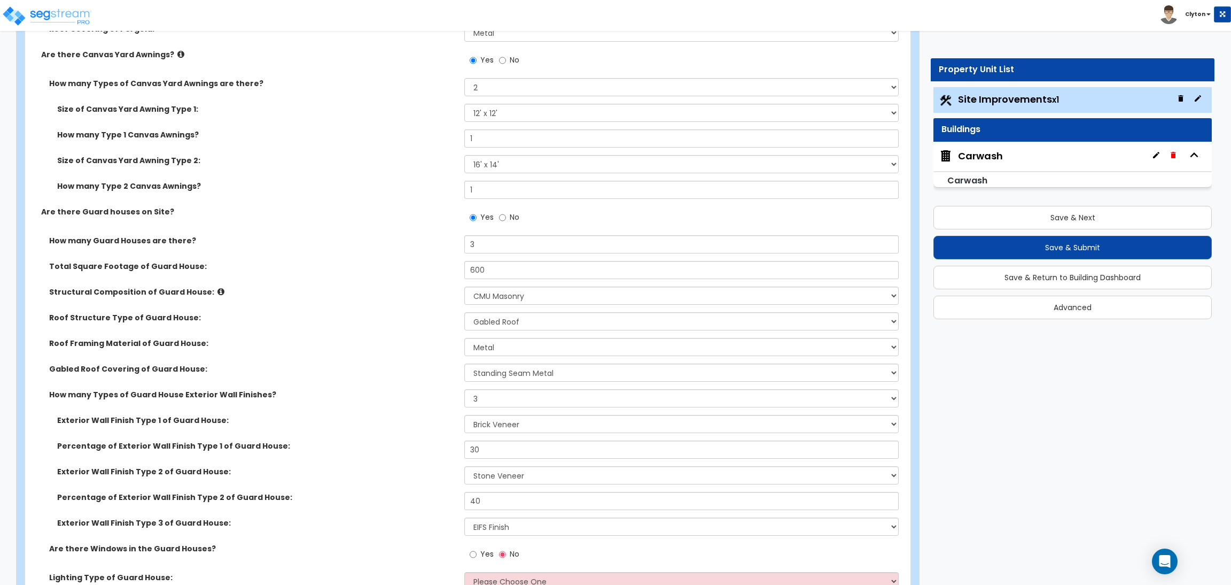
click at [407, 413] on div "How many Types of Guard House Exterior Wall Finishes? Please Choose One 1 2 3" at bounding box center [464, 402] width 879 height 26
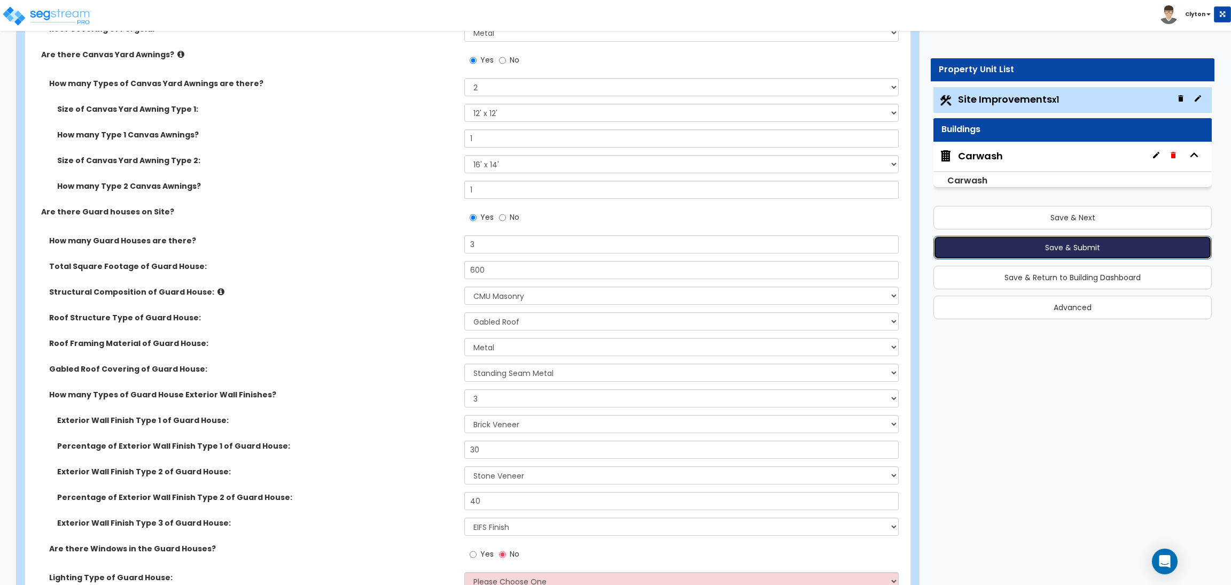
click at [1003, 241] on button "Save & Submit" at bounding box center [1073, 248] width 278 height 24
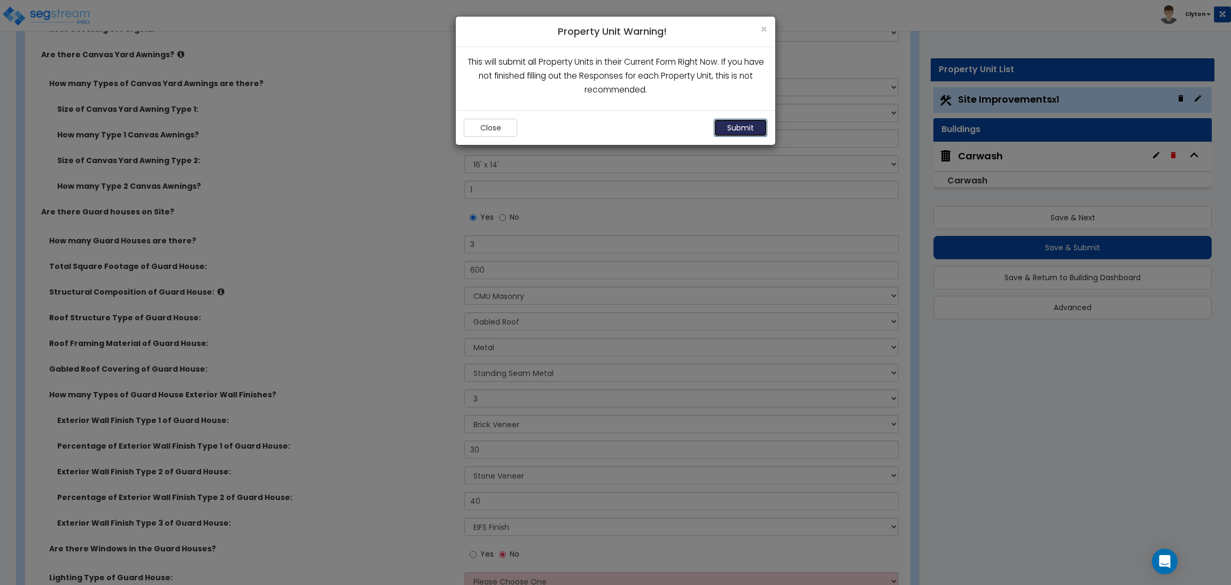
click at [734, 130] on button "Submit" at bounding box center [740, 128] width 53 height 18
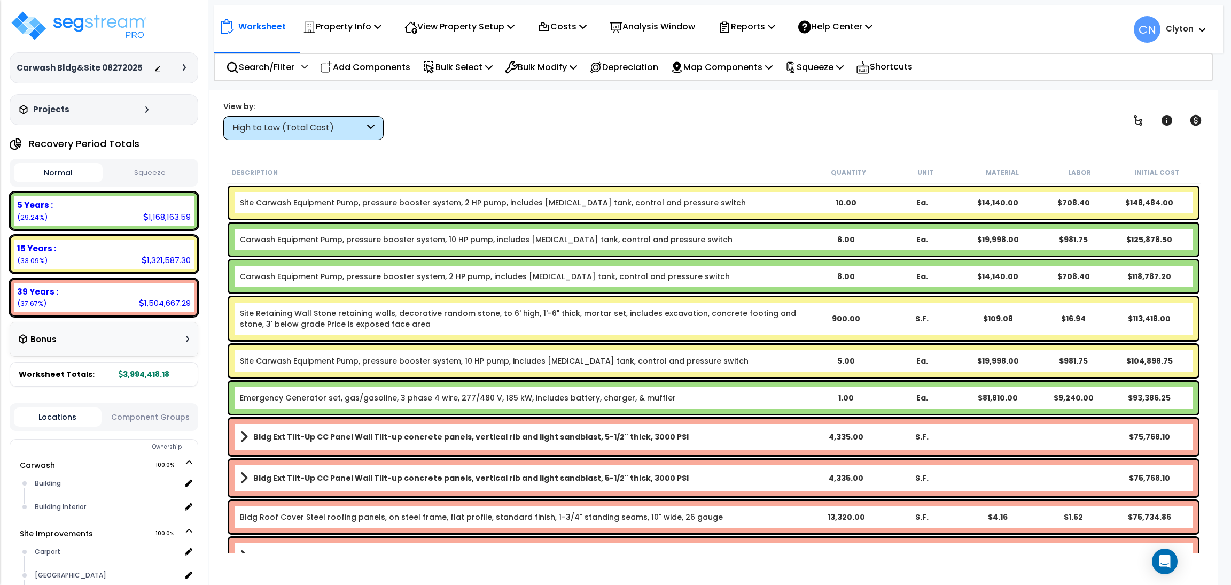
click at [300, 129] on div "High to Low (Total Cost)" at bounding box center [298, 128] width 132 height 12
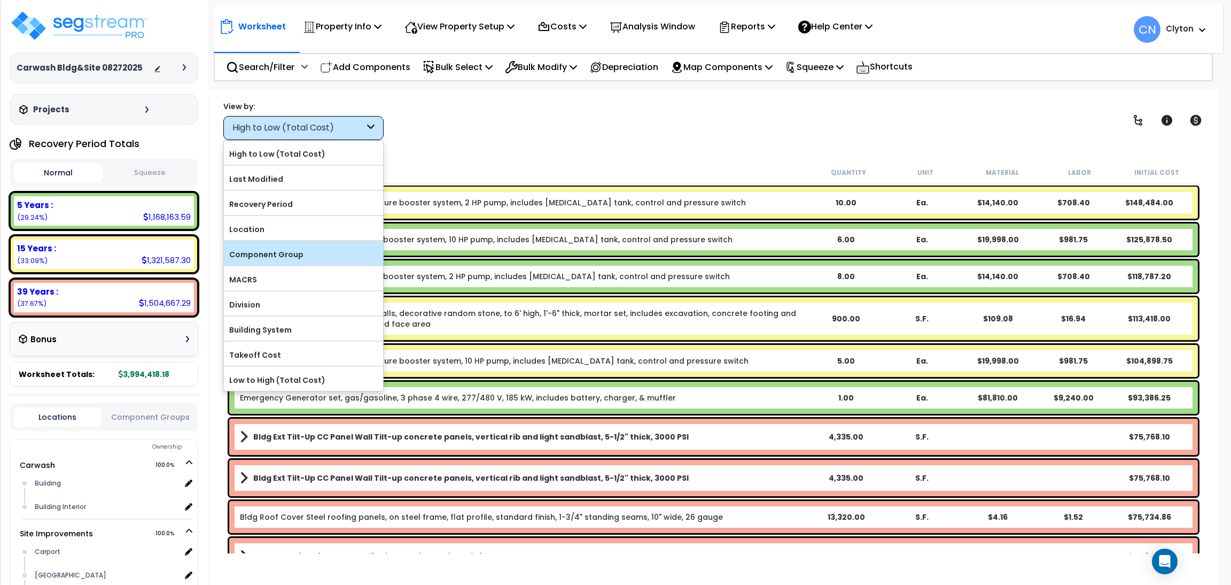
click at [300, 249] on label "Component Group" at bounding box center [303, 254] width 159 height 16
click at [0, 0] on input "Component Group" at bounding box center [0, 0] width 0 height 0
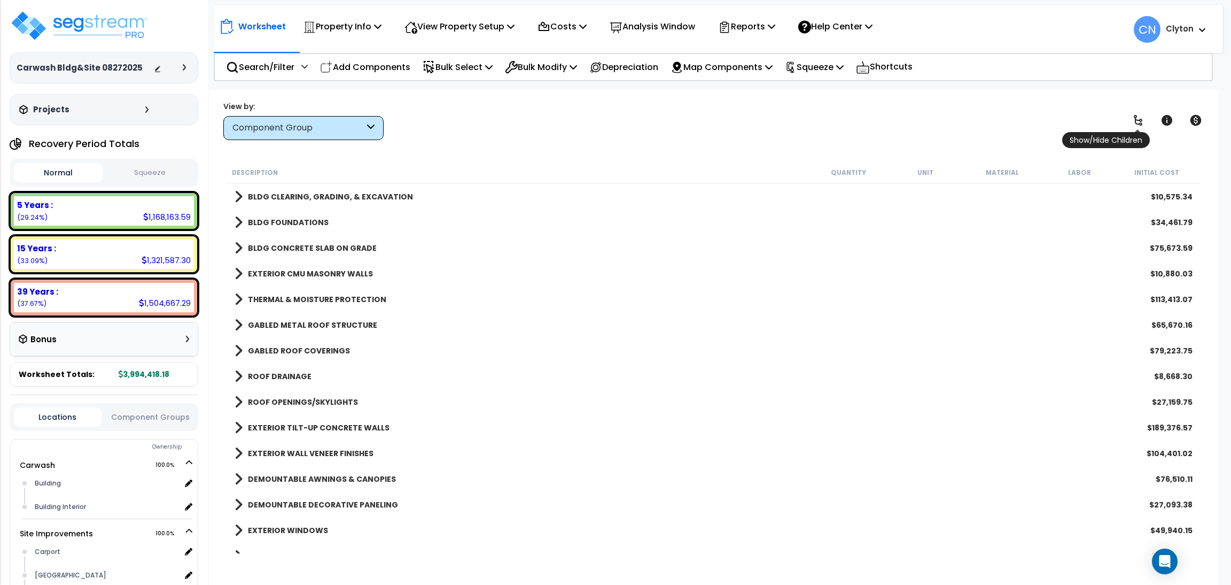
click at [1133, 117] on icon at bounding box center [1138, 120] width 13 height 13
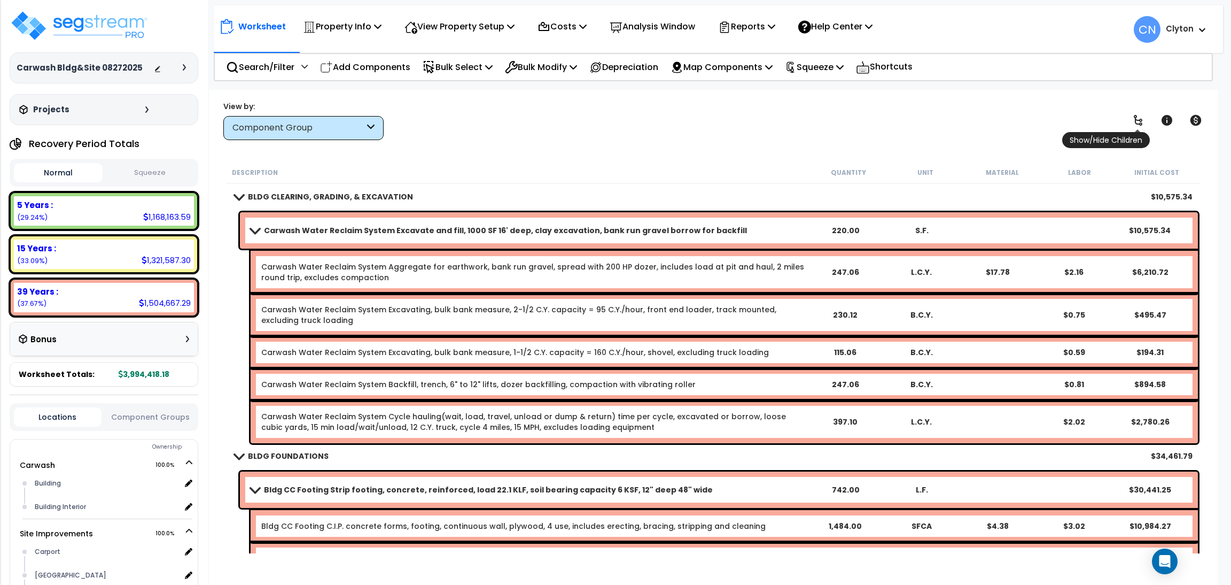
click at [1133, 117] on icon at bounding box center [1138, 120] width 13 height 13
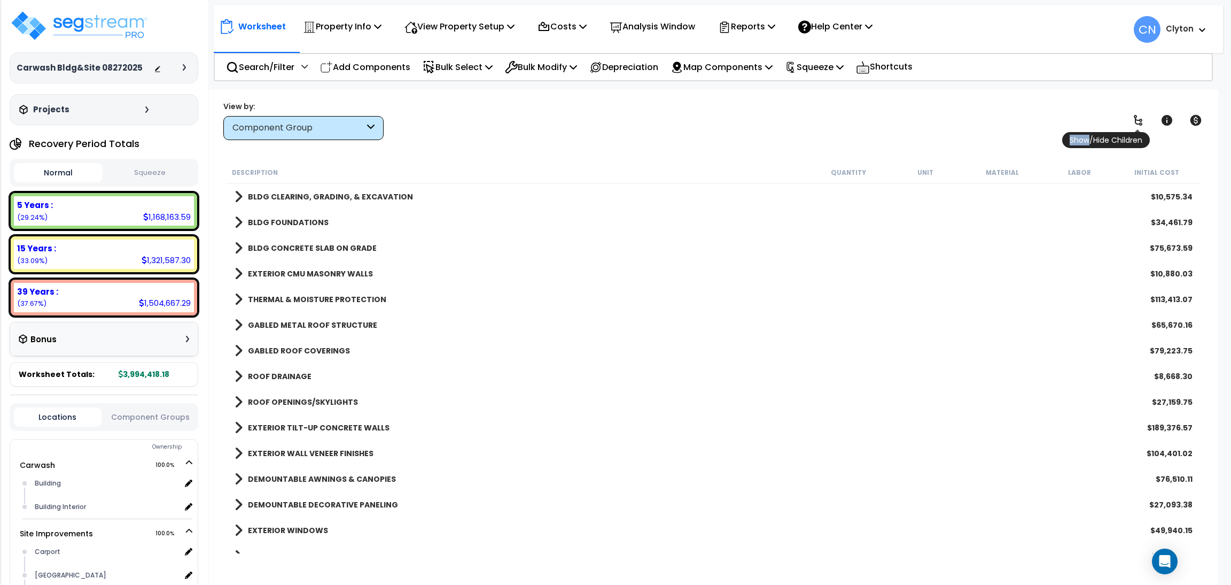
click at [1133, 117] on icon at bounding box center [1138, 120] width 13 height 13
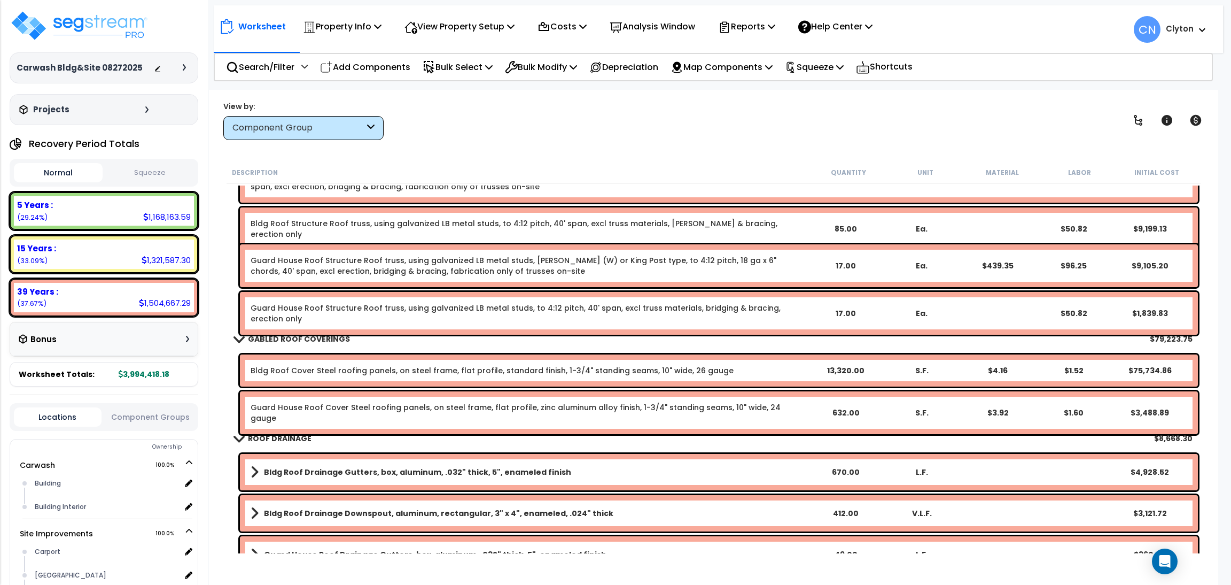
scroll to position [881, 0]
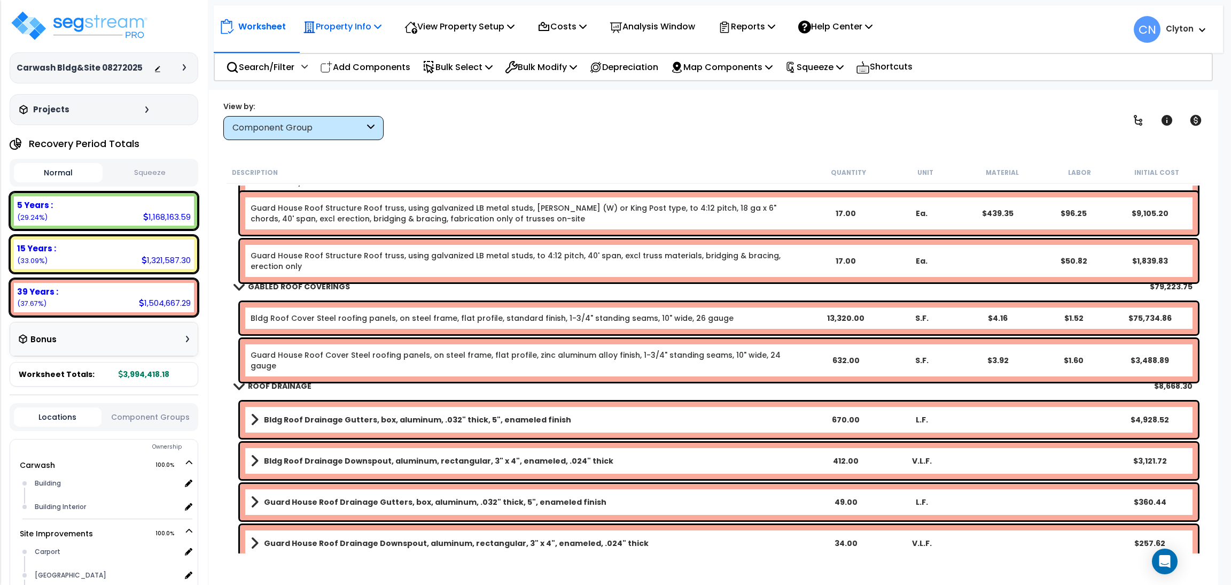
click at [374, 28] on p "Property Info" at bounding box center [342, 26] width 79 height 14
click at [451, 23] on p "View Property Setup" at bounding box center [460, 26] width 110 height 14
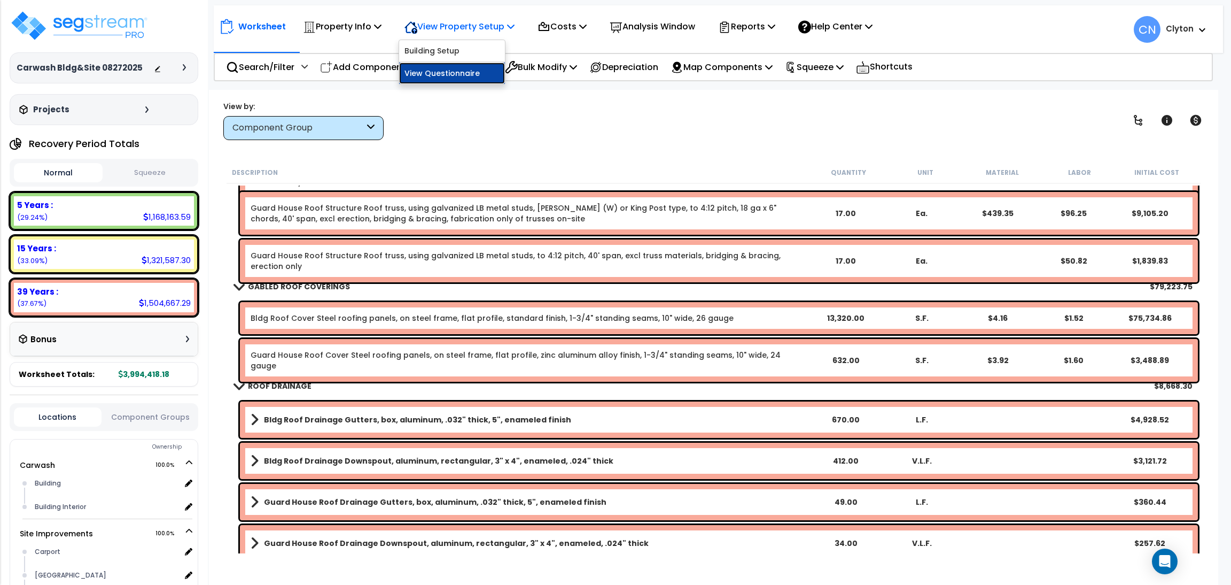
click at [435, 80] on link "View Questionnaire" at bounding box center [452, 73] width 106 height 21
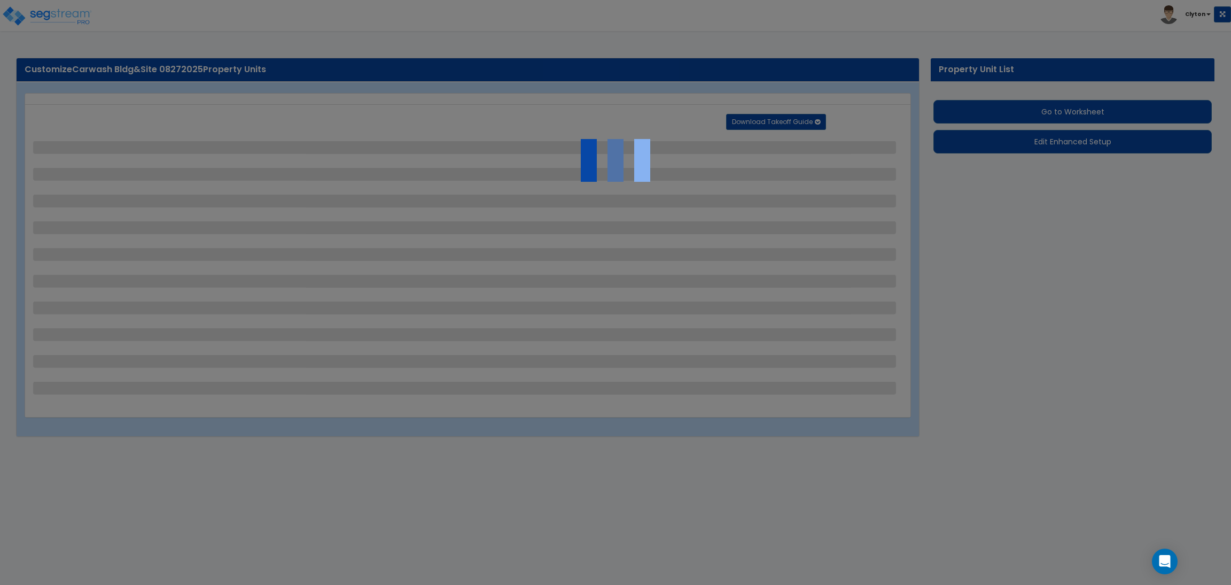
select select "2"
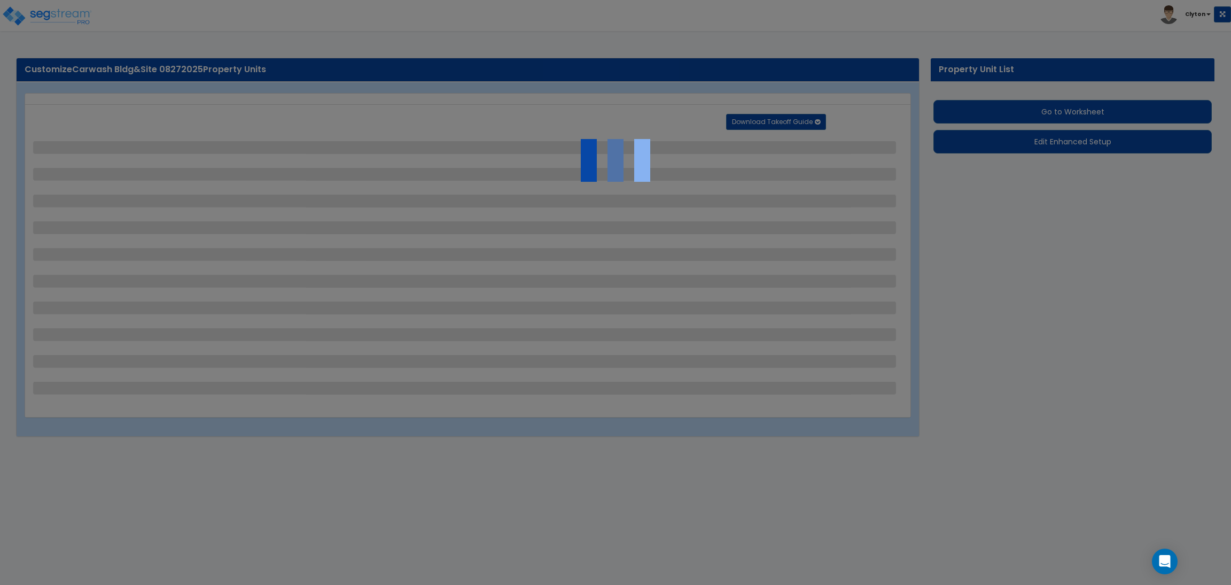
select select "2"
select select "1"
select select "2"
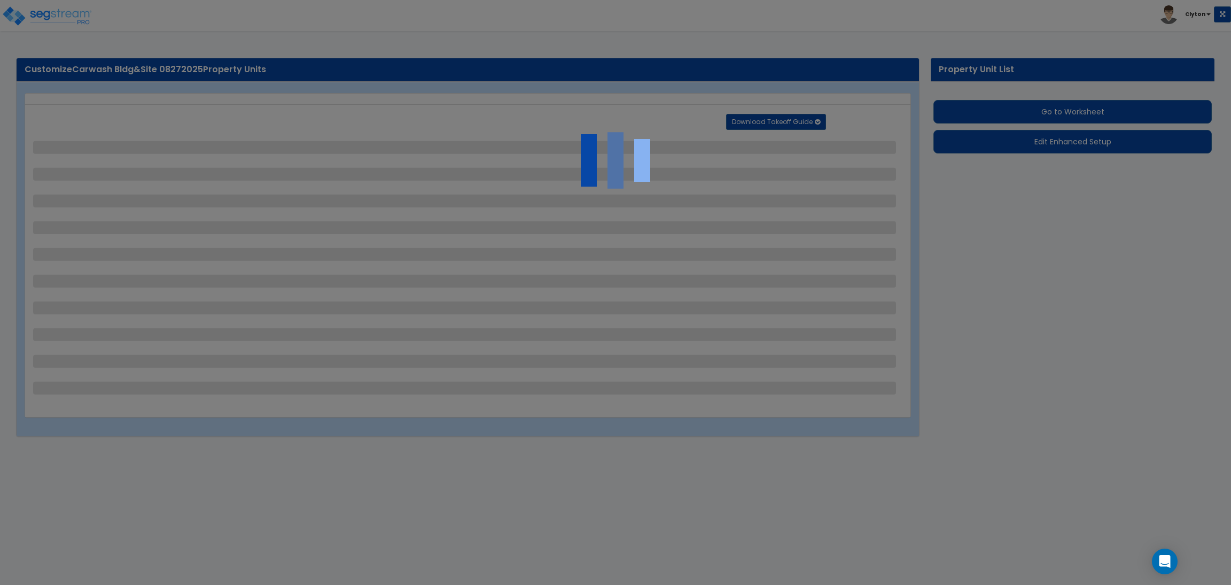
select select "2"
select select "1"
select select "2"
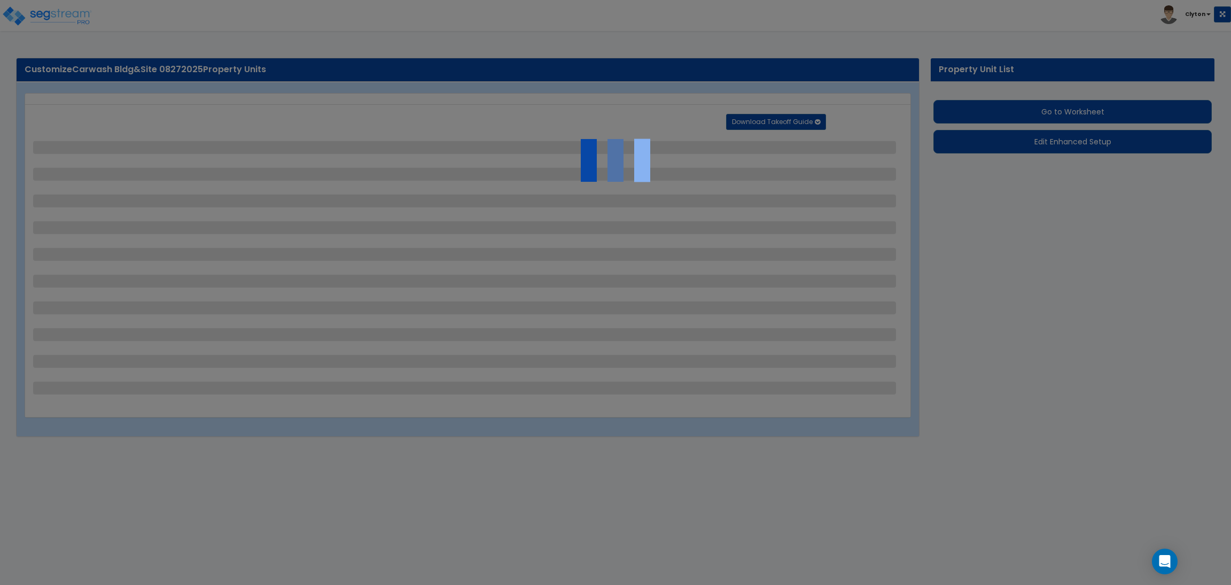
select select "3"
select select "2"
select select "1"
select select "2"
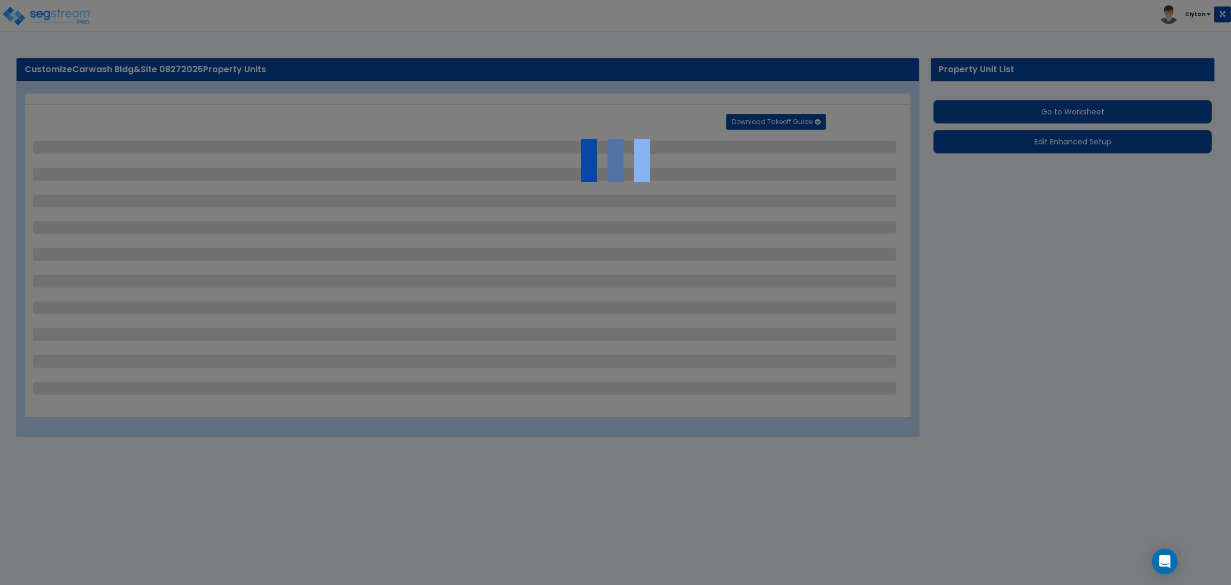
select select "1"
select select "4"
select select "2"
select select "1"
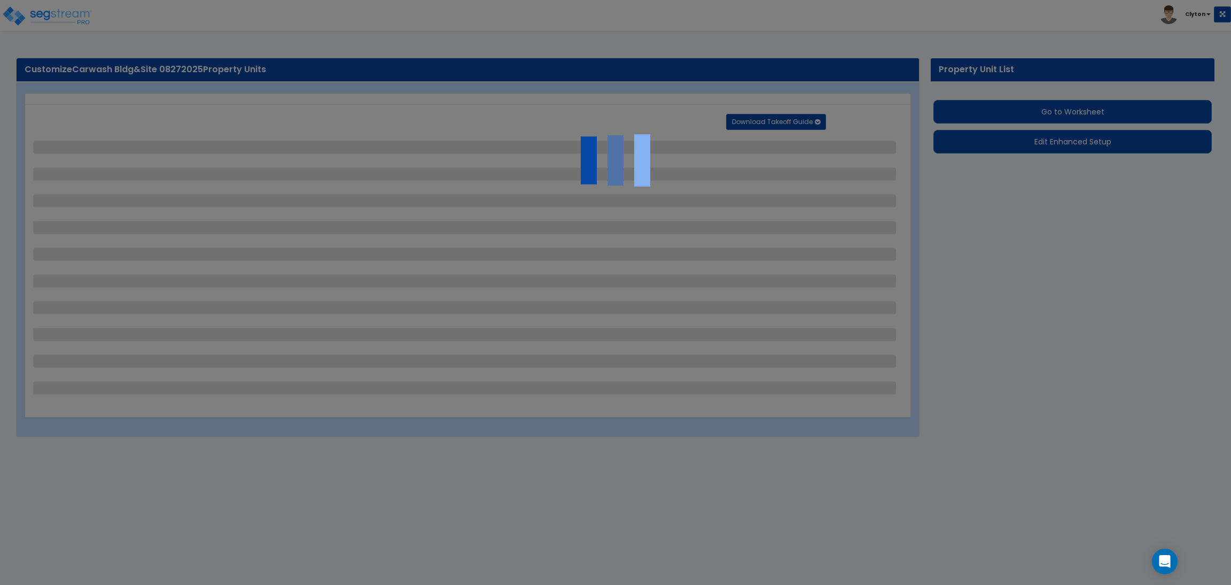
select select "3"
select select "6"
select select "3"
select select "9"
select select "2"
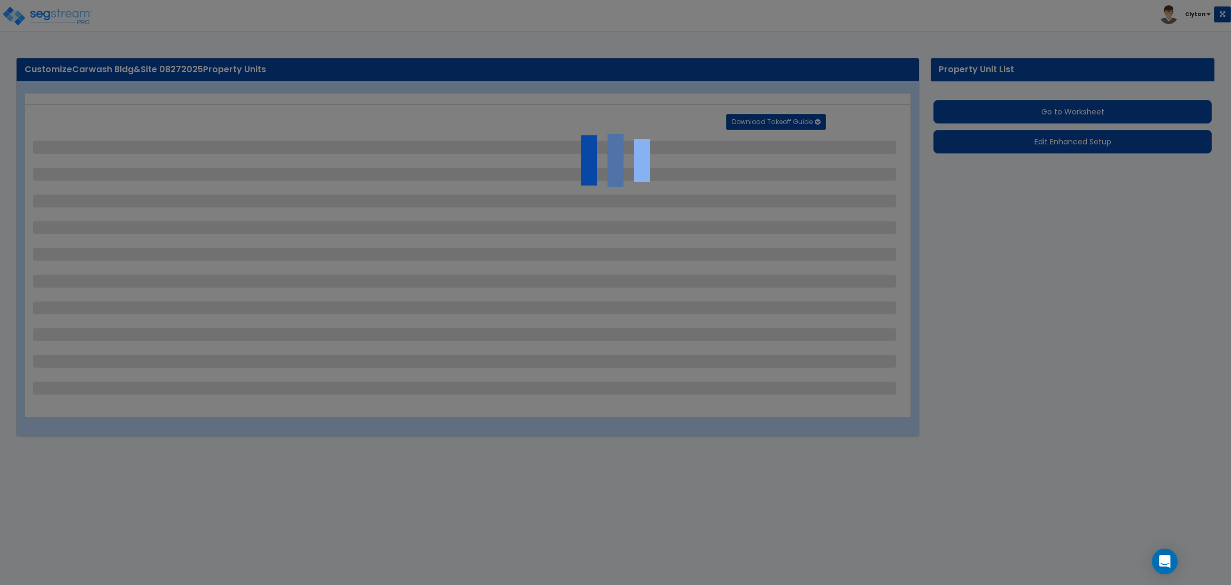
select select "3"
select select "2"
select select "3"
select select "1"
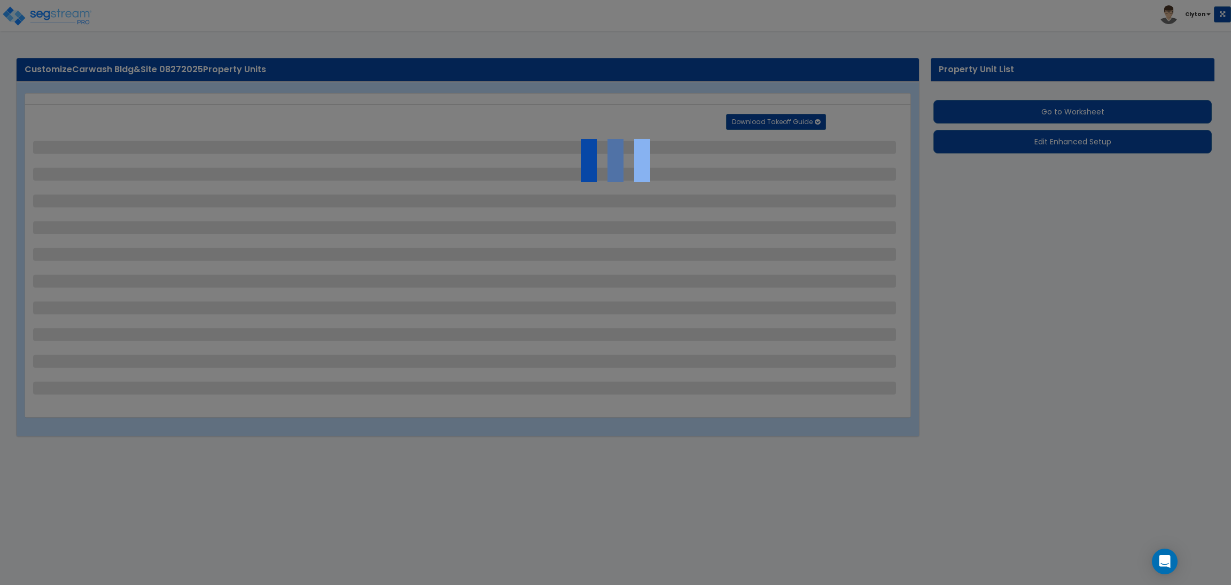
select select "1"
select select "3"
select select "2"
select select "7"
select select "10"
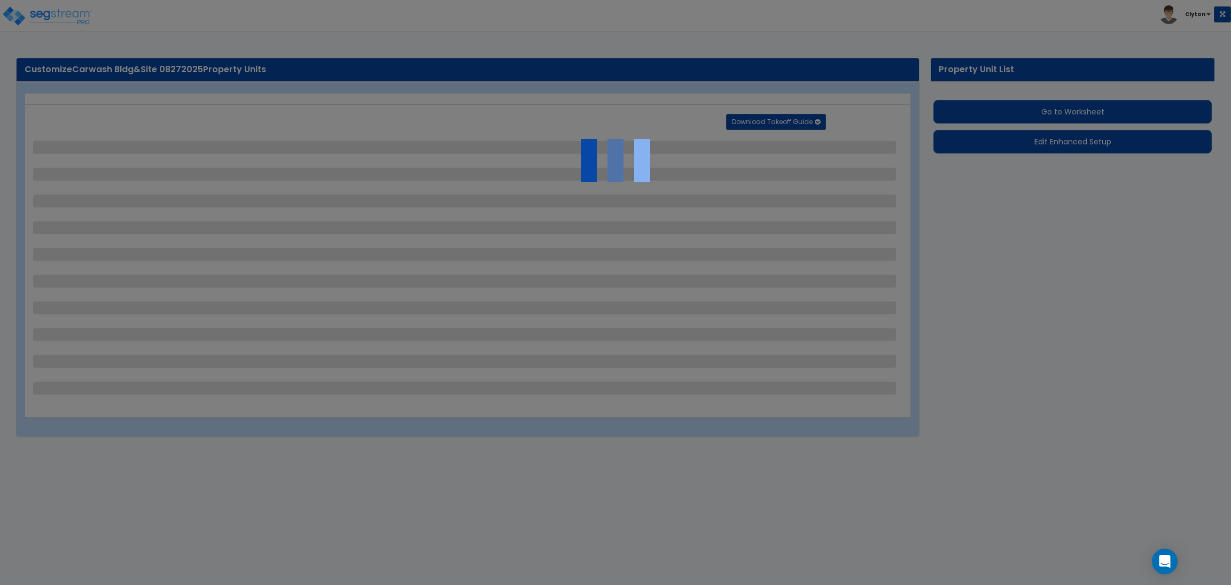
select select "3"
select select "1"
select select "2"
select select "10"
select select "3"
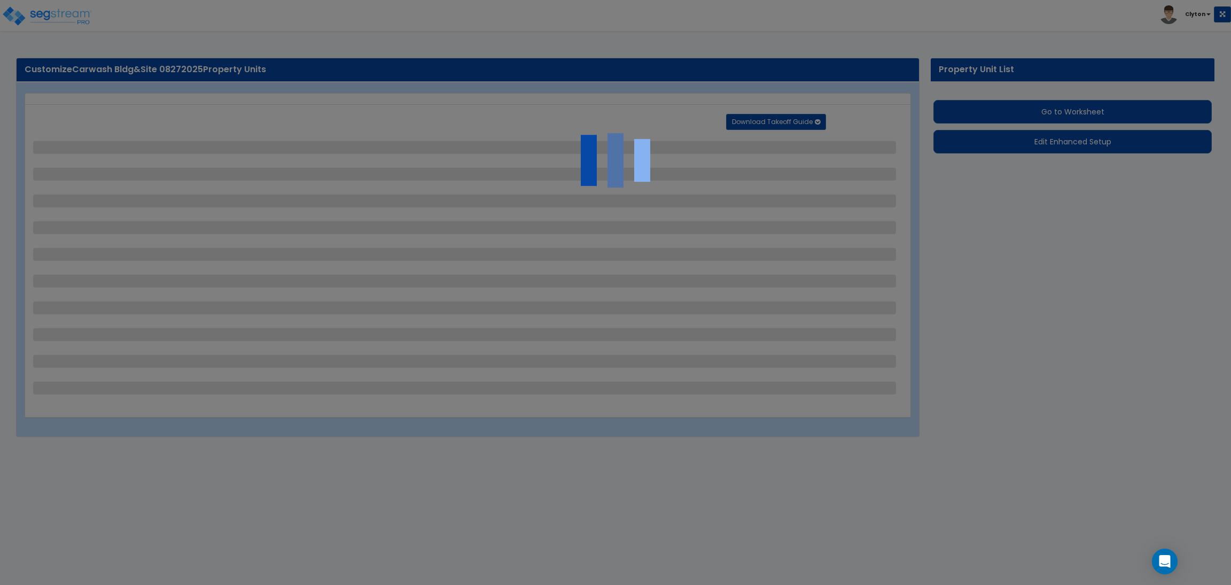
select select "2"
select select "1"
select select "5"
select select "2"
select select "3"
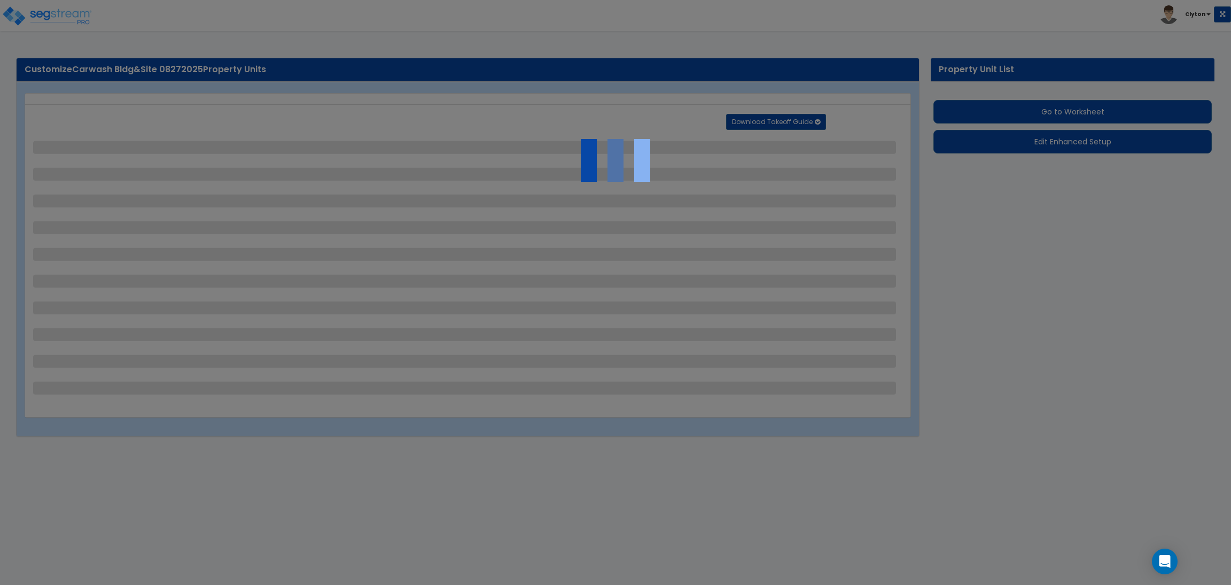
select select "2"
select select "1"
select select "2"
select select "6"
select select "1"
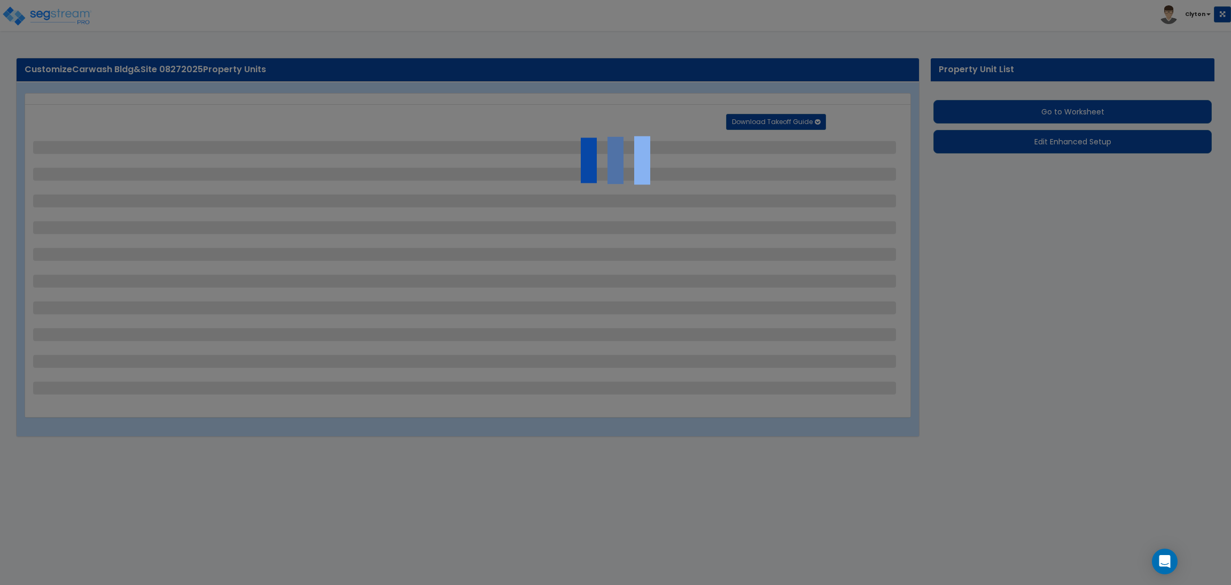
select select "5"
select select "3"
select select "11"
select select "12"
select select "18"
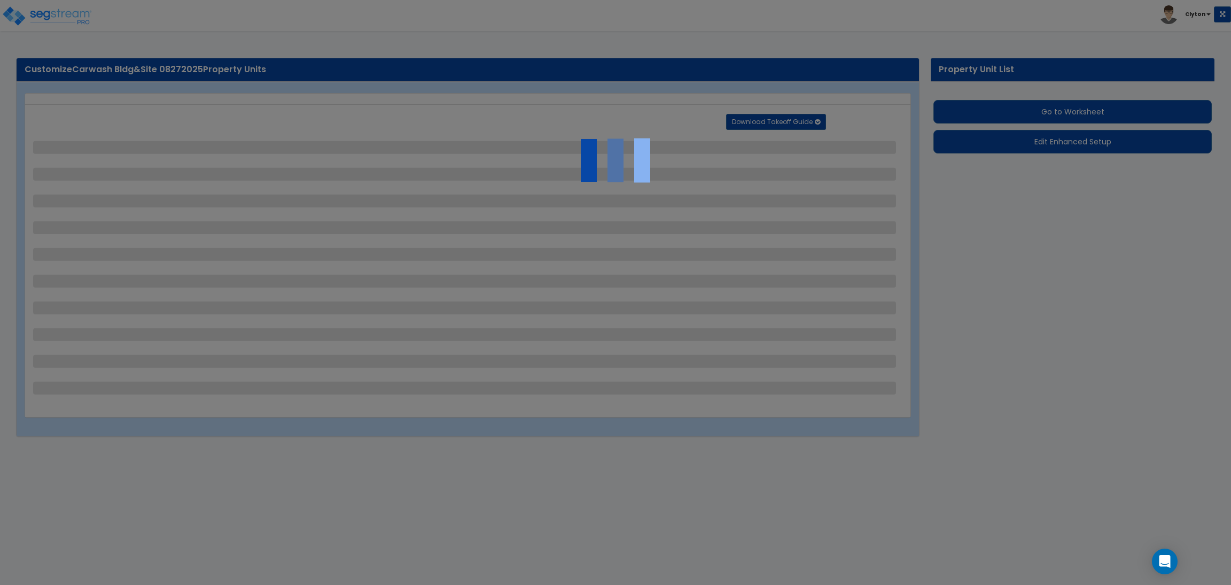
select select "4"
select select "1"
select select "5"
select select "1"
select select "2"
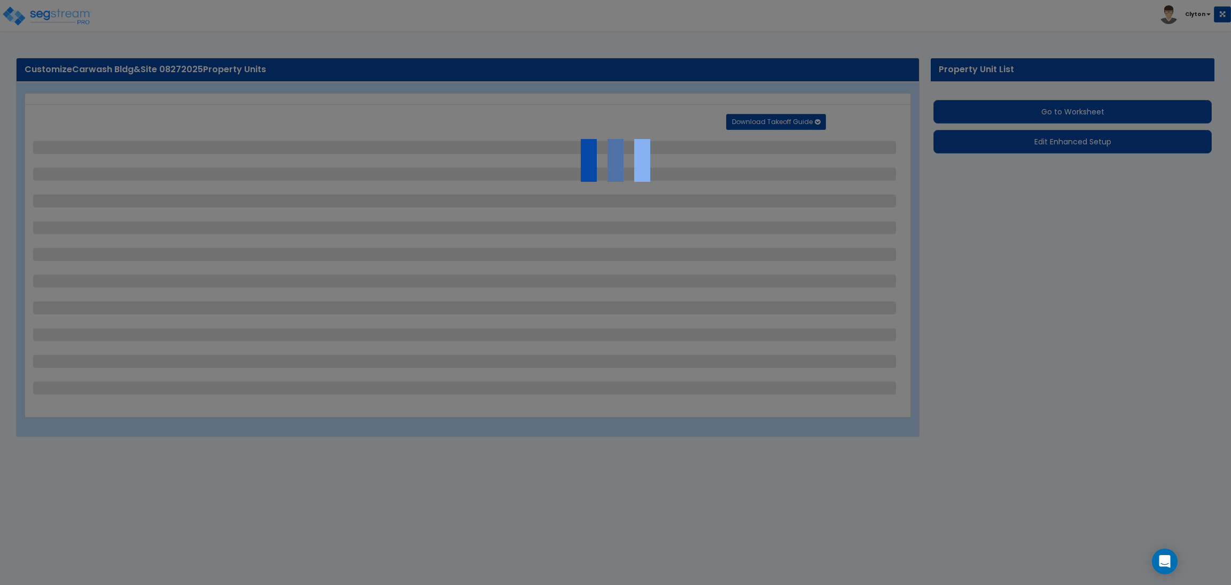
select select "1"
select select "4"
select select "2"
select select "5"
select select "1"
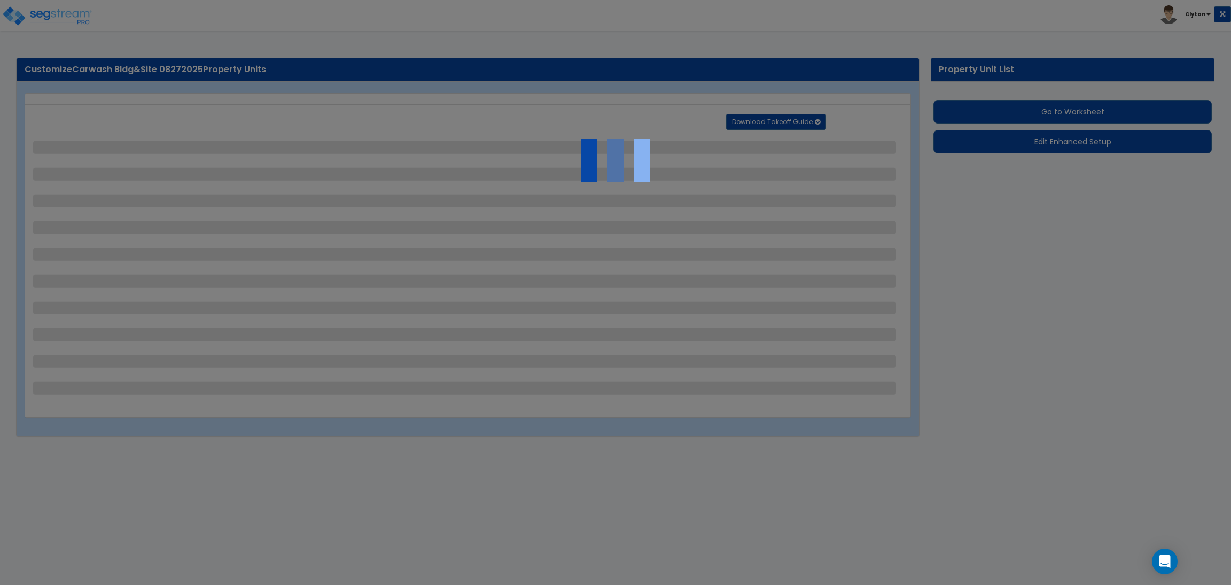
select select "2"
select select "1"
select select "3"
select select "1"
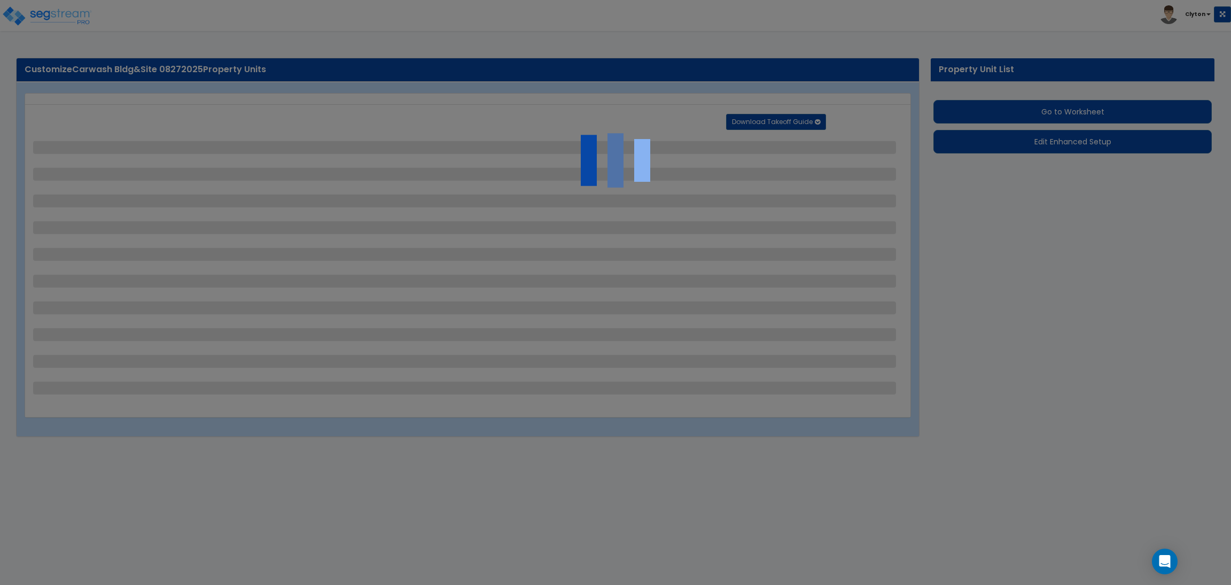
select select "3"
select select "2"
select select "4"
select select "2"
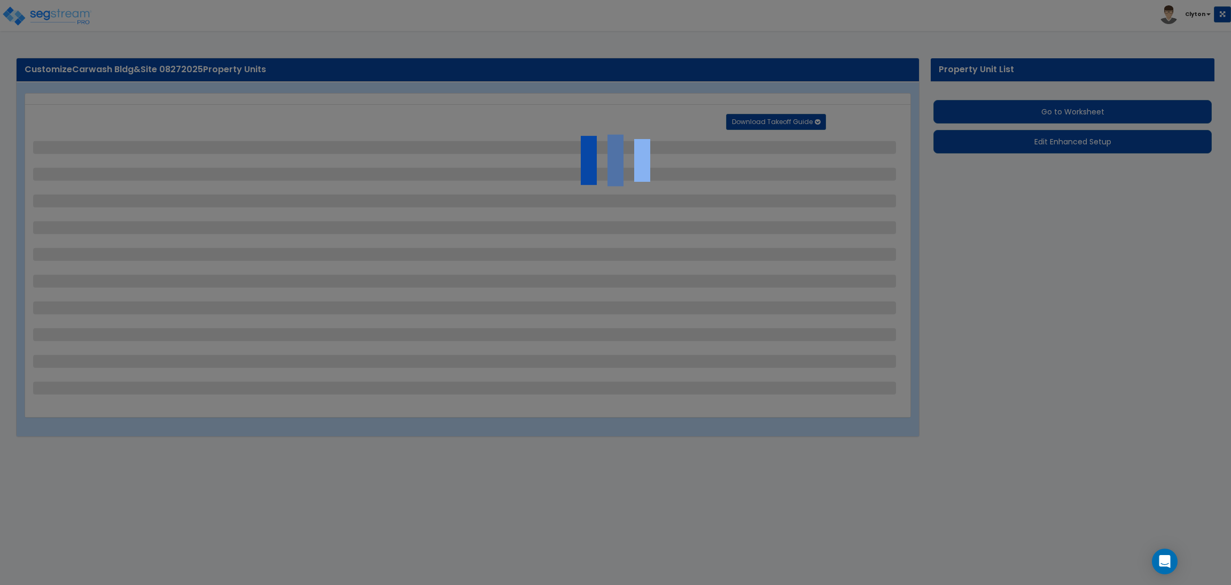
select select "1"
select select "2"
select select "4"
select select "2"
select select "1"
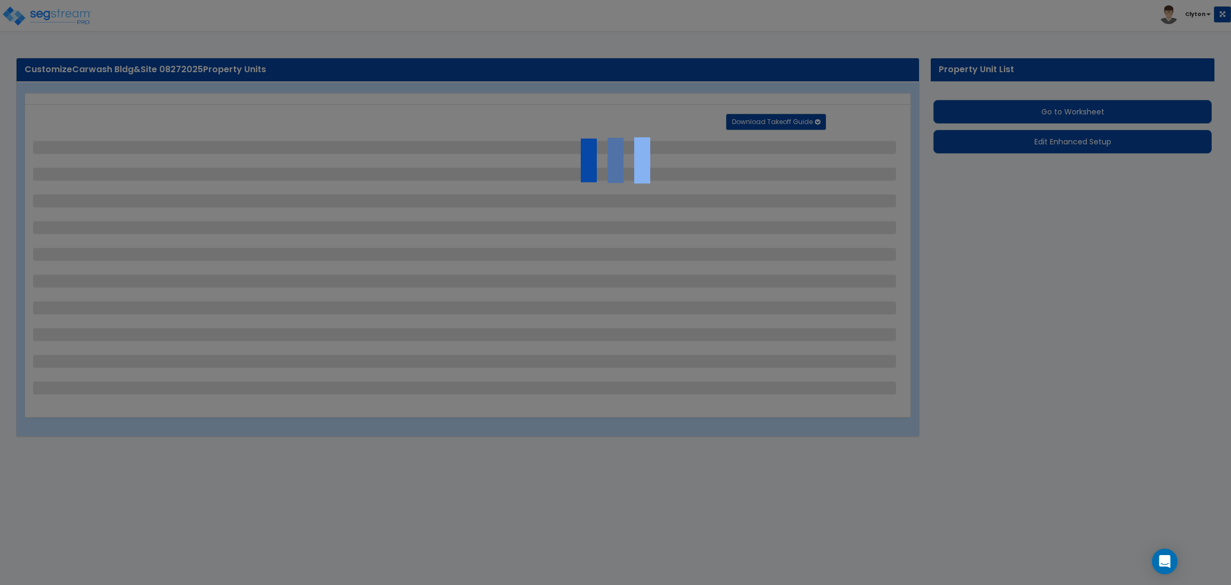
select select "2"
select select "1"
select select "2"
select select "3"
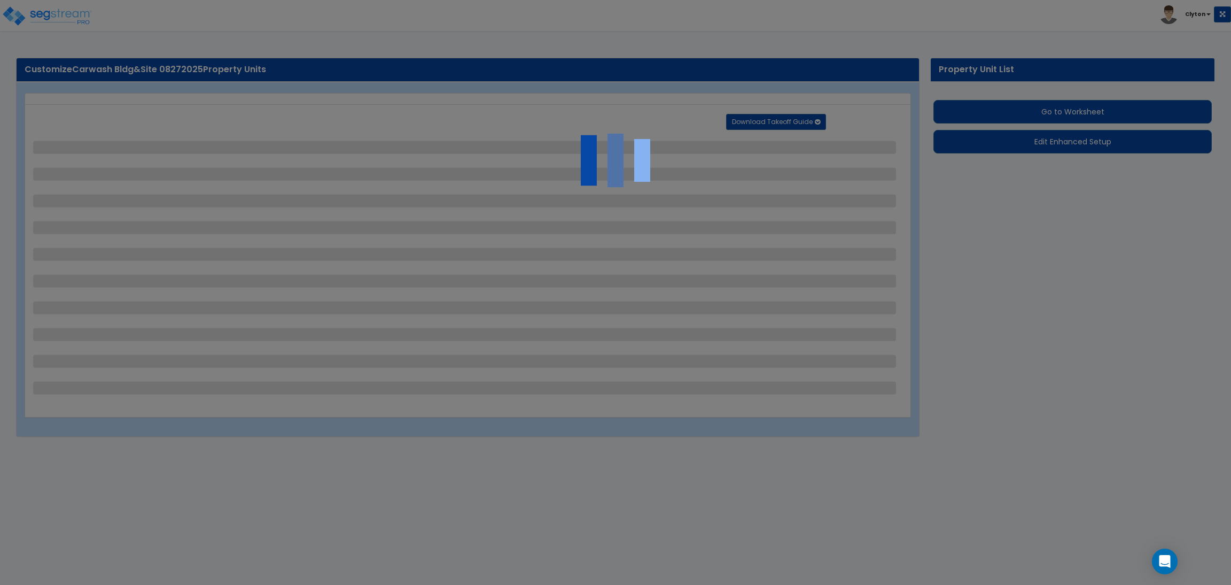
select select "1"
select select "4"
select select "8"
select select "2"
select select "1"
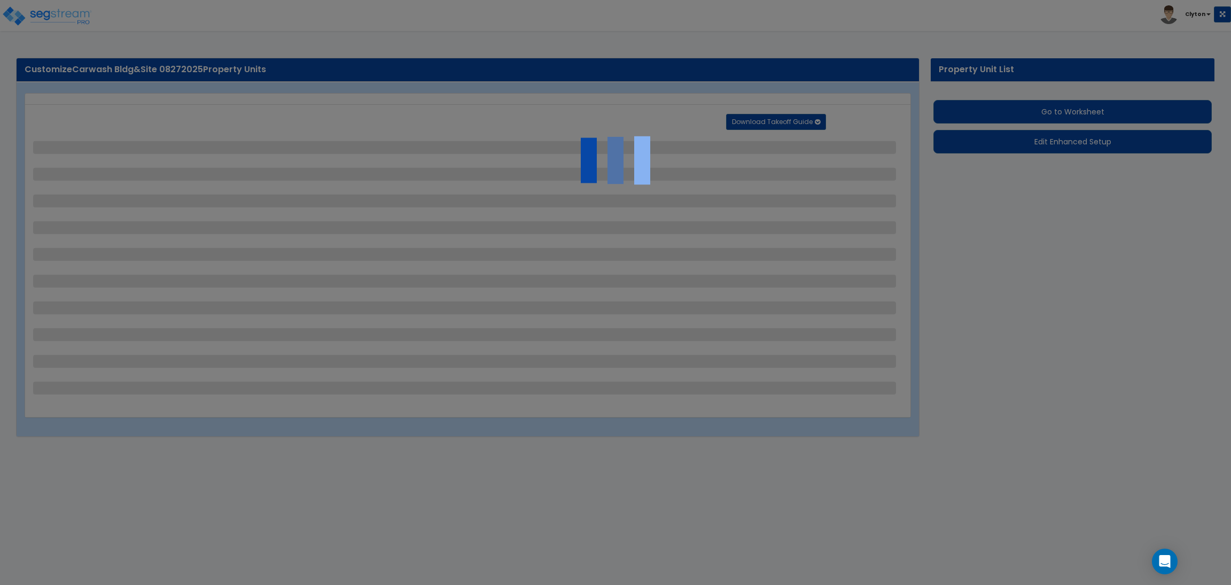
select select "1"
select select "4"
select select "5"
select select "2"
select select "3"
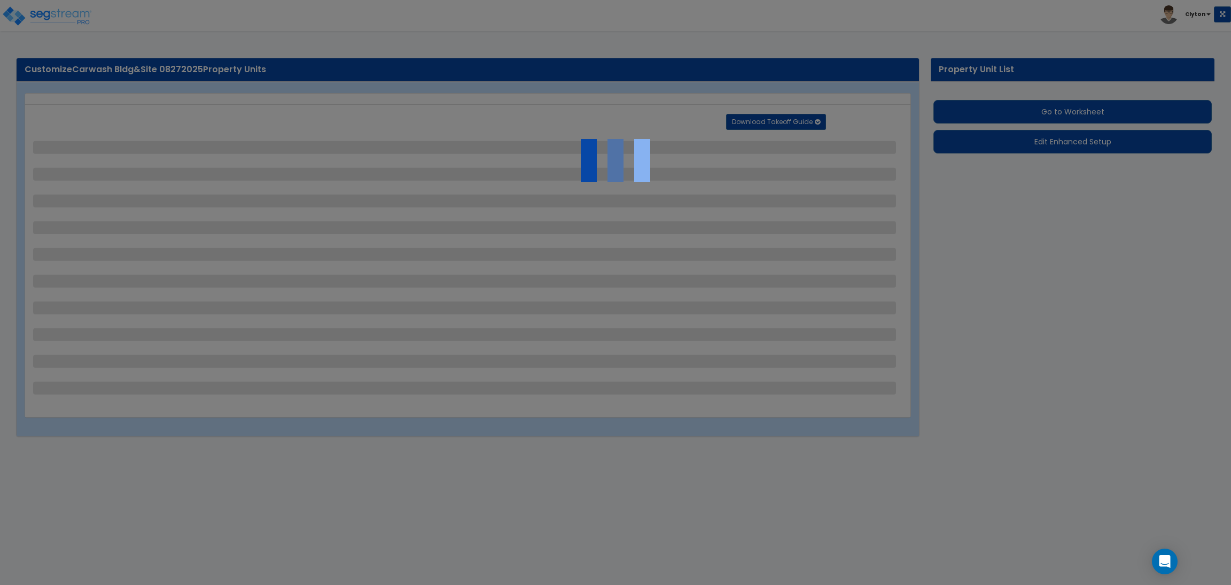
select select "2"
select select "3"
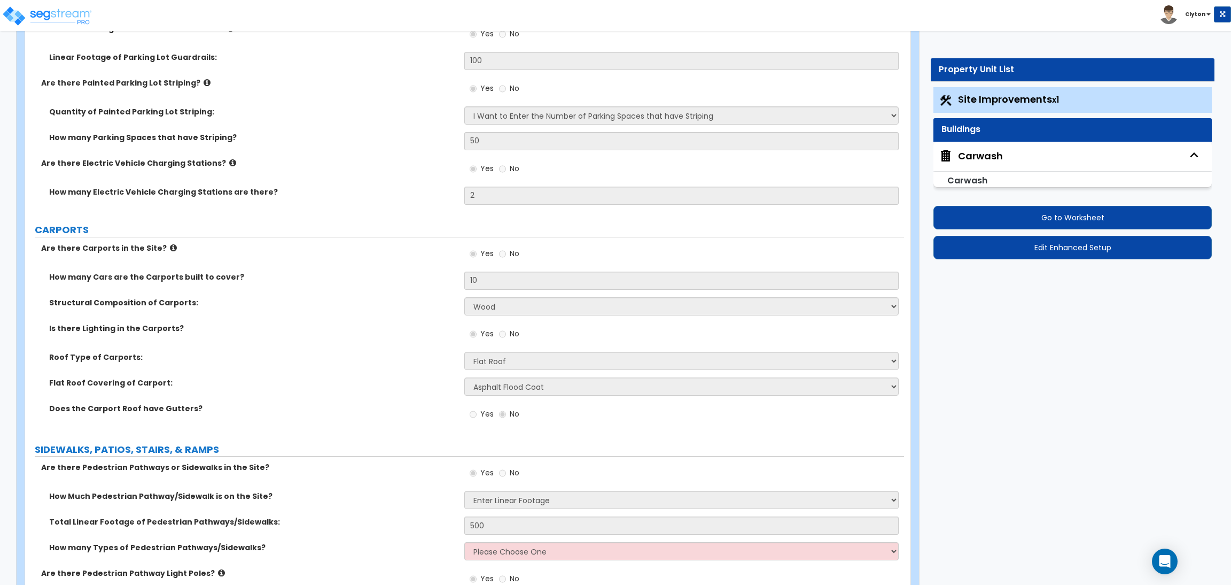
scroll to position [1603, 0]
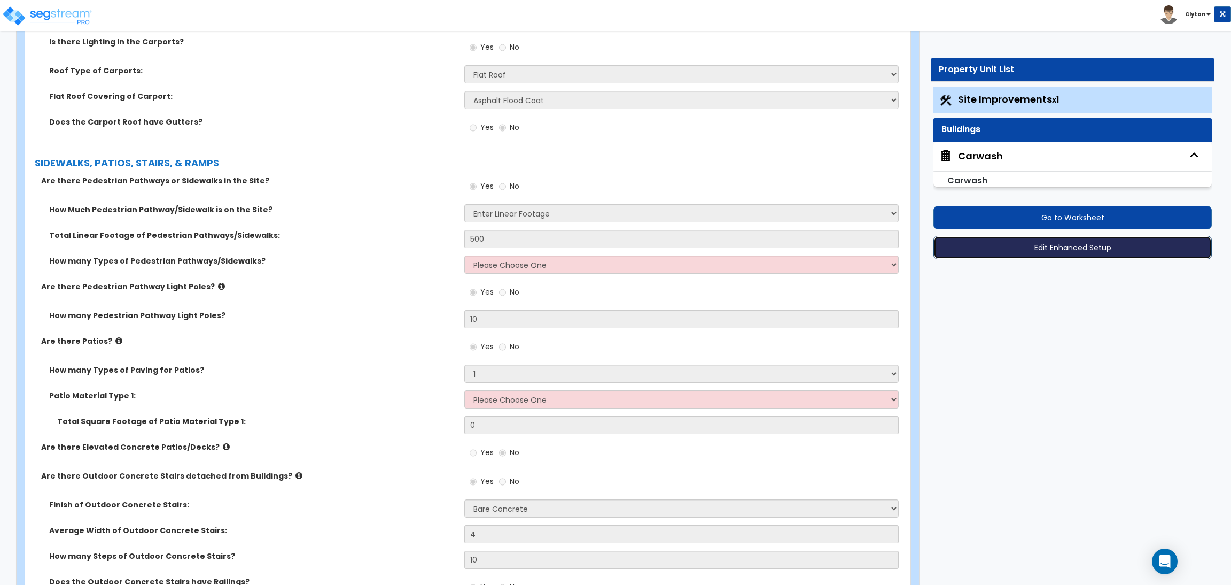
click at [996, 250] on button "Edit Enhanced Setup" at bounding box center [1073, 248] width 278 height 24
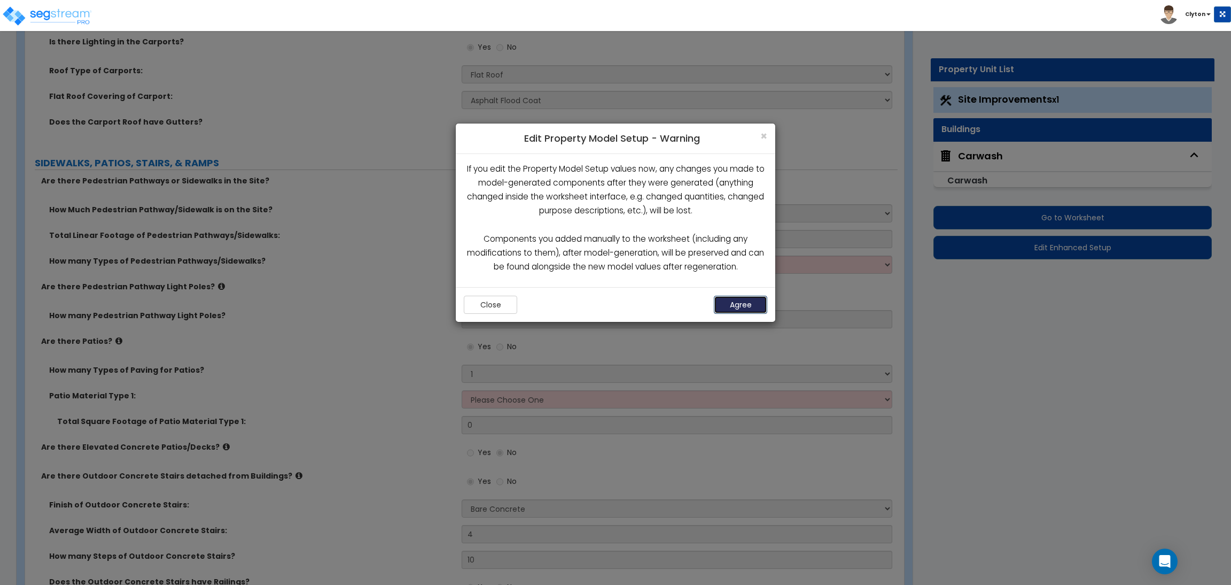
click at [724, 305] on button "Agree" at bounding box center [740, 305] width 53 height 18
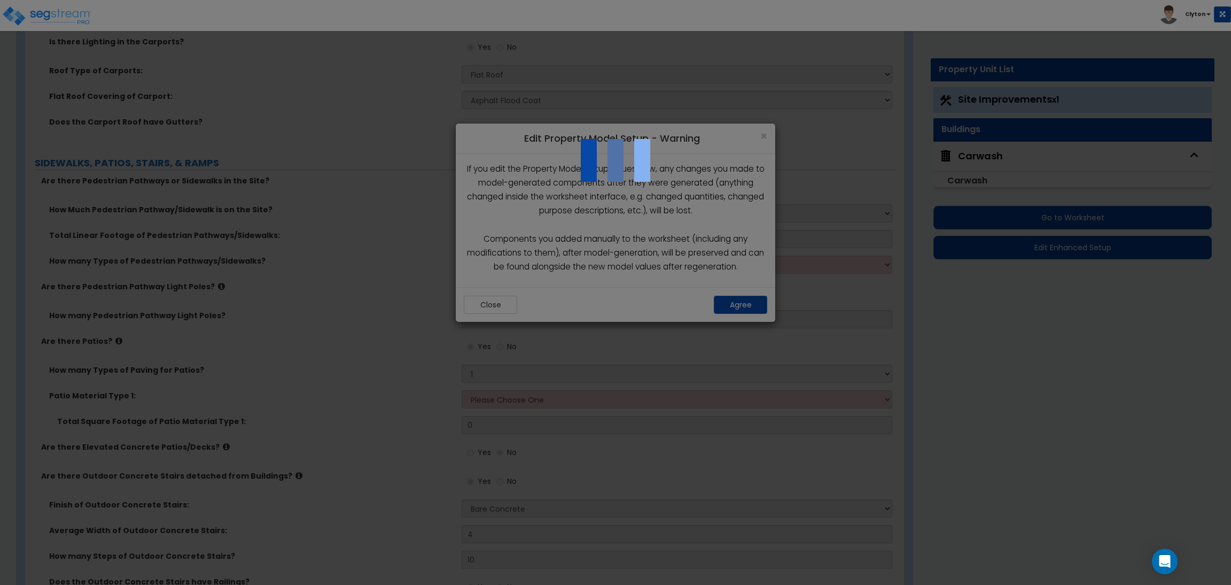
click at [364, 329] on div at bounding box center [615, 292] width 1231 height 585
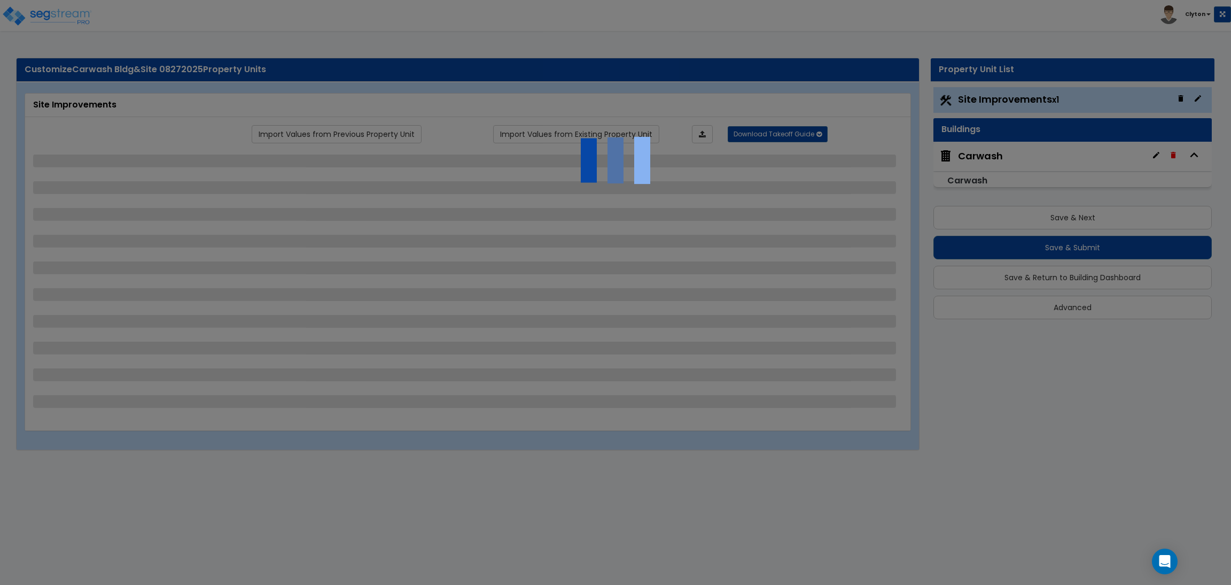
select select "2"
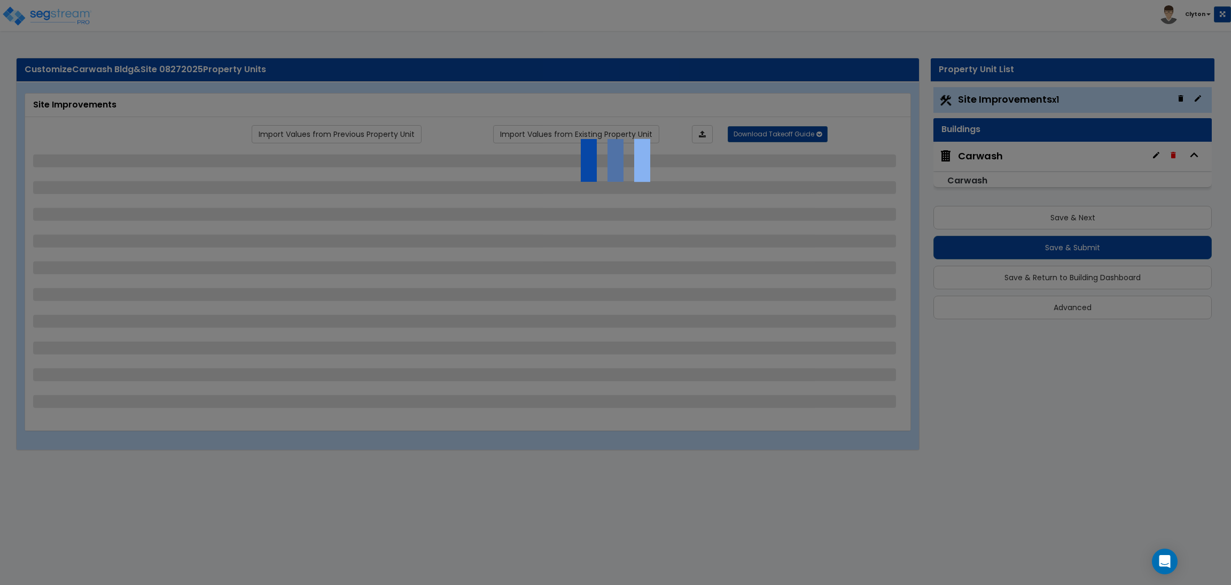
select select "2"
select select "1"
select select "2"
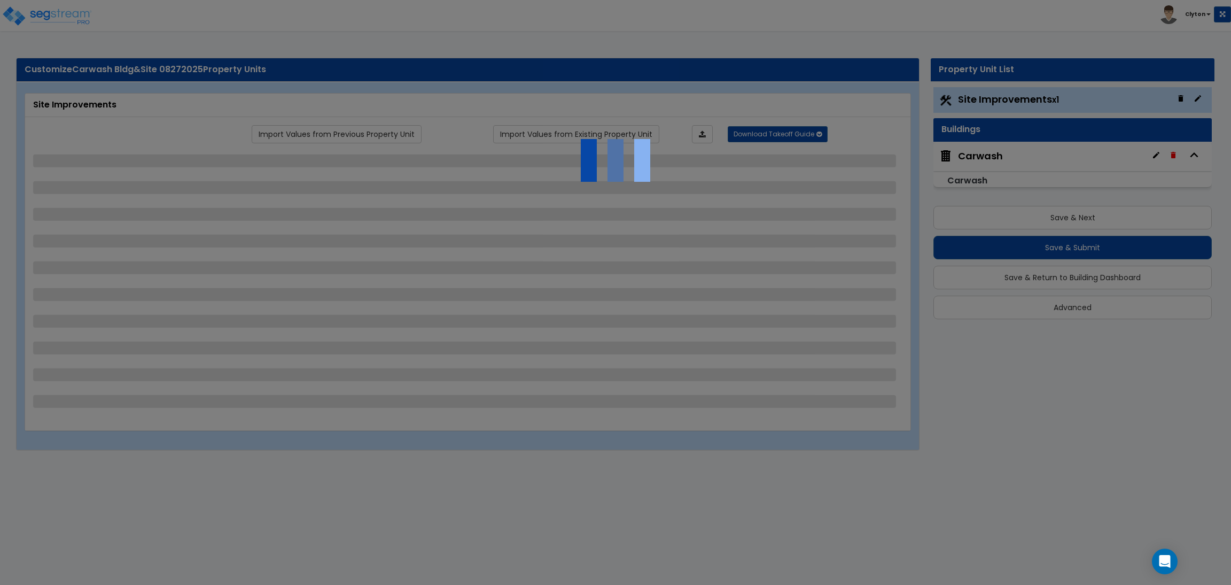
select select "2"
select select "1"
select select "2"
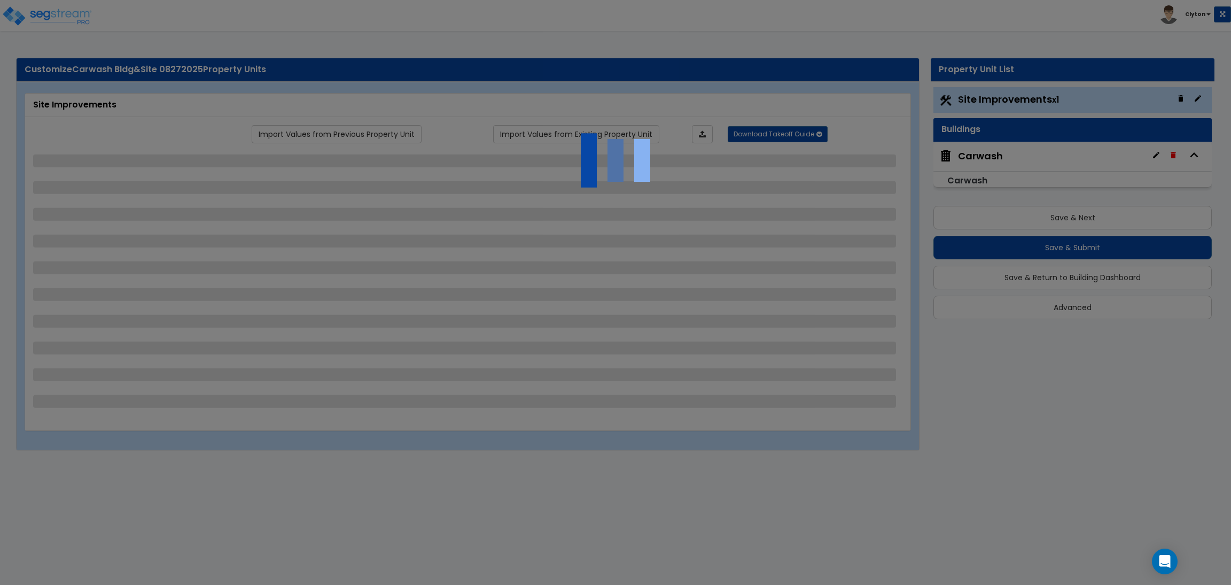
select select "3"
select select "2"
select select "1"
select select "2"
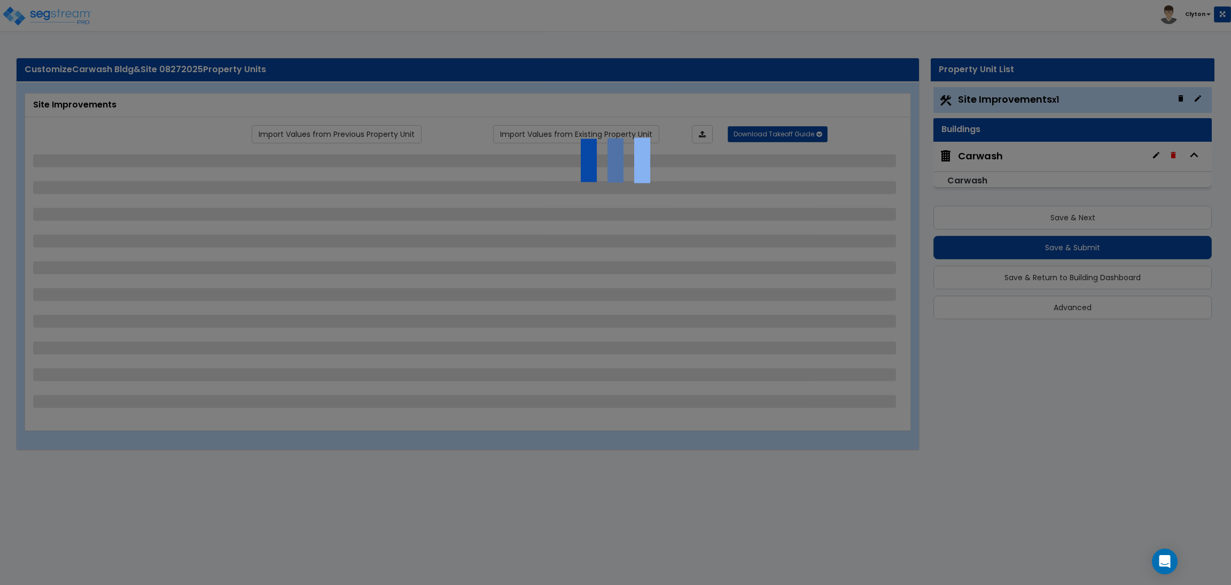
select select "1"
select select "4"
select select "2"
select select "1"
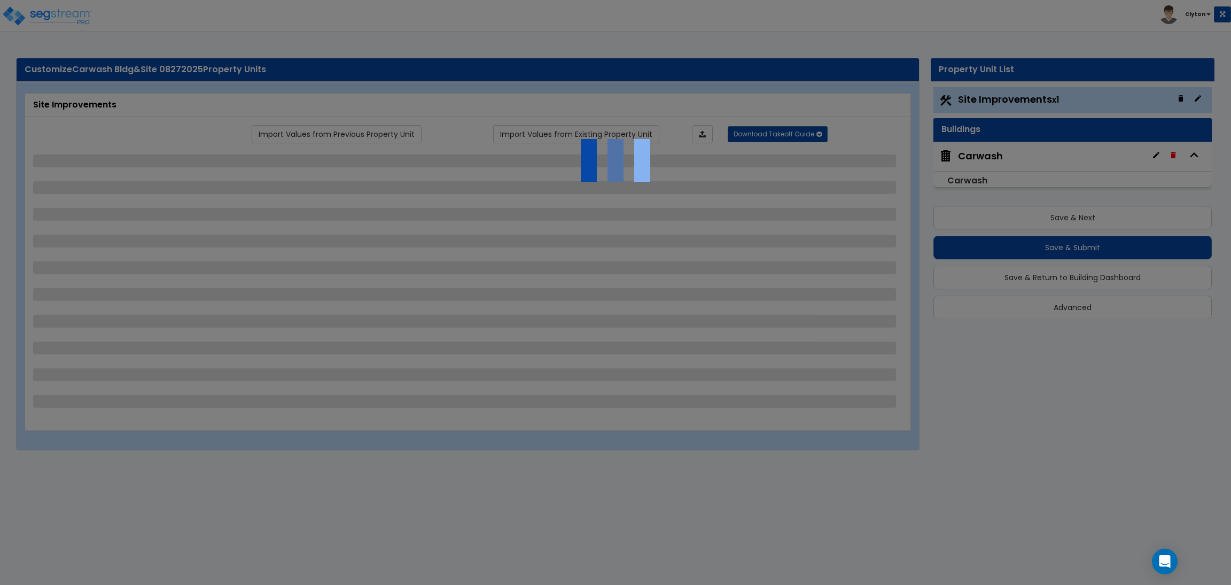
select select "3"
select select "6"
select select "3"
select select "9"
select select "2"
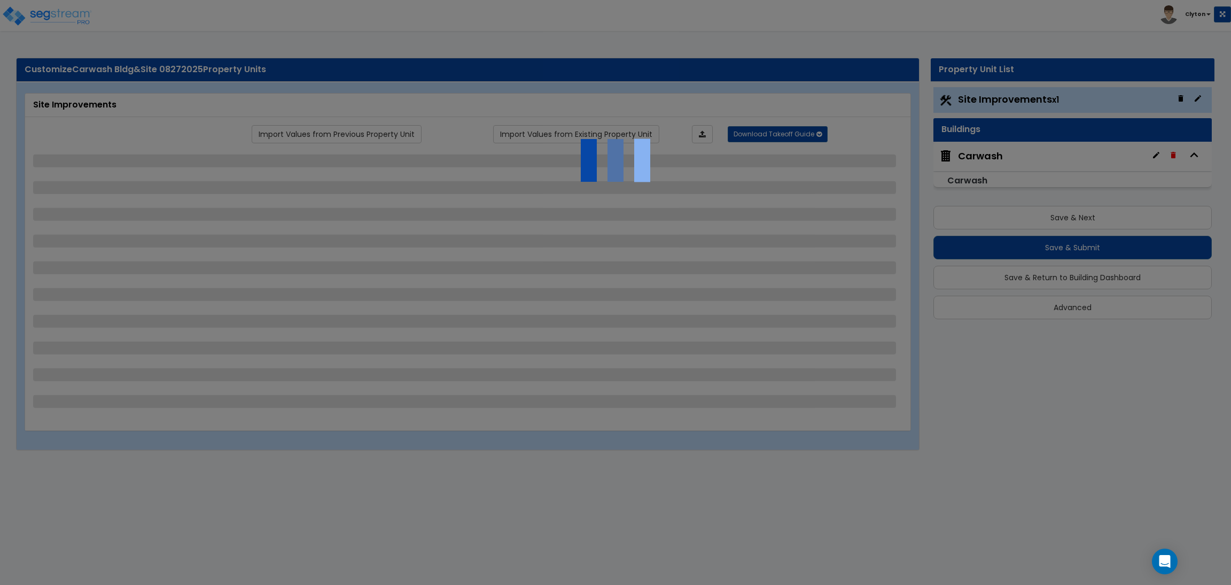
select select "3"
select select "2"
select select "3"
select select "1"
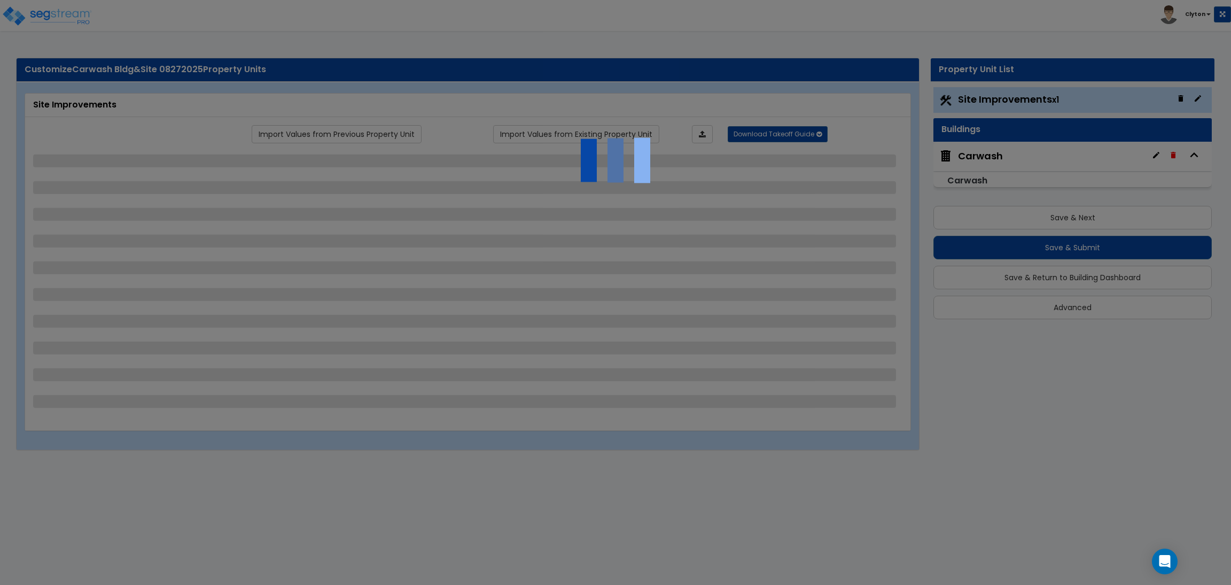
select select "1"
select select "3"
select select "2"
select select "7"
select select "10"
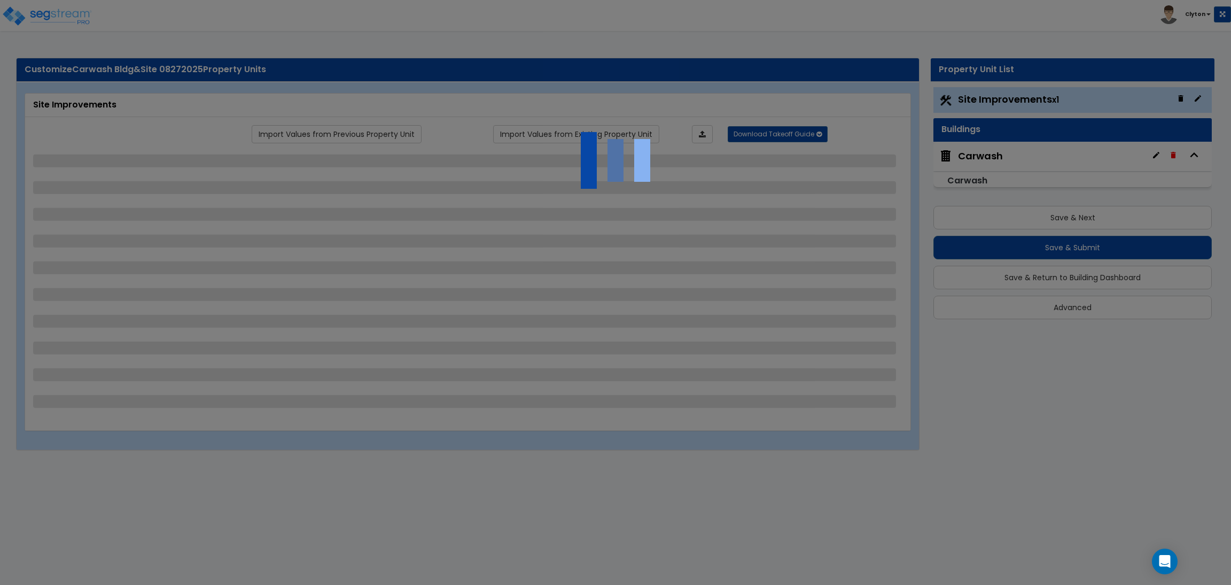
select select "3"
select select "1"
select select "2"
select select "10"
select select "3"
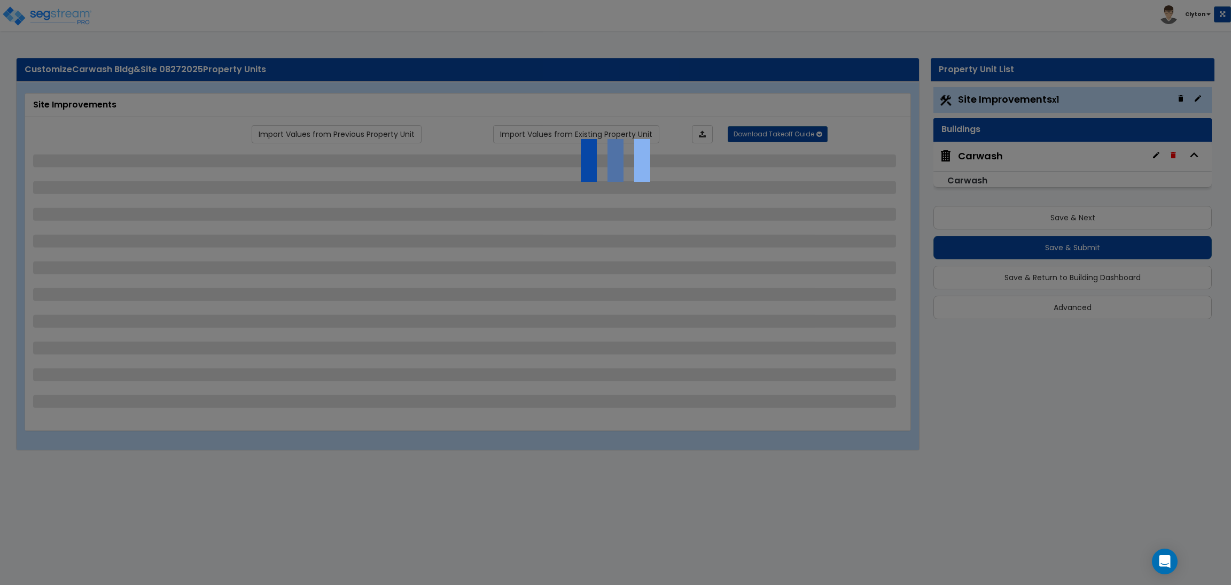
select select "2"
select select "1"
select select "5"
select select "2"
select select "3"
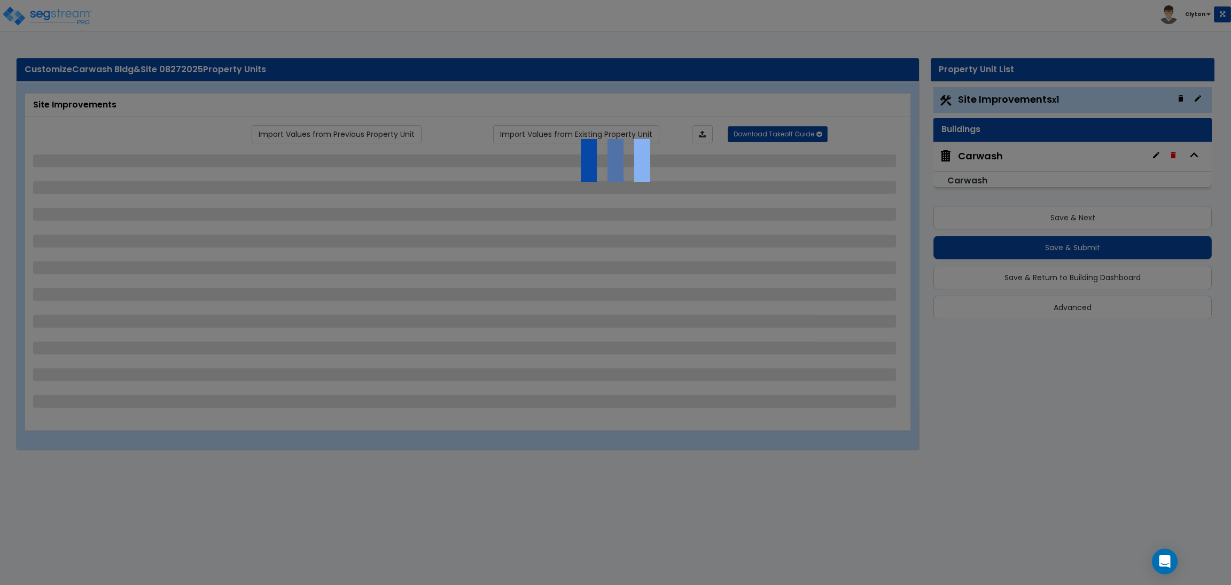
select select "2"
select select "1"
select select "2"
select select "6"
select select "1"
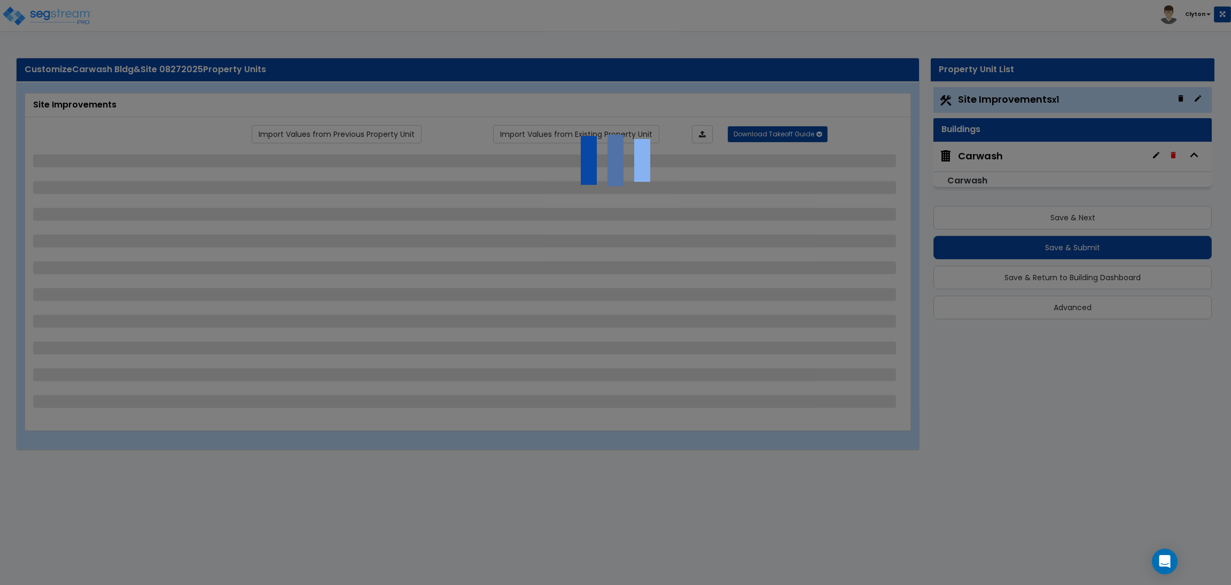
select select "5"
select select "3"
select select "11"
select select "12"
select select "18"
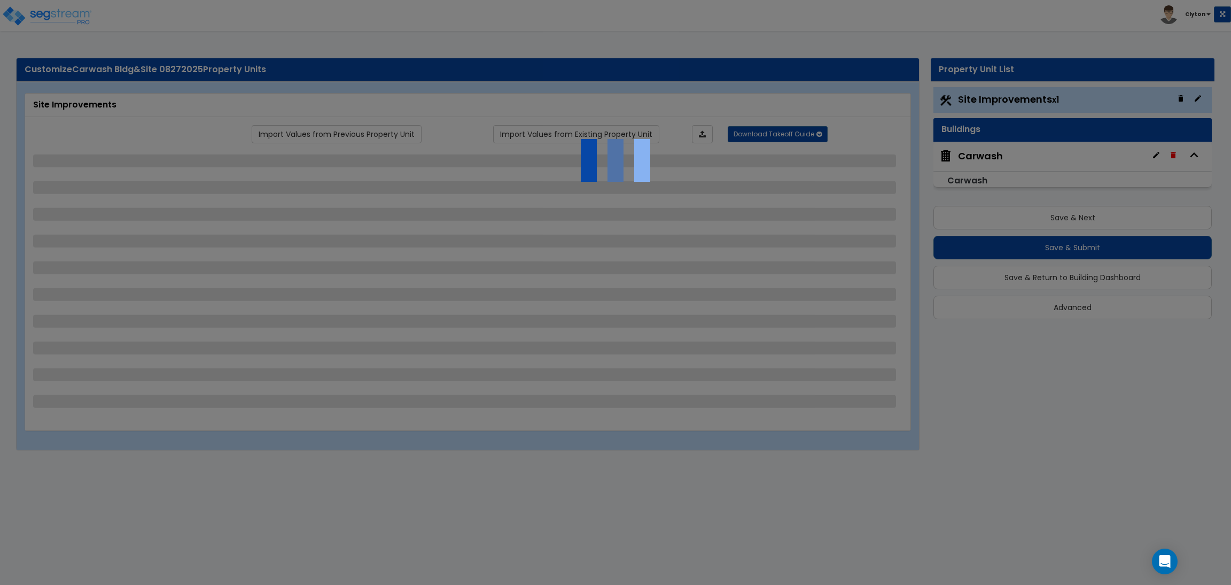
select select "4"
select select "1"
select select "5"
select select "1"
select select "2"
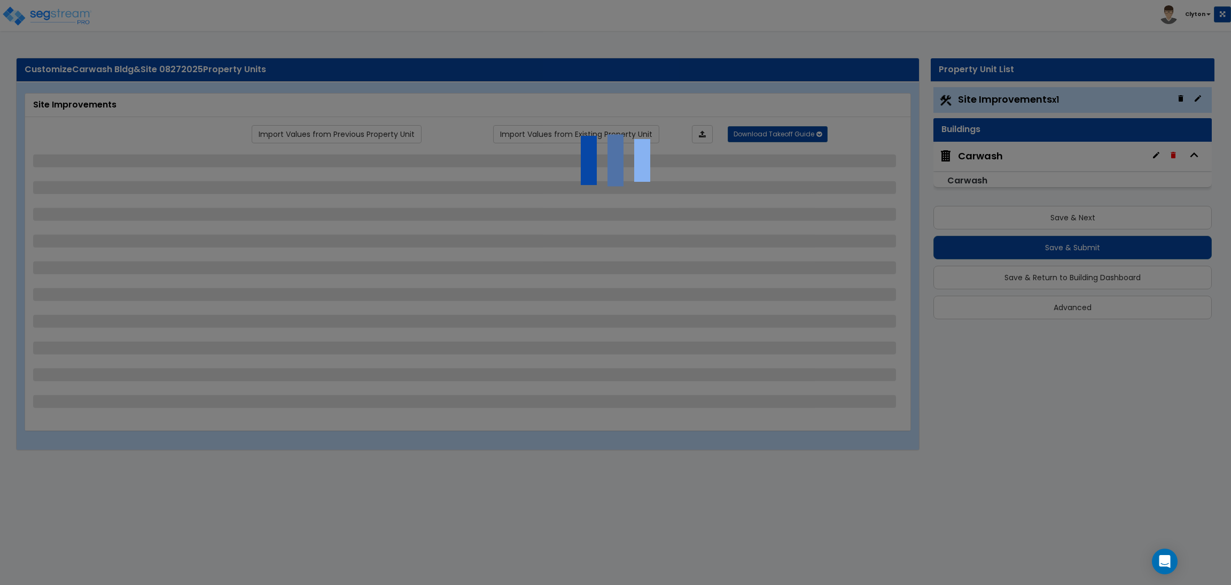
select select "1"
select select "4"
select select "2"
select select "5"
select select "1"
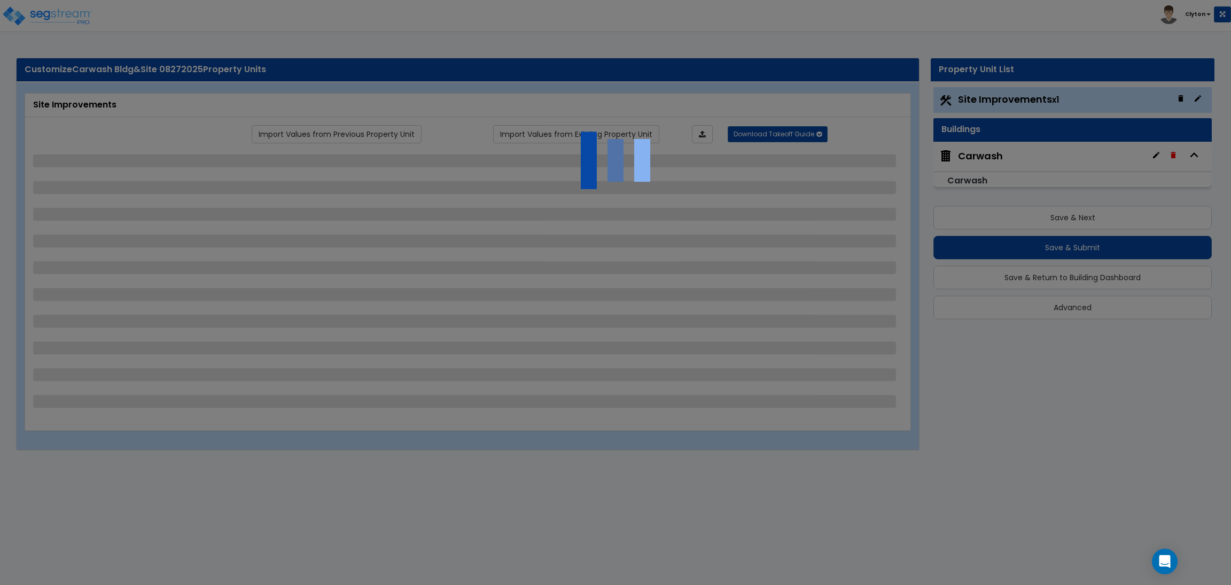
select select "2"
select select "1"
select select "3"
select select "1"
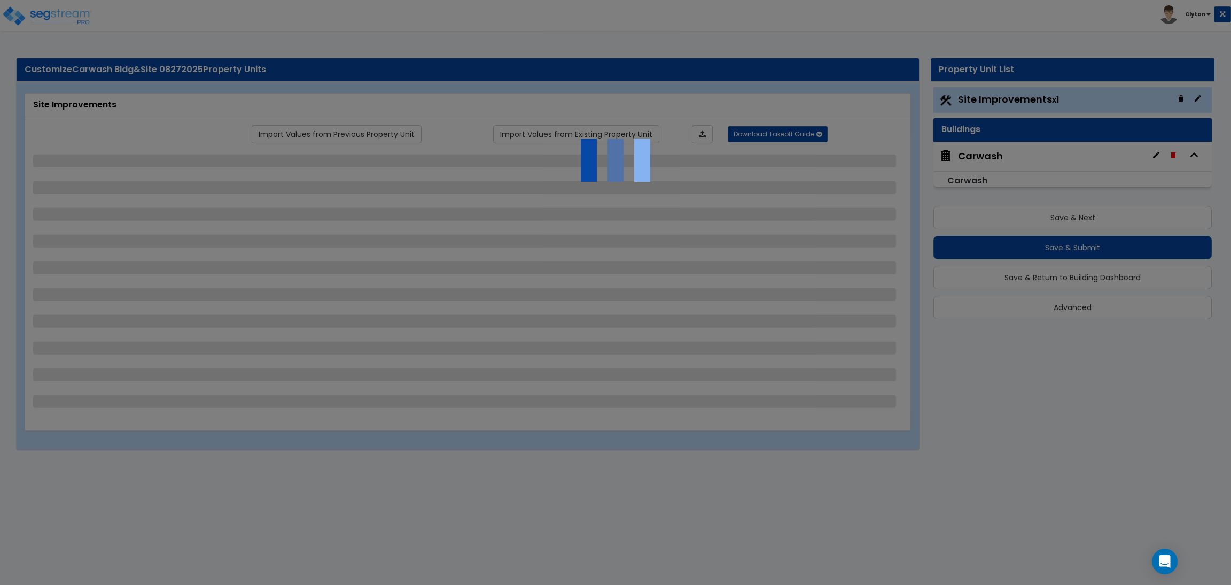
select select "3"
select select "2"
select select "4"
select select "2"
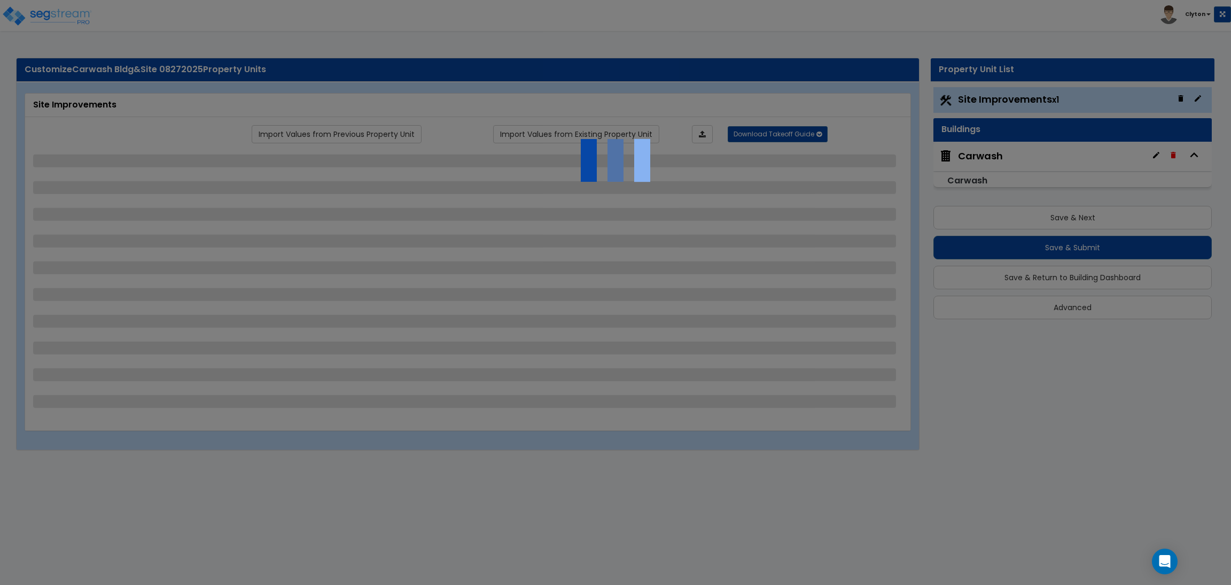
select select "1"
select select "2"
select select "4"
select select "2"
select select "1"
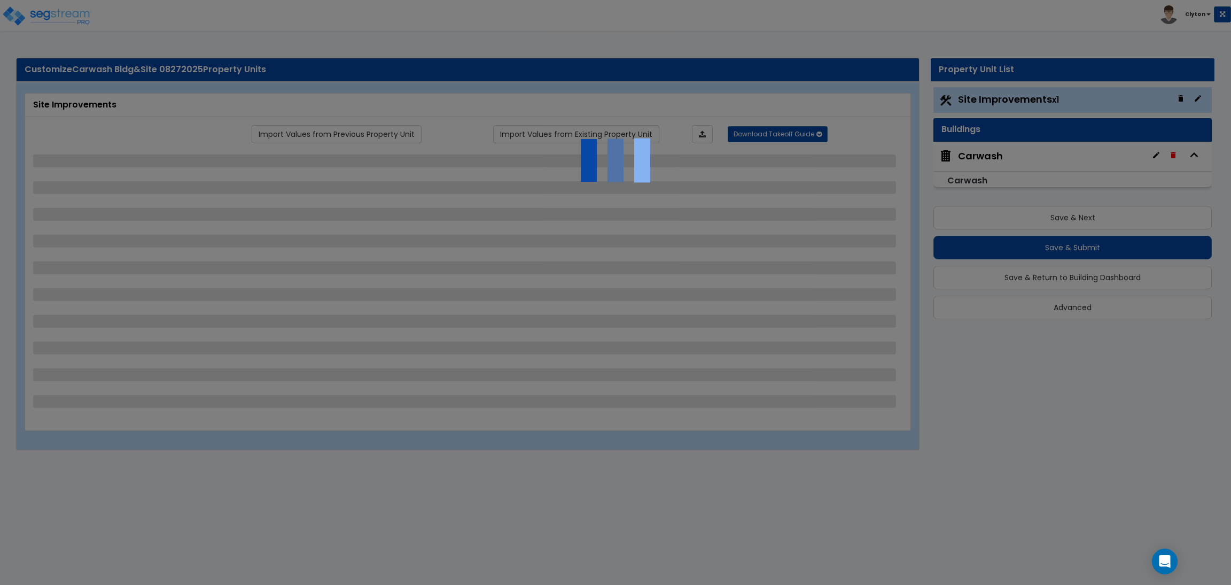
select select "2"
select select "1"
select select "2"
select select "3"
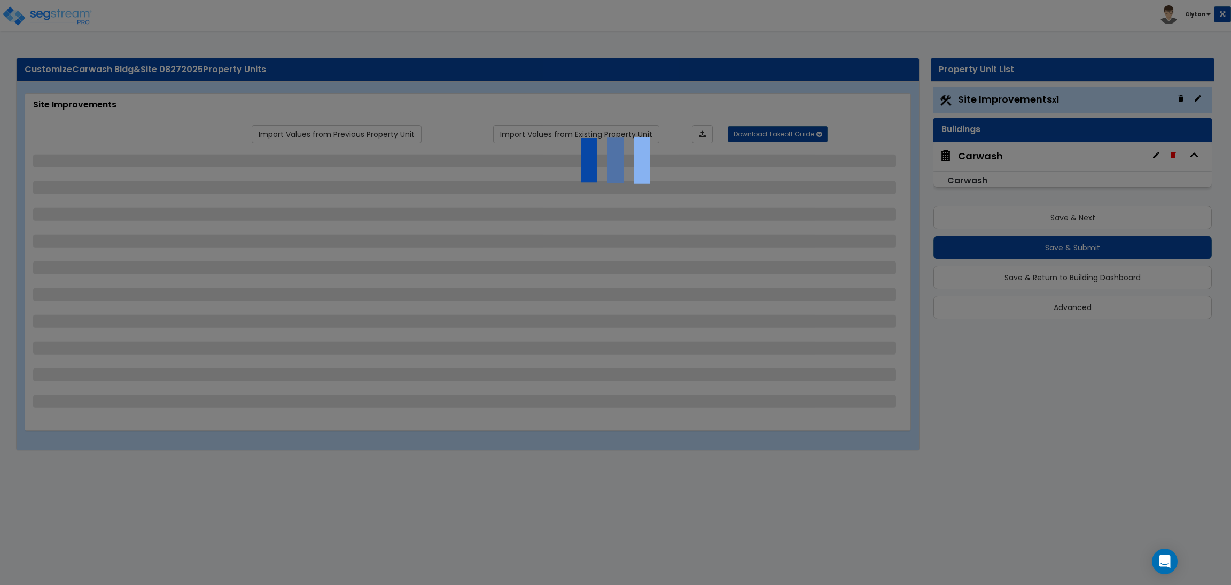
select select "1"
select select "4"
select select "8"
select select "2"
select select "1"
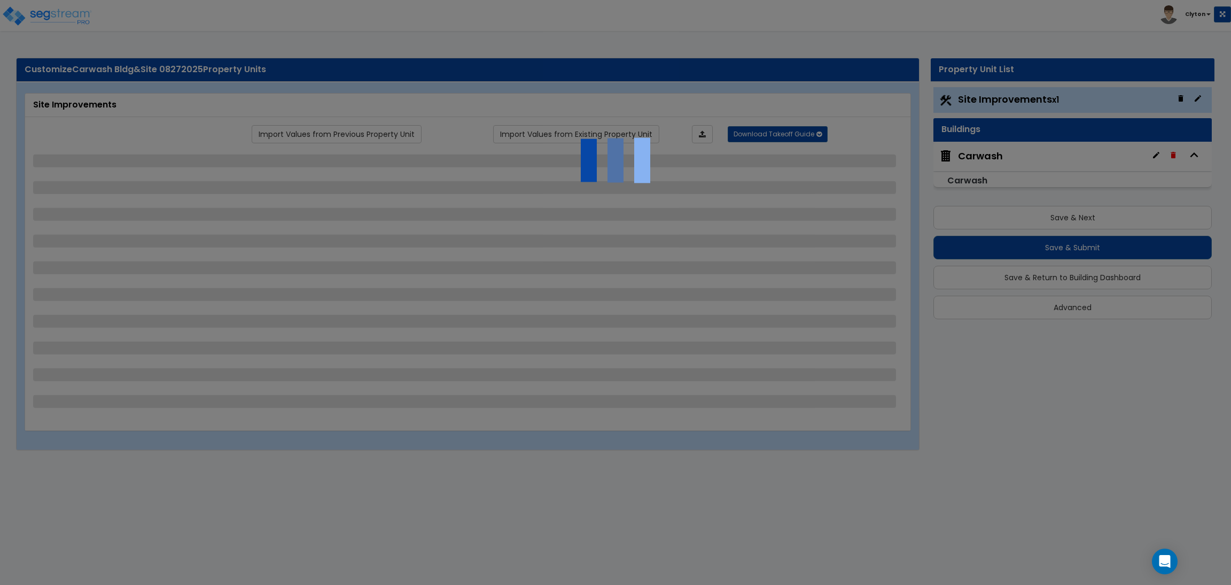
select select "1"
select select "4"
select select "5"
select select "2"
select select "3"
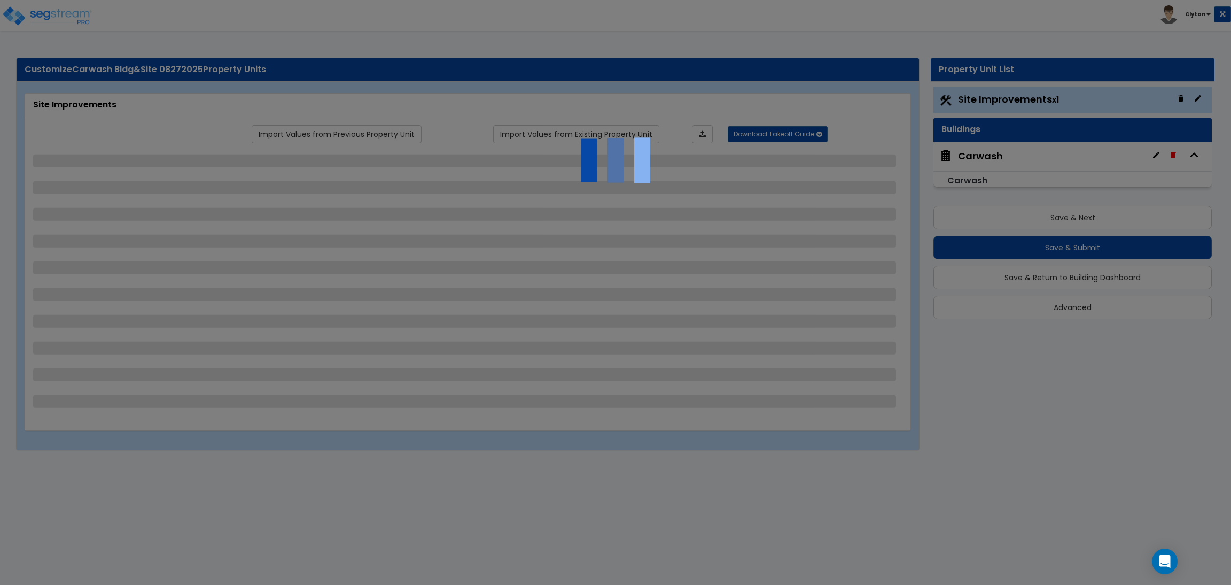
select select "2"
select select "3"
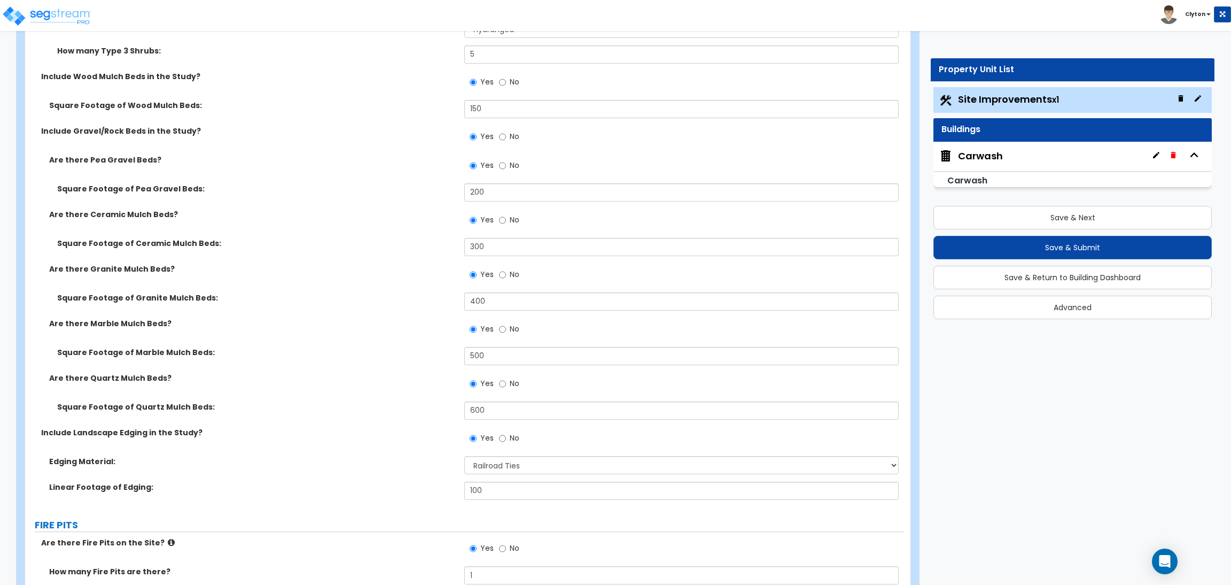
scroll to position [4650, 0]
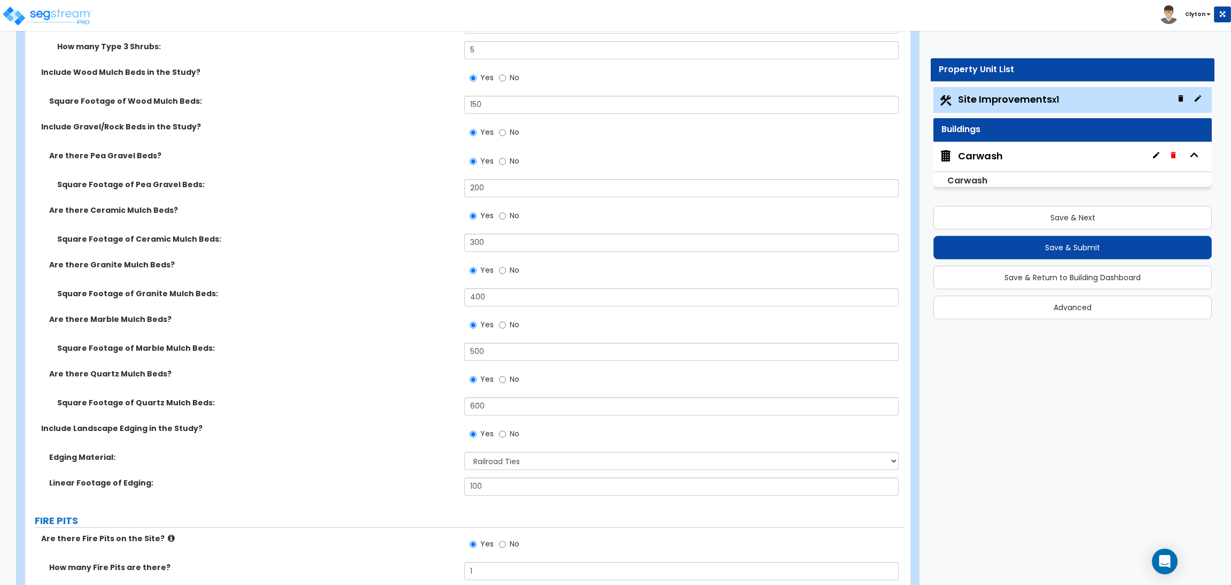
click at [355, 349] on label "Square Footage of Marble Mulch Beds:" at bounding box center [256, 348] width 399 height 11
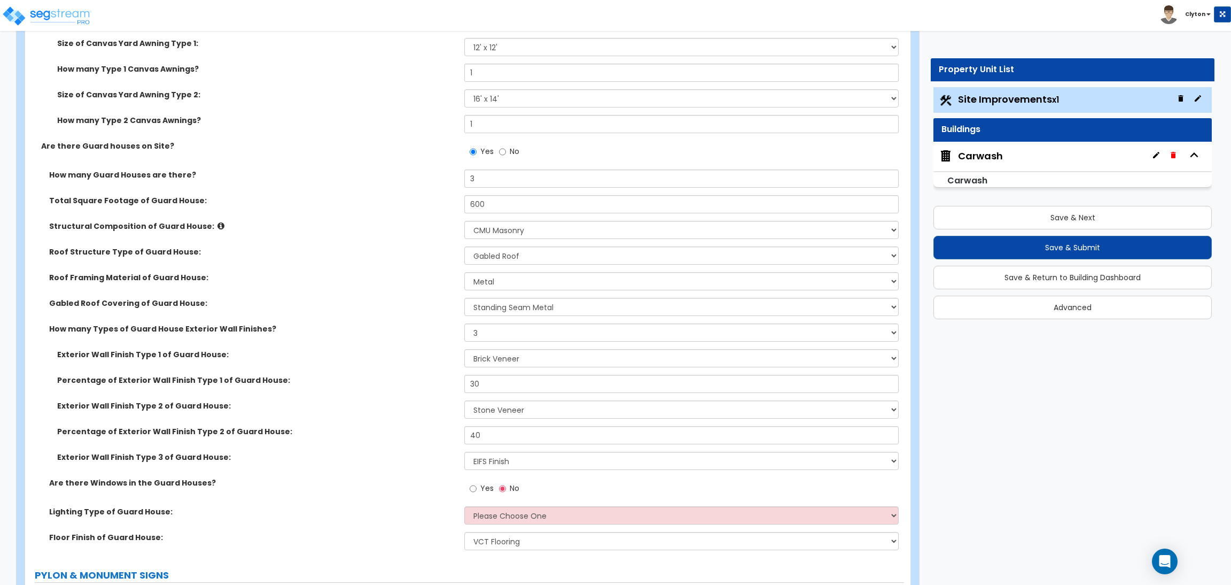
scroll to position [5671, 0]
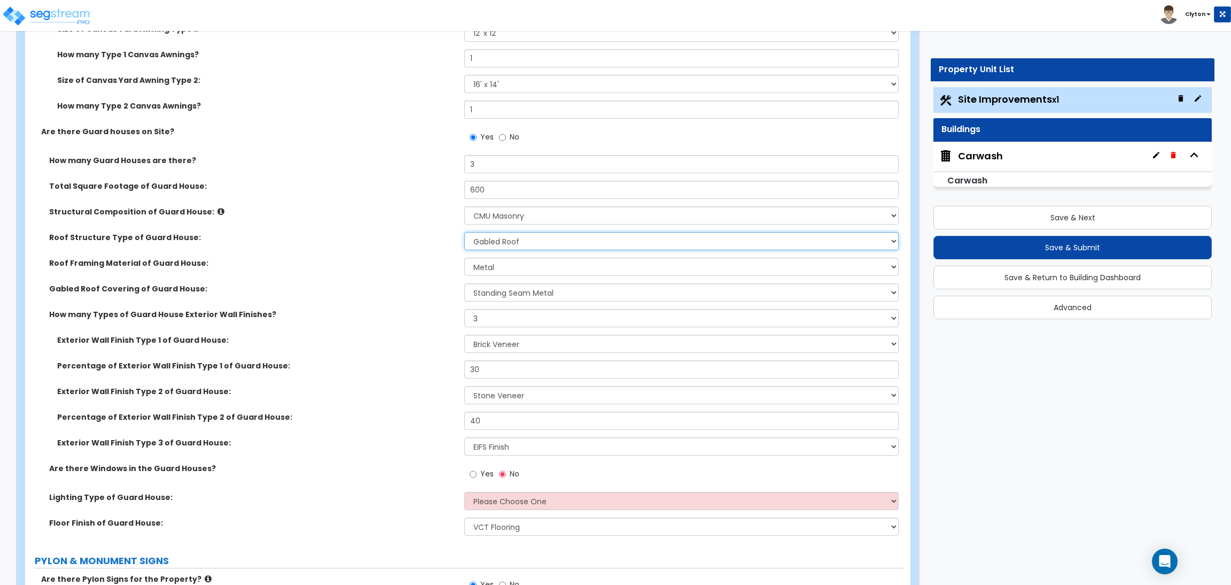
click at [495, 245] on select "Please Choose One Gabled Roof Flat Roof" at bounding box center [681, 241] width 434 height 18
click at [374, 257] on div "Roof Structure Type of Guard House: Please Choose One Gabled Roof Flat Roof" at bounding box center [464, 245] width 879 height 26
click at [553, 246] on select "Please Choose One Gabled Roof Flat Roof" at bounding box center [681, 241] width 434 height 18
click at [336, 256] on div "Roof Structure Type of Guard House: Please Choose One Gabled Roof Flat Roof" at bounding box center [464, 245] width 879 height 26
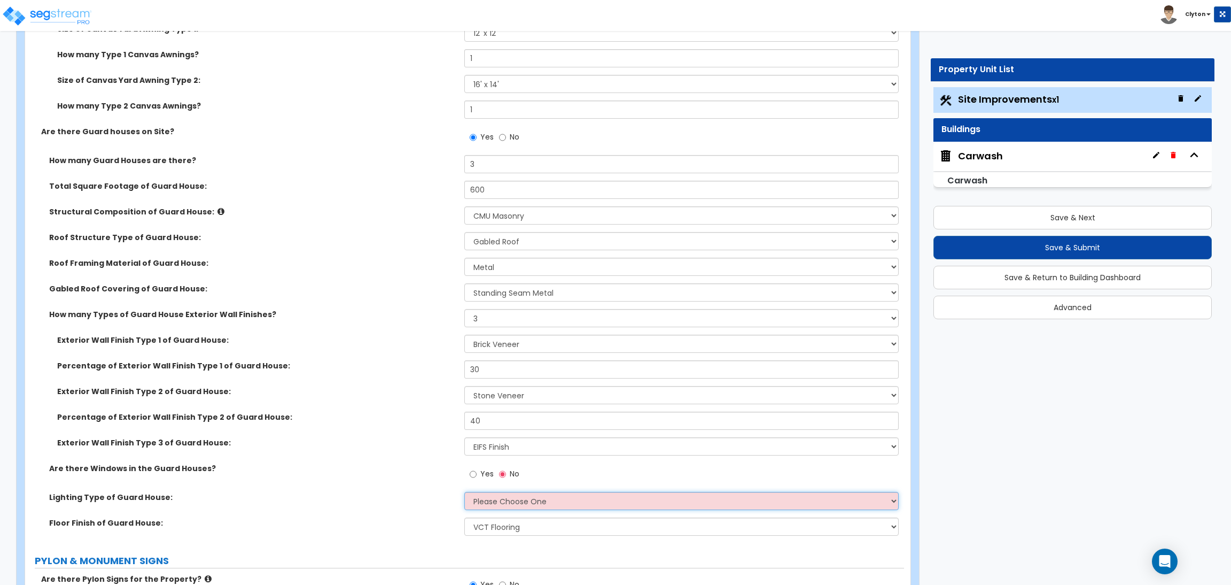
click at [489, 499] on select "Please Choose One LED Surface-Mounted LED Recessed Fluorescent Surface-Mounted …" at bounding box center [681, 501] width 434 height 18
select select "4"
click at [464, 492] on select "Please Choose One LED Surface-Mounted LED Recessed Fluorescent Surface-Mounted …" at bounding box center [681, 501] width 434 height 18
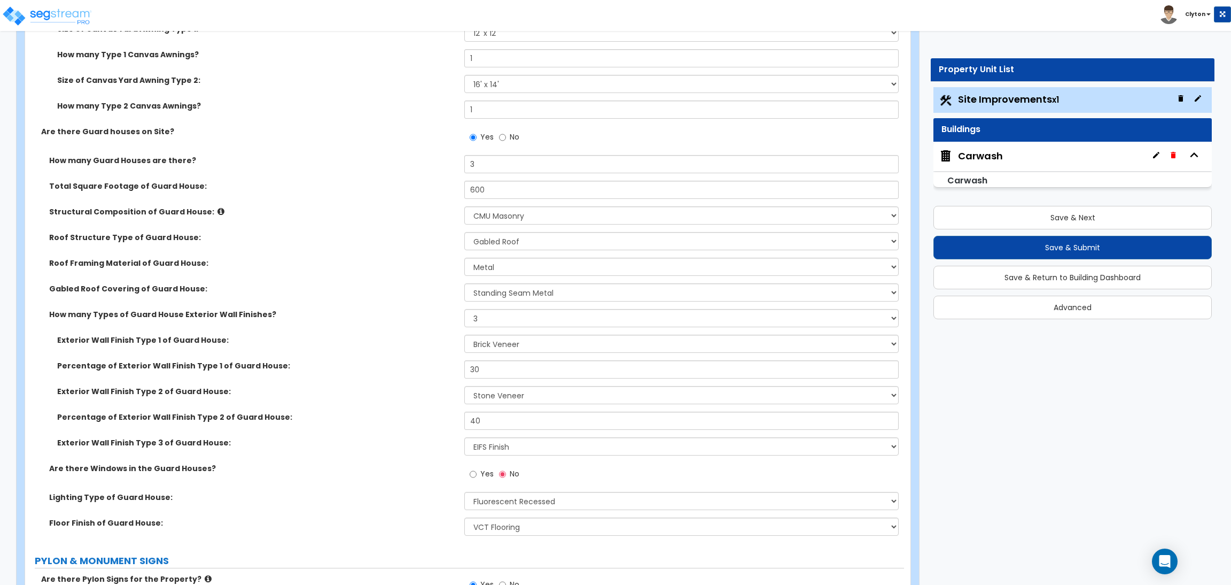
click at [353, 459] on div "Exterior Wall Finish Type 3 of Guard House: Please Choose One Common/Shared Wal…" at bounding box center [464, 450] width 879 height 26
click at [371, 294] on label "Gabled Roof Covering of Guard House:" at bounding box center [252, 288] width 407 height 11
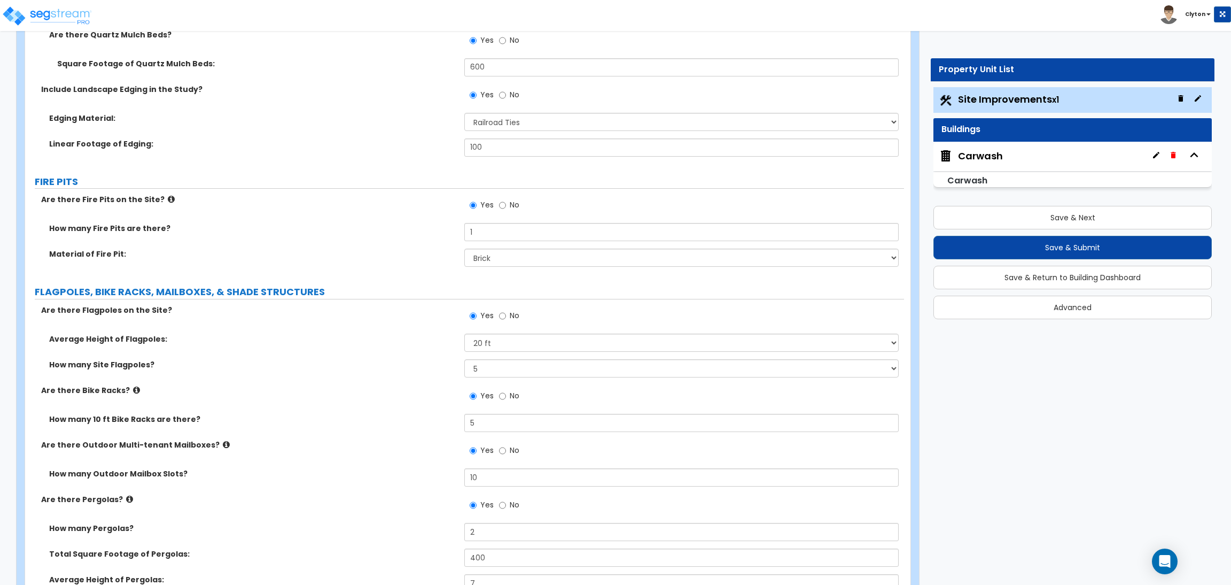
click at [993, 154] on div "Carwash" at bounding box center [980, 156] width 45 height 14
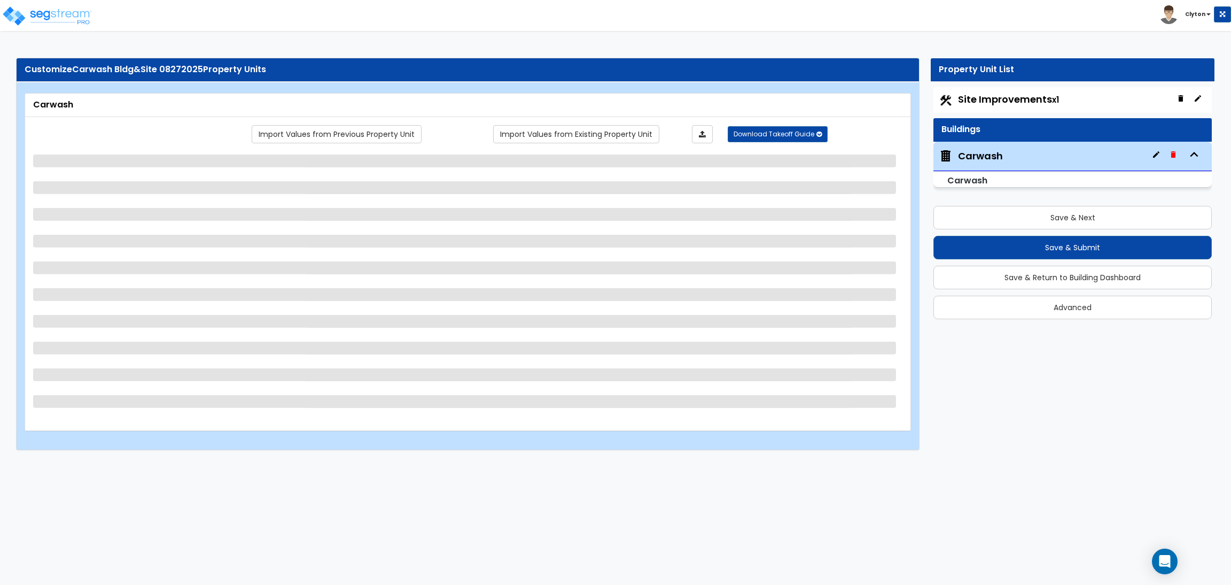
scroll to position [0, 0]
select select "2"
select select "3"
select select "2"
select select "9"
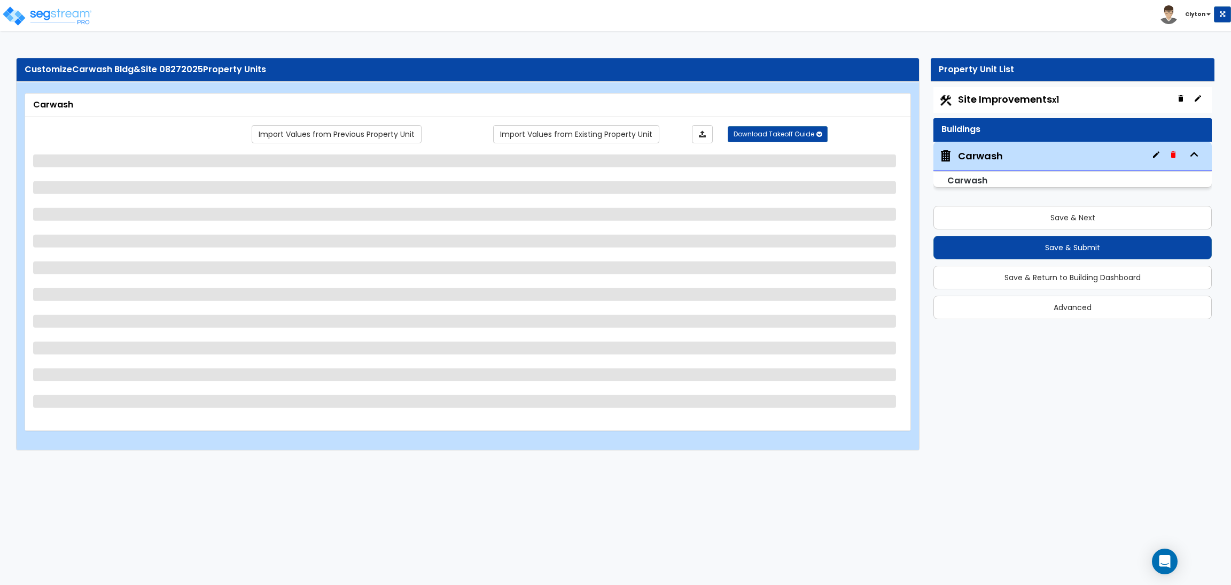
select select "11"
select select "1"
select select "5"
select select "2"
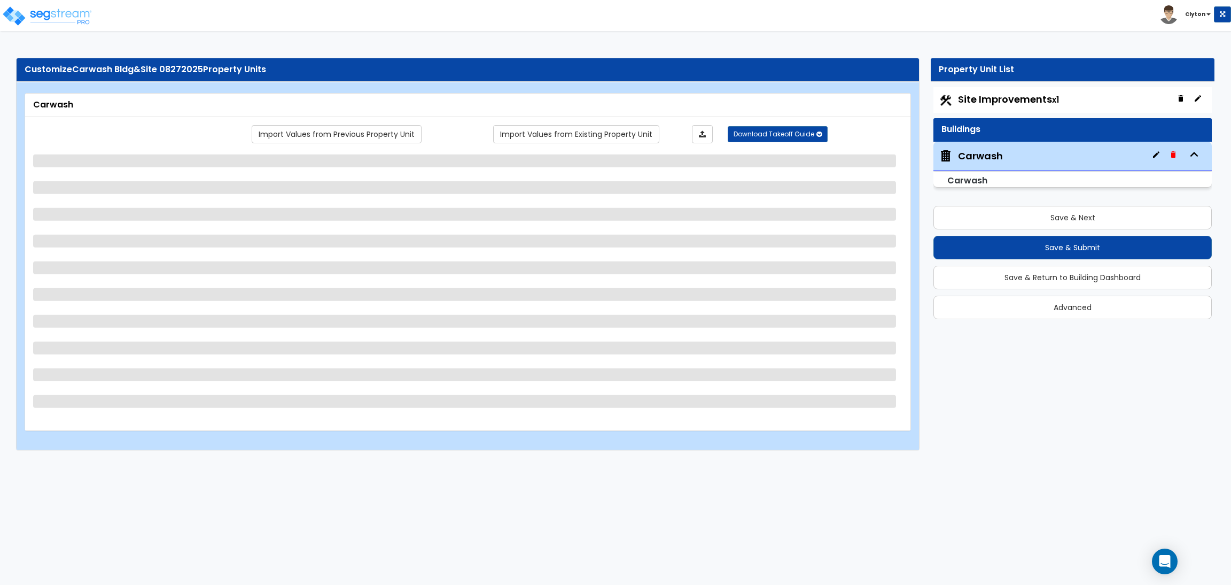
select select "5"
select select "3"
select select "5"
select select "1"
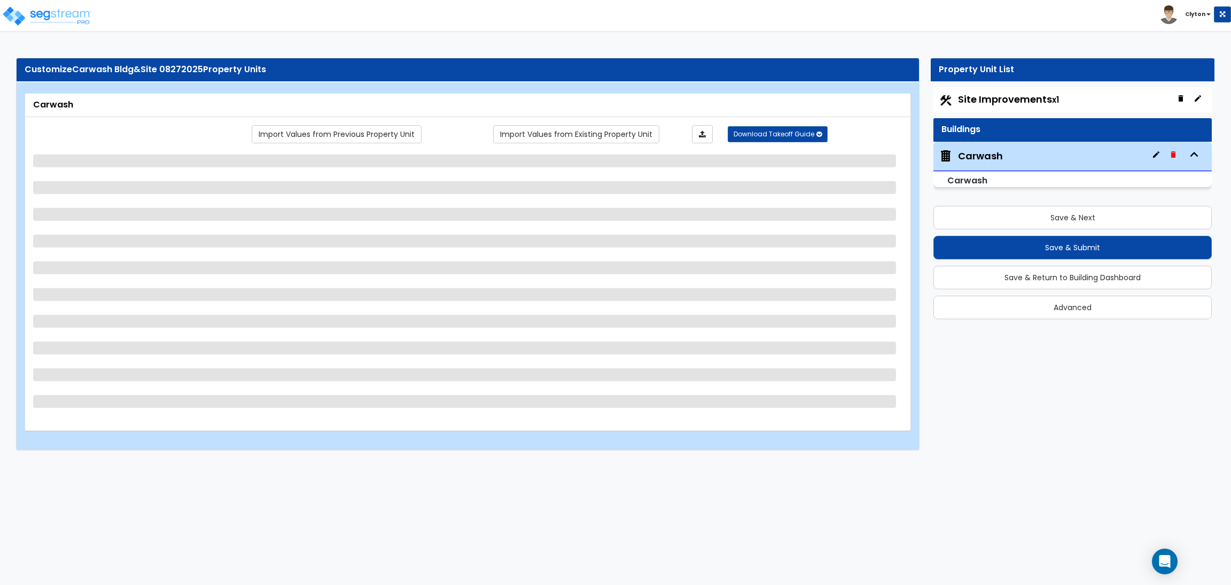
select select "3"
select select "2"
select select "3"
select select "4"
select select "3"
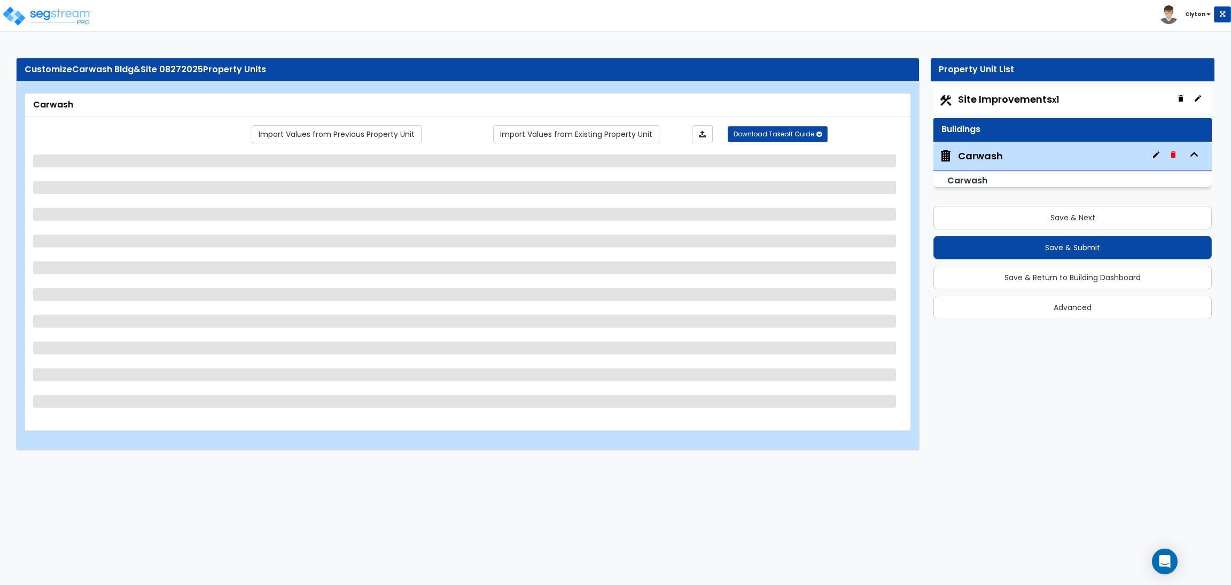
select select "3"
select select "2"
select select "3"
select select "4"
select select "2"
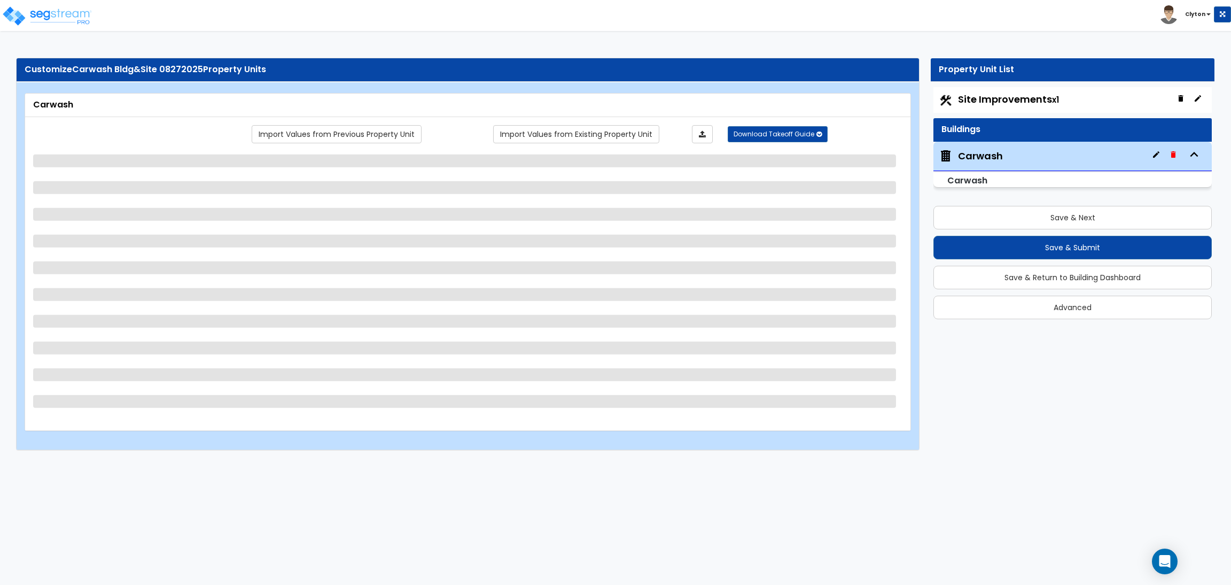
select select "3"
select select "1"
select select "7"
select select "3"
select select "2"
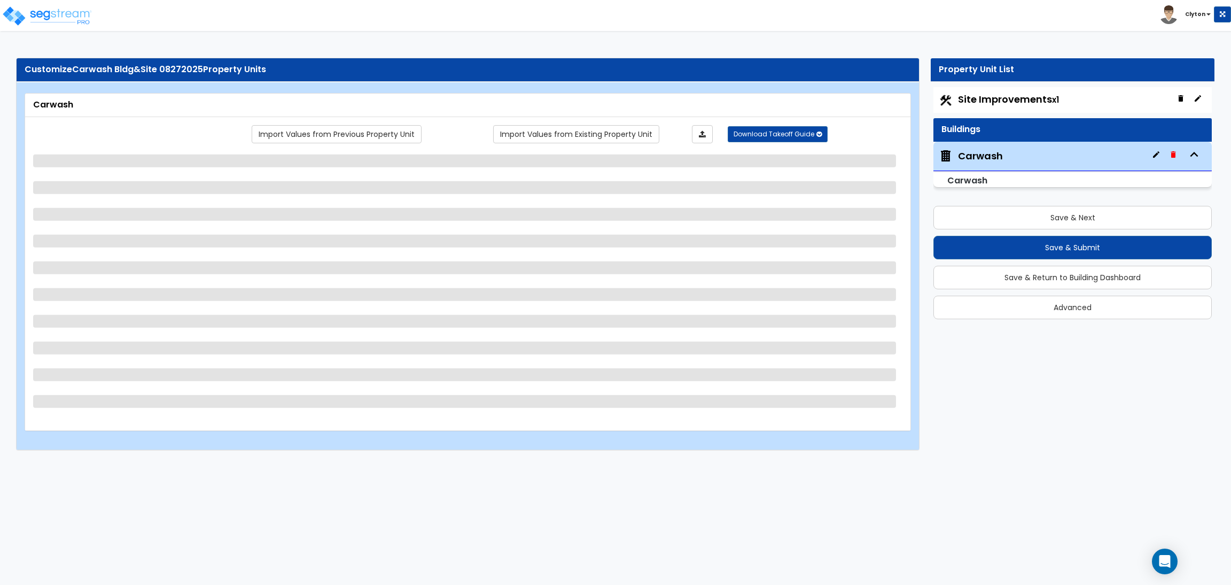
select select "2"
select select "3"
select select "1"
select select "2"
select select "3"
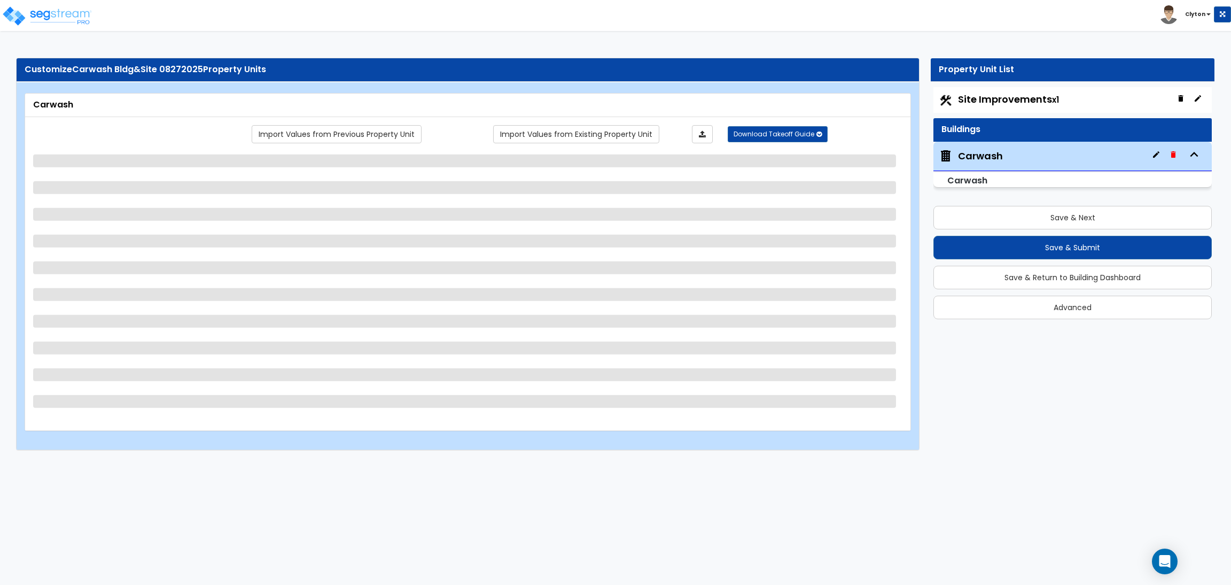
select select "3"
select select "1"
select select "3"
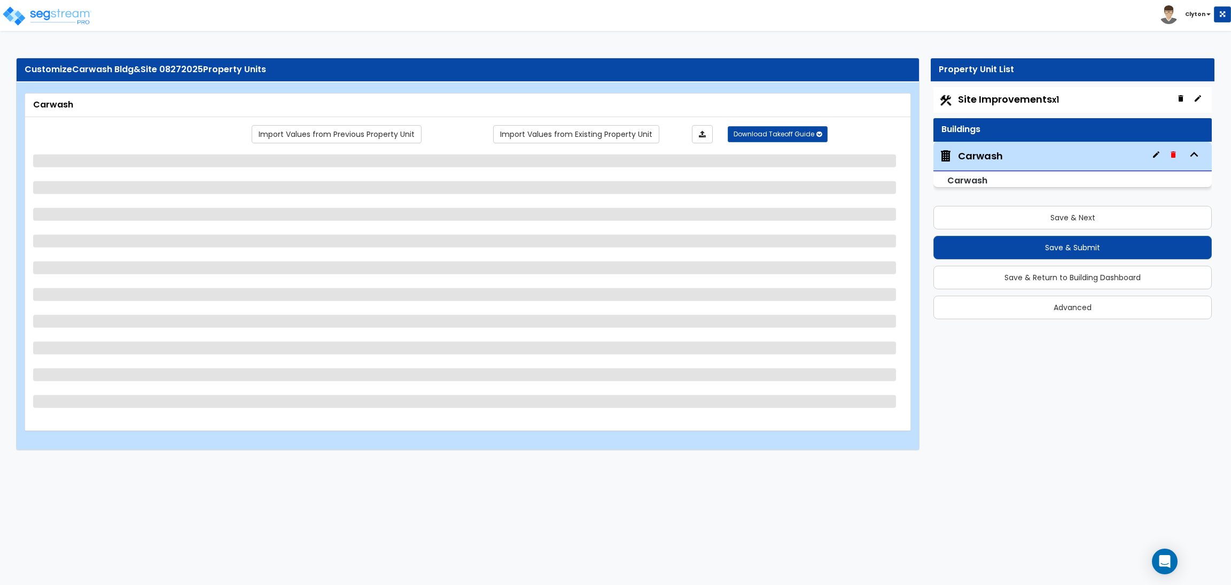
select select "2"
select select "3"
select select "1"
select select "4"
select select "8"
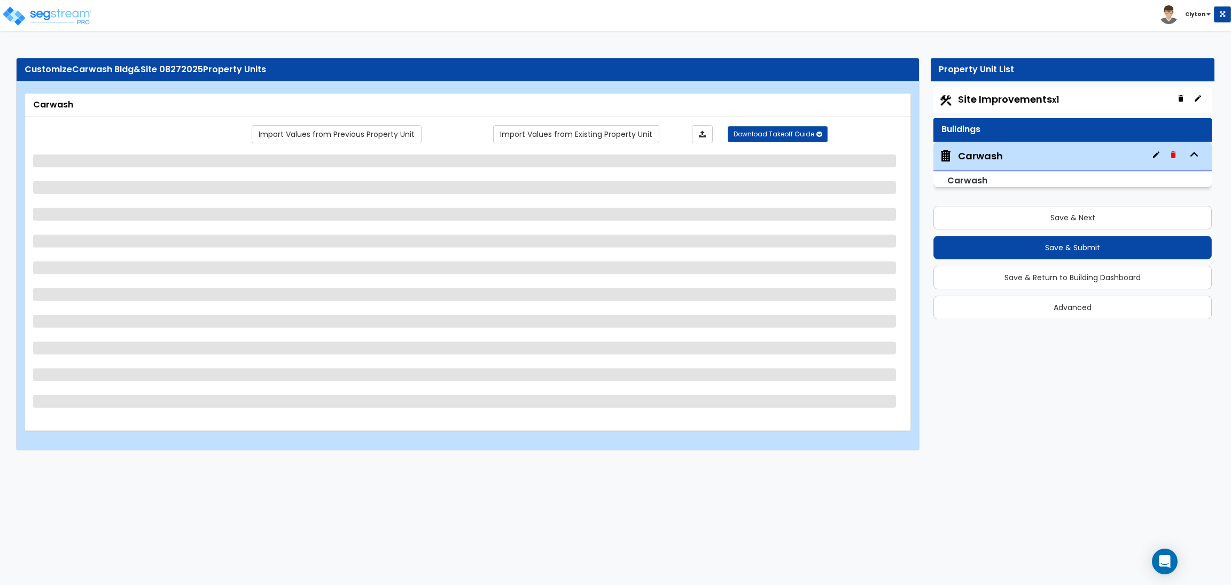
select select "4"
select select "5"
select select "3"
select select "6"
select select "5"
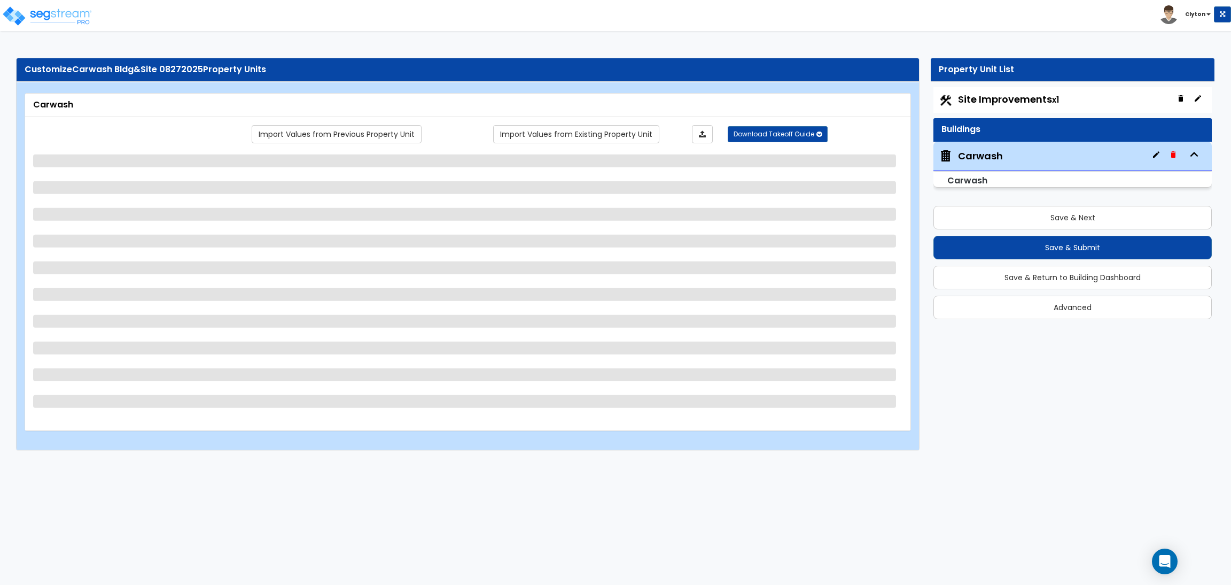
select select "3"
select select "6"
select select "1"
select select "2"
select select "1"
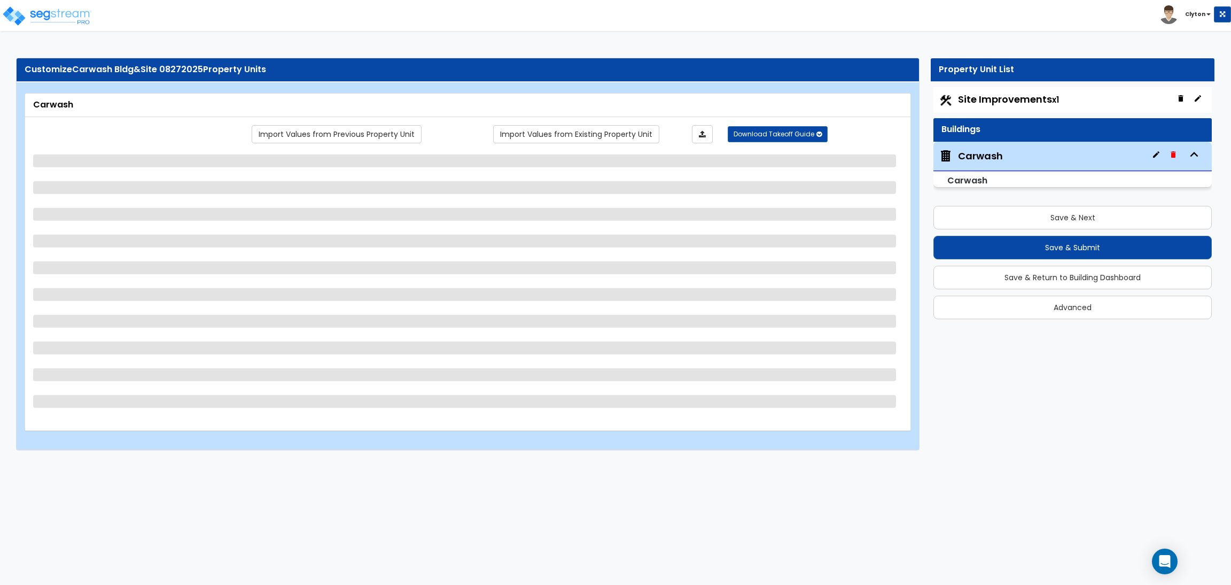
select select "1"
select select "2"
select select "3"
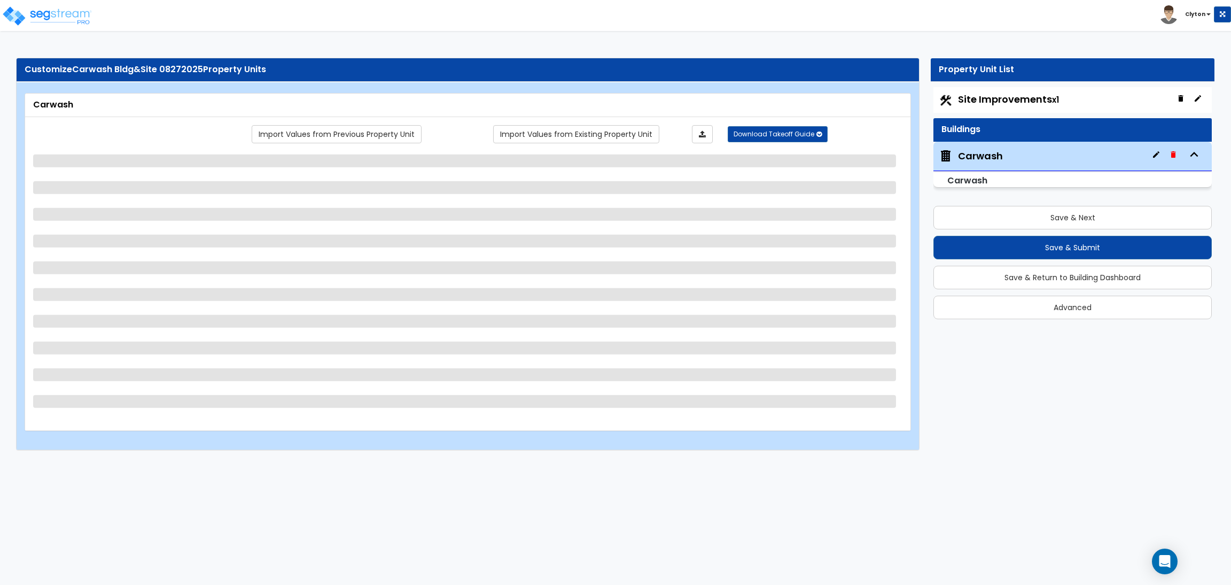
select select "3"
select select "2"
select select "1"
select select "3"
select select "4"
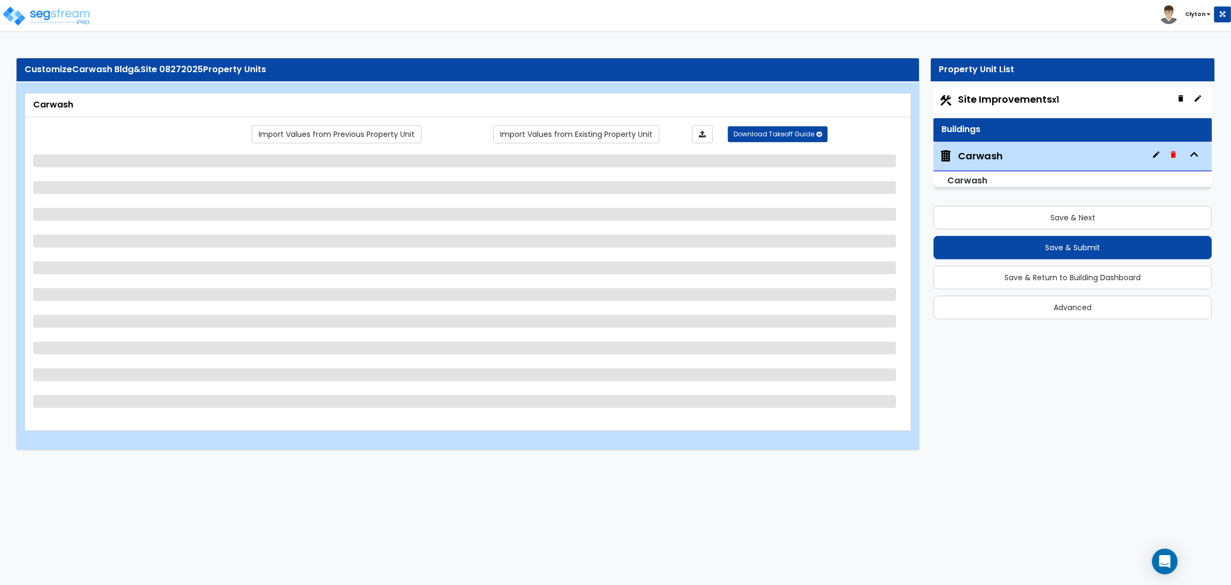
select select "5"
select select "6"
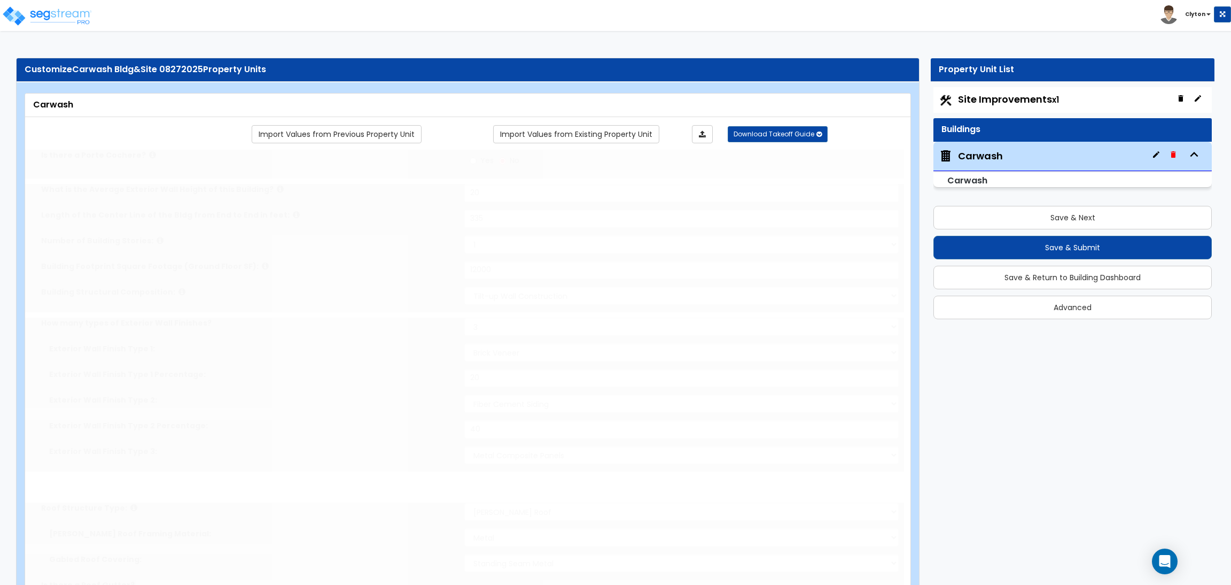
type input "50"
select select "1"
type input "10"
type input "15"
type input "20"
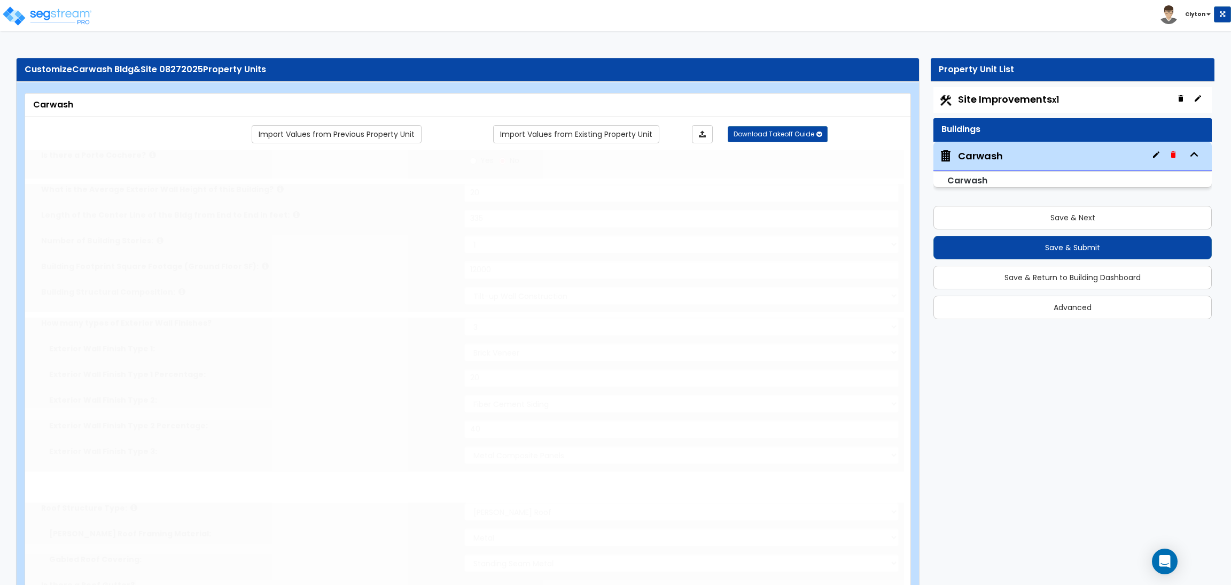
type input "25"
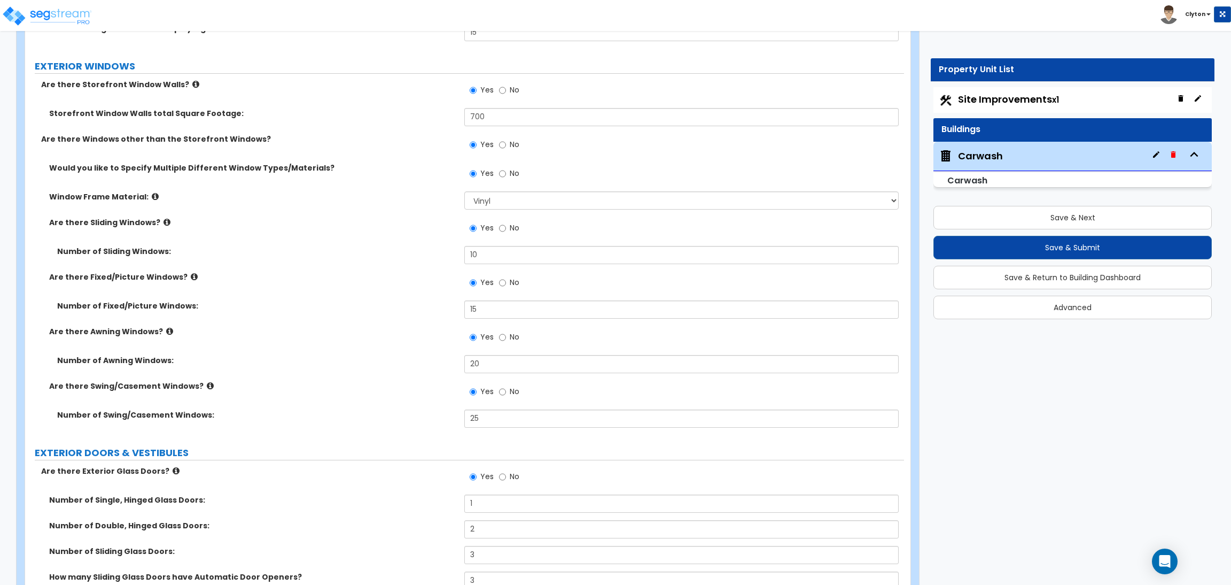
scroll to position [1730, 0]
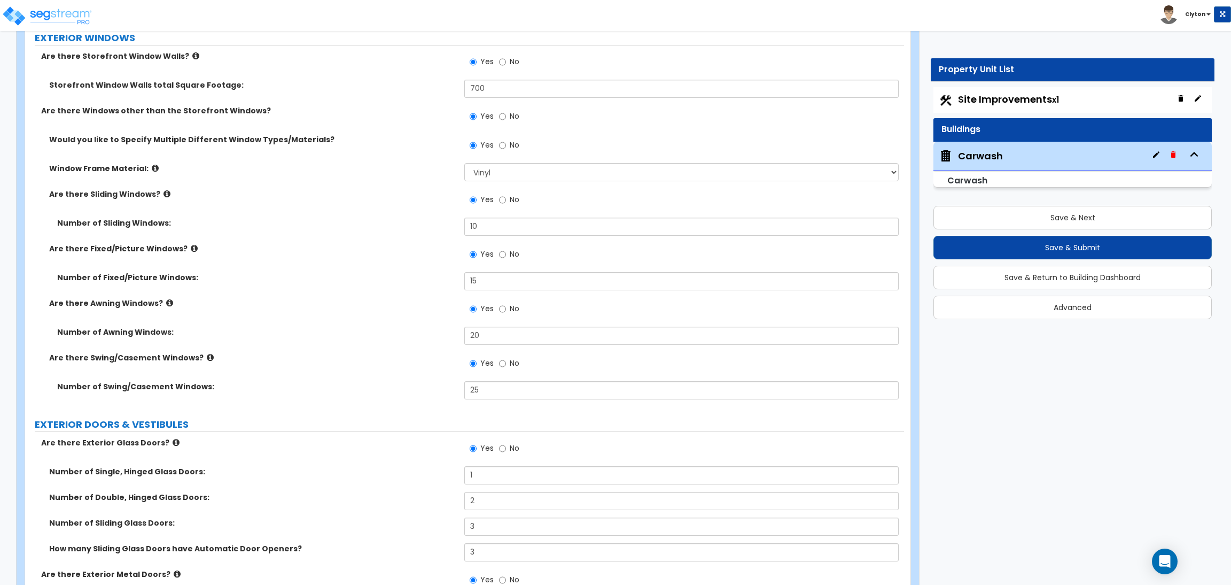
click at [346, 269] on div "Are there Fixed/Picture Windows? Yes No" at bounding box center [464, 257] width 879 height 29
click at [411, 363] on label "Are there Swing/Casement Windows?" at bounding box center [252, 357] width 407 height 11
click at [975, 96] on span "Site Improvements x1" at bounding box center [1008, 98] width 101 height 13
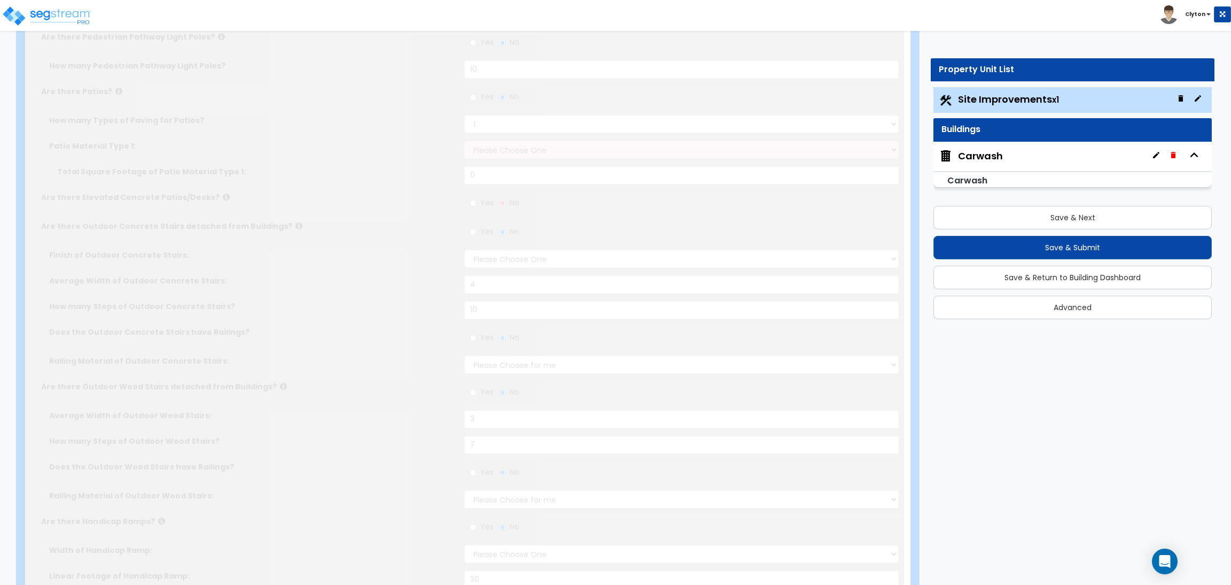
select select "2"
type input "20000"
select select "2"
type input "1500"
radio input "true"
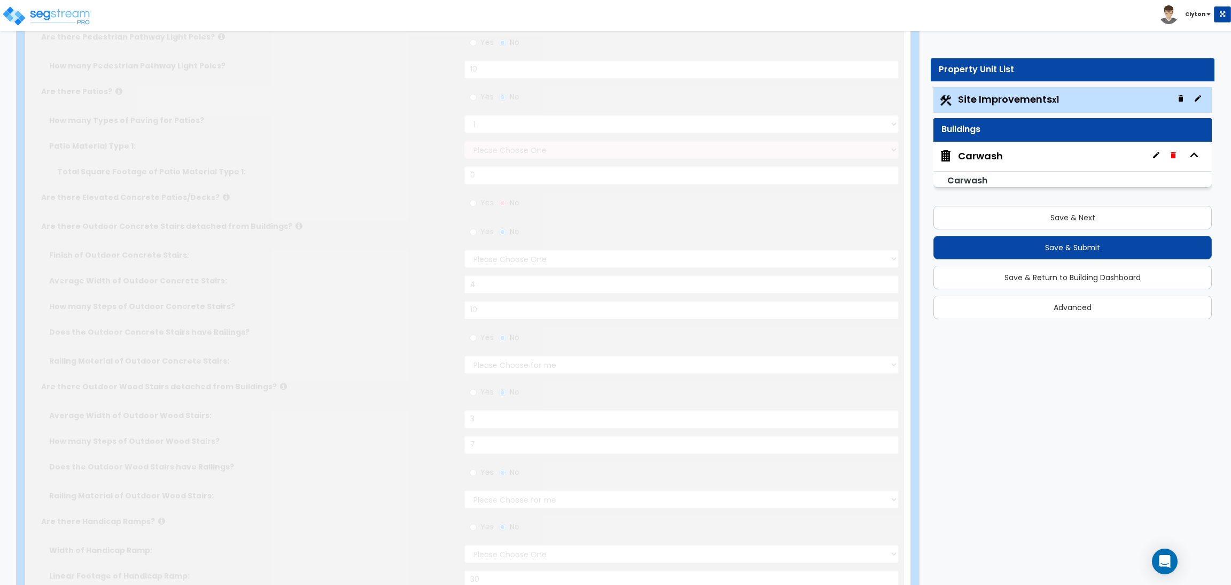
type input "30"
select select "2"
type input "1000"
radio input "true"
type input "40"
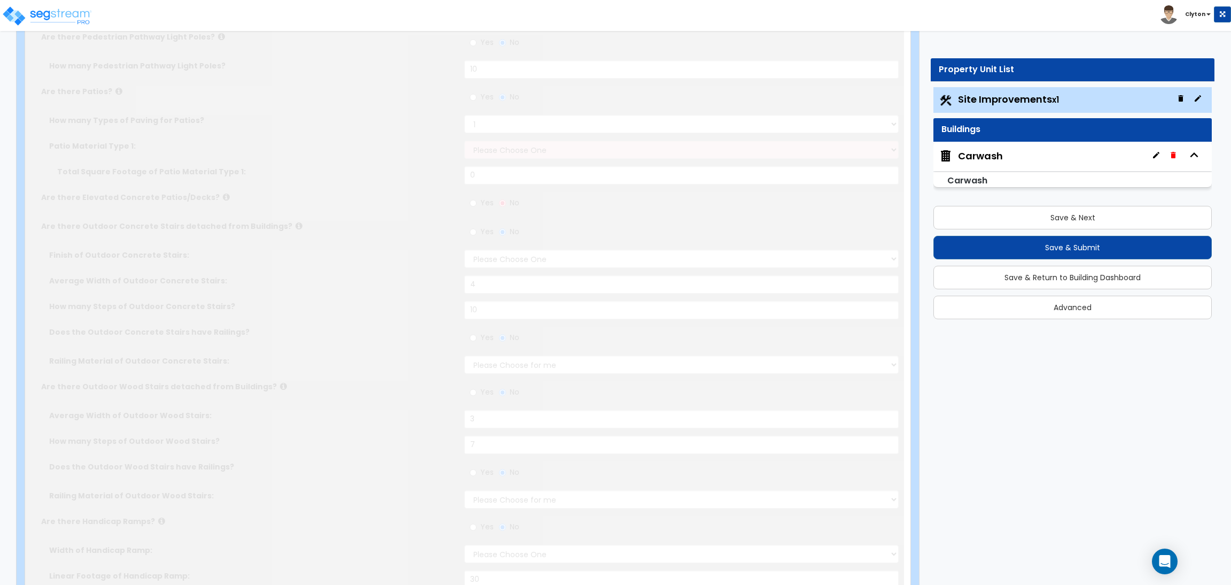
select select "2"
type input "800"
select select "2"
type input "600"
select select "2"
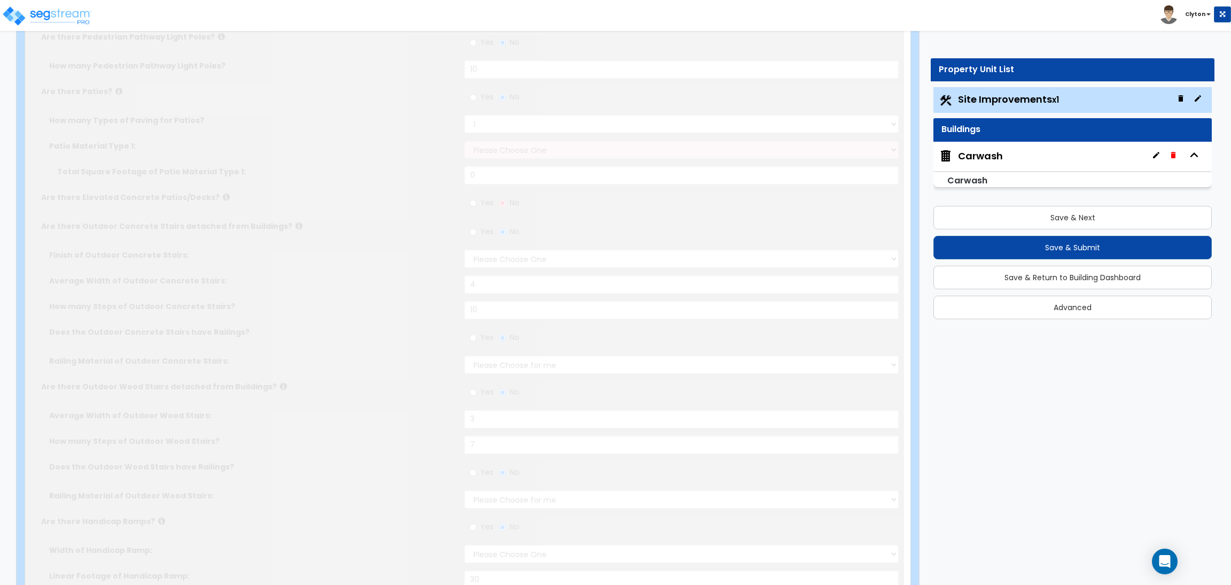
select select "2"
type input "400"
radio input "true"
type input "5"
radio input "true"
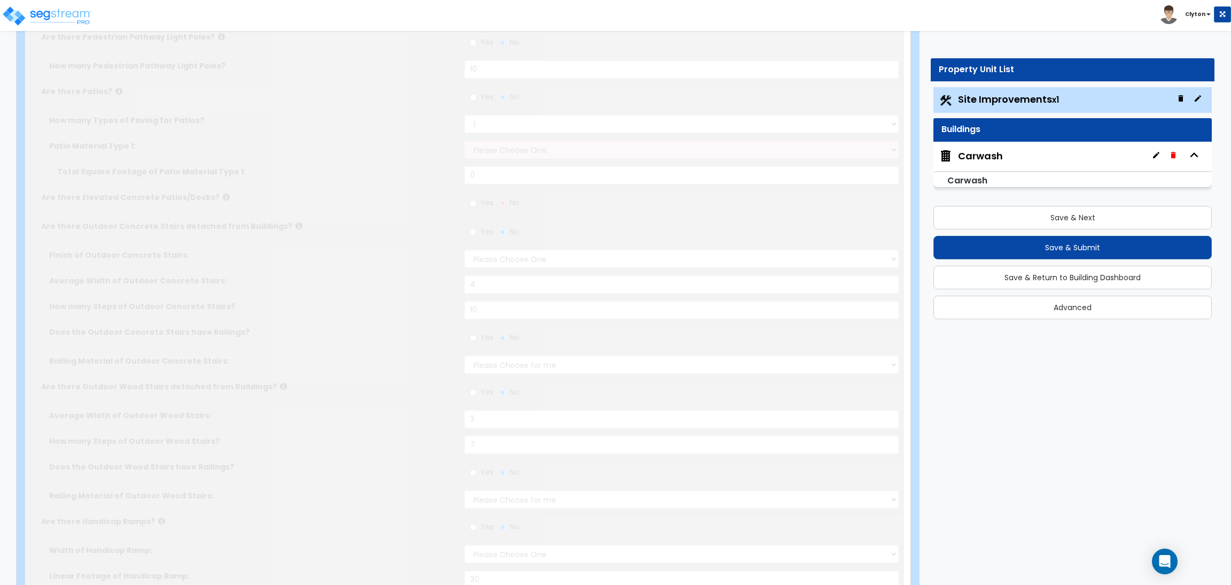
type input "5"
type input "6"
type input "7"
radio input "true"
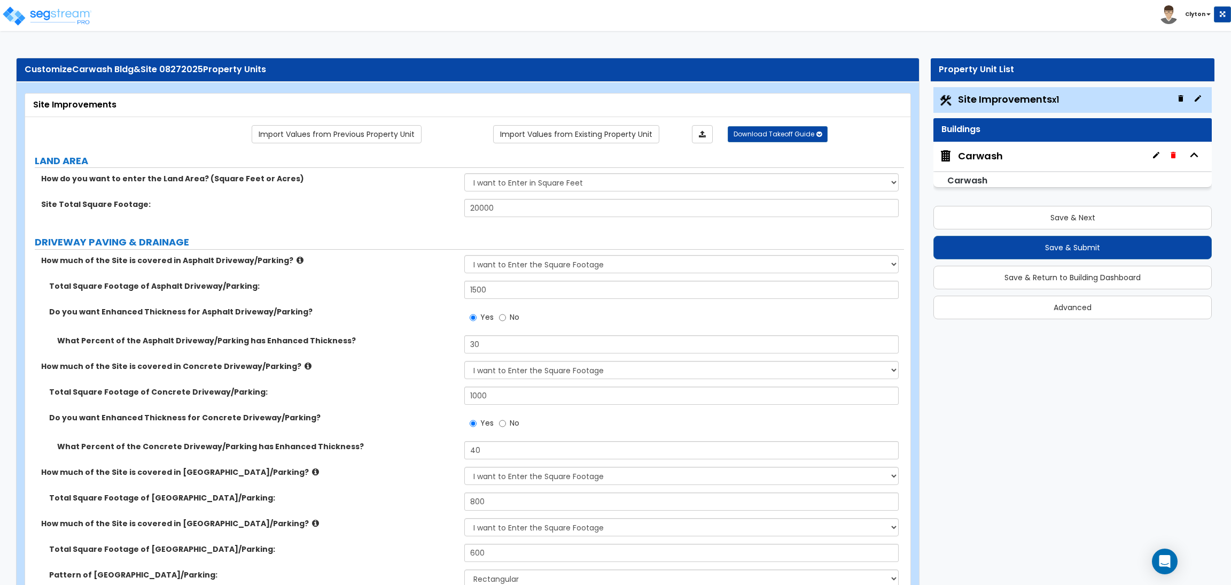
scroll to position [1475, 0]
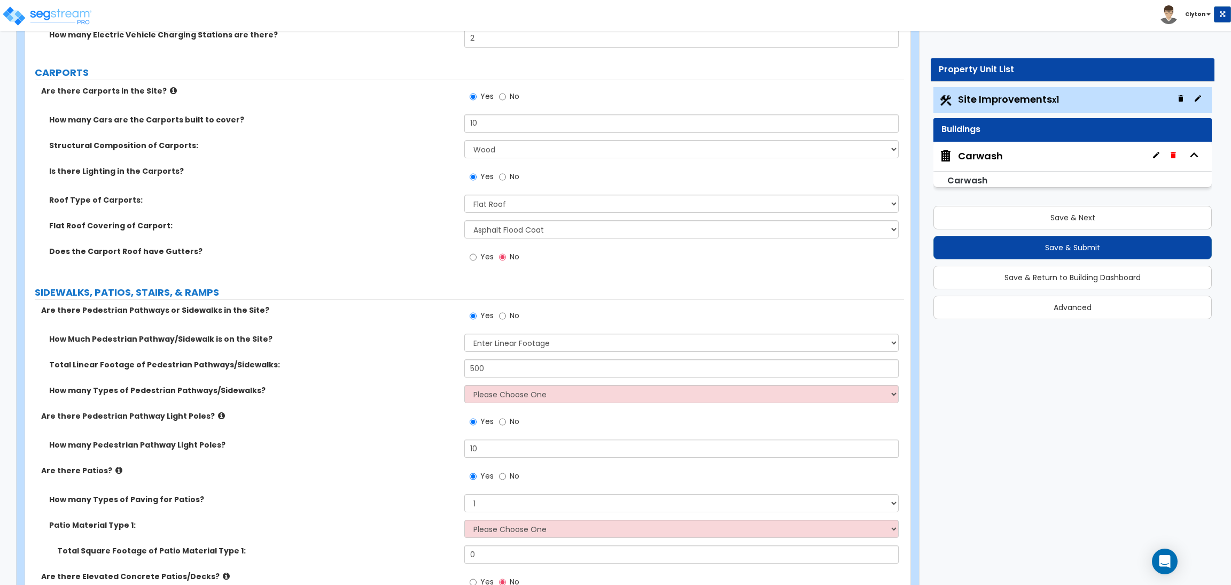
click at [115, 471] on icon at bounding box center [118, 470] width 7 height 8
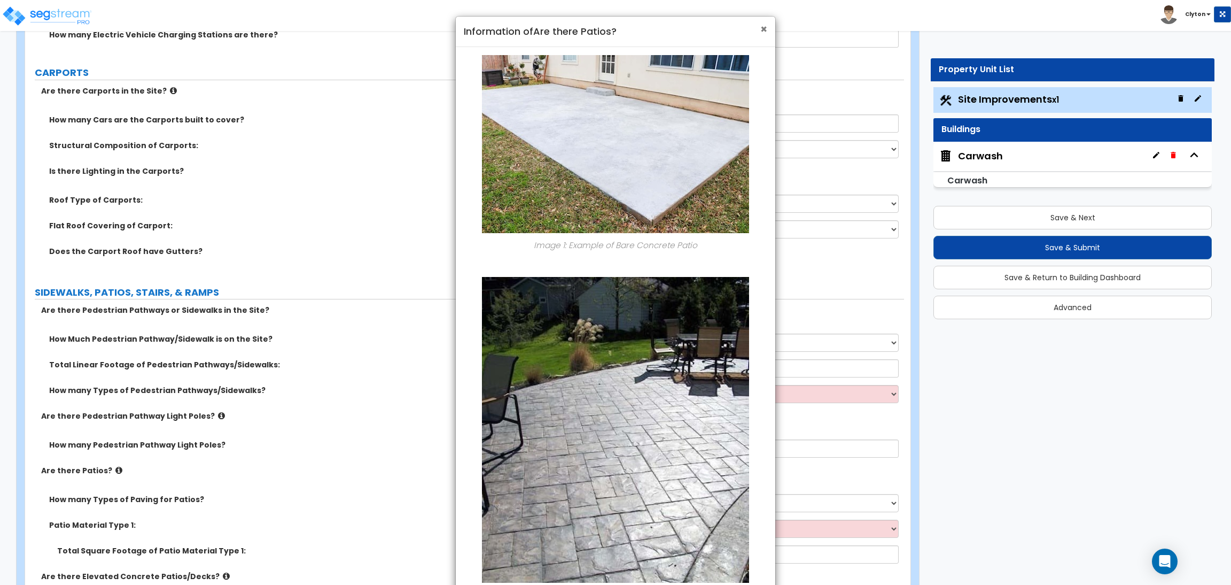
click at [762, 29] on span "×" at bounding box center [764, 28] width 7 height 15
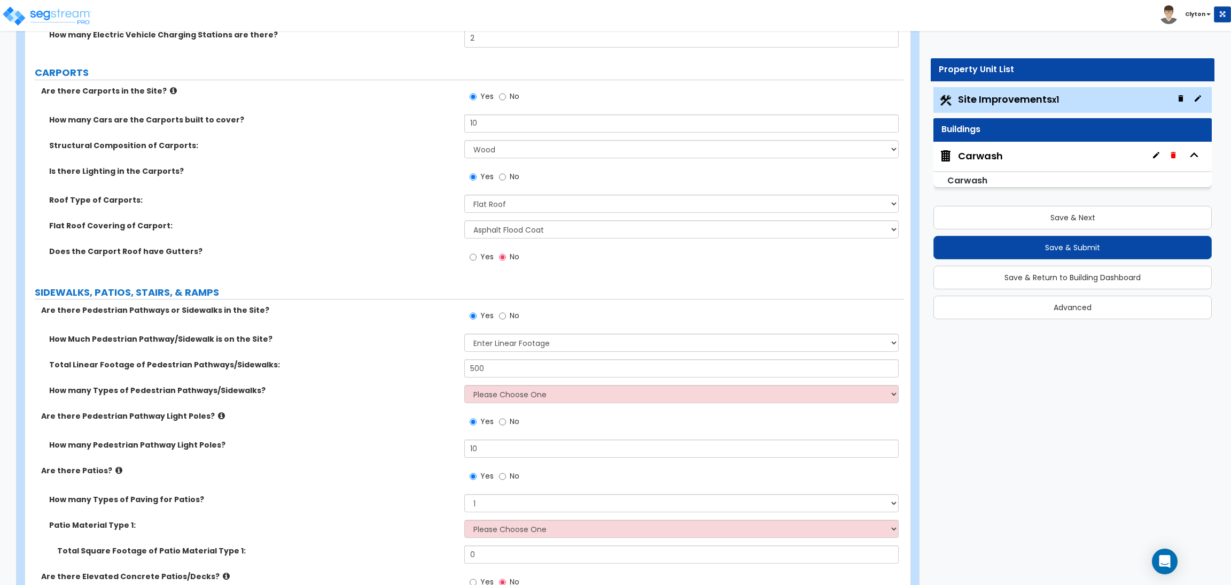
click at [974, 158] on div "Carwash" at bounding box center [980, 156] width 45 height 14
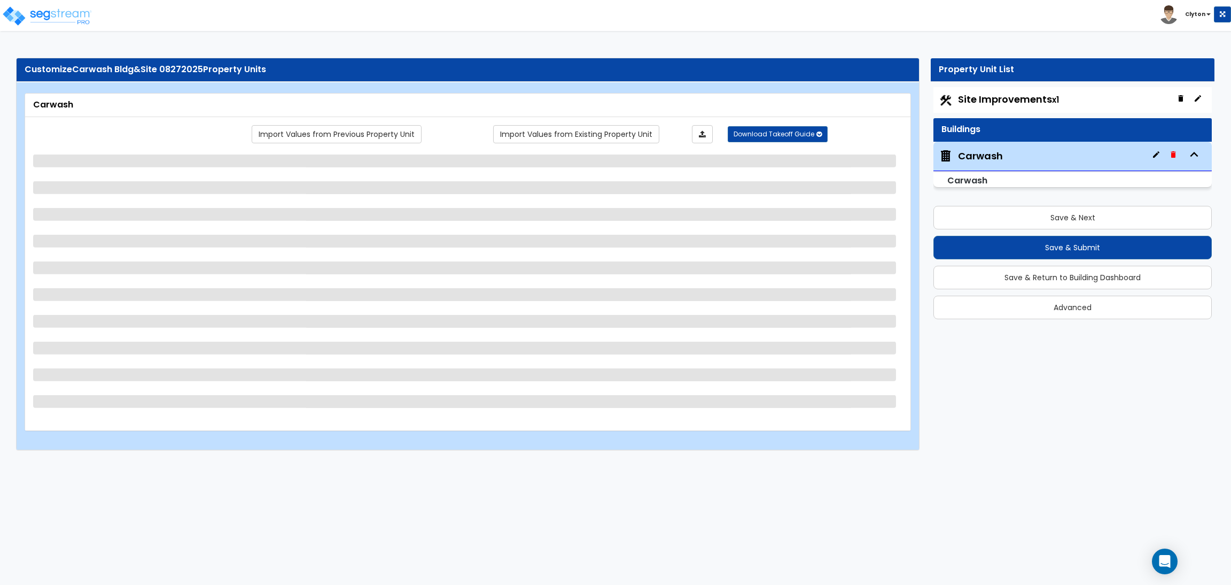
scroll to position [0, 0]
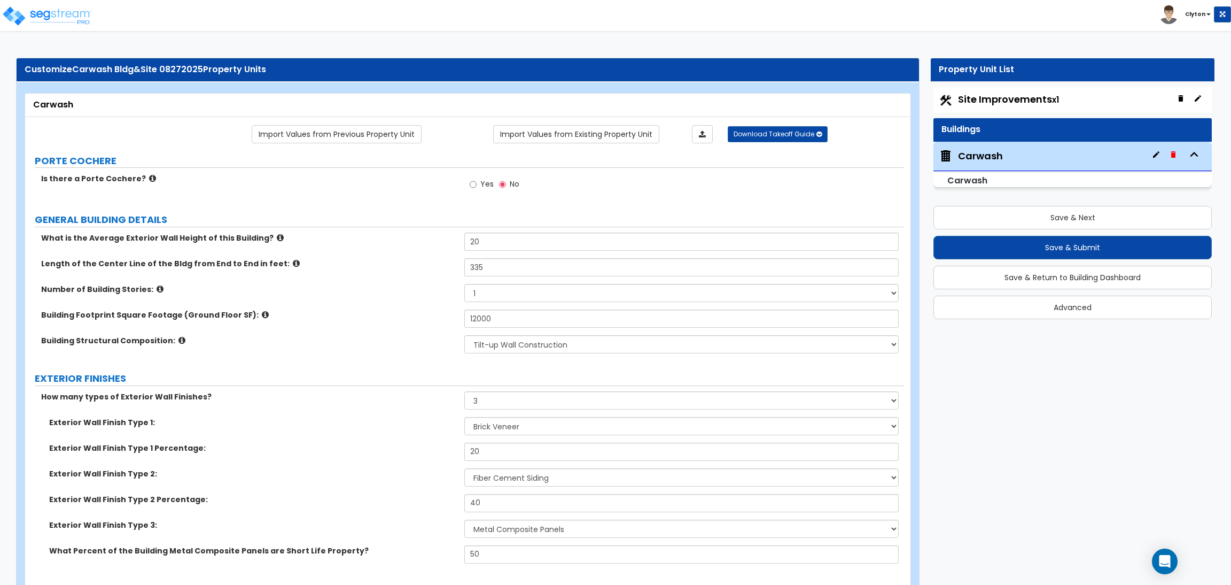
click at [363, 299] on div "Number of Building Stories: 1 2 3" at bounding box center [464, 297] width 879 height 26
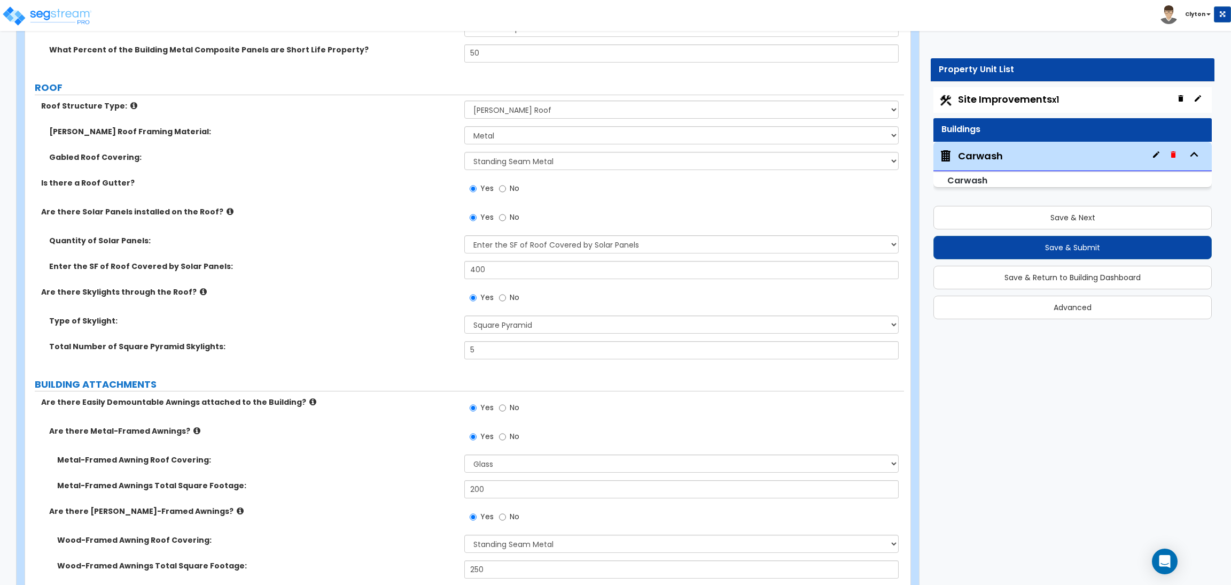
click at [200, 291] on icon at bounding box center [203, 292] width 7 height 8
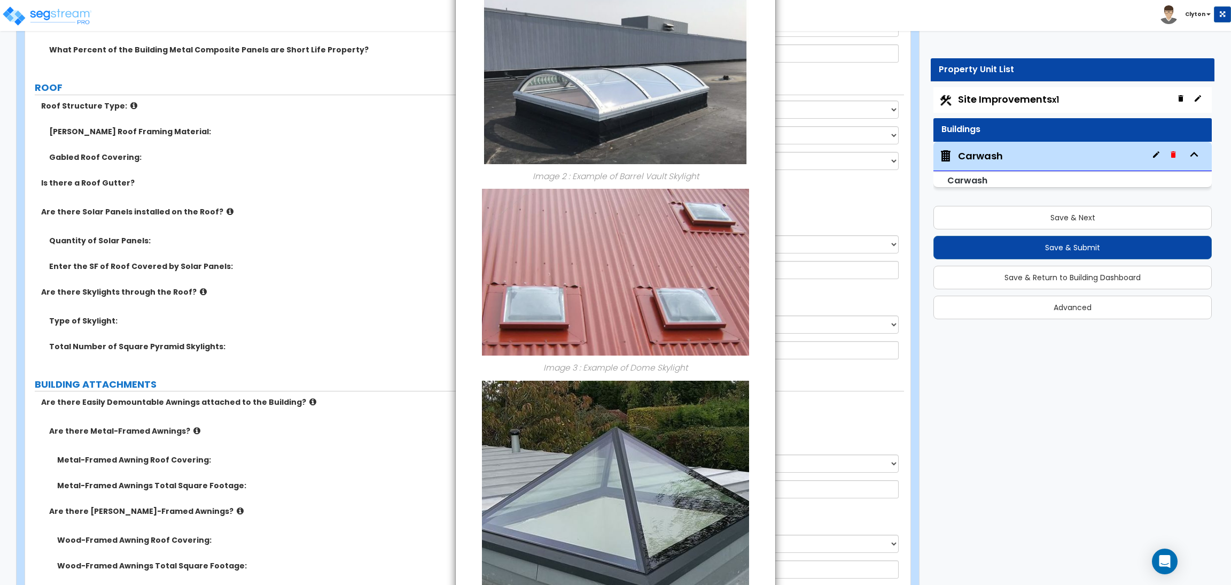
scroll to position [469, 0]
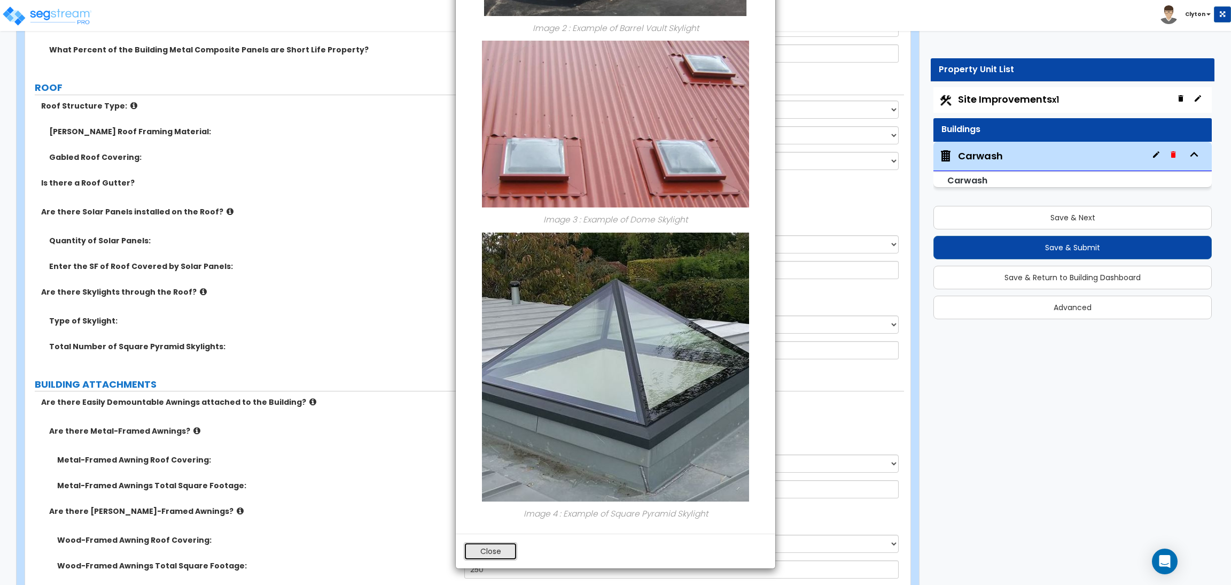
click at [486, 549] on button "Close" at bounding box center [490, 551] width 53 height 18
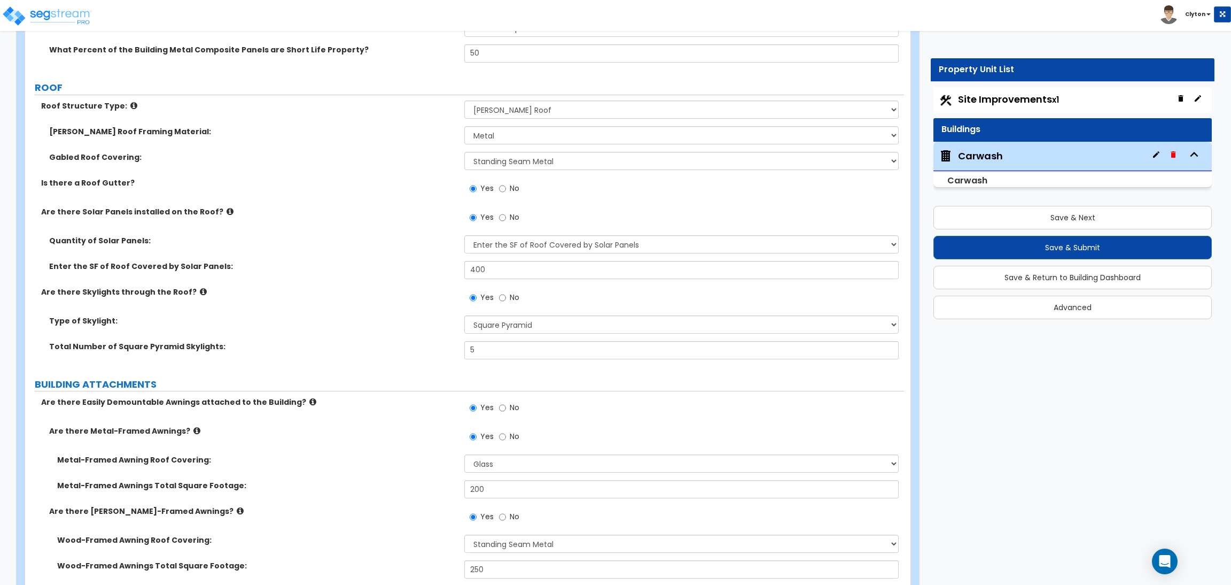
click at [986, 106] on div "Site Improvements x1" at bounding box center [1073, 100] width 278 height 26
click at [990, 96] on span "Site Improvements x1" at bounding box center [1008, 98] width 101 height 13
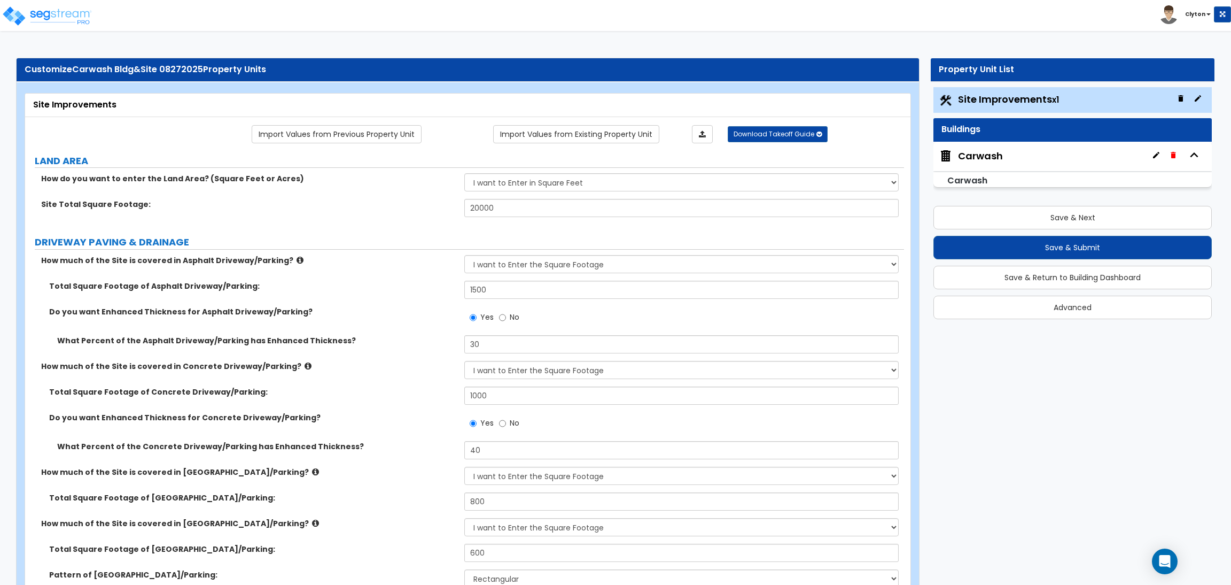
scroll to position [1759, 0]
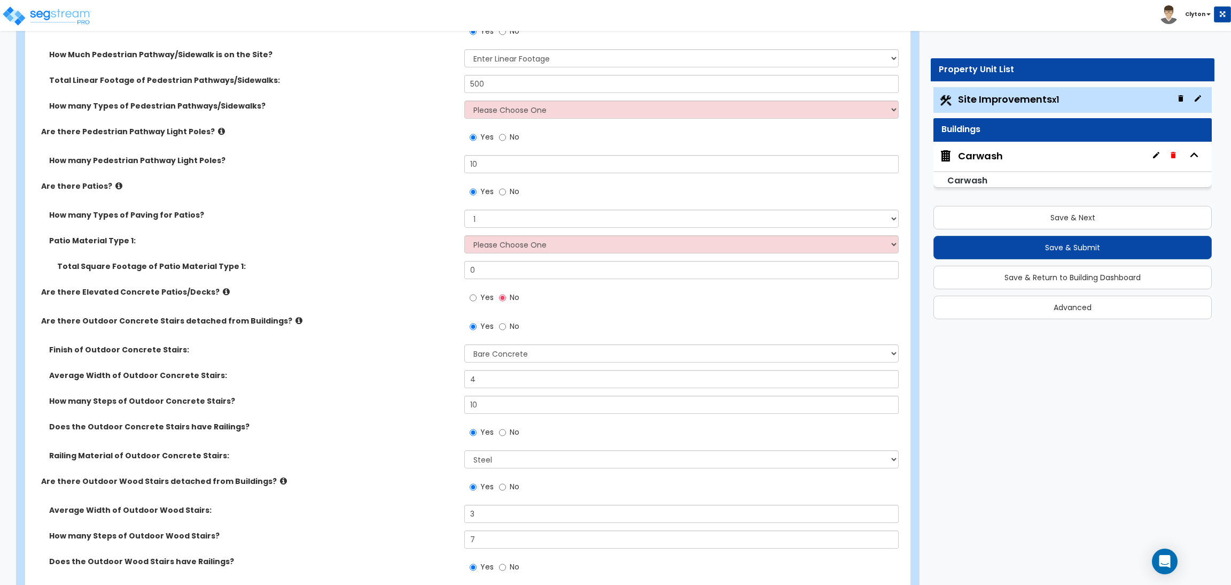
click at [223, 290] on icon at bounding box center [226, 292] width 7 height 8
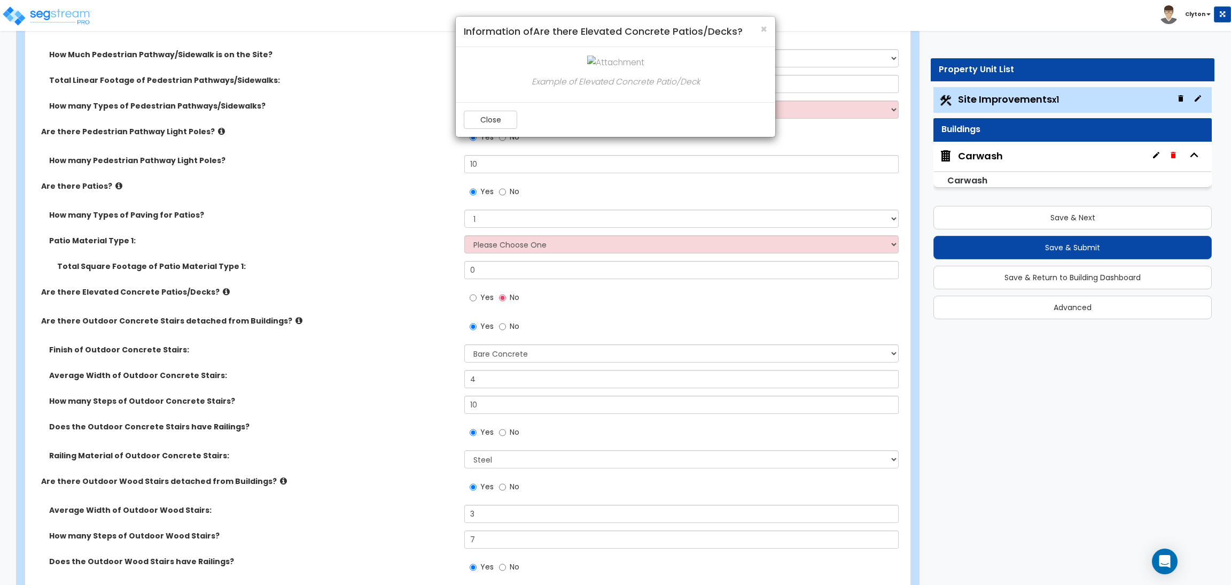
click at [476, 299] on div "× Information of Are there Elevated Concrete Patios/Decks? Example of Elevated …" at bounding box center [615, 292] width 1231 height 585
click at [490, 117] on button "Close" at bounding box center [490, 120] width 53 height 18
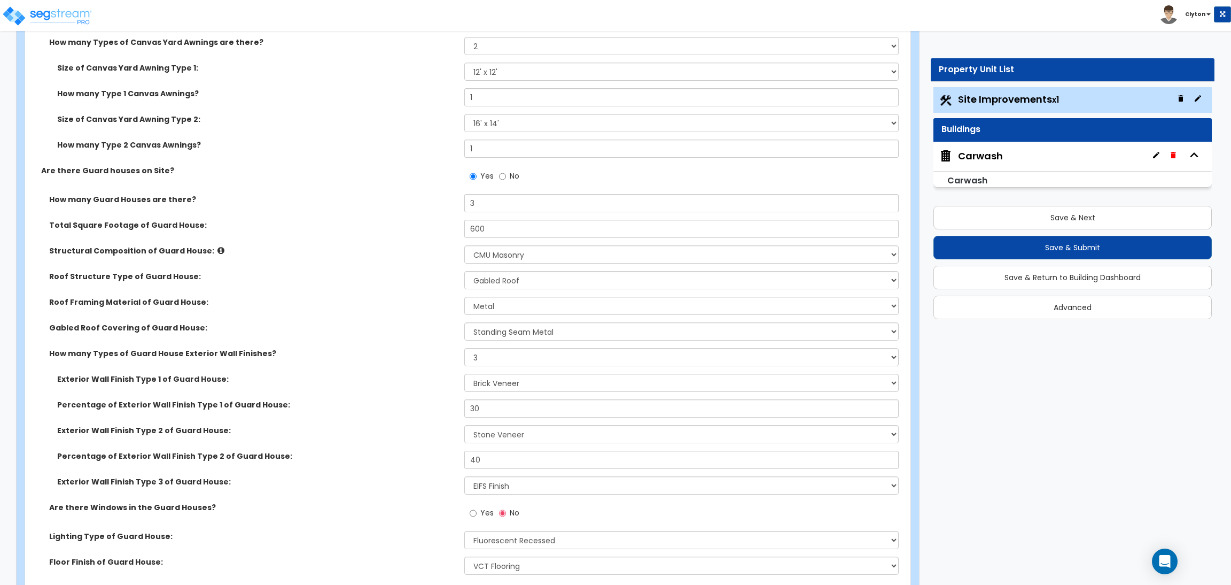
scroll to position [5671, 0]
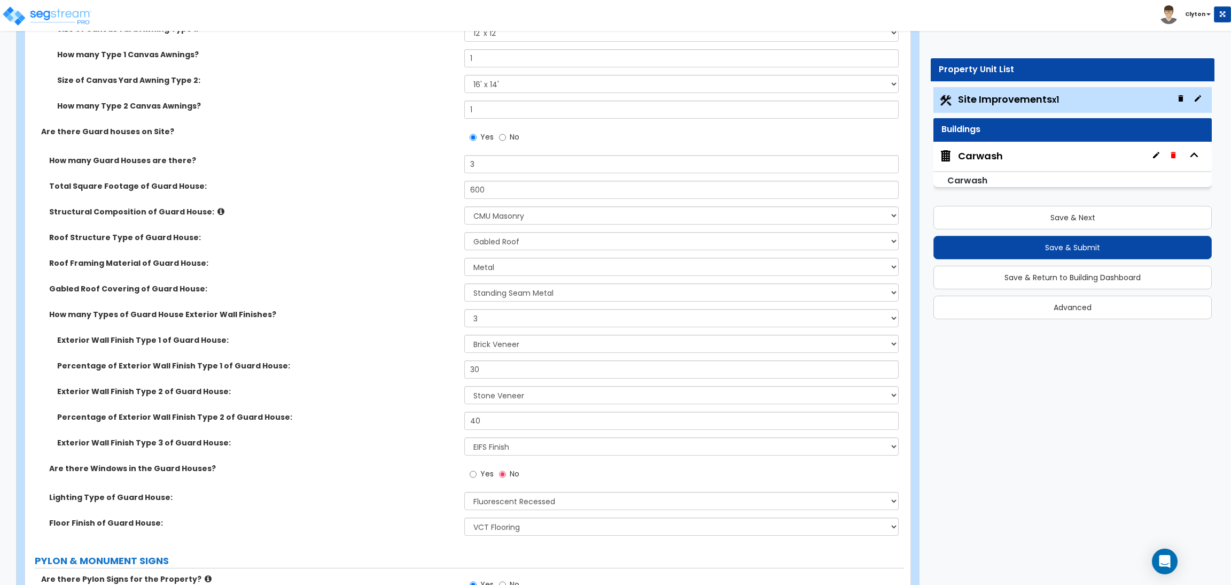
click at [396, 300] on div "Gabled Roof Covering of Guard House: Please Choose One Asphalt Shingle Clay Til…" at bounding box center [464, 296] width 879 height 26
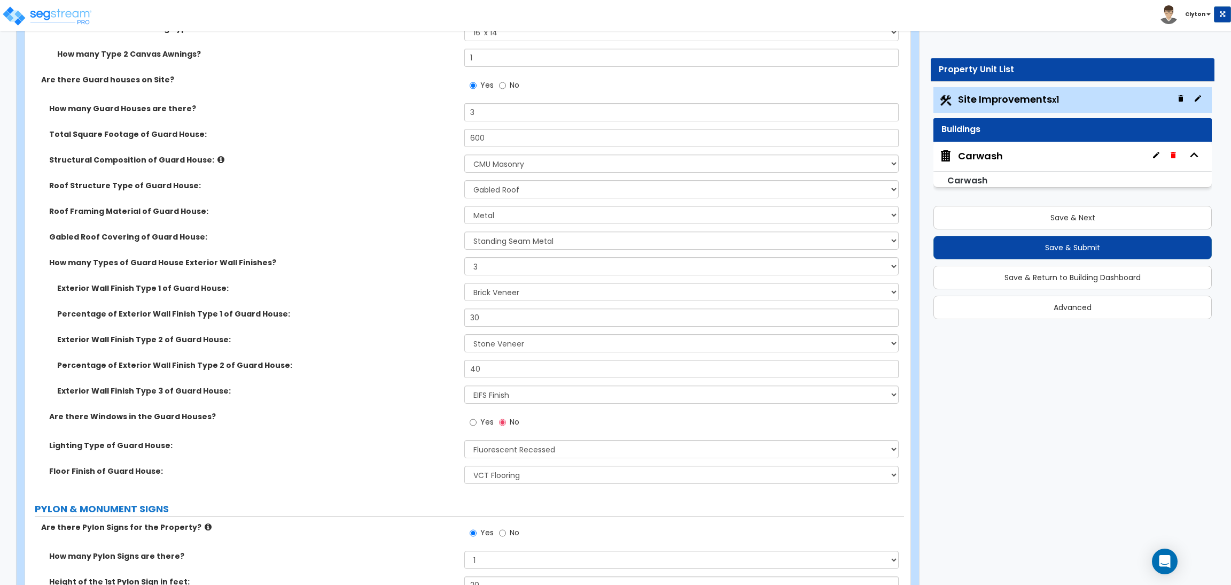
scroll to position [5751, 0]
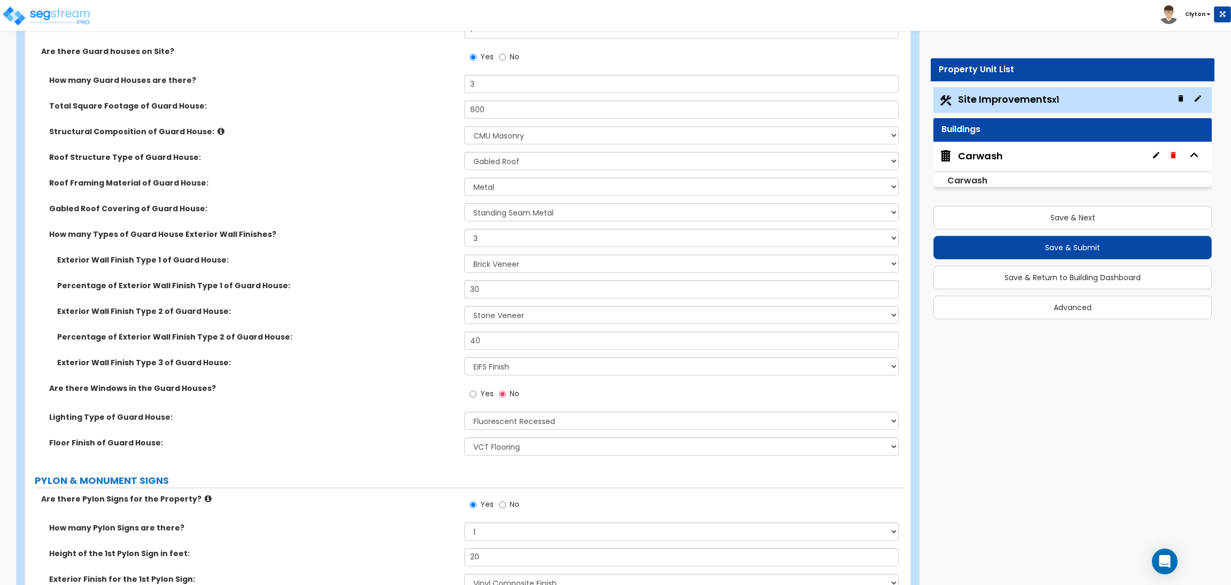
click at [958, 151] on div "Carwash" at bounding box center [980, 156] width 45 height 14
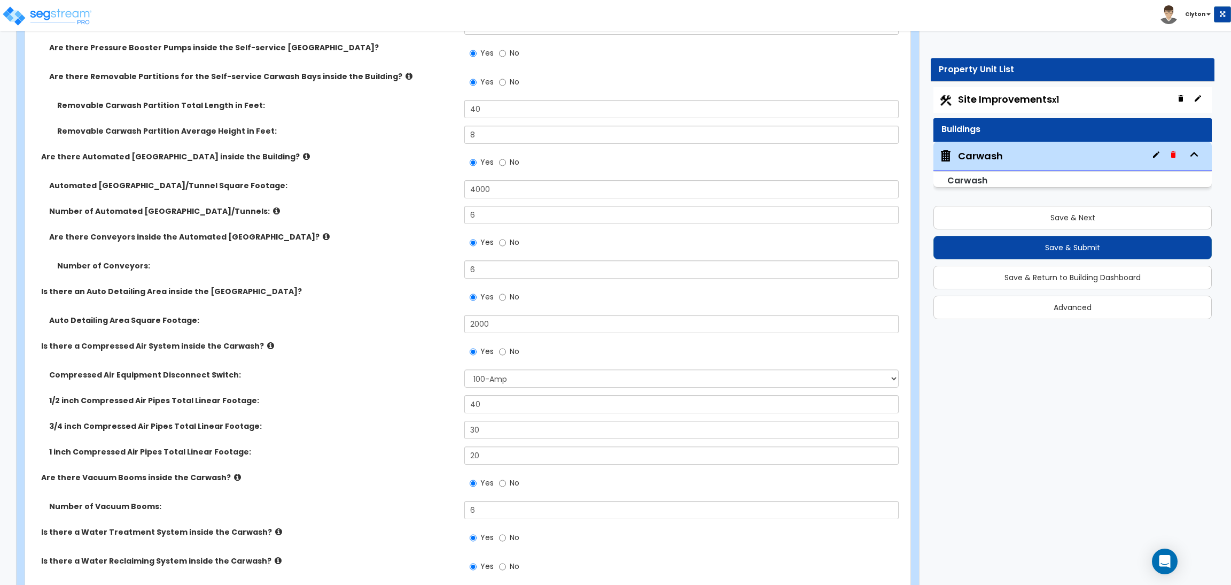
scroll to position [3886, 0]
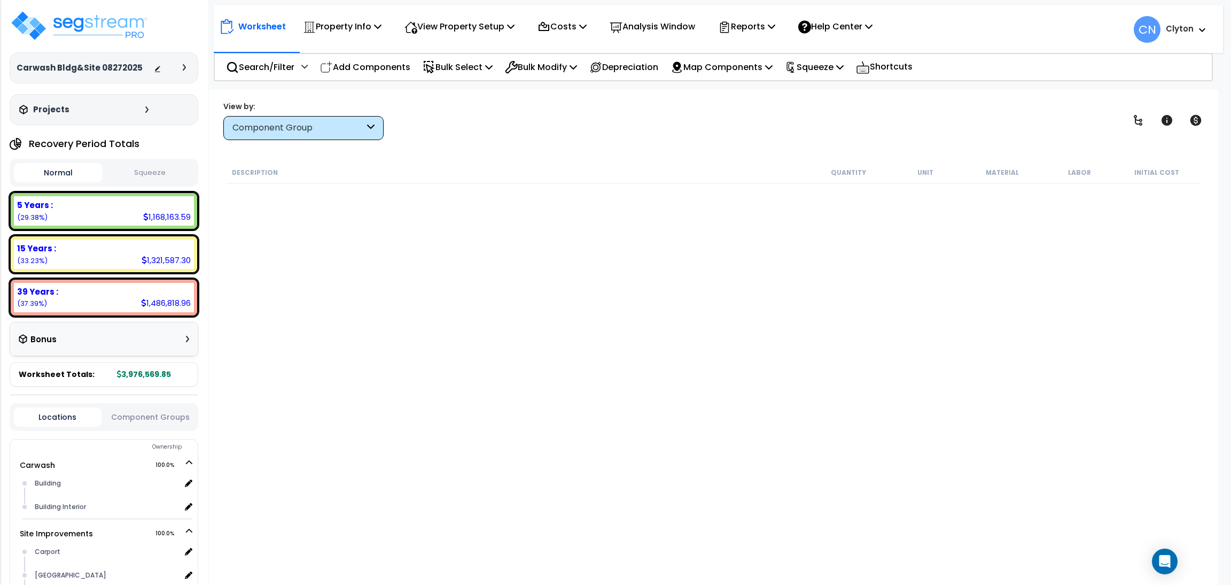
scroll to position [881, 0]
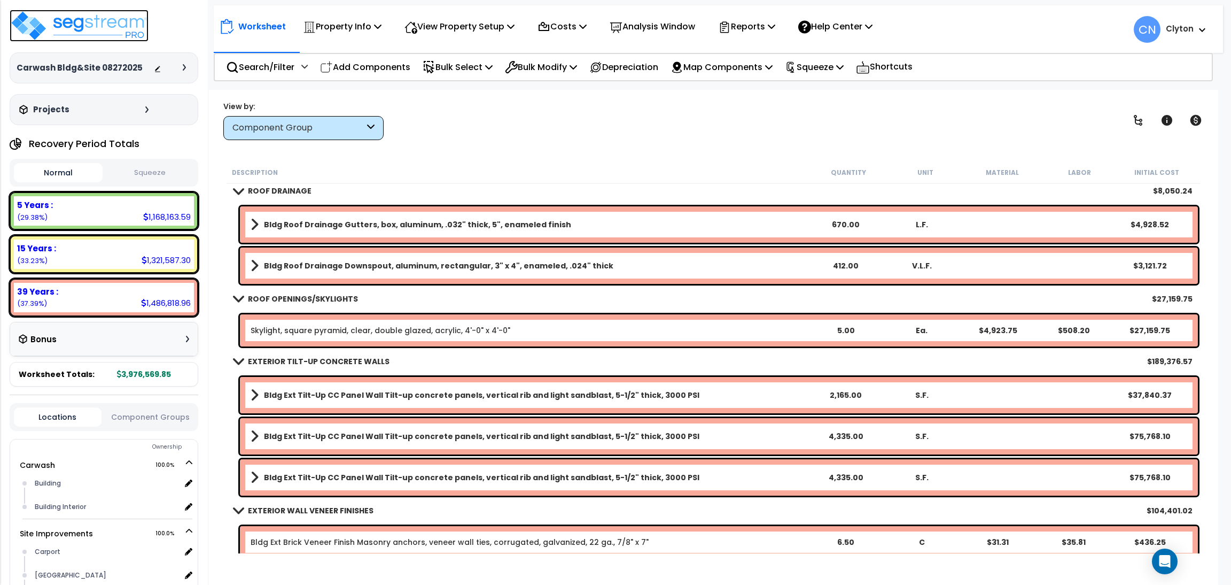
click at [50, 30] on img at bounding box center [79, 26] width 139 height 32
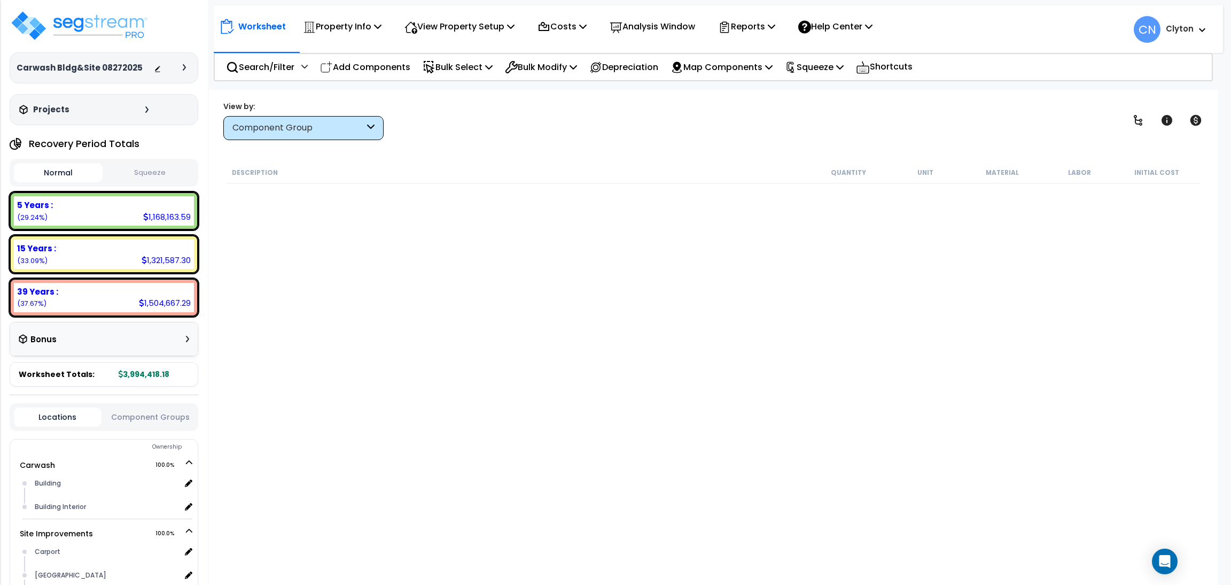
scroll to position [881, 0]
